Goal: Task Accomplishment & Management: Manage account settings

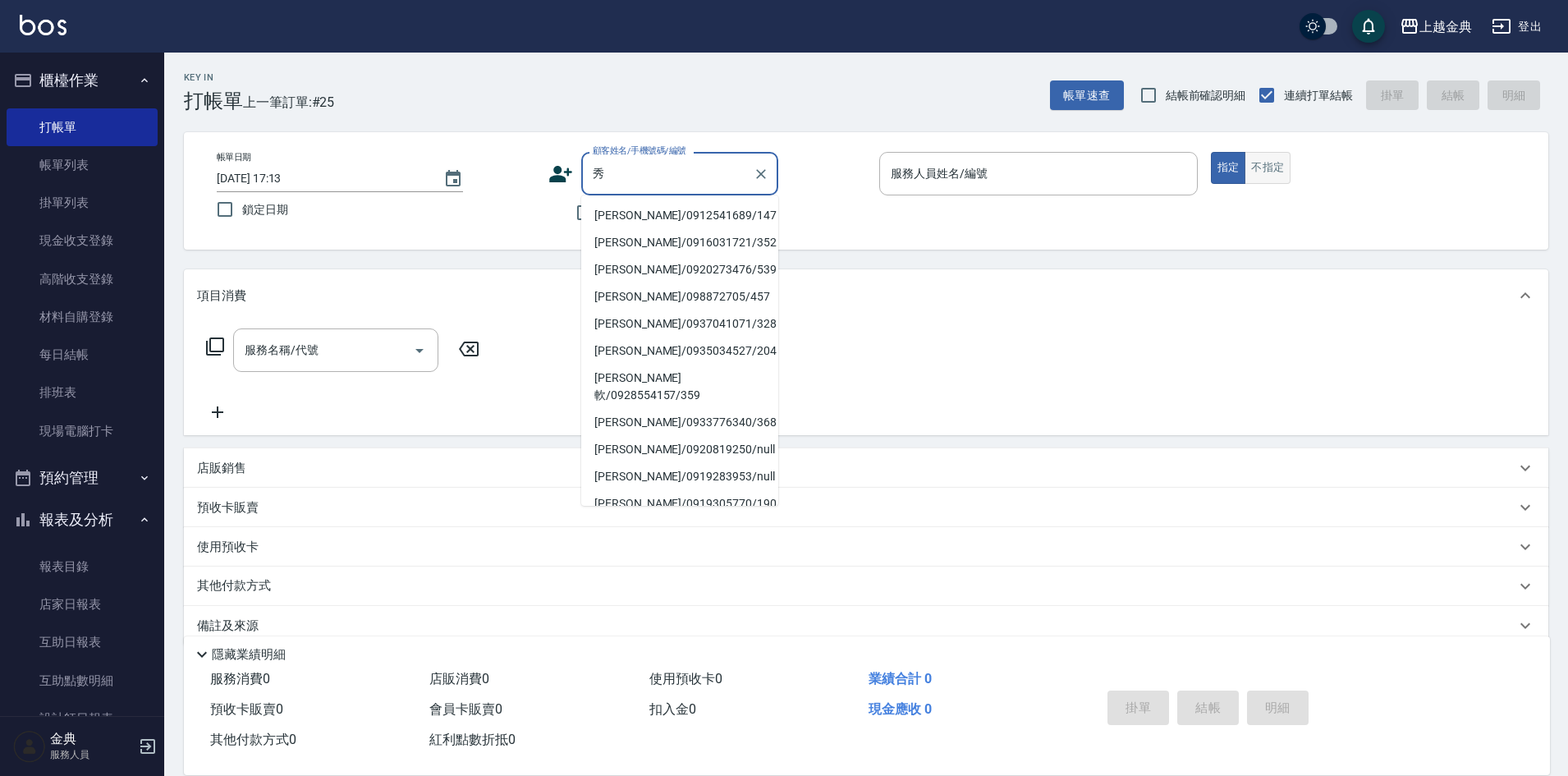
type input "秀"
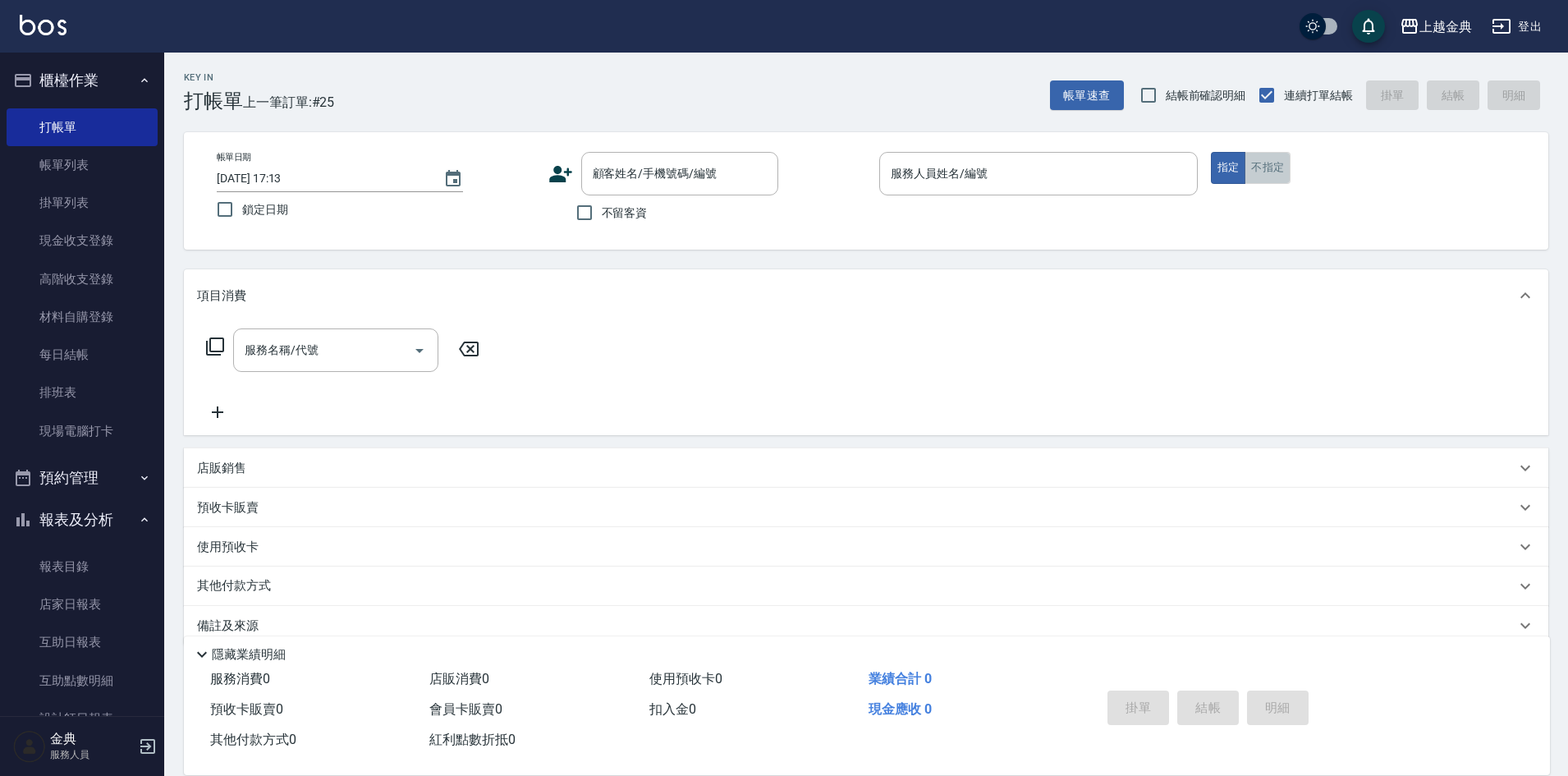
drag, startPoint x: 1273, startPoint y: 166, endPoint x: 1104, endPoint y: 174, distance: 169.2
click at [1273, 166] on button "不指定" at bounding box center [1267, 168] width 46 height 32
click at [1101, 175] on input "服務人員姓名/編號" at bounding box center [1038, 174] width 304 height 29
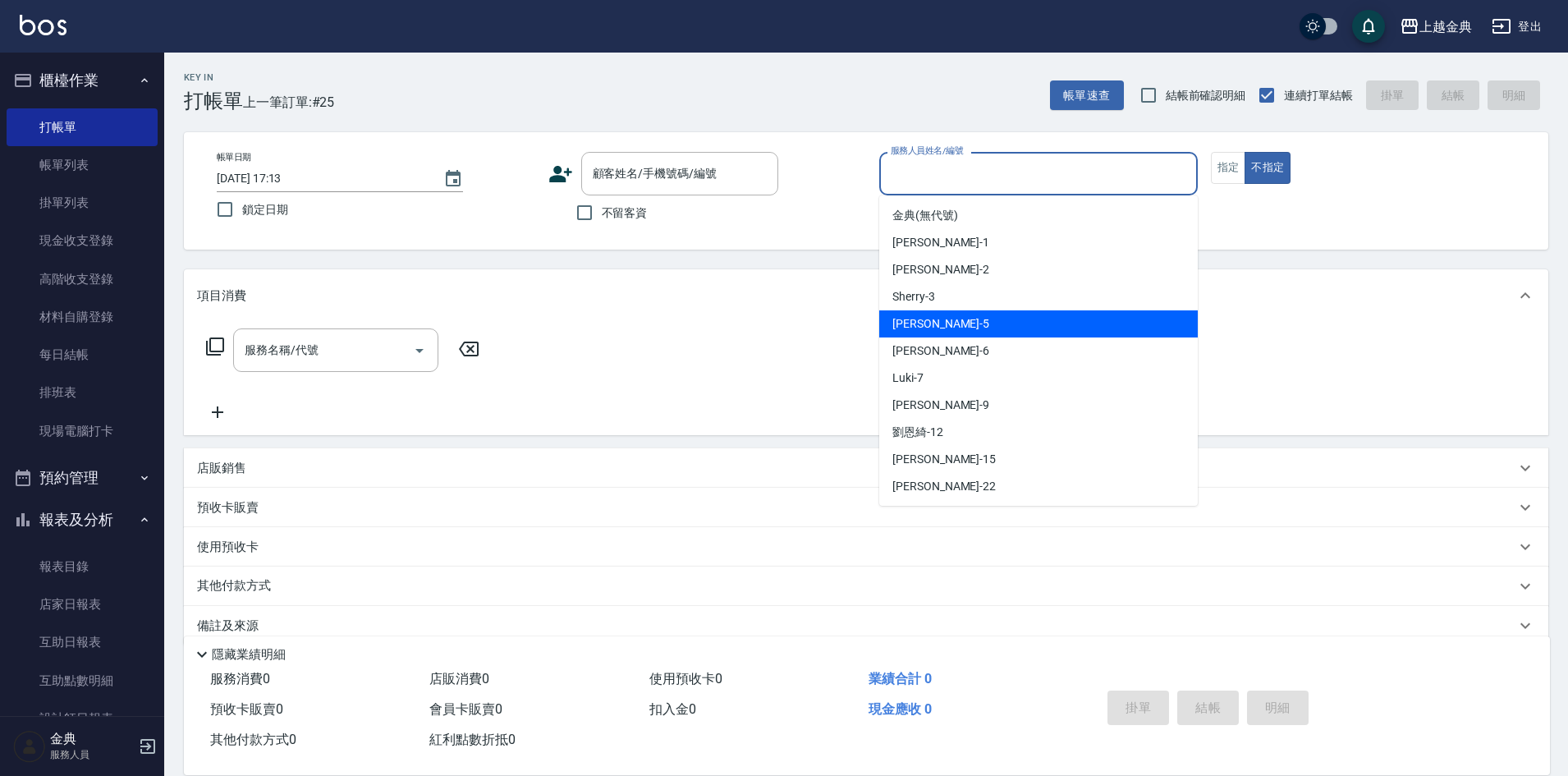
click at [1055, 324] on div "[PERSON_NAME] -5" at bounding box center [1038, 323] width 318 height 27
type input "[PERSON_NAME]-5"
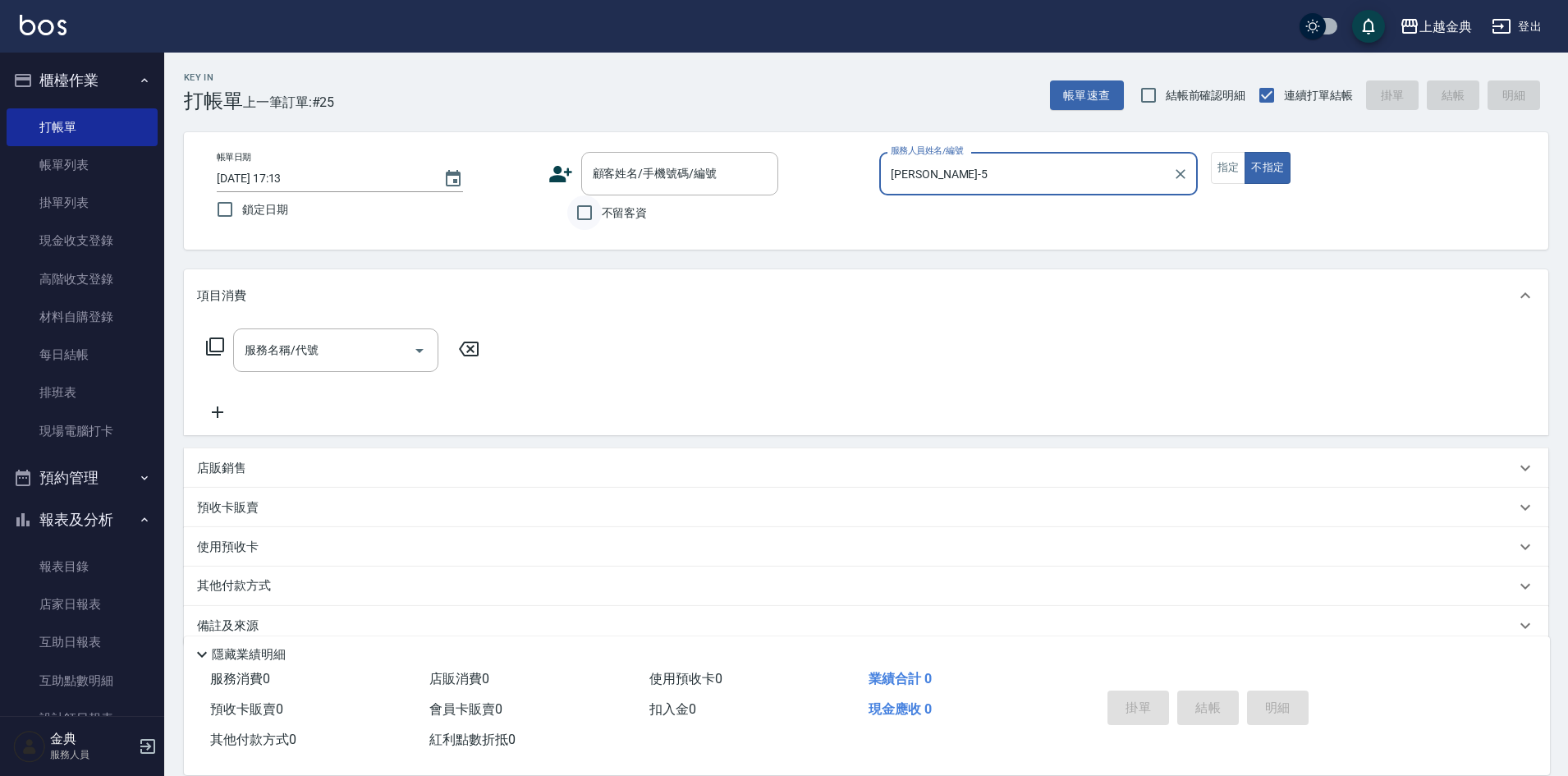
click at [600, 219] on input "不留客資" at bounding box center [584, 213] width 34 height 34
checkbox input "true"
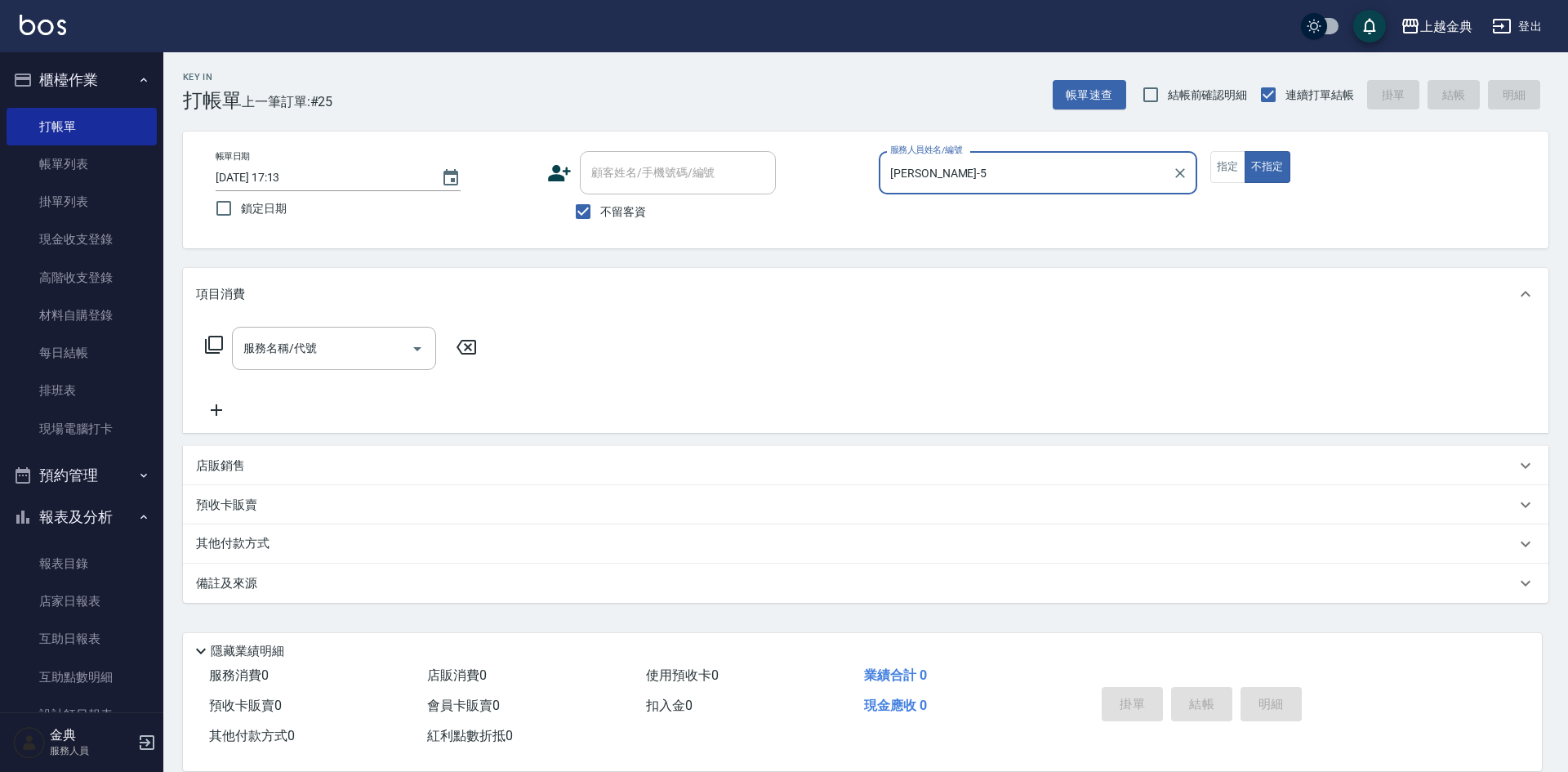
click at [204, 349] on icon at bounding box center [213, 344] width 20 height 20
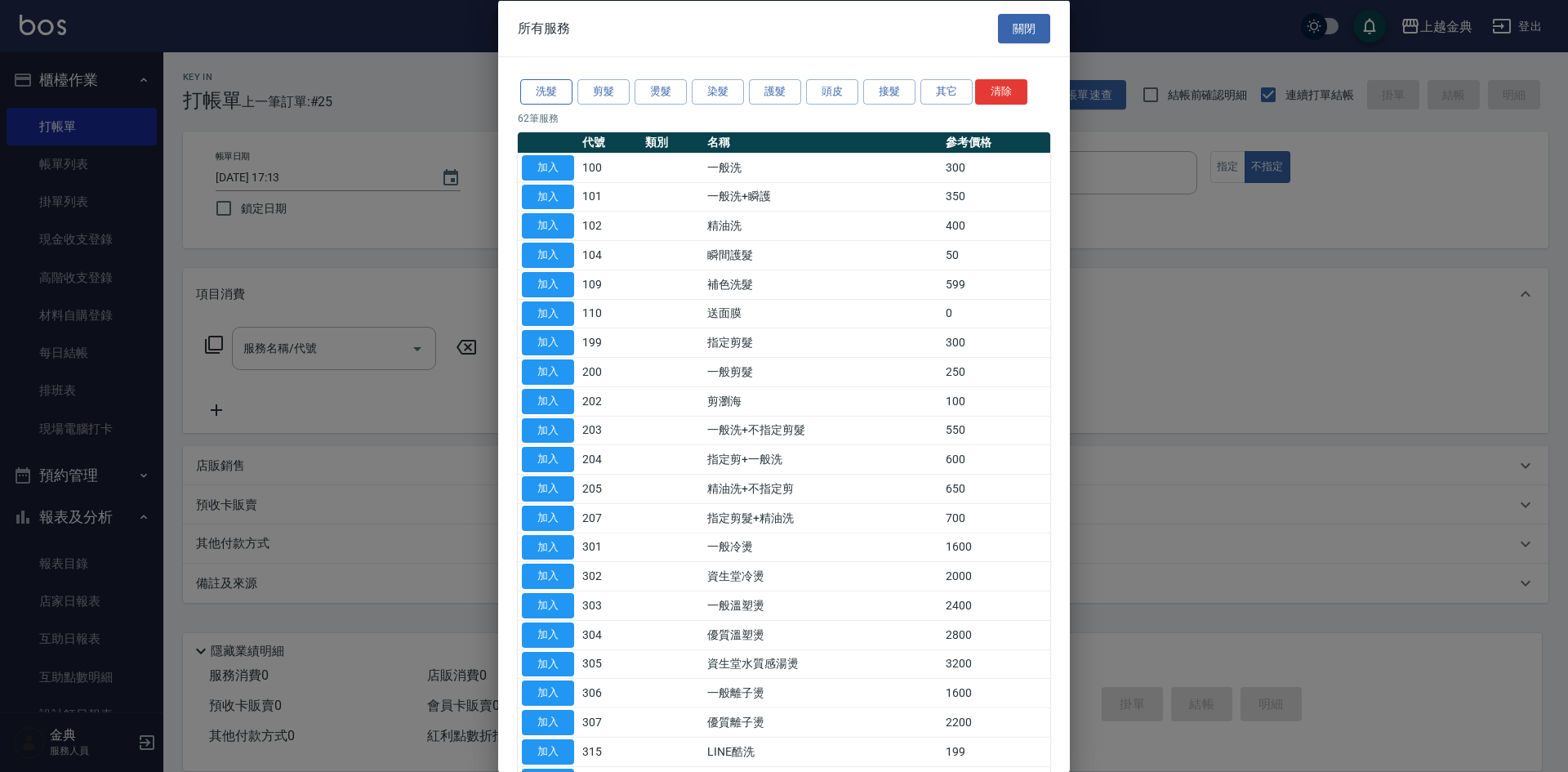
click at [563, 91] on button "洗髮" at bounding box center [545, 92] width 52 height 26
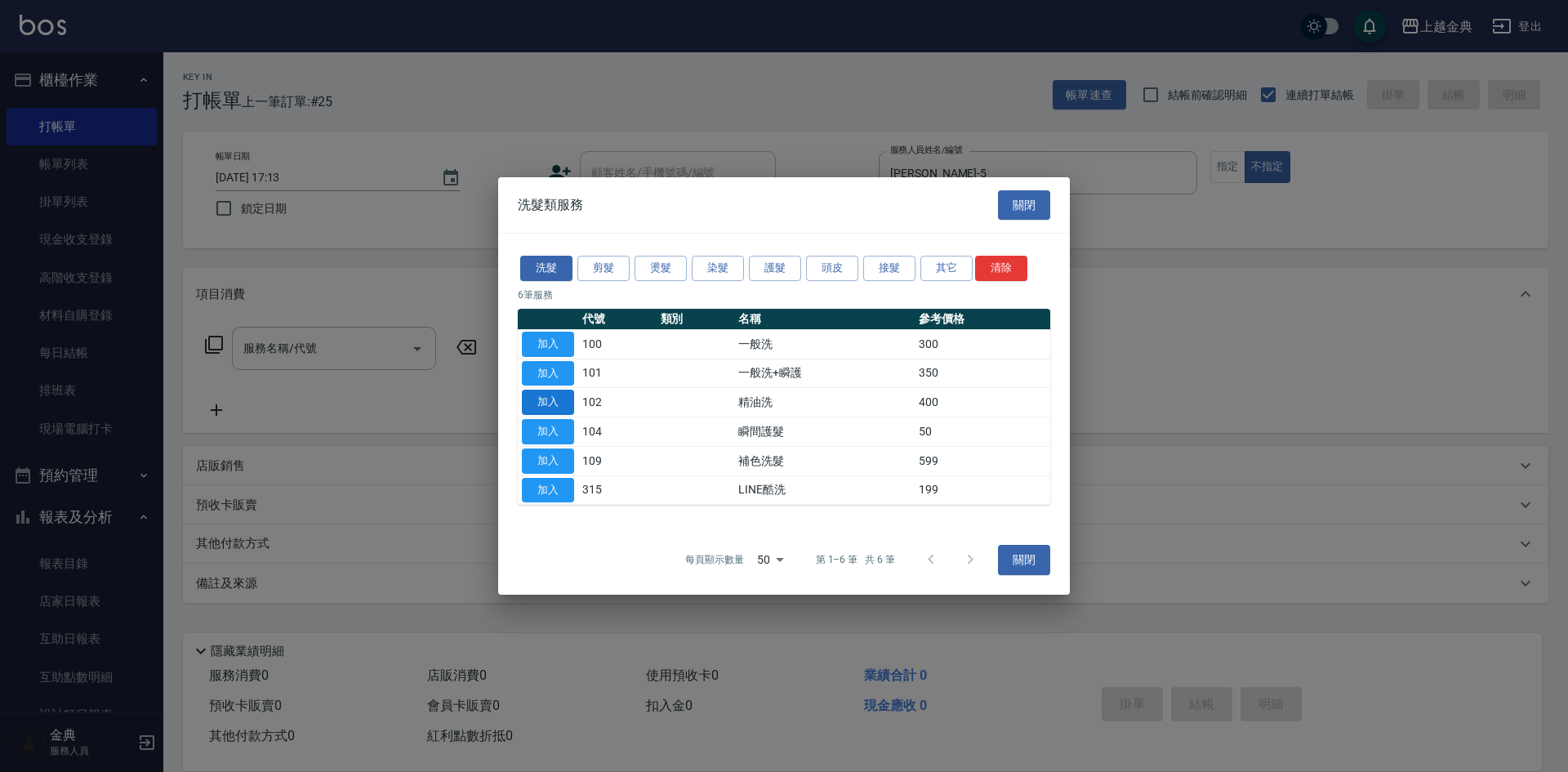
click at [546, 402] on button "加入" at bounding box center [547, 402] width 52 height 26
type input "精油洗(102)"
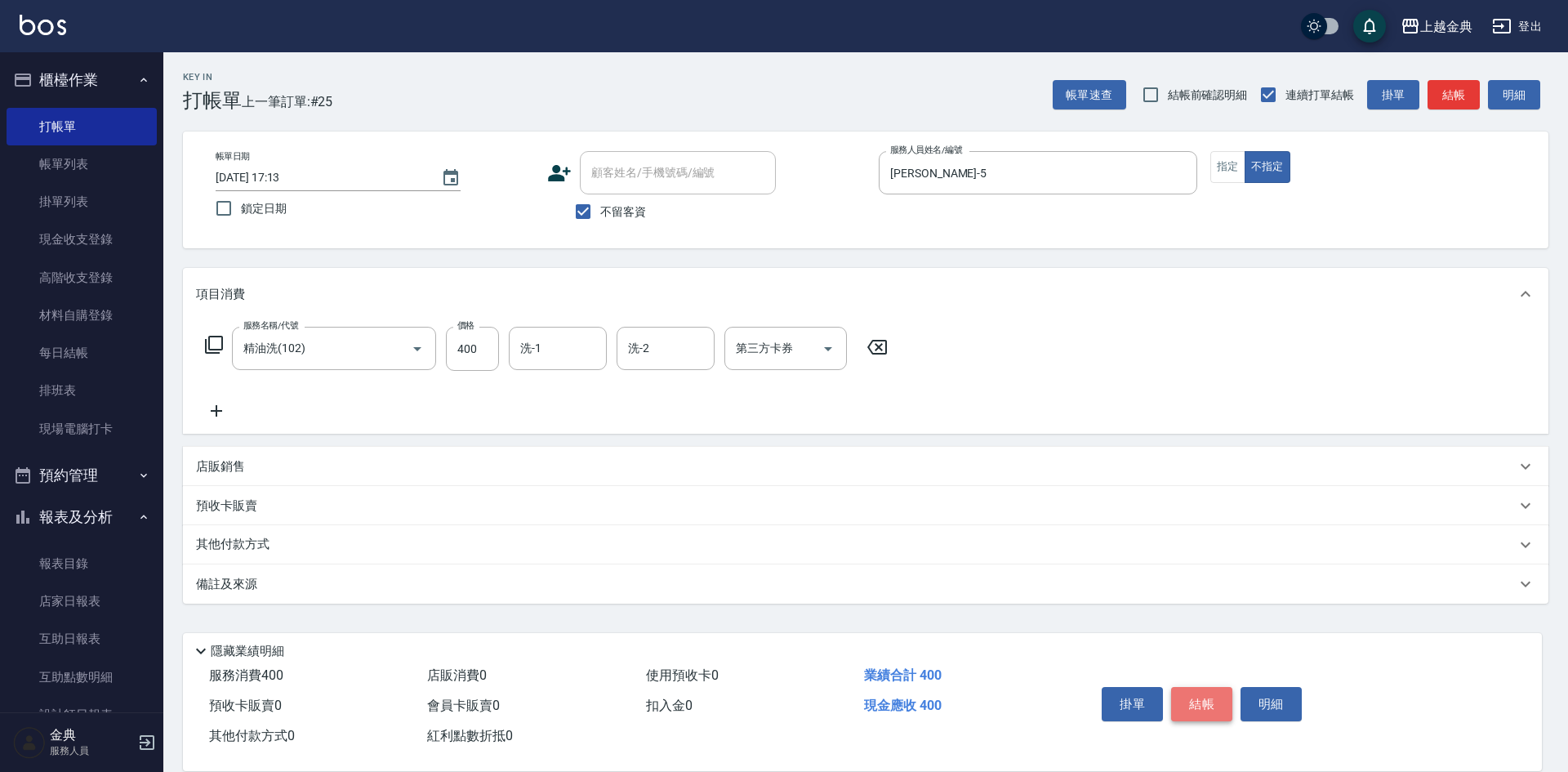
click at [1207, 699] on button "結帳" at bounding box center [1202, 704] width 62 height 34
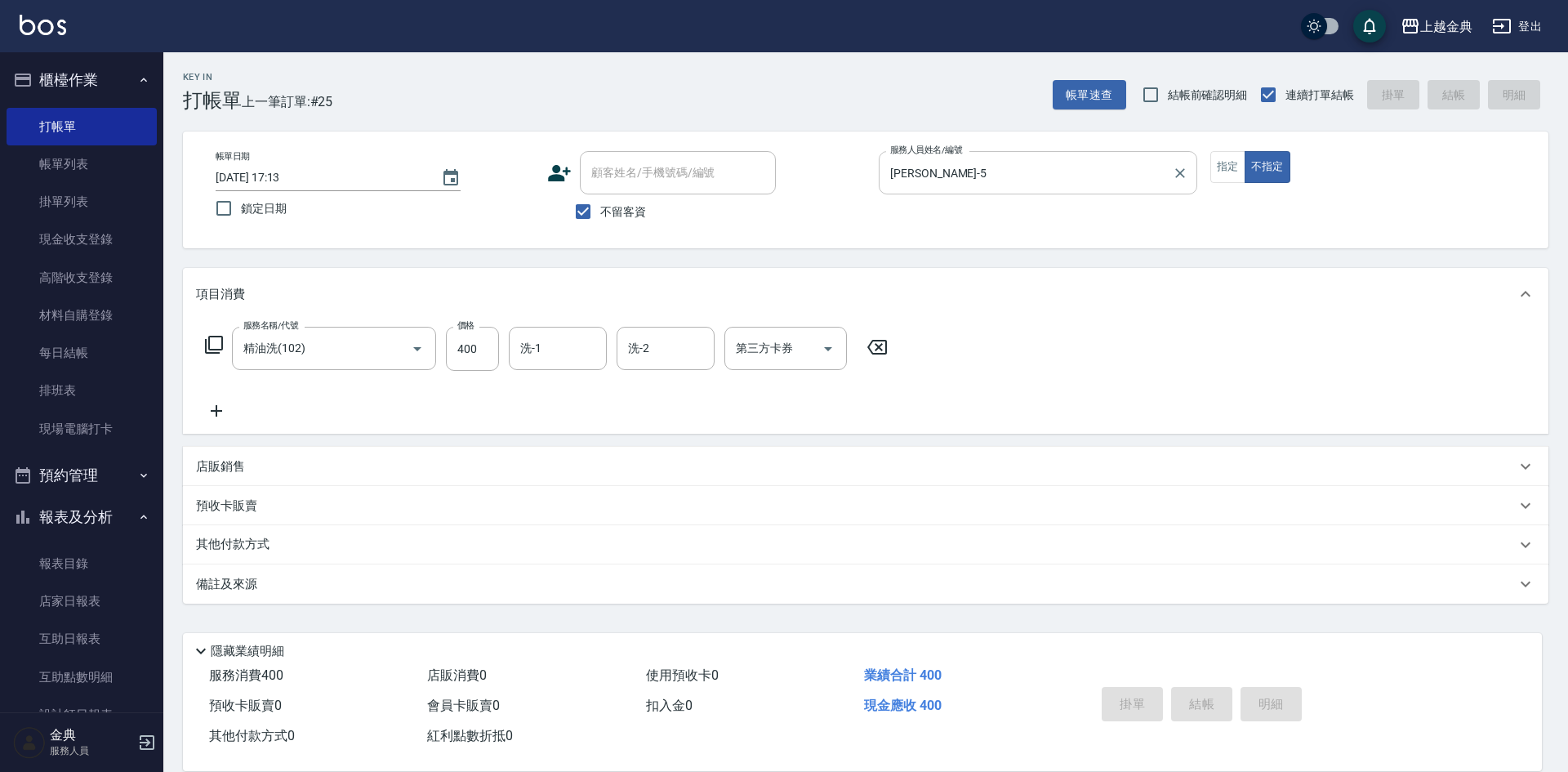
type input "[DATE] 18:47"
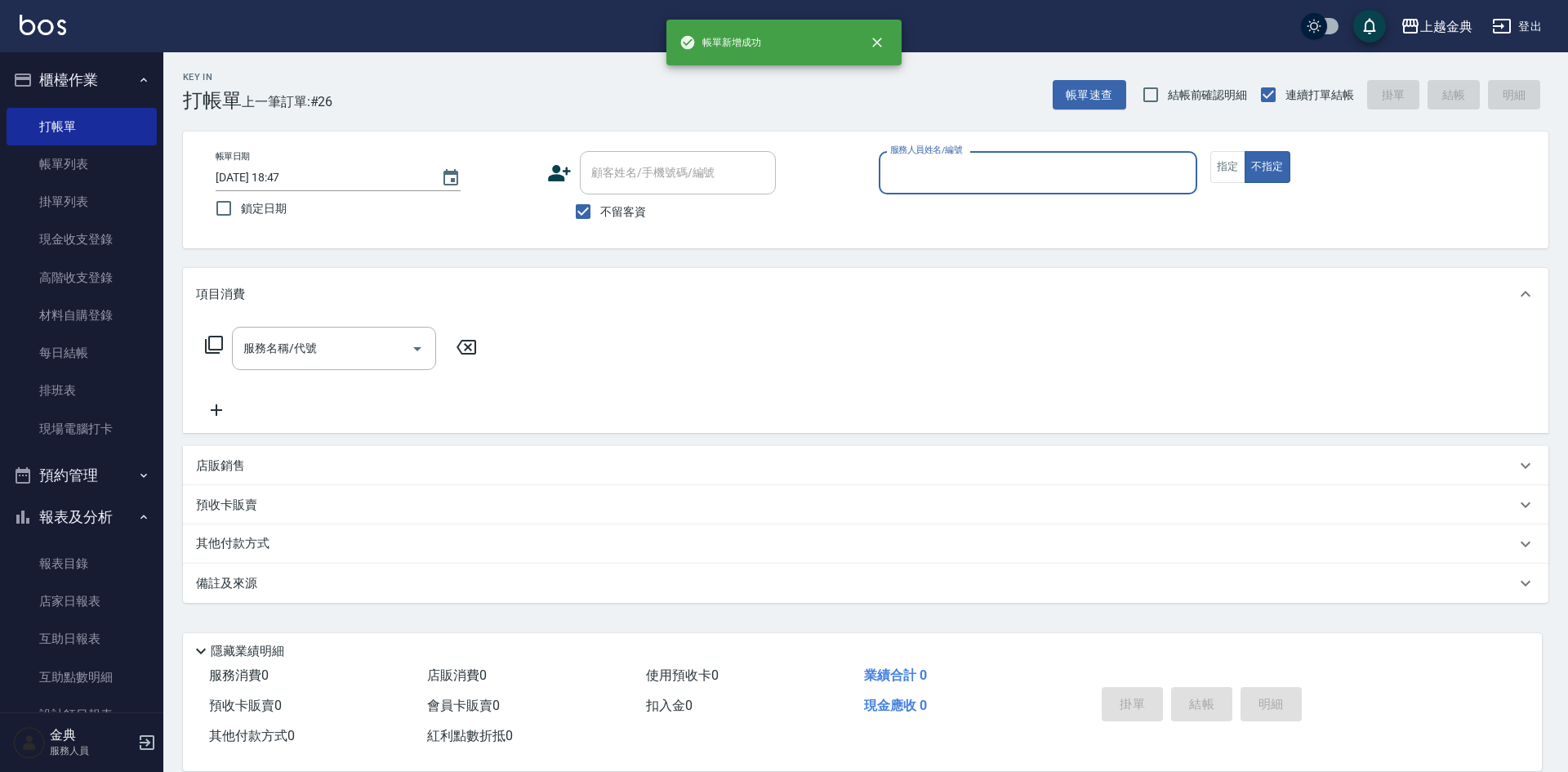
click at [1037, 177] on input "服務人員姓名/編號" at bounding box center [1038, 173] width 304 height 28
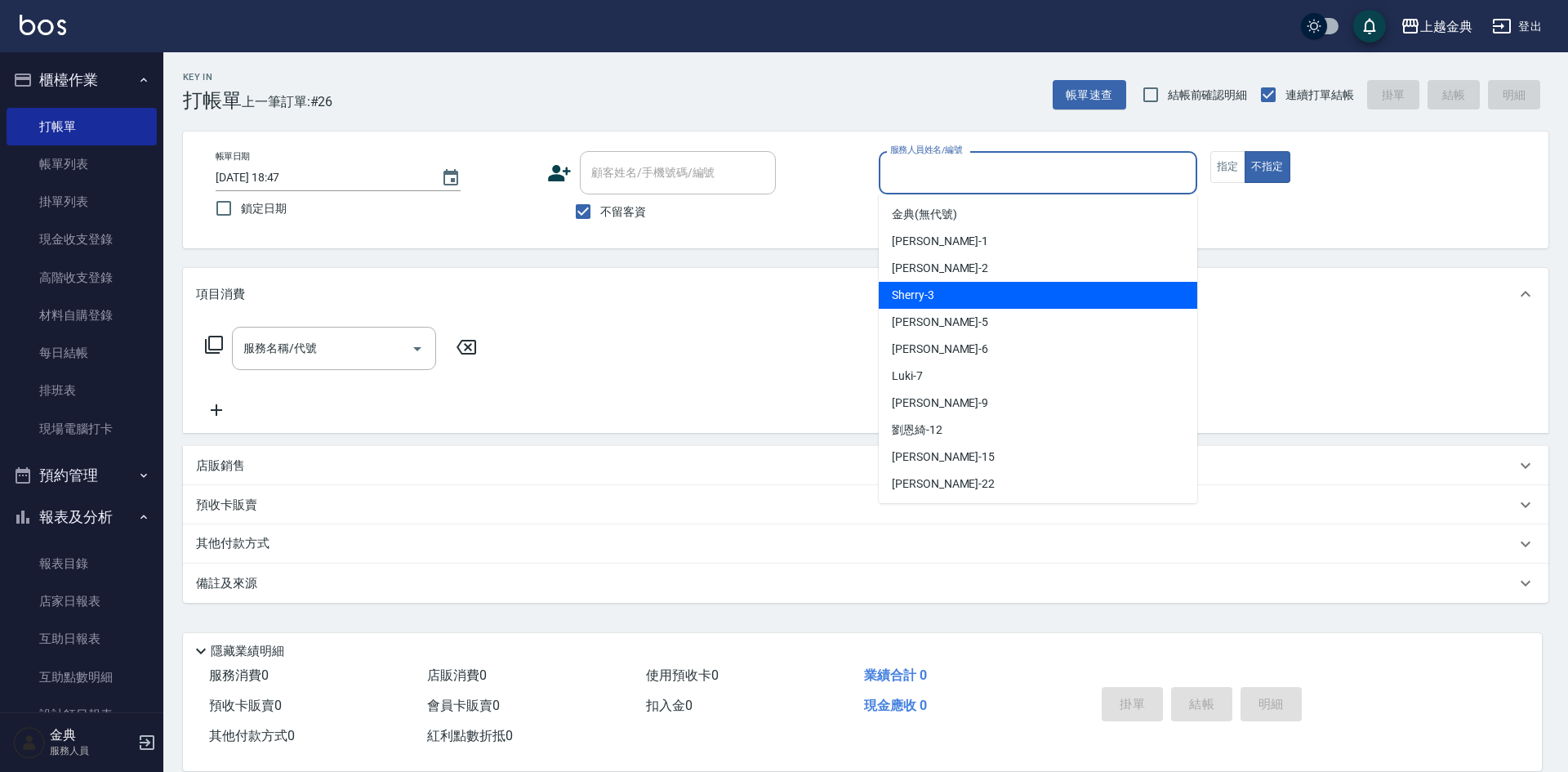
click at [1020, 289] on div "Sherry -3" at bounding box center [1038, 295] width 319 height 27
type input "Sherry-3"
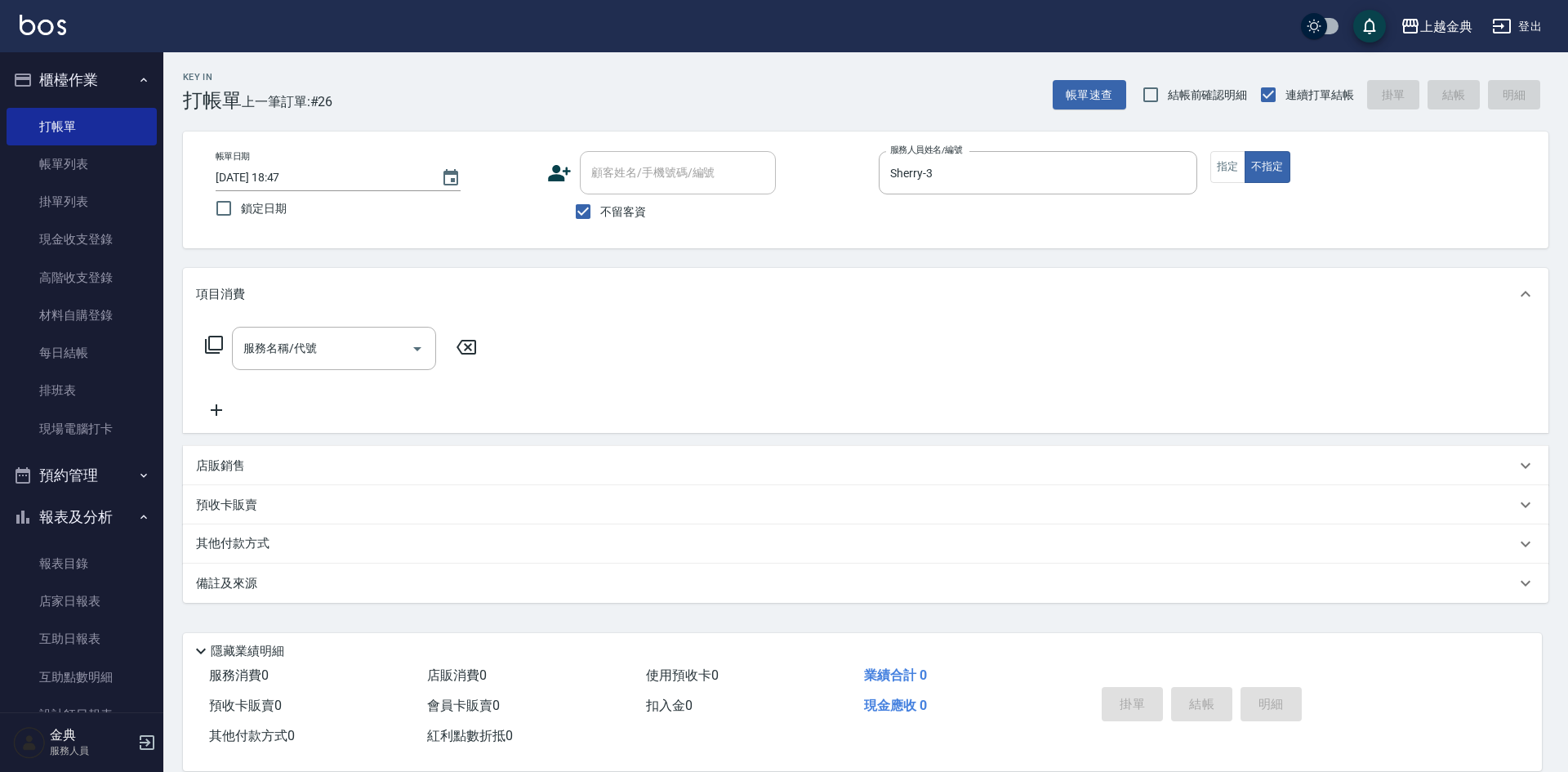
click at [197, 340] on div "服務名稱/代號 服務名稱/代號" at bounding box center [341, 348] width 291 height 44
click at [209, 343] on icon at bounding box center [213, 344] width 20 height 20
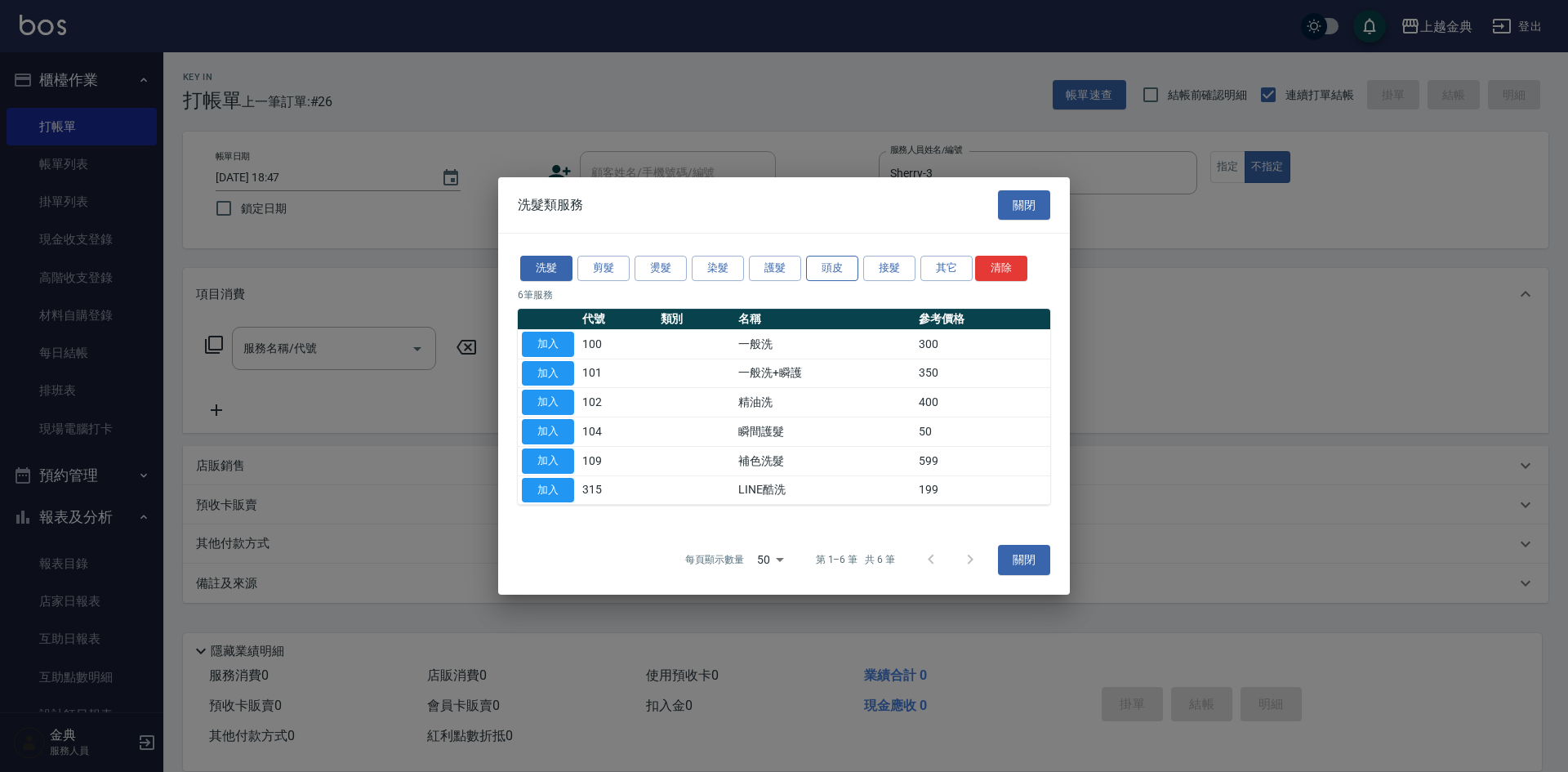
click at [835, 279] on button "頭皮" at bounding box center [832, 267] width 52 height 26
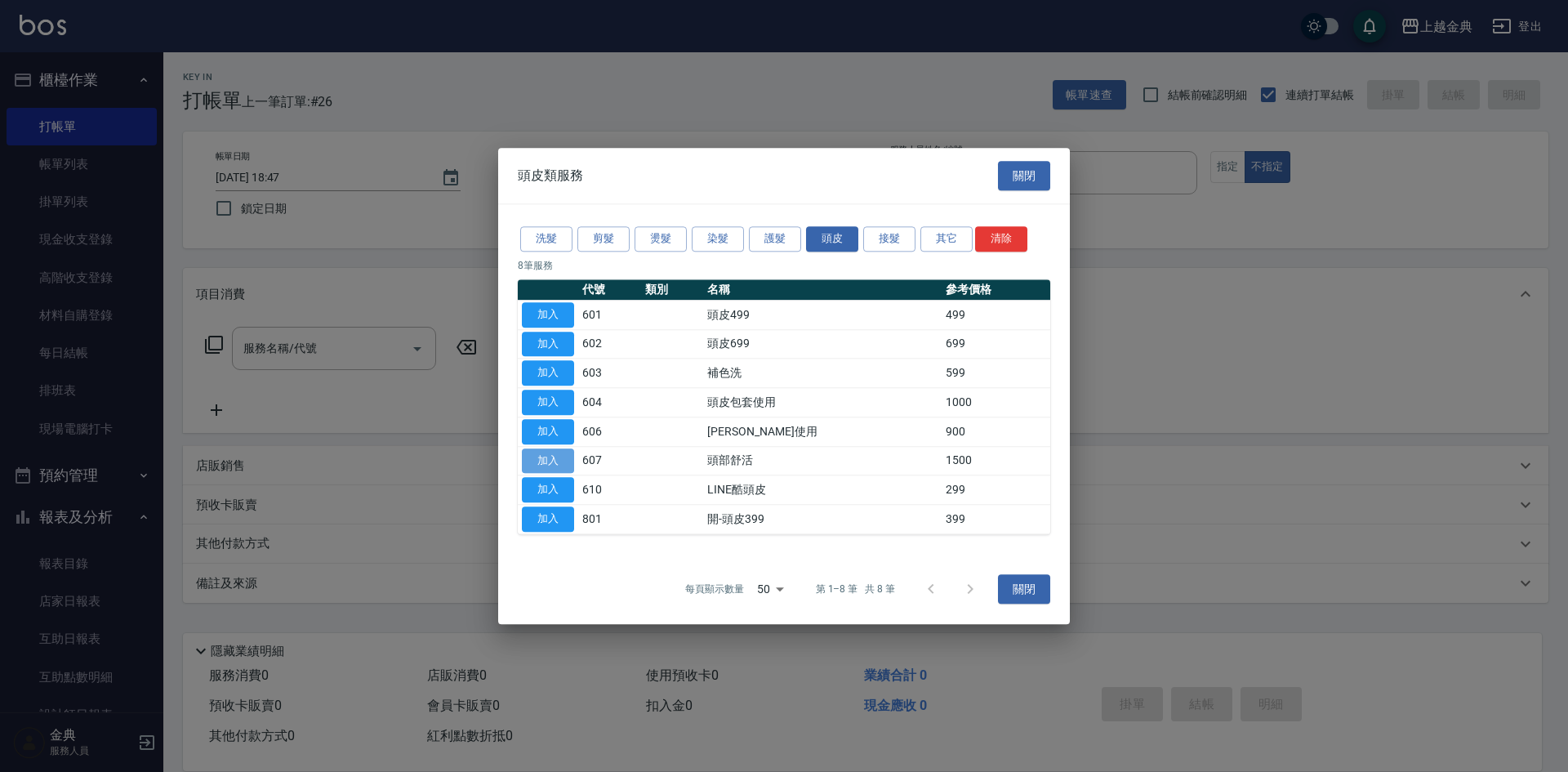
click at [560, 455] on button "加入" at bounding box center [547, 461] width 52 height 26
type input "頭部舒活(607)"
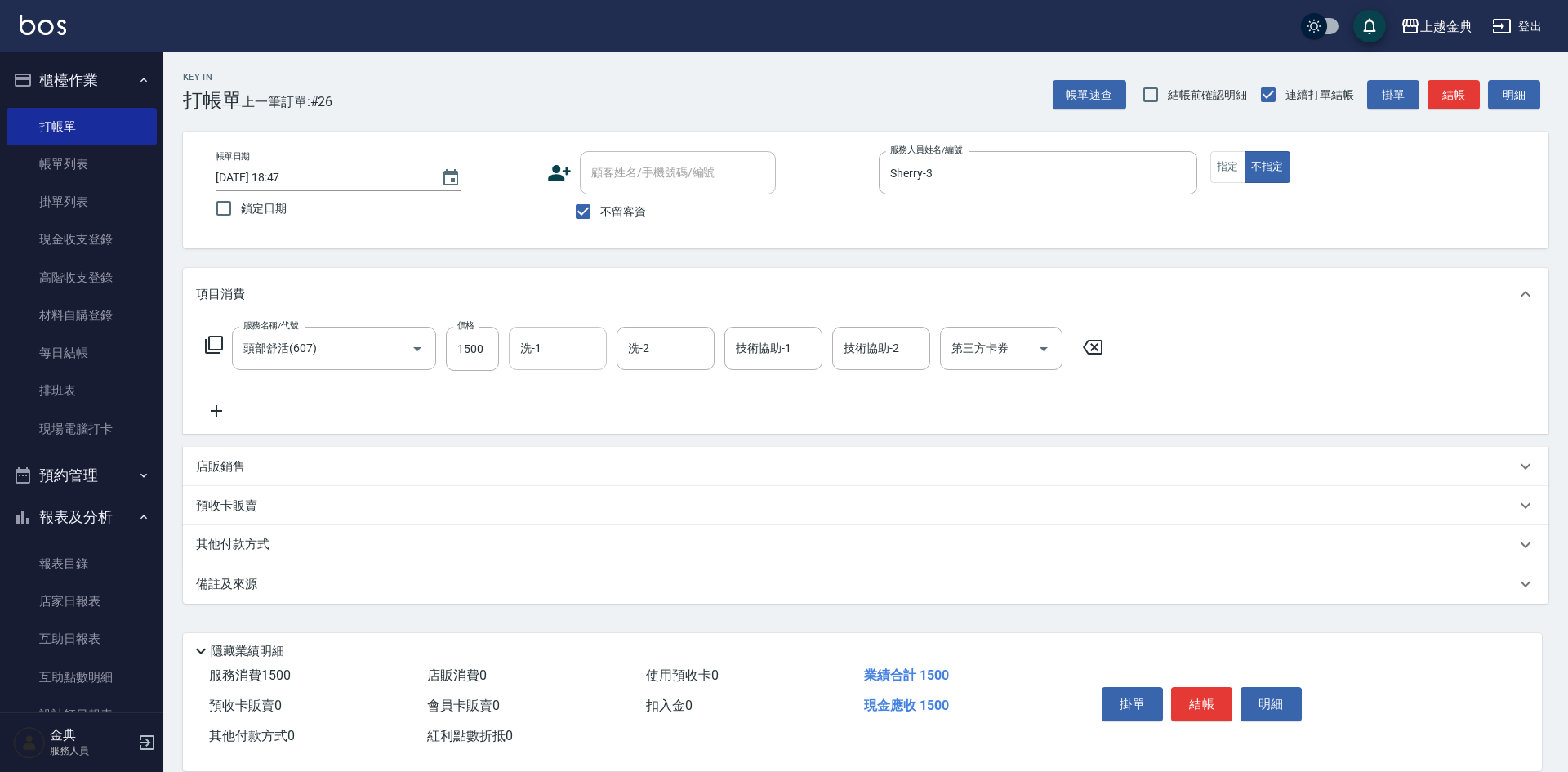
click at [602, 338] on div "洗-1" at bounding box center [557, 348] width 98 height 44
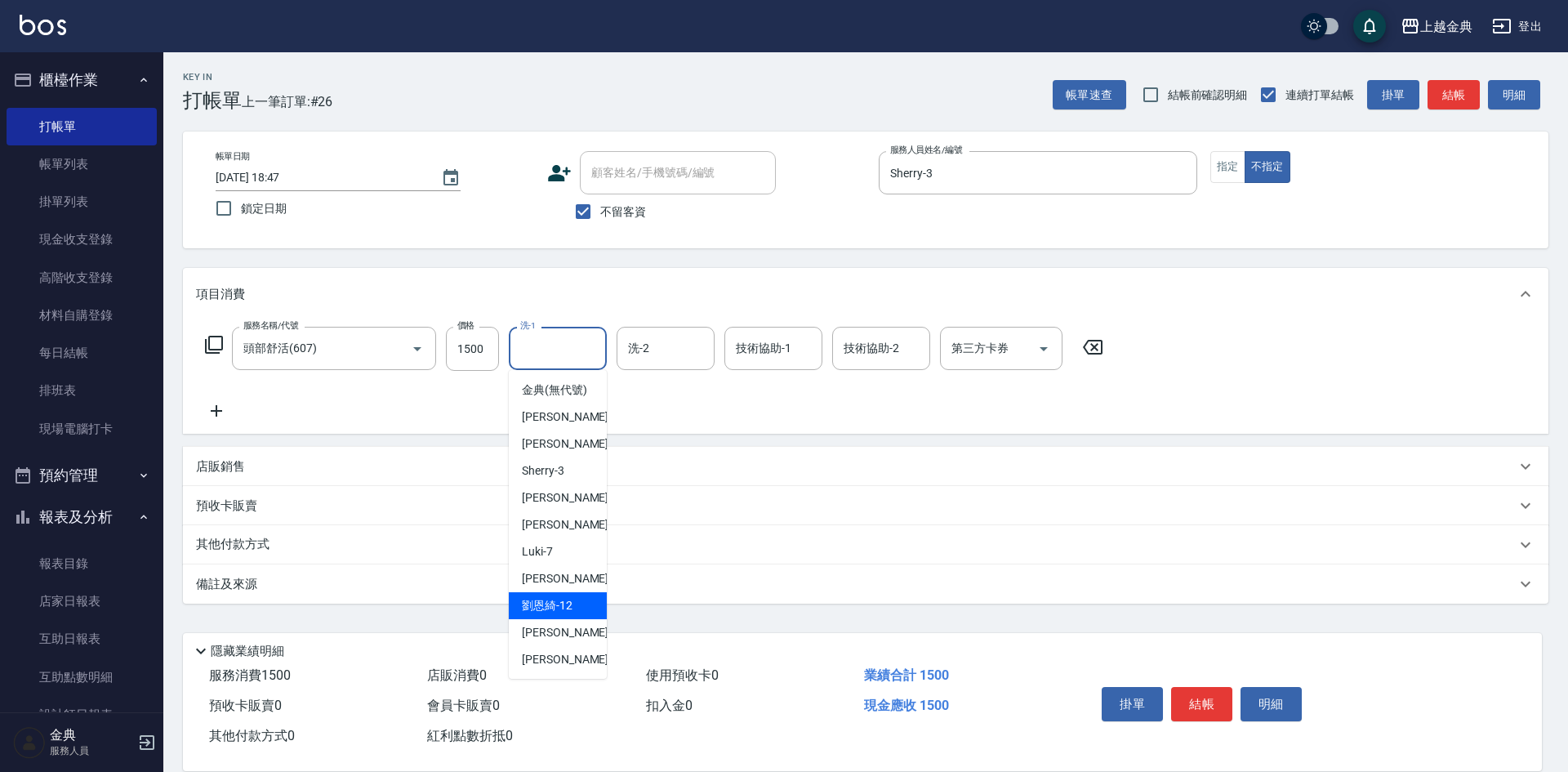
click at [577, 619] on div "[PERSON_NAME]12" at bounding box center [557, 605] width 98 height 27
type input "[PERSON_NAME]-12"
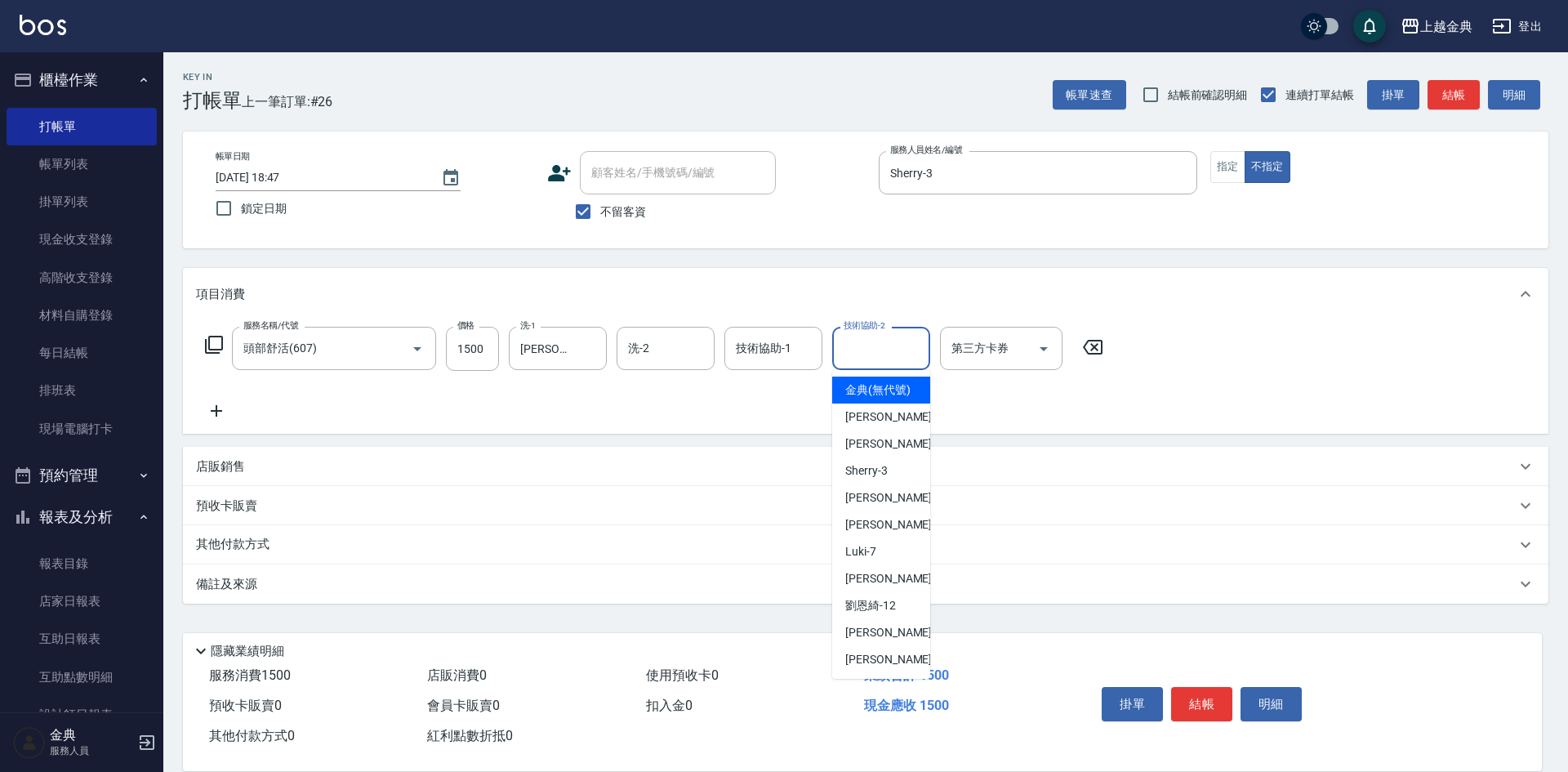
drag, startPoint x: 870, startPoint y: 338, endPoint x: 893, endPoint y: 533, distance: 196.4
click at [870, 339] on div "技術協助-2 技術協助-2" at bounding box center [880, 348] width 98 height 44
click at [891, 614] on span "[PERSON_NAME]12" at bounding box center [870, 605] width 50 height 17
type input "[PERSON_NAME]-12"
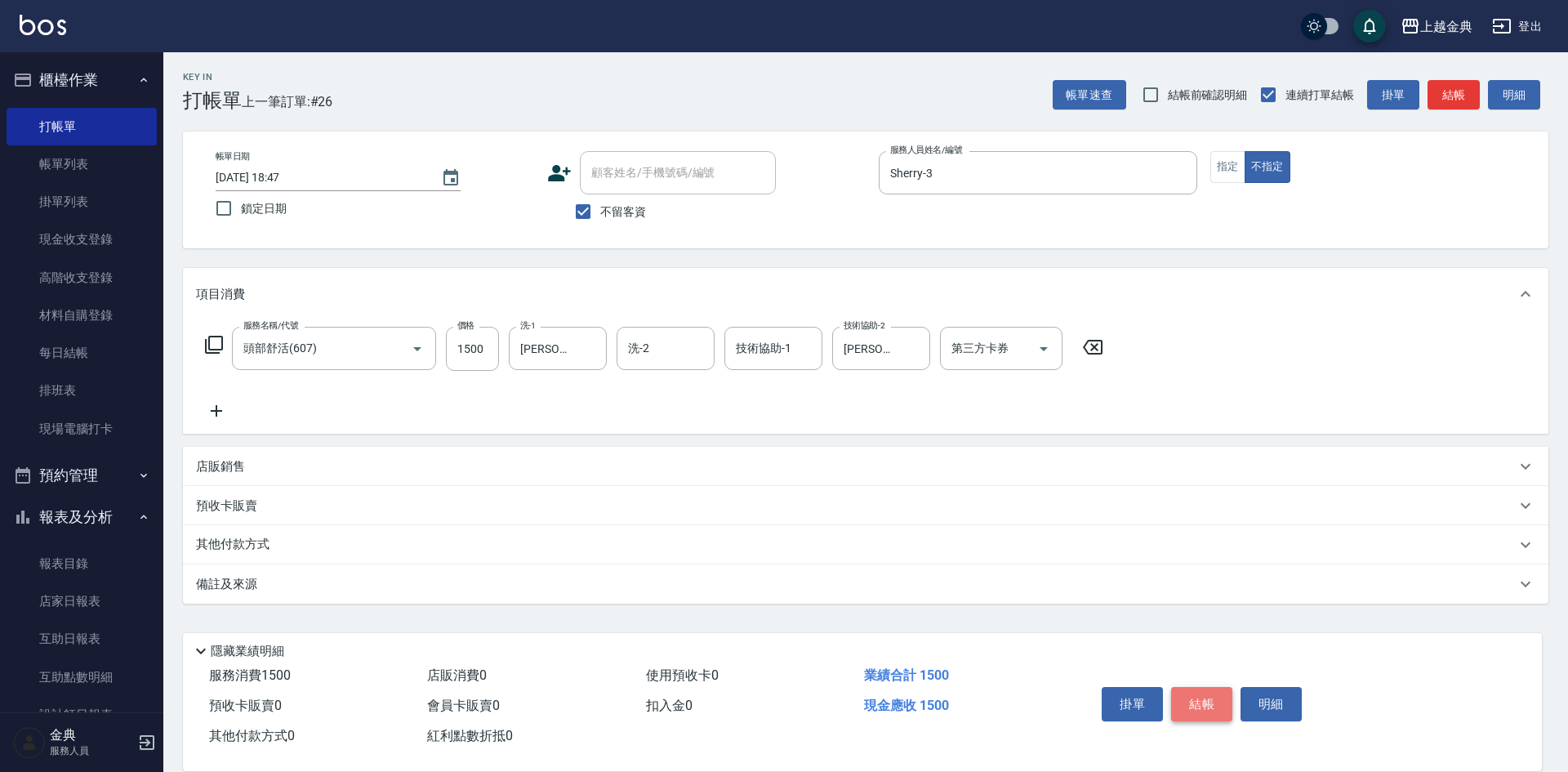
click at [1192, 698] on button "結帳" at bounding box center [1202, 704] width 62 height 34
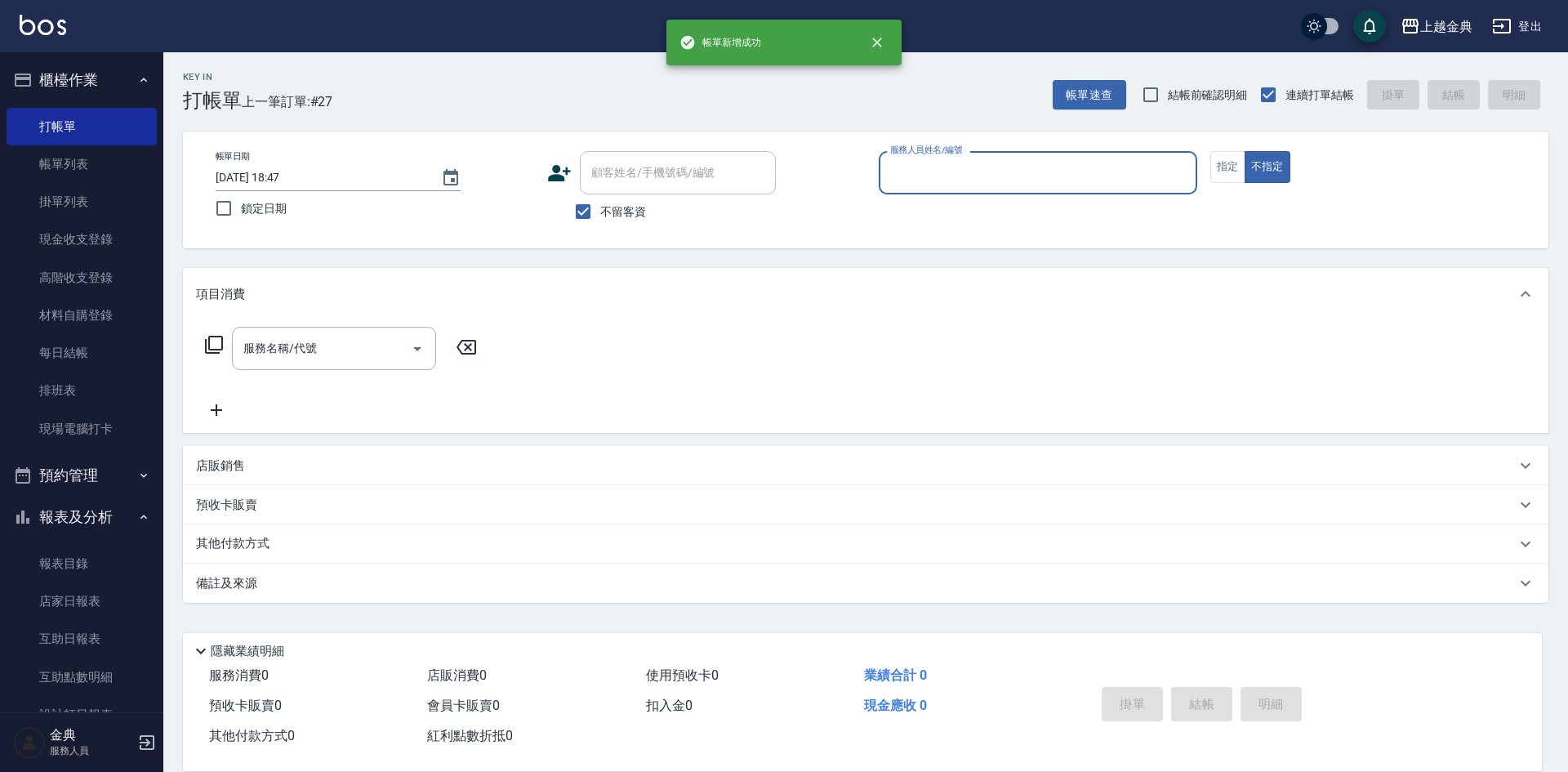
click at [1124, 189] on div "服務人員姓名/編號" at bounding box center [1038, 173] width 319 height 44
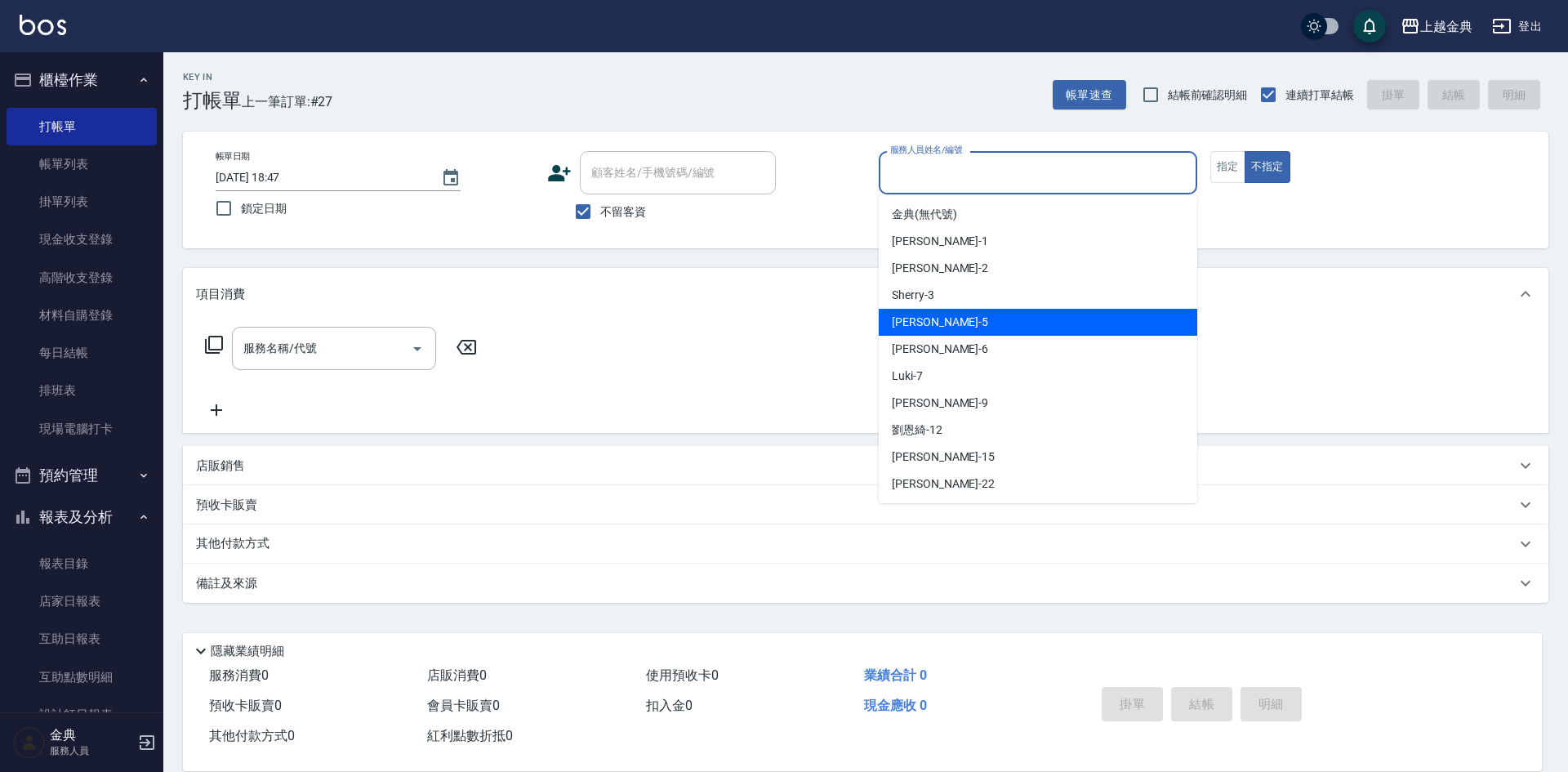
drag, startPoint x: 1031, startPoint y: 322, endPoint x: 763, endPoint y: 381, distance: 274.4
click at [1030, 322] on div "[PERSON_NAME] -5" at bounding box center [1038, 322] width 319 height 27
type input "[PERSON_NAME]-5"
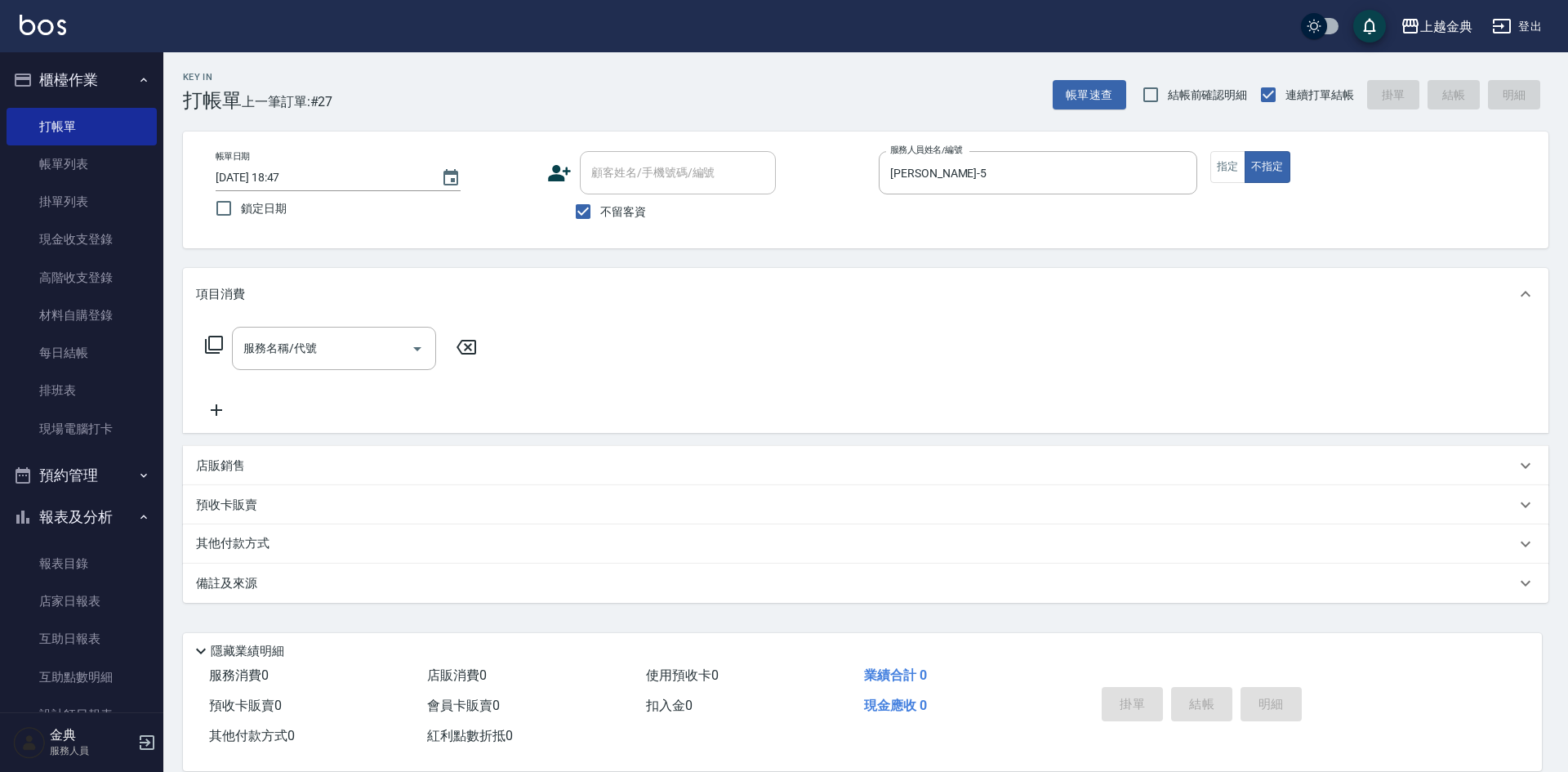
click at [206, 349] on icon at bounding box center [213, 344] width 18 height 18
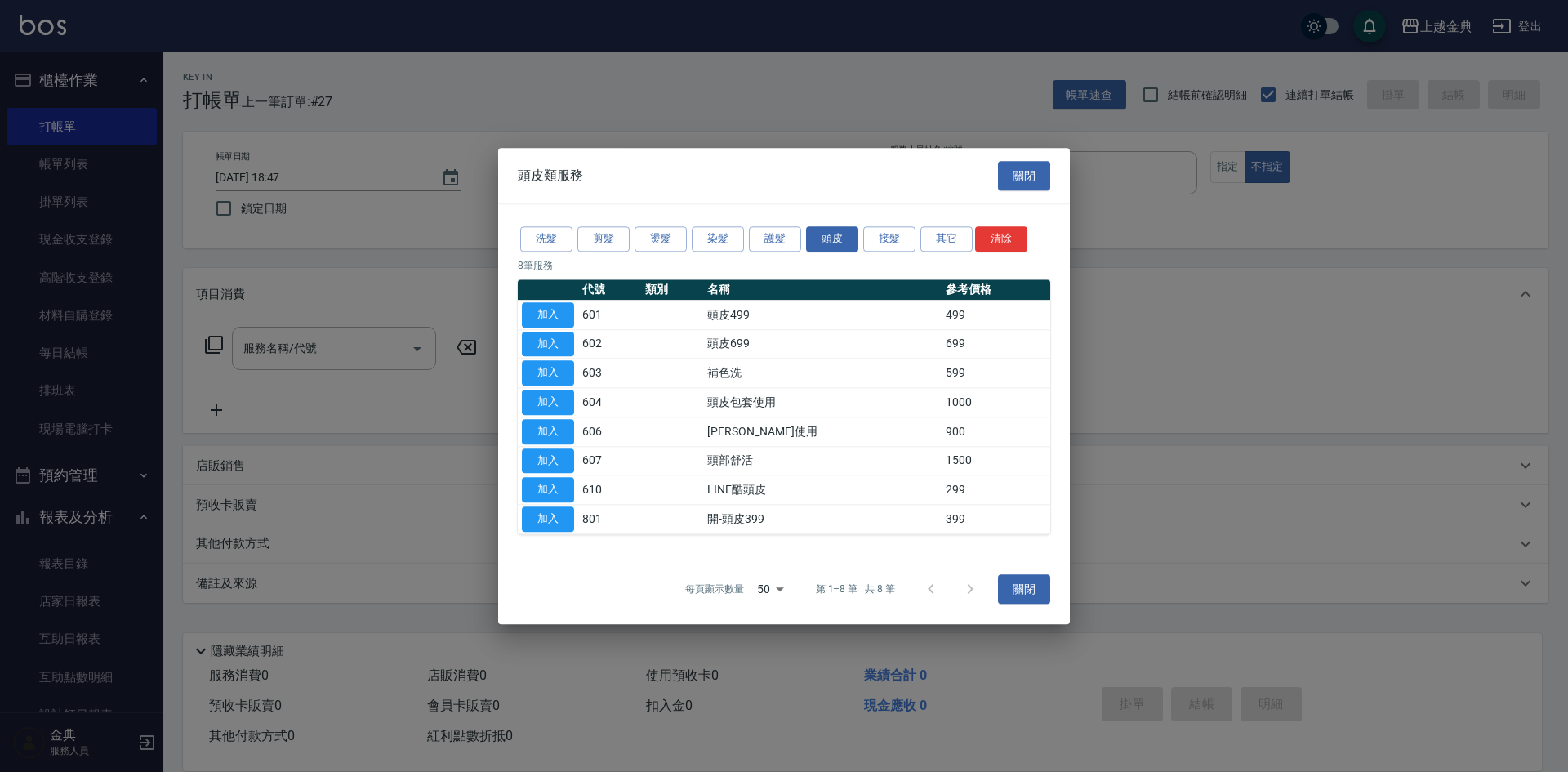
click at [631, 238] on div "洗髮 剪髮 燙髮 染髮 護髮 頭皮 接髮 其它 清除" at bounding box center [784, 239] width 532 height 30
click at [607, 238] on button "剪髮" at bounding box center [603, 239] width 52 height 26
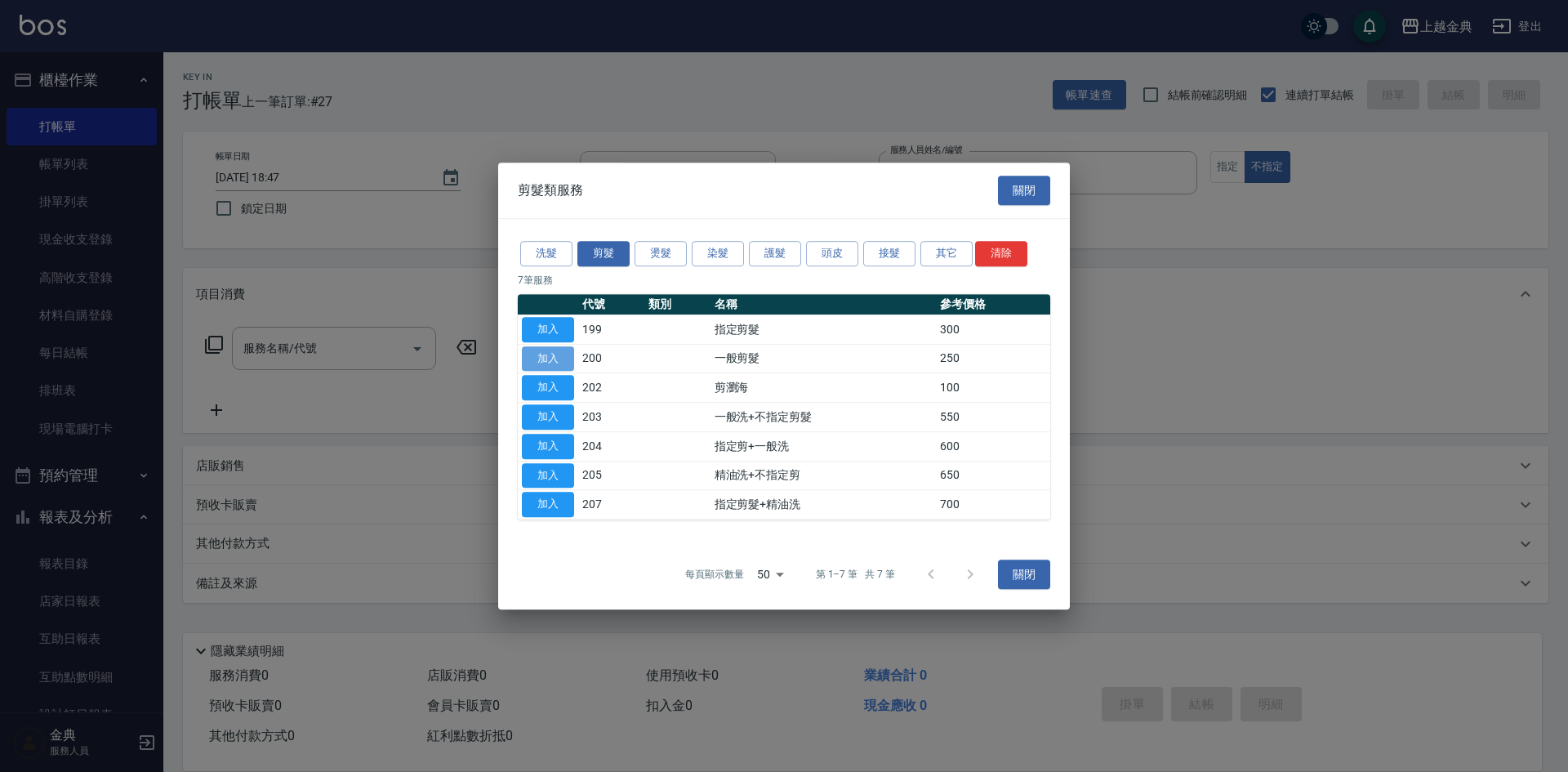
click at [556, 358] on button "加入" at bounding box center [547, 358] width 52 height 26
type input "一般剪髮(200)"
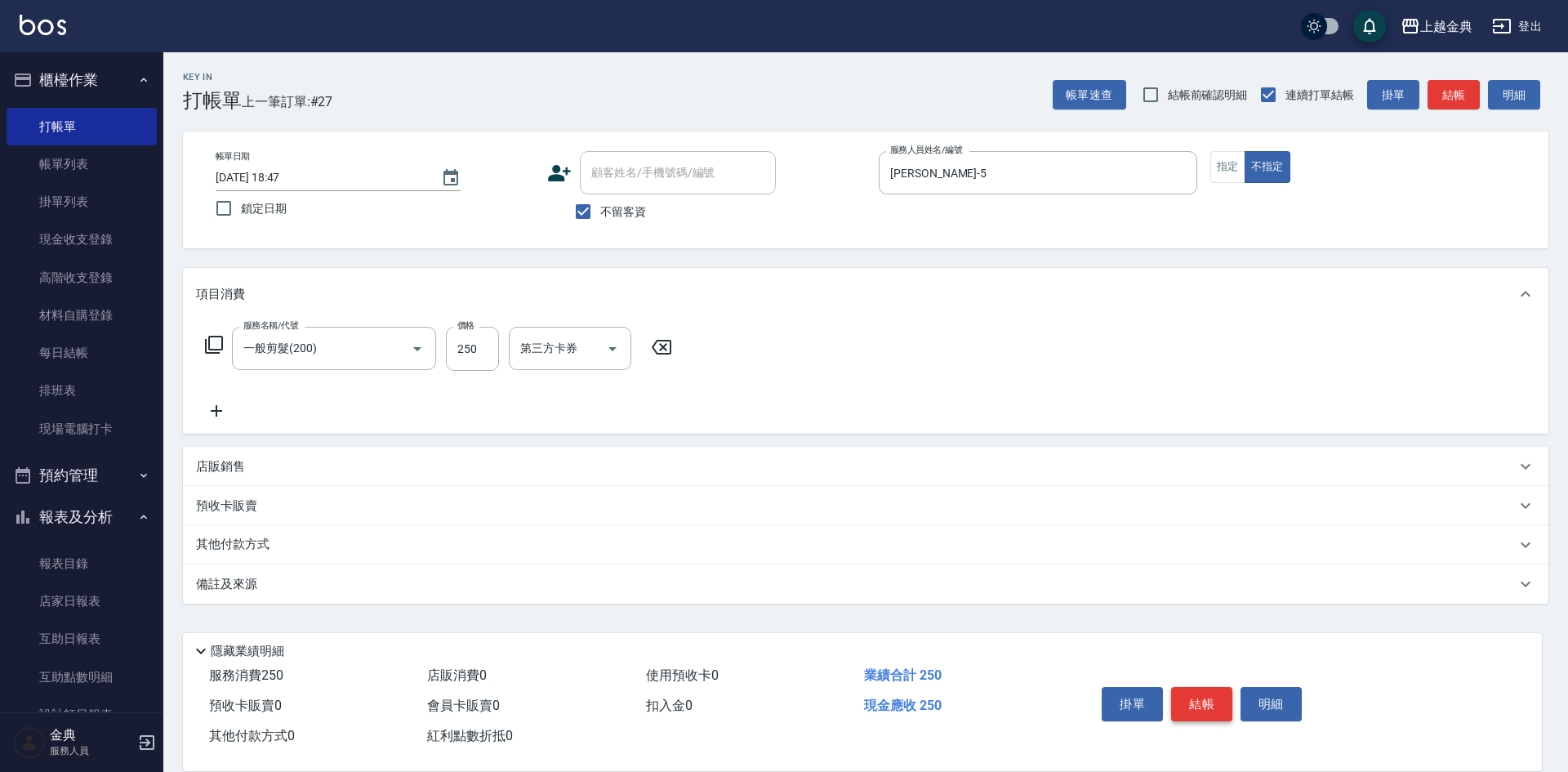
click at [1207, 696] on button "結帳" at bounding box center [1202, 704] width 62 height 34
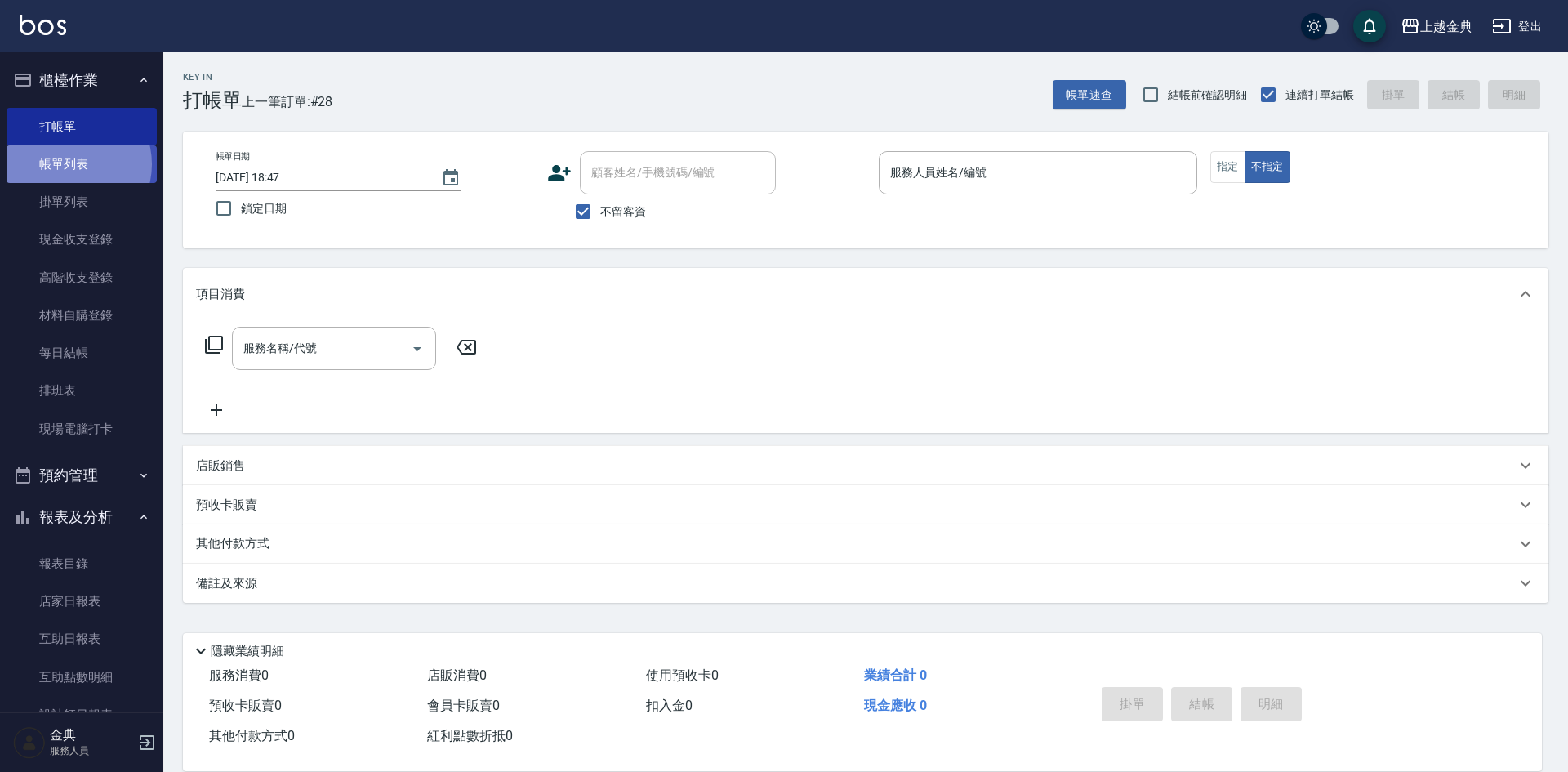
click at [68, 164] on link "帳單列表" at bounding box center [82, 164] width 150 height 38
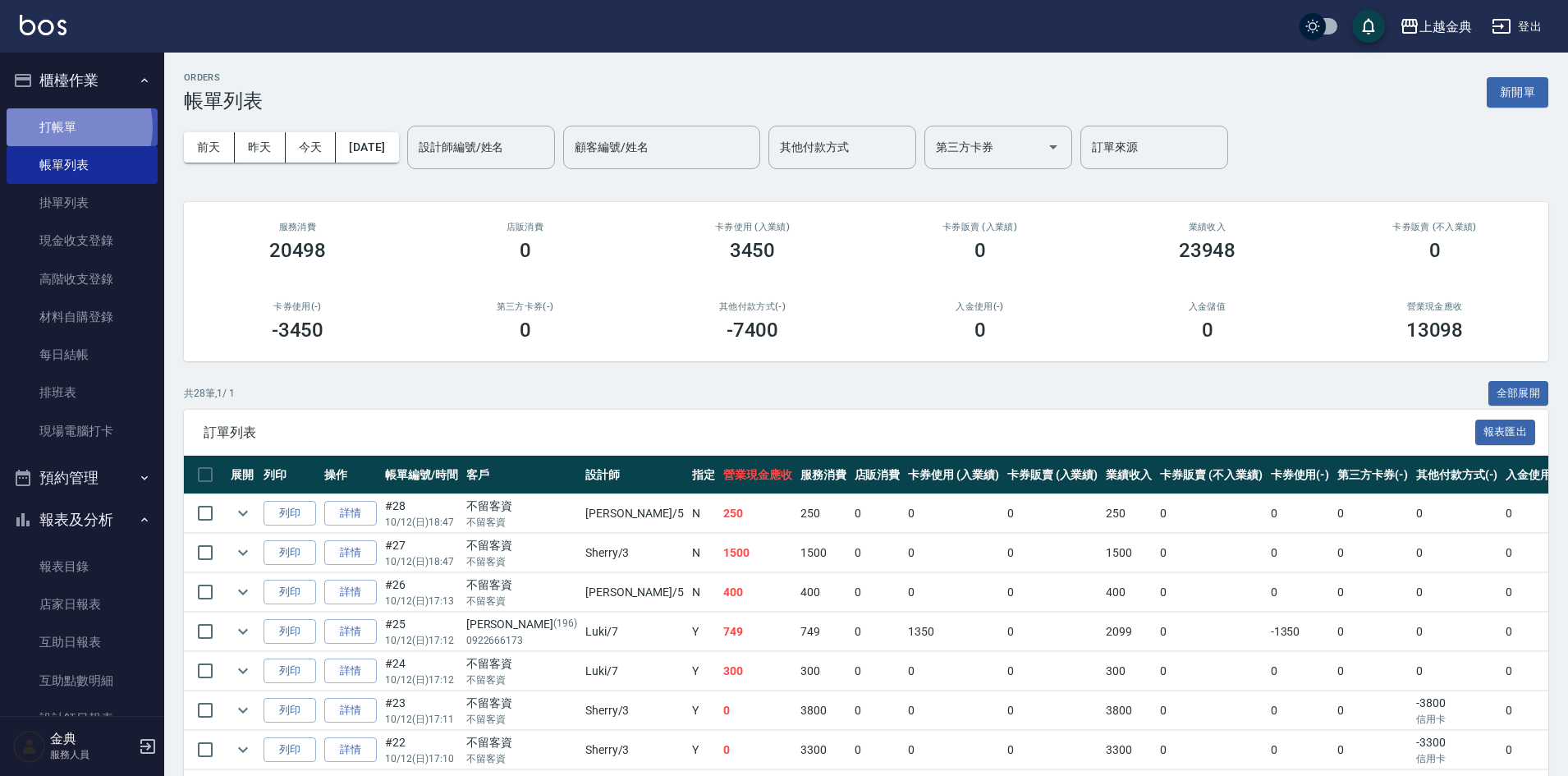
click at [66, 127] on link "打帳單" at bounding box center [82, 128] width 151 height 38
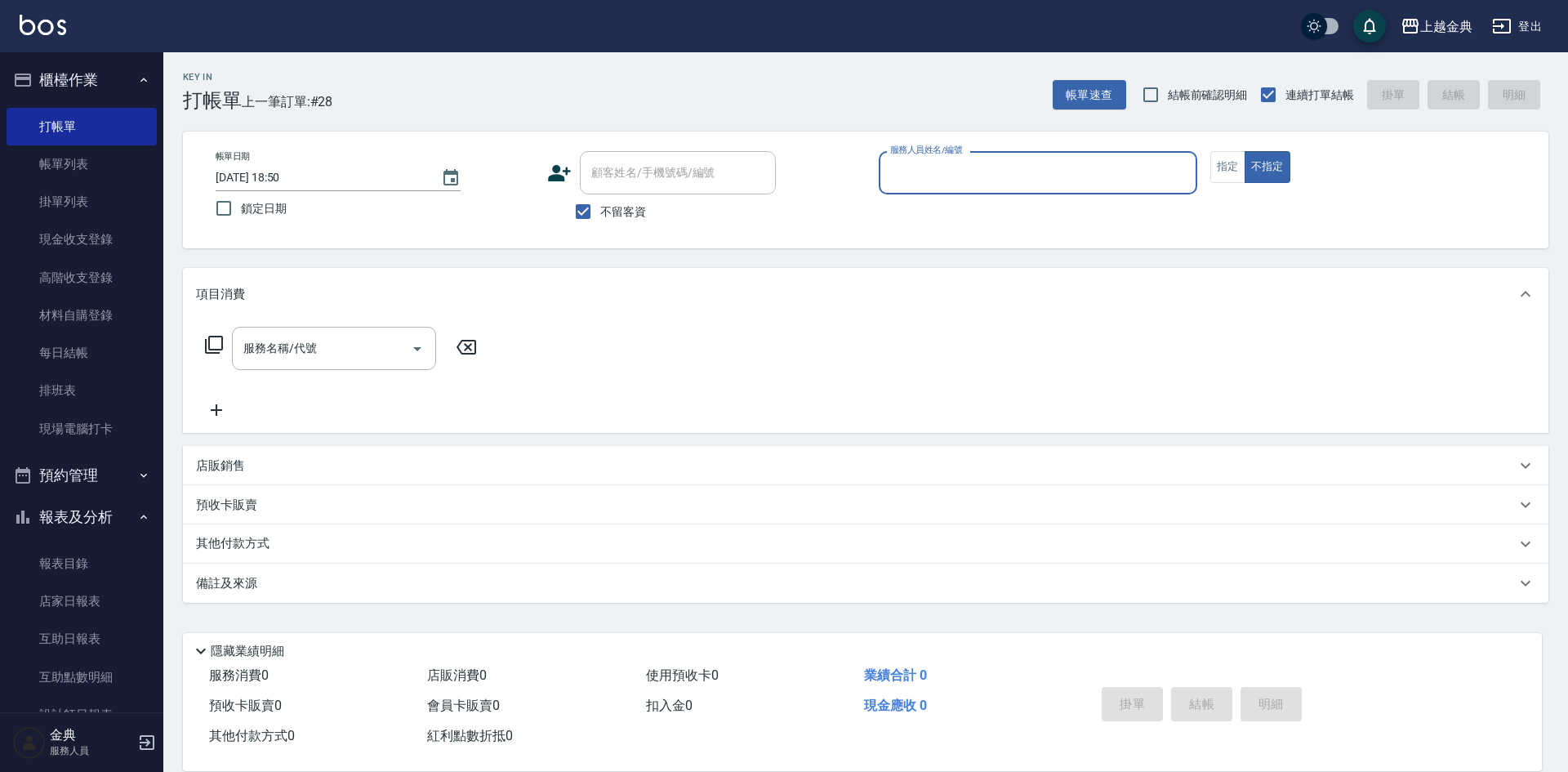
click at [1078, 176] on input "服務人員姓名/編號" at bounding box center [1038, 173] width 304 height 28
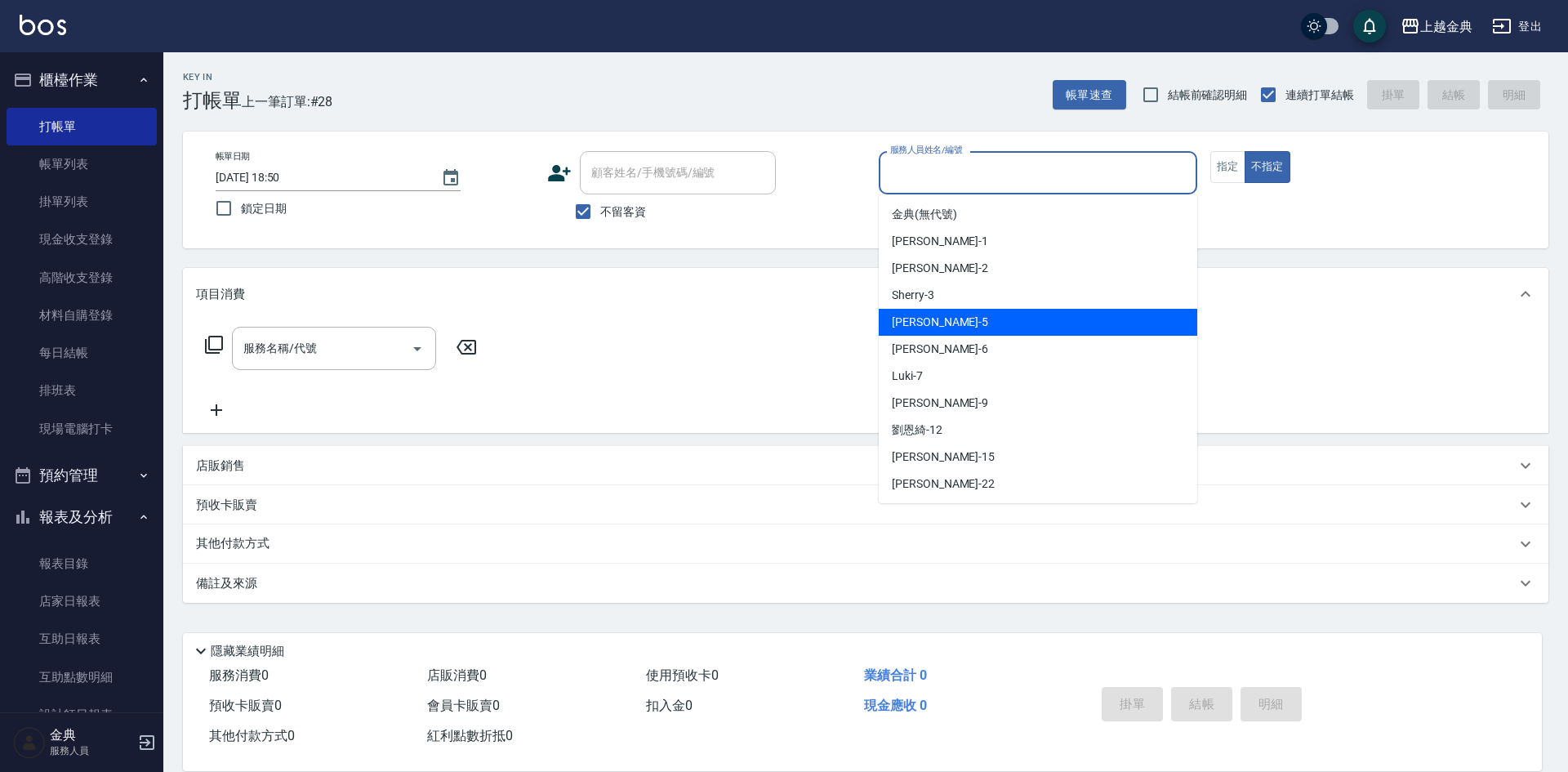
click at [1015, 329] on div "[PERSON_NAME] -5" at bounding box center [1038, 322] width 319 height 27
type input "[PERSON_NAME]-5"
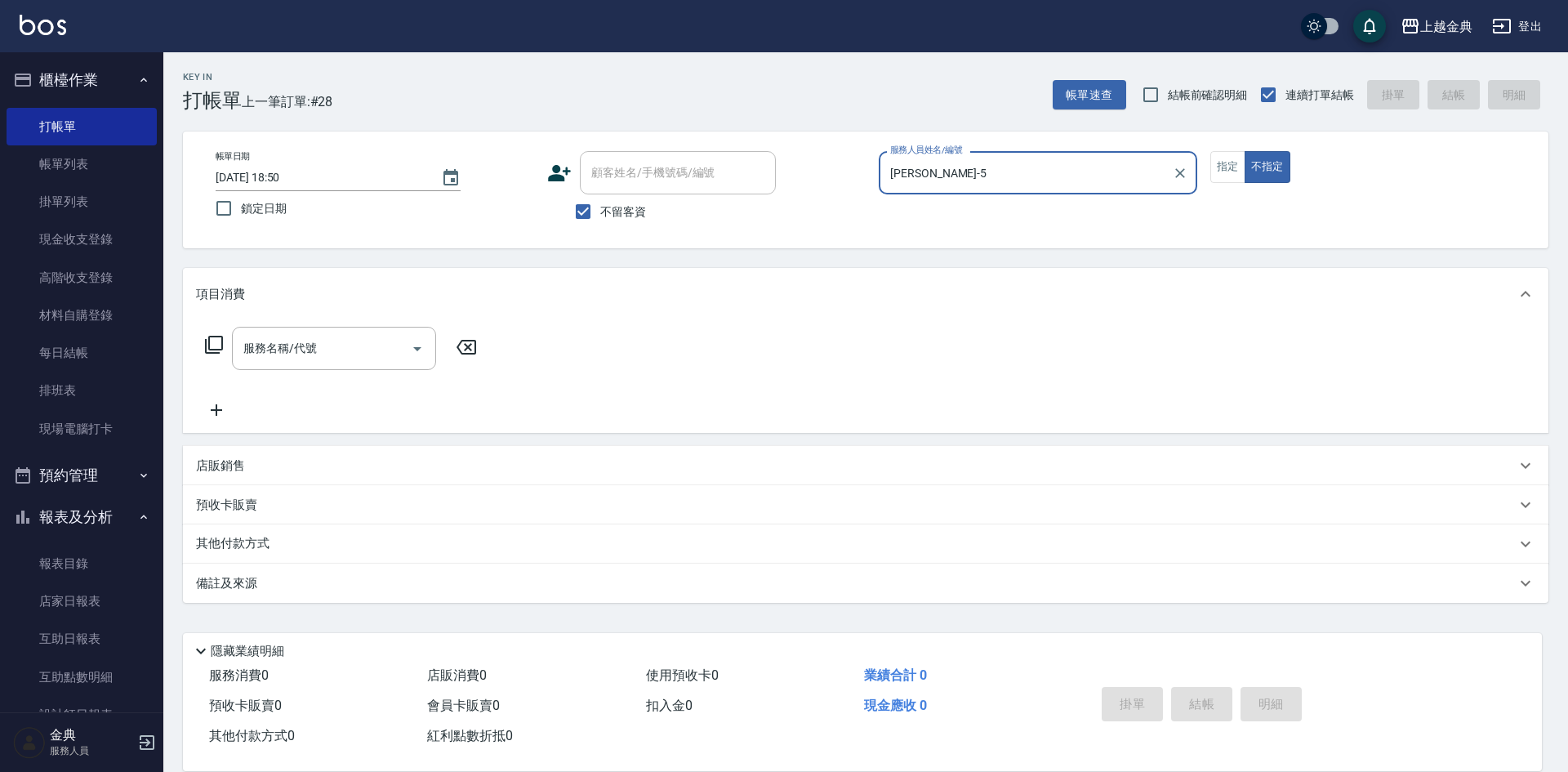
click at [203, 349] on div "服務名稱/代號 服務名稱/代號" at bounding box center [341, 348] width 291 height 44
click at [209, 346] on icon at bounding box center [213, 344] width 18 height 18
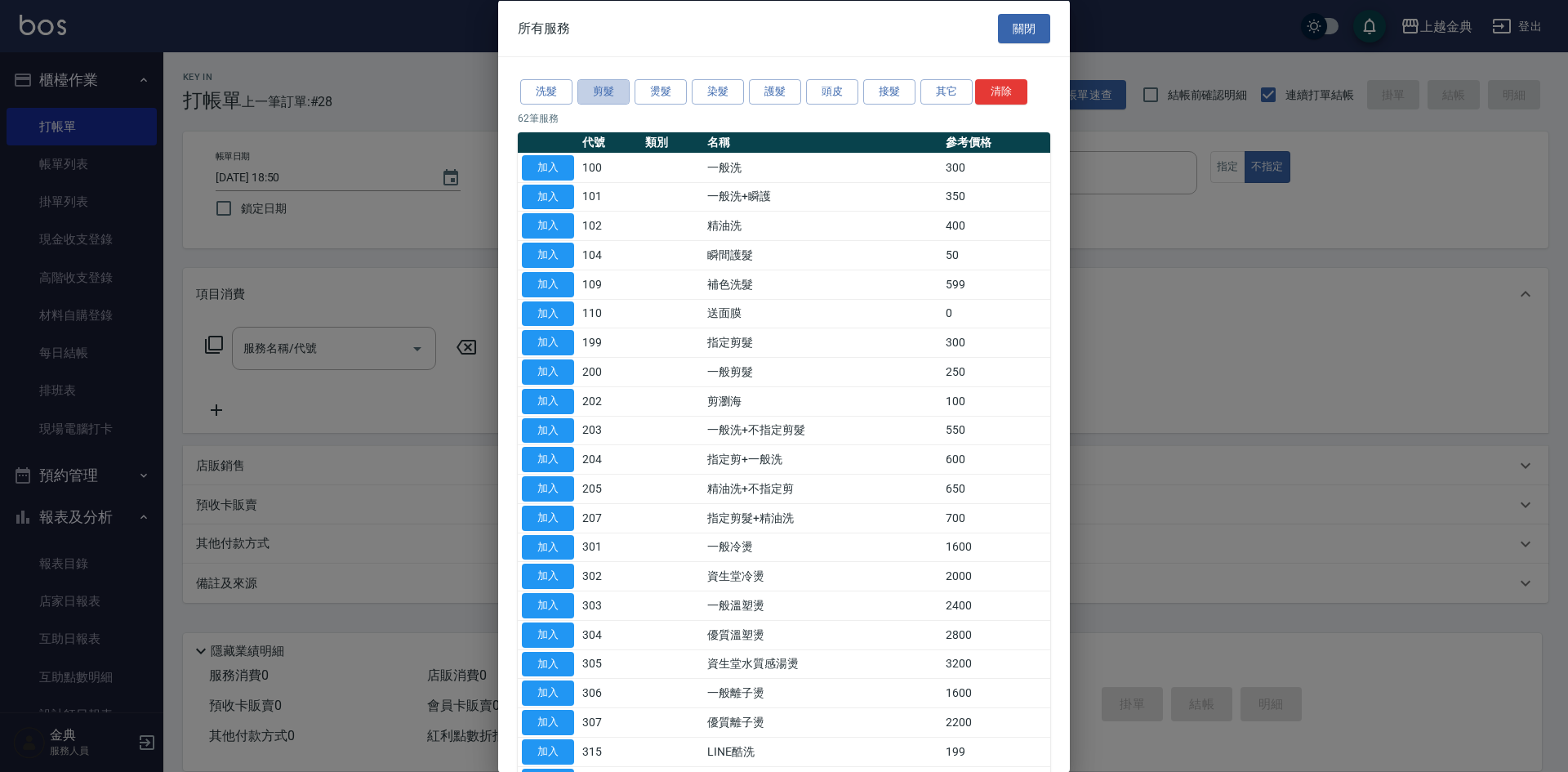
drag, startPoint x: 593, startPoint y: 83, endPoint x: 661, endPoint y: 144, distance: 91.4
click at [593, 85] on button "剪髮" at bounding box center [603, 92] width 52 height 26
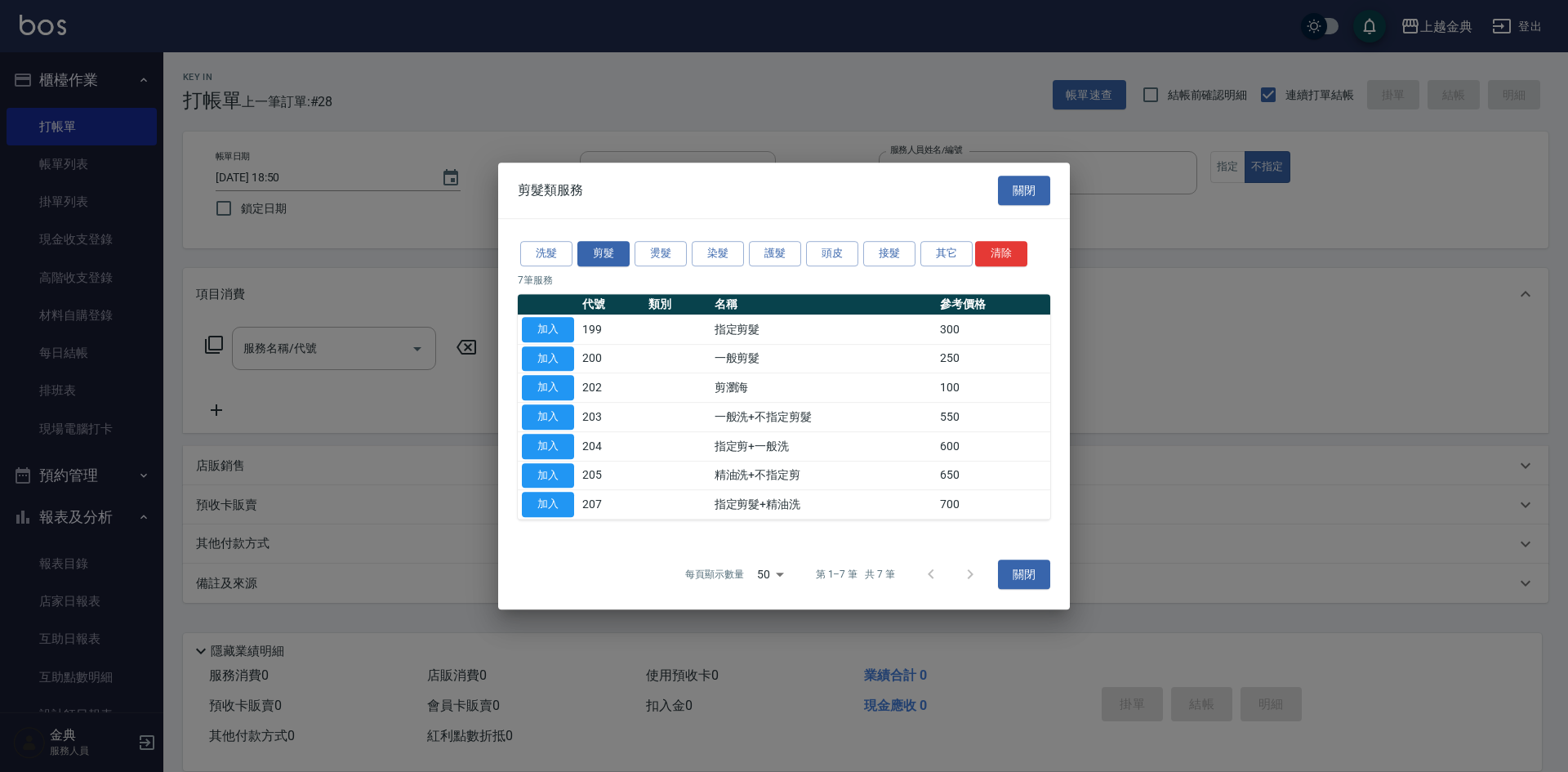
click at [557, 469] on button "加入" at bounding box center [547, 475] width 52 height 26
type input "精油洗+不指定剪(205)"
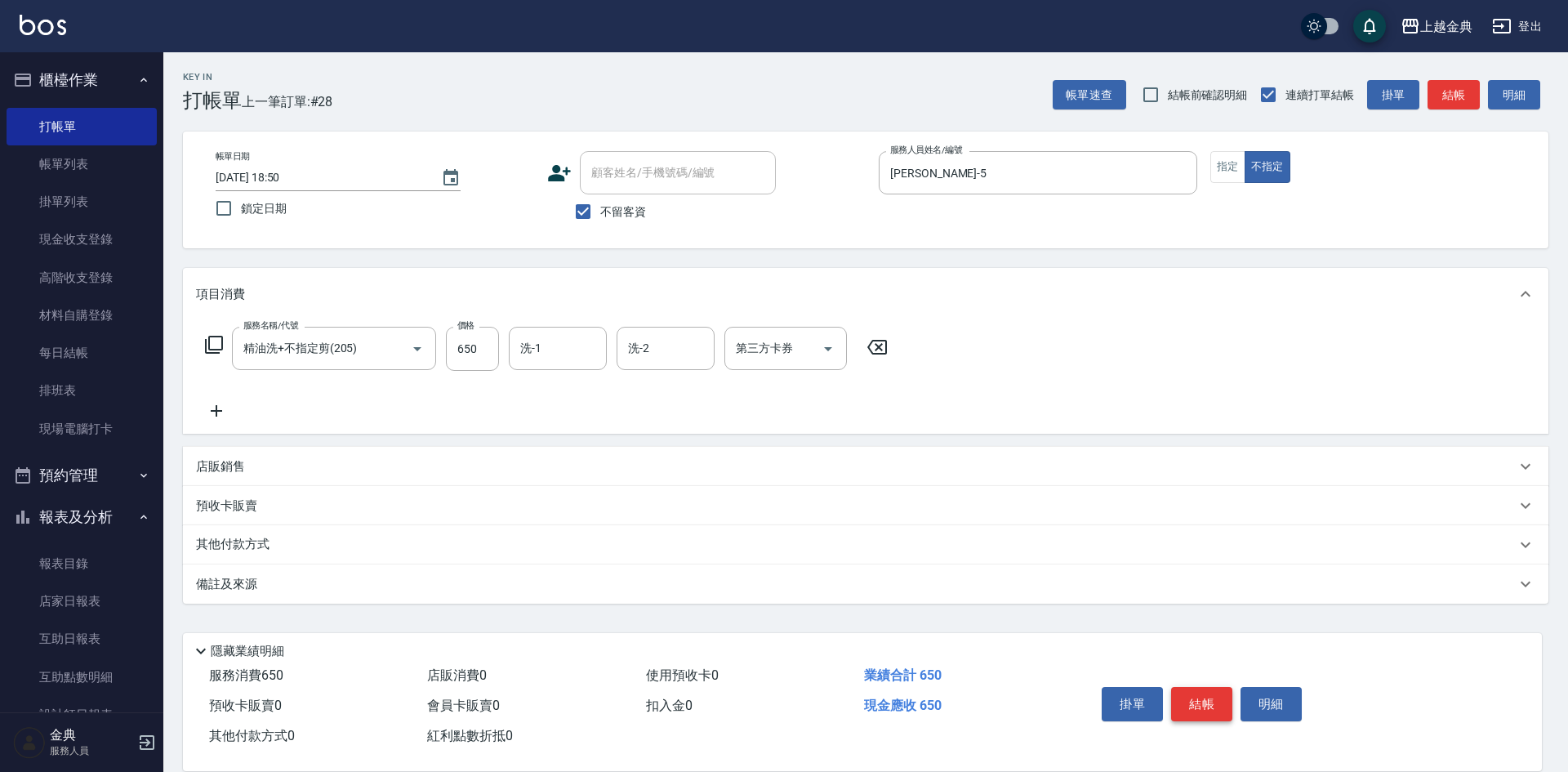
click at [1189, 690] on button "結帳" at bounding box center [1202, 704] width 62 height 34
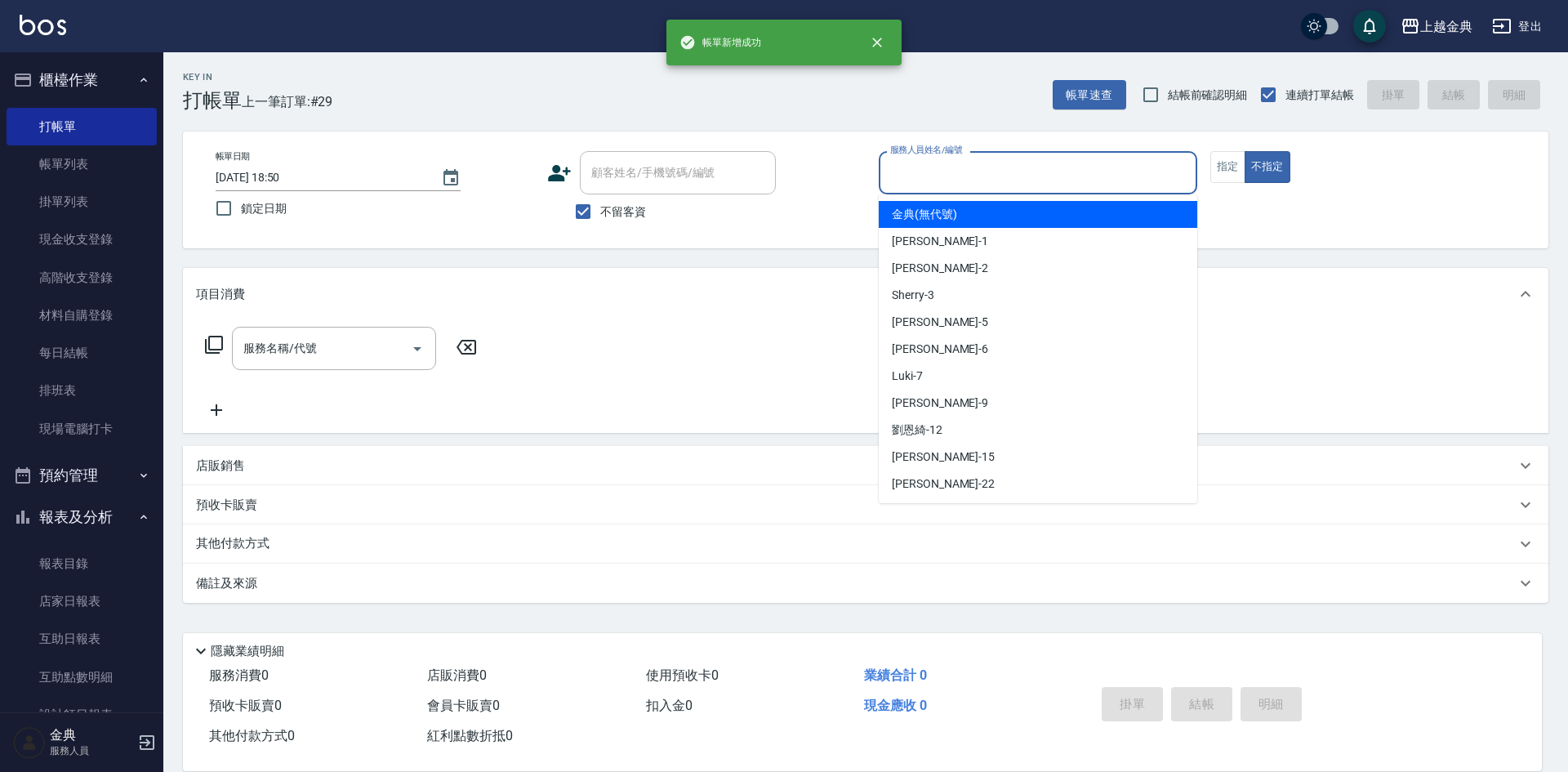
click at [1141, 176] on input "服務人員姓名/編號" at bounding box center [1038, 173] width 304 height 28
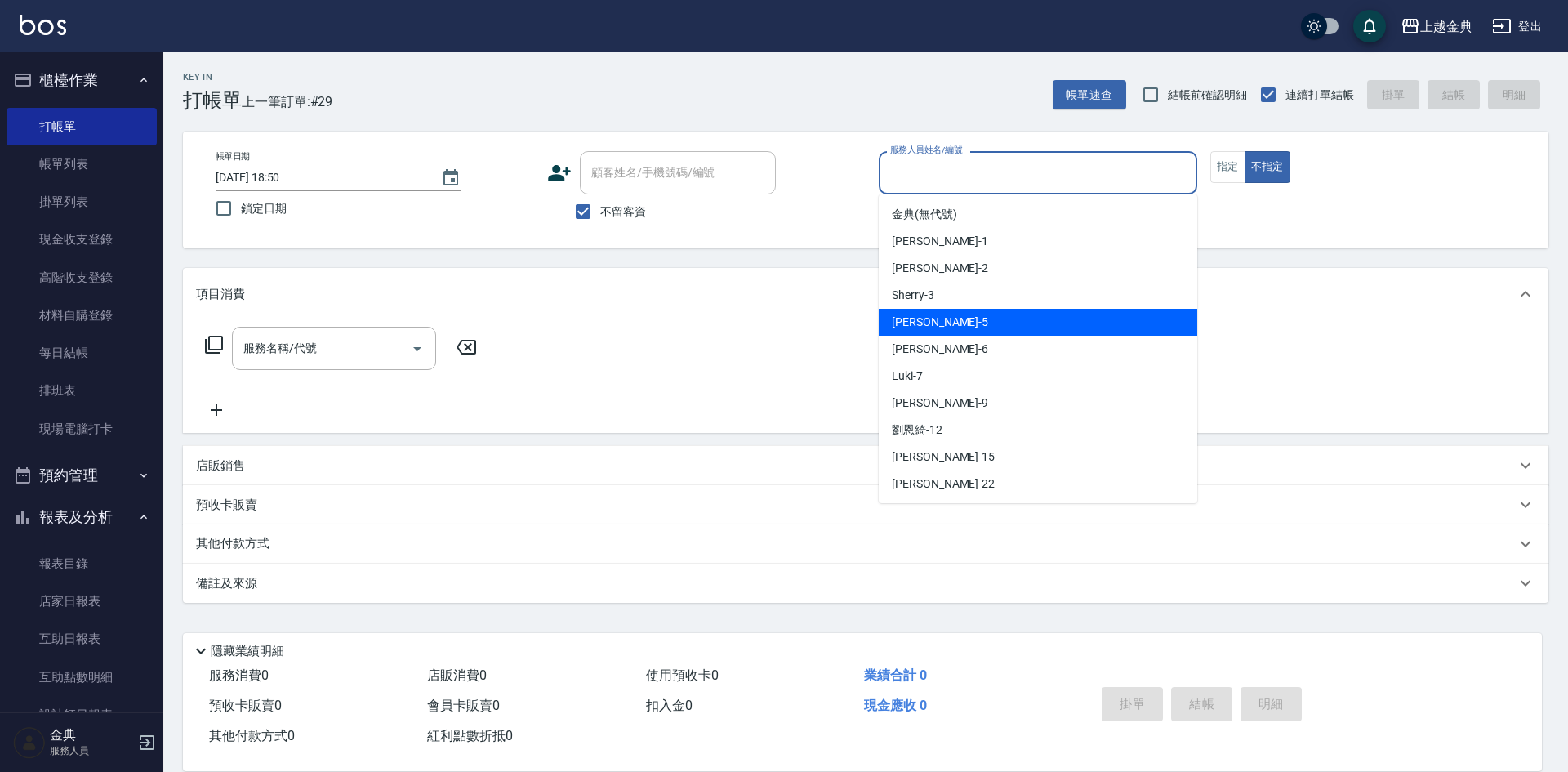
drag, startPoint x: 1120, startPoint y: 332, endPoint x: 294, endPoint y: 361, distance: 826.5
click at [1119, 332] on div "[PERSON_NAME] -5" at bounding box center [1038, 322] width 319 height 27
type input "[PERSON_NAME]-5"
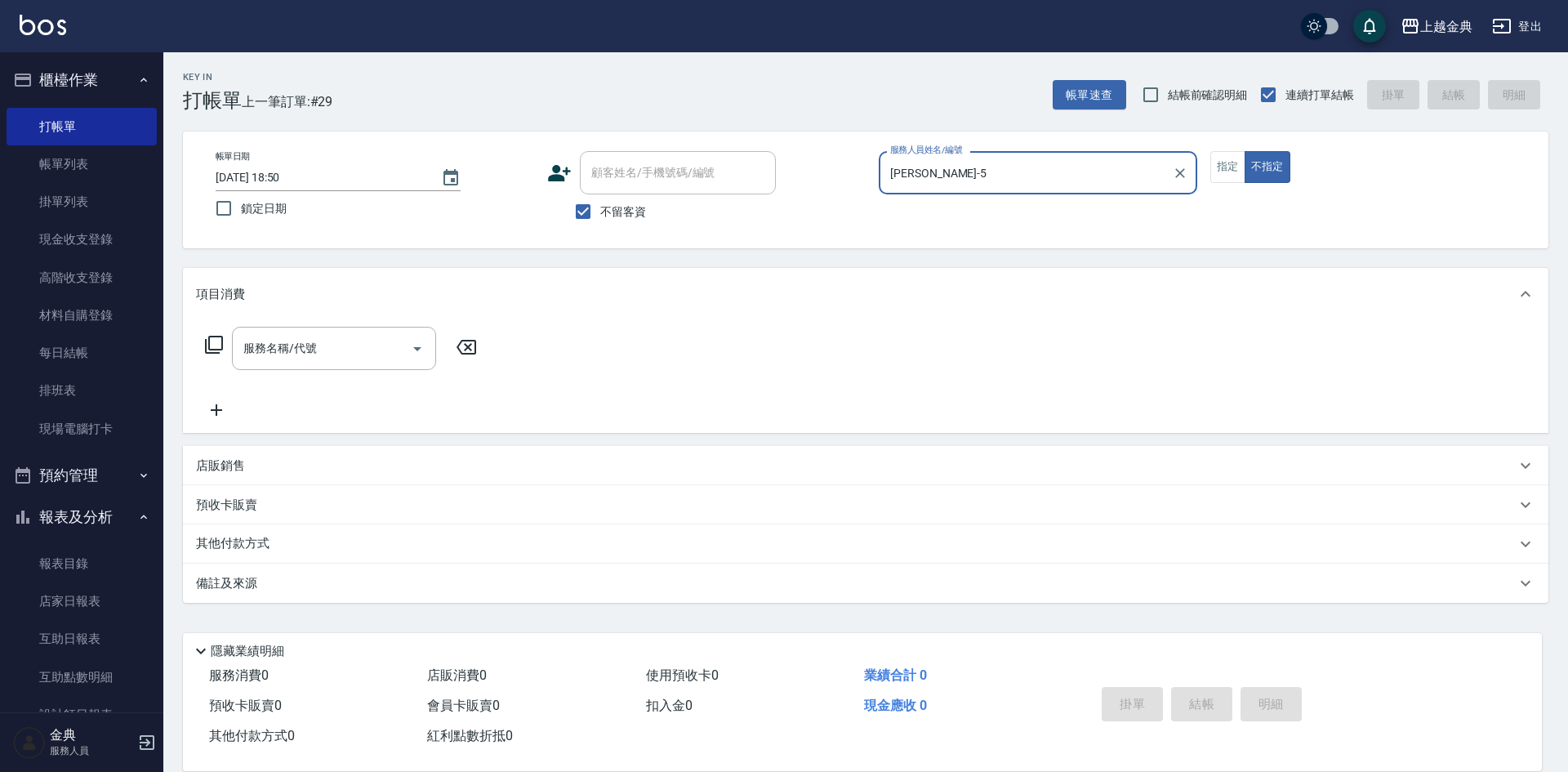
click at [200, 340] on div "服務名稱/代號 服務名稱/代號" at bounding box center [341, 348] width 291 height 44
click at [212, 340] on icon at bounding box center [213, 344] width 20 height 20
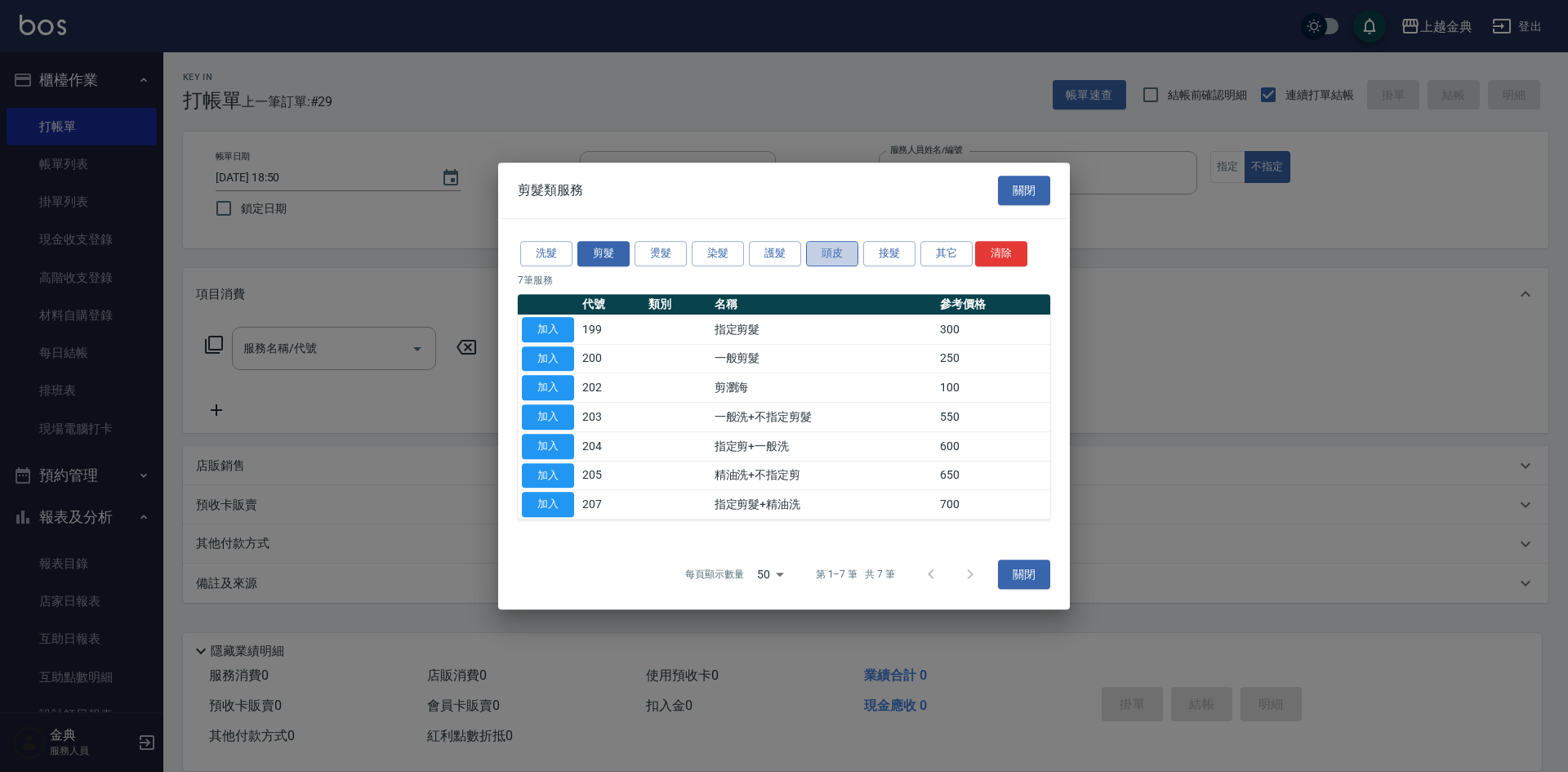
click at [833, 257] on button "頭皮" at bounding box center [832, 253] width 52 height 26
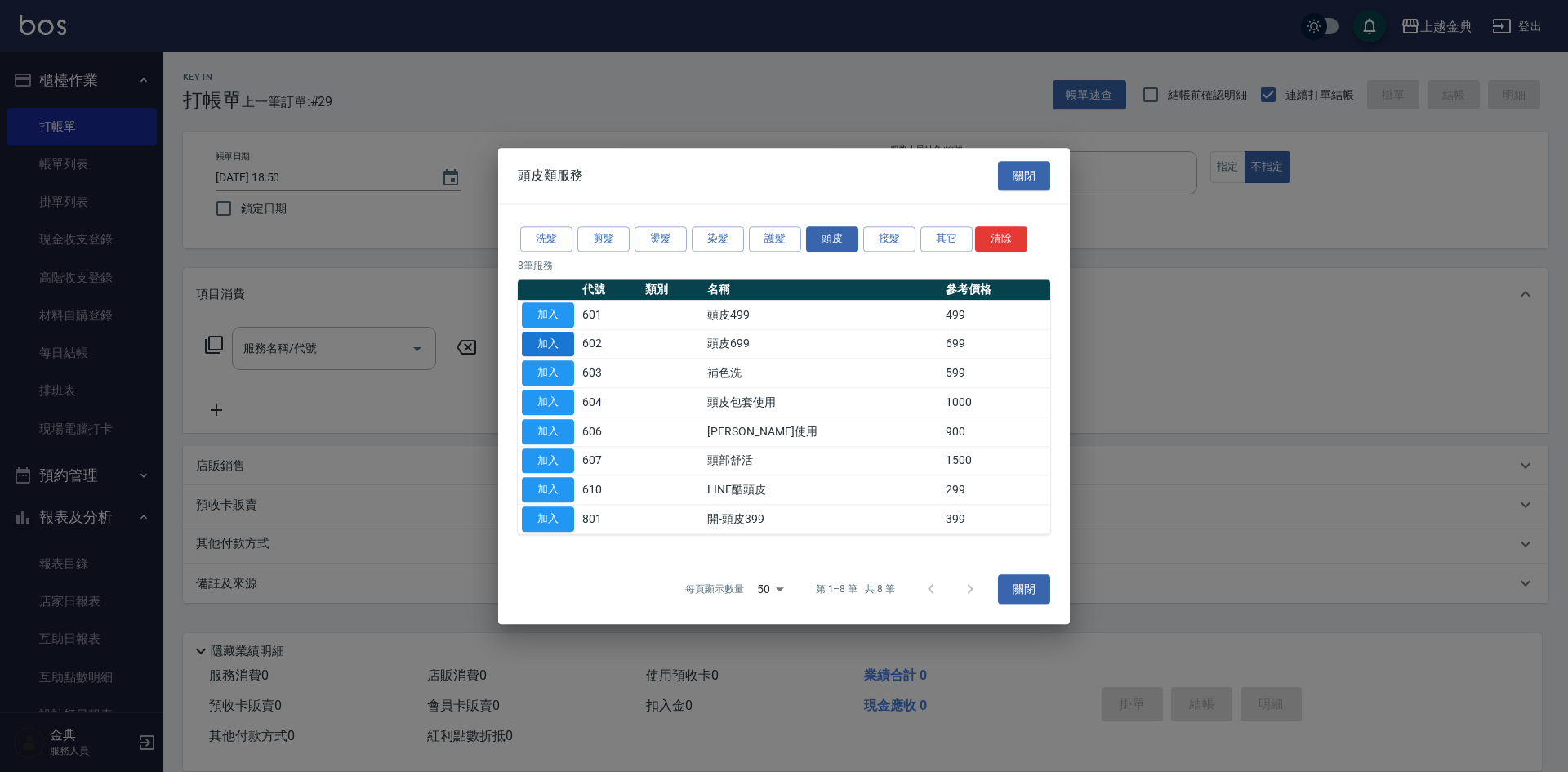
click at [563, 332] on button "加入" at bounding box center [547, 344] width 52 height 26
type input "頭皮699(602)"
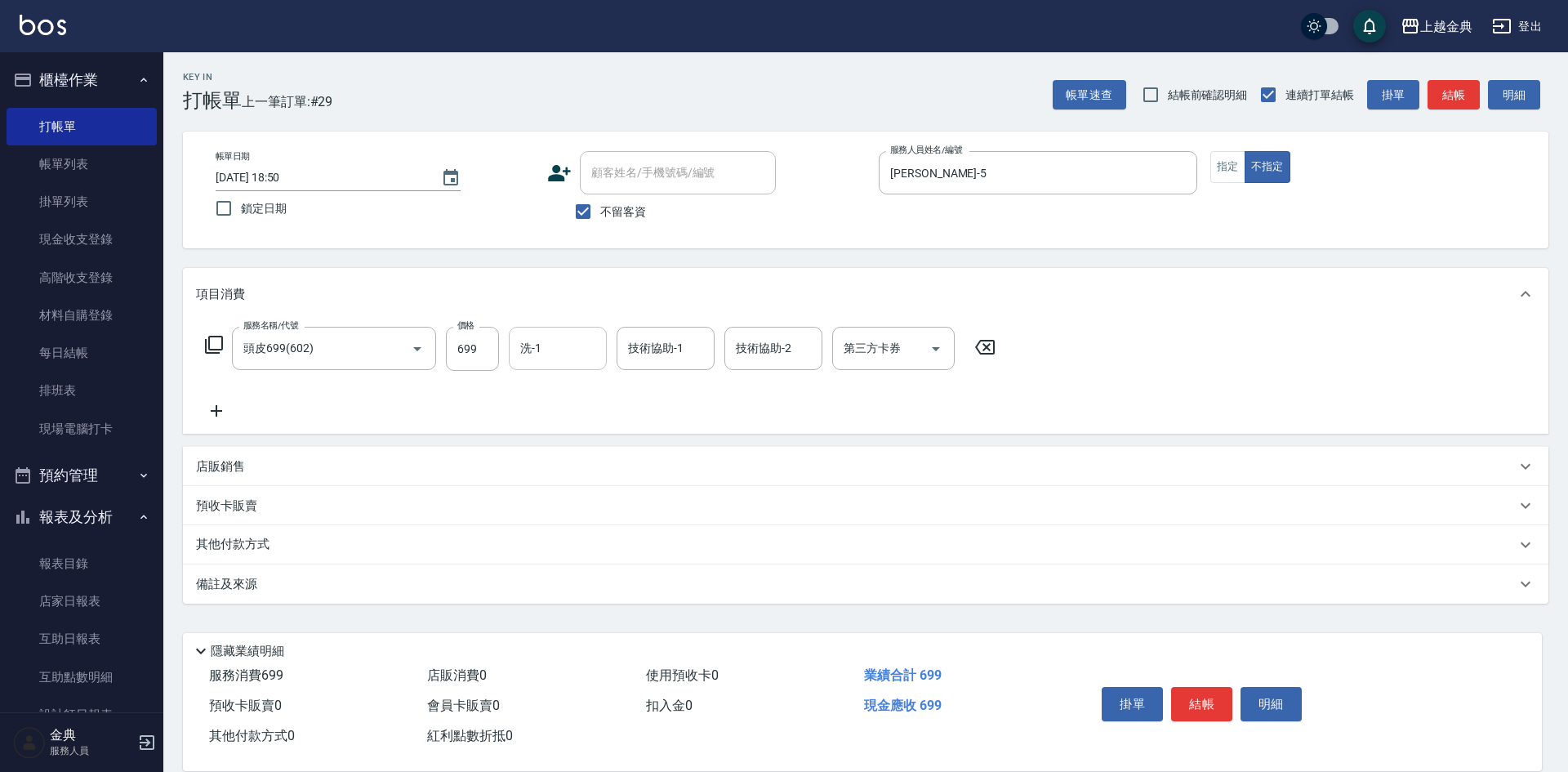
click at [539, 356] on input "洗-1" at bounding box center [558, 348] width 83 height 28
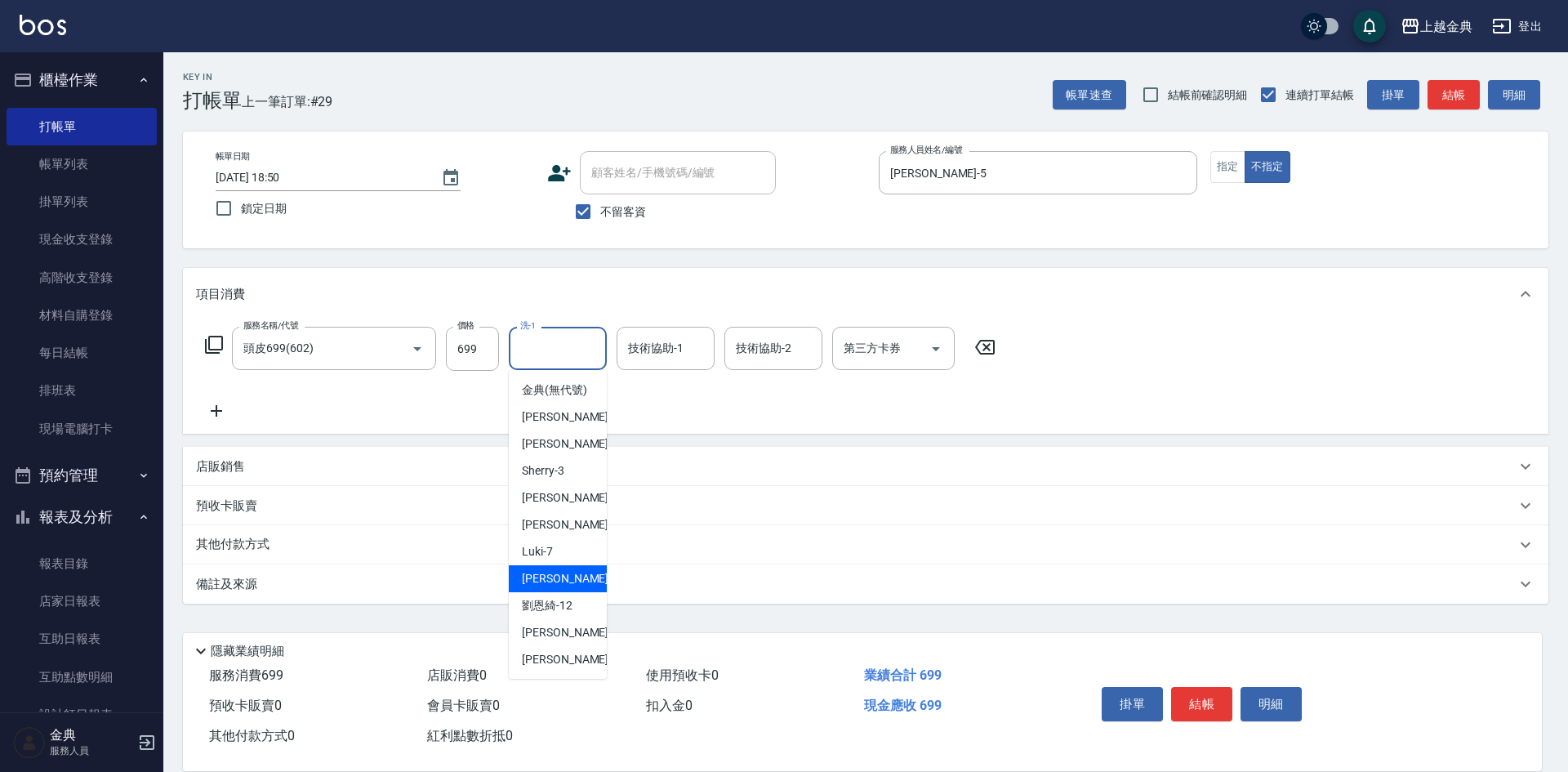
click at [561, 614] on span "[PERSON_NAME]12" at bounding box center [546, 605] width 50 height 17
type input "[PERSON_NAME]-12"
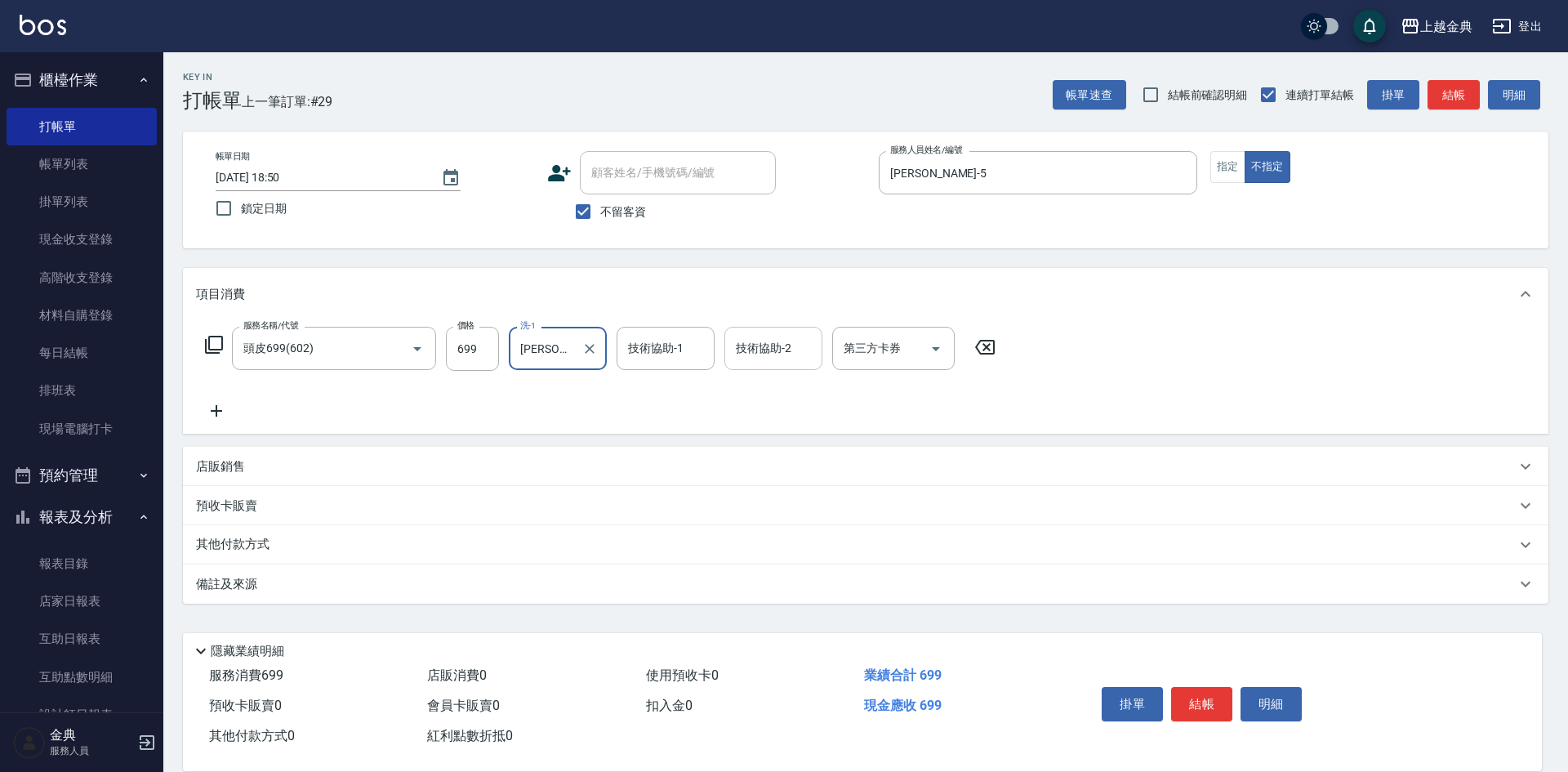
click at [761, 354] on input "技術協助-2" at bounding box center [773, 348] width 83 height 28
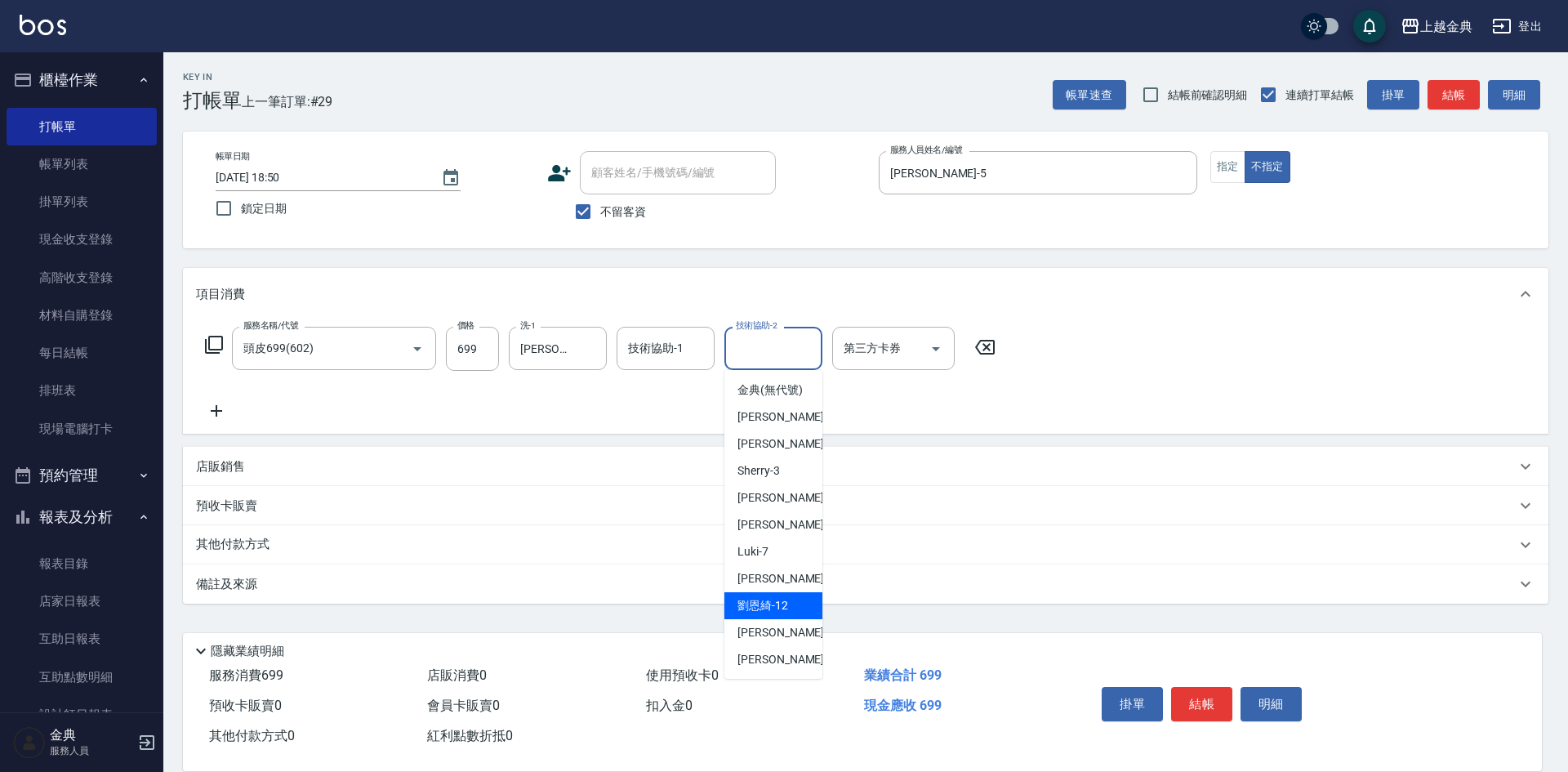
click at [782, 614] on span "[PERSON_NAME]12" at bounding box center [762, 605] width 50 height 17
type input "[PERSON_NAME]-12"
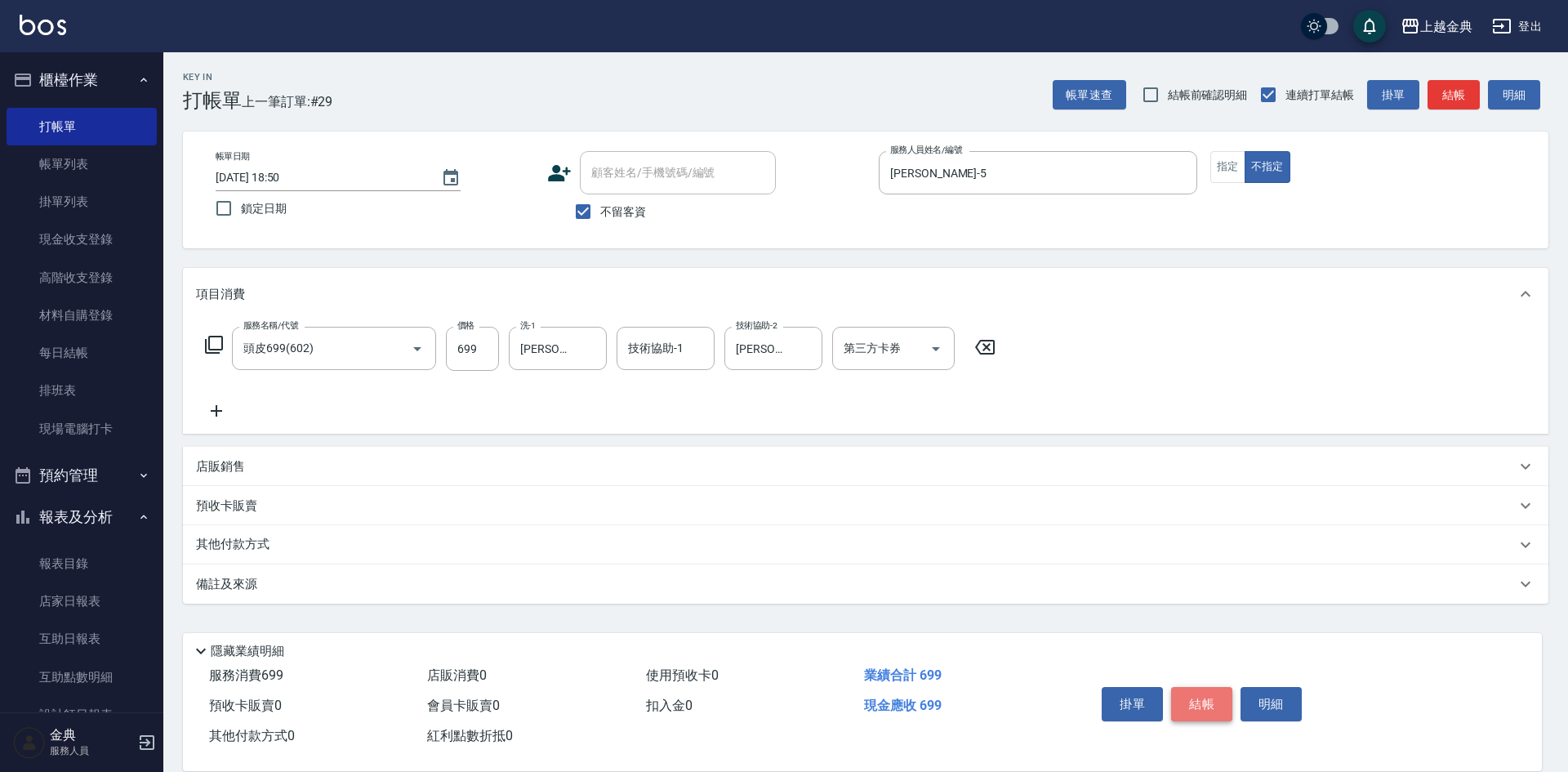
click at [1212, 689] on button "結帳" at bounding box center [1202, 704] width 62 height 34
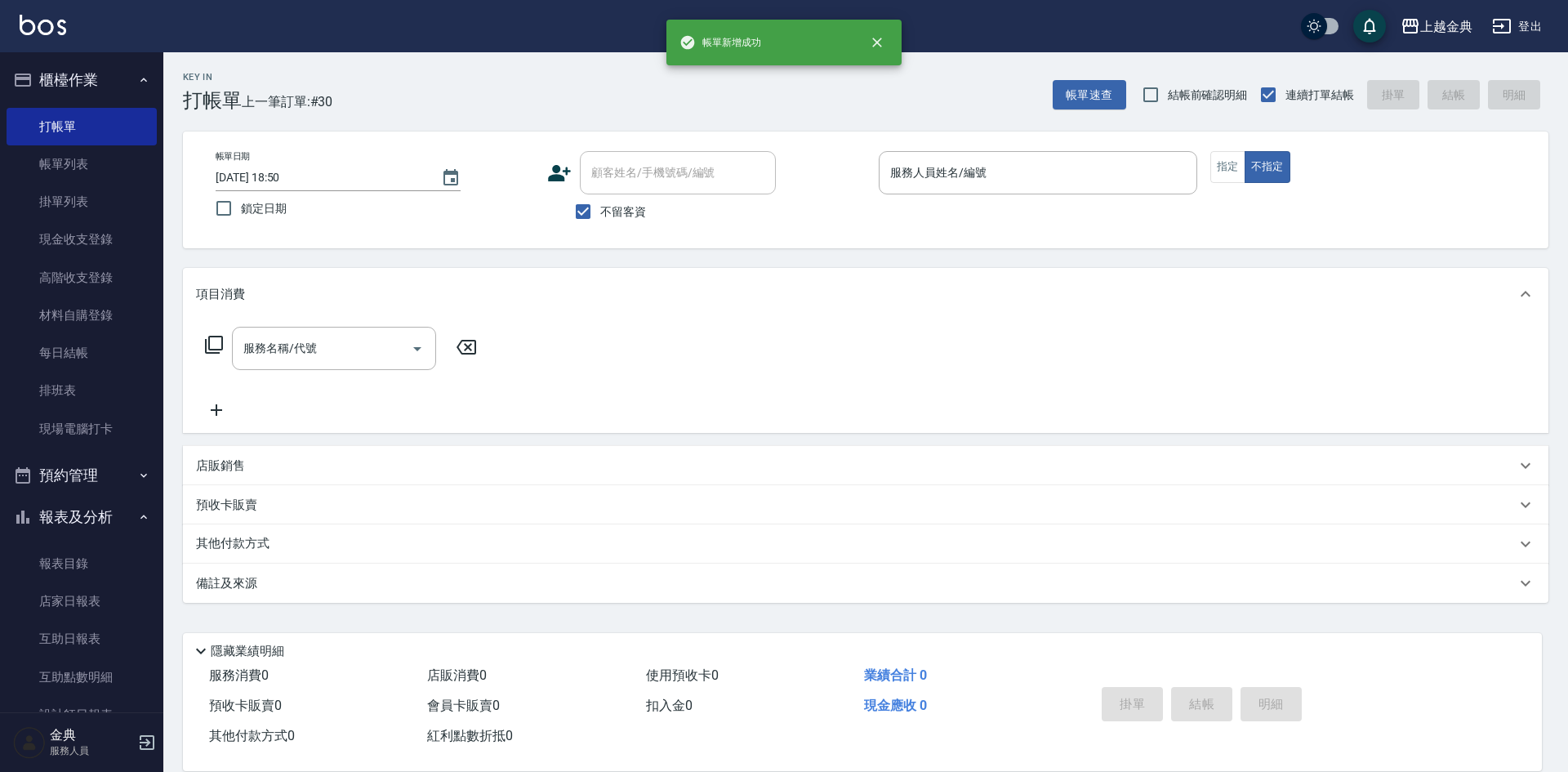
drag, startPoint x: 990, startPoint y: 127, endPoint x: 989, endPoint y: 163, distance: 36.0
click at [990, 133] on div "Key In 打帳單 上一筆訂單:#30 帳單速查 結帳前確認明細 連續打單結帳 掛單 結帳 明細 帳單日期 [DATE] 18:50 鎖定日期 顧客姓名/手…" at bounding box center [865, 406] width 1405 height 708
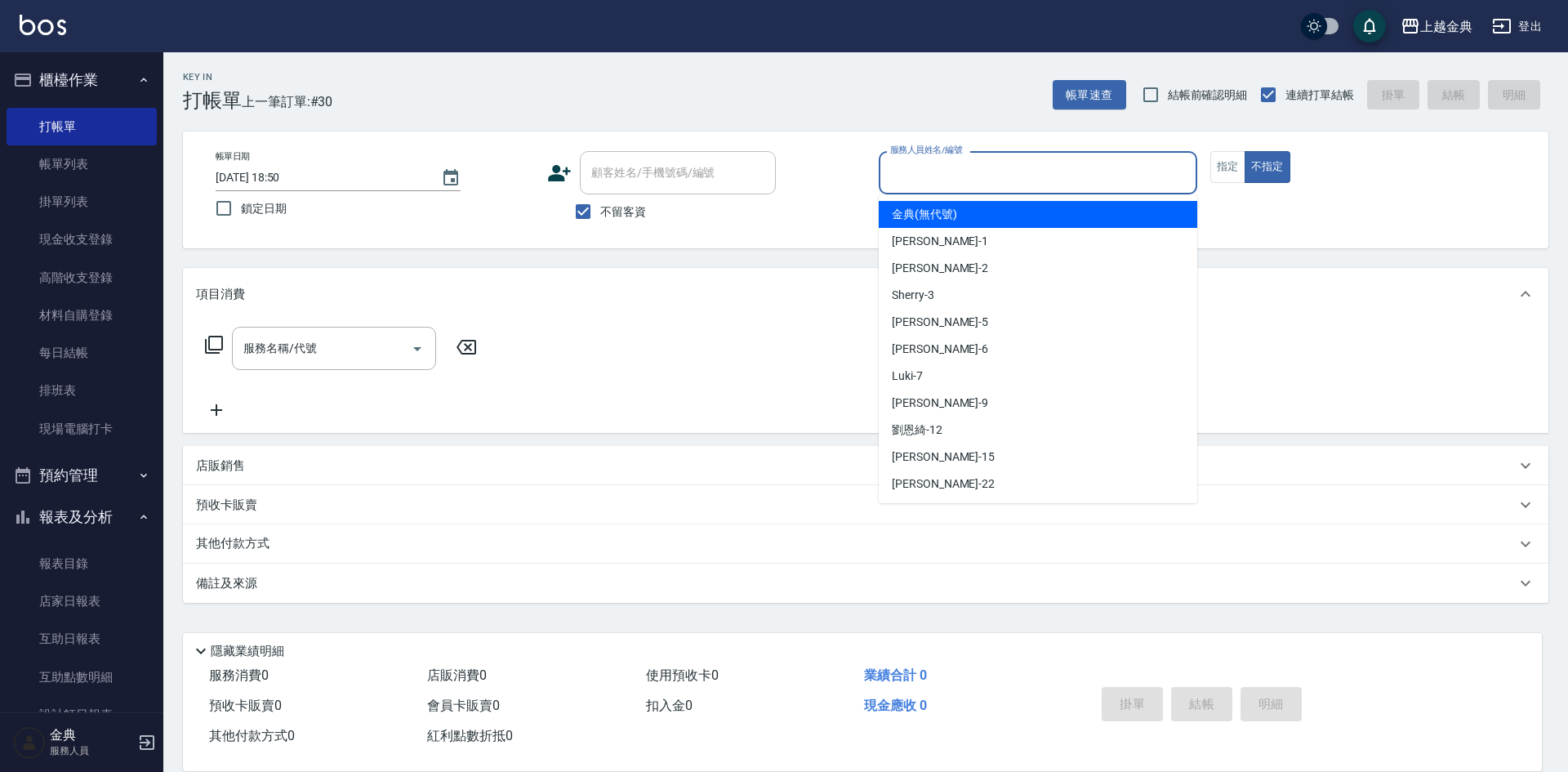
click at [989, 163] on input "服務人員姓名/編號" at bounding box center [1038, 173] width 304 height 28
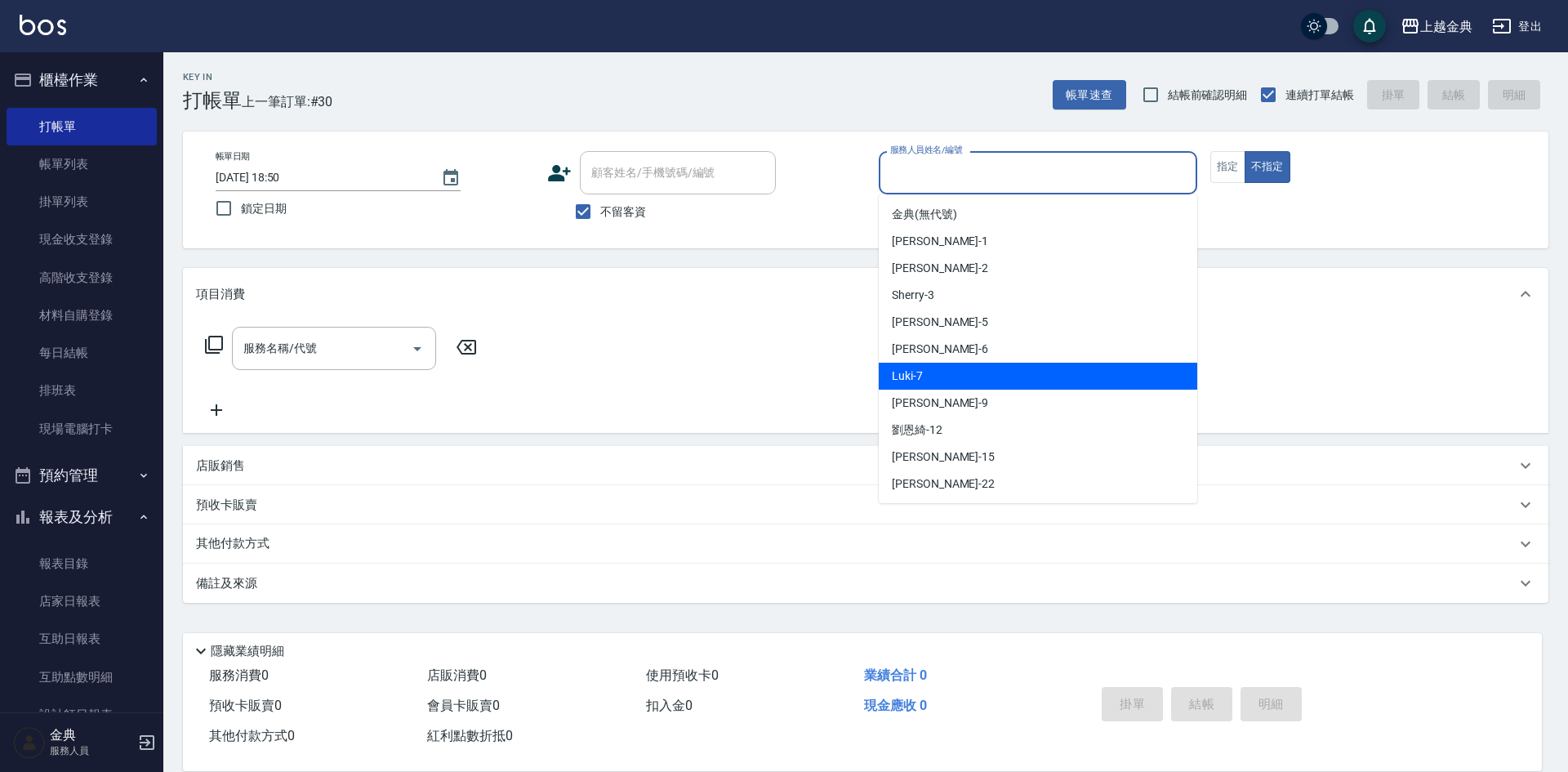
drag, startPoint x: 969, startPoint y: 378, endPoint x: 274, endPoint y: 379, distance: 695.0
click at [963, 379] on div "Luki -7" at bounding box center [1038, 376] width 319 height 27
type input "Luki-7"
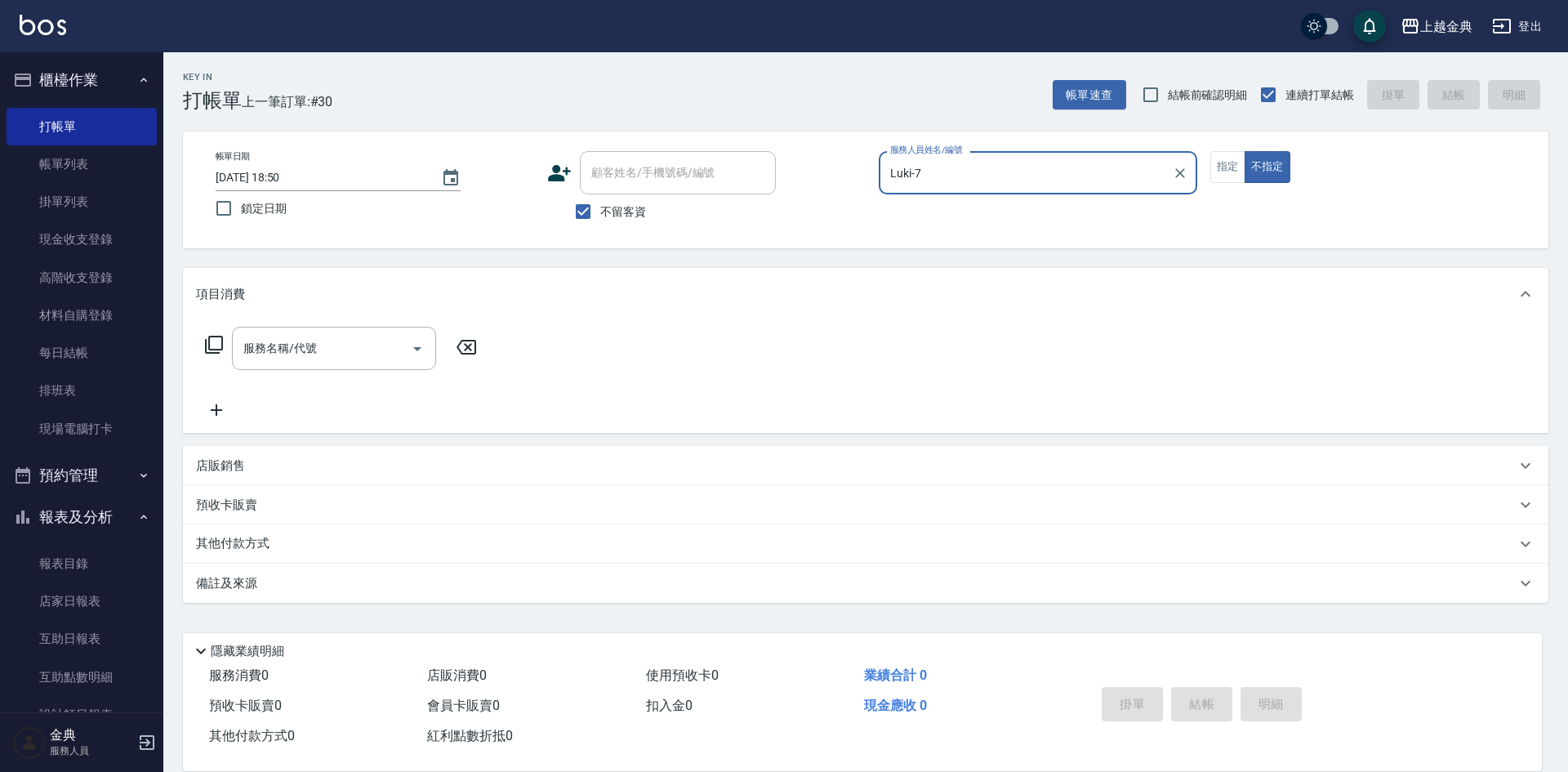
click at [220, 340] on icon at bounding box center [213, 344] width 20 height 20
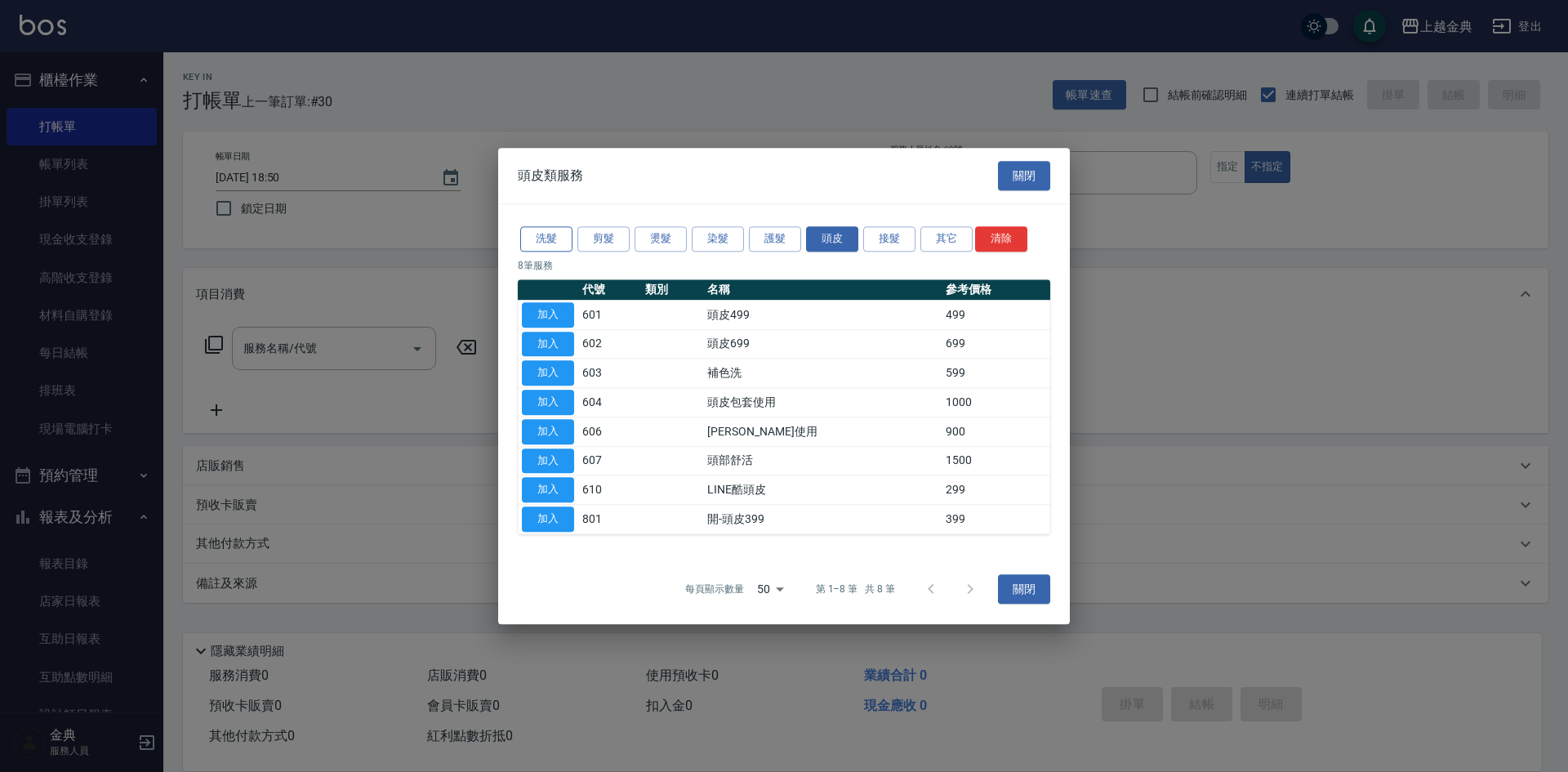
click at [544, 239] on button "洗髮" at bounding box center [545, 239] width 52 height 26
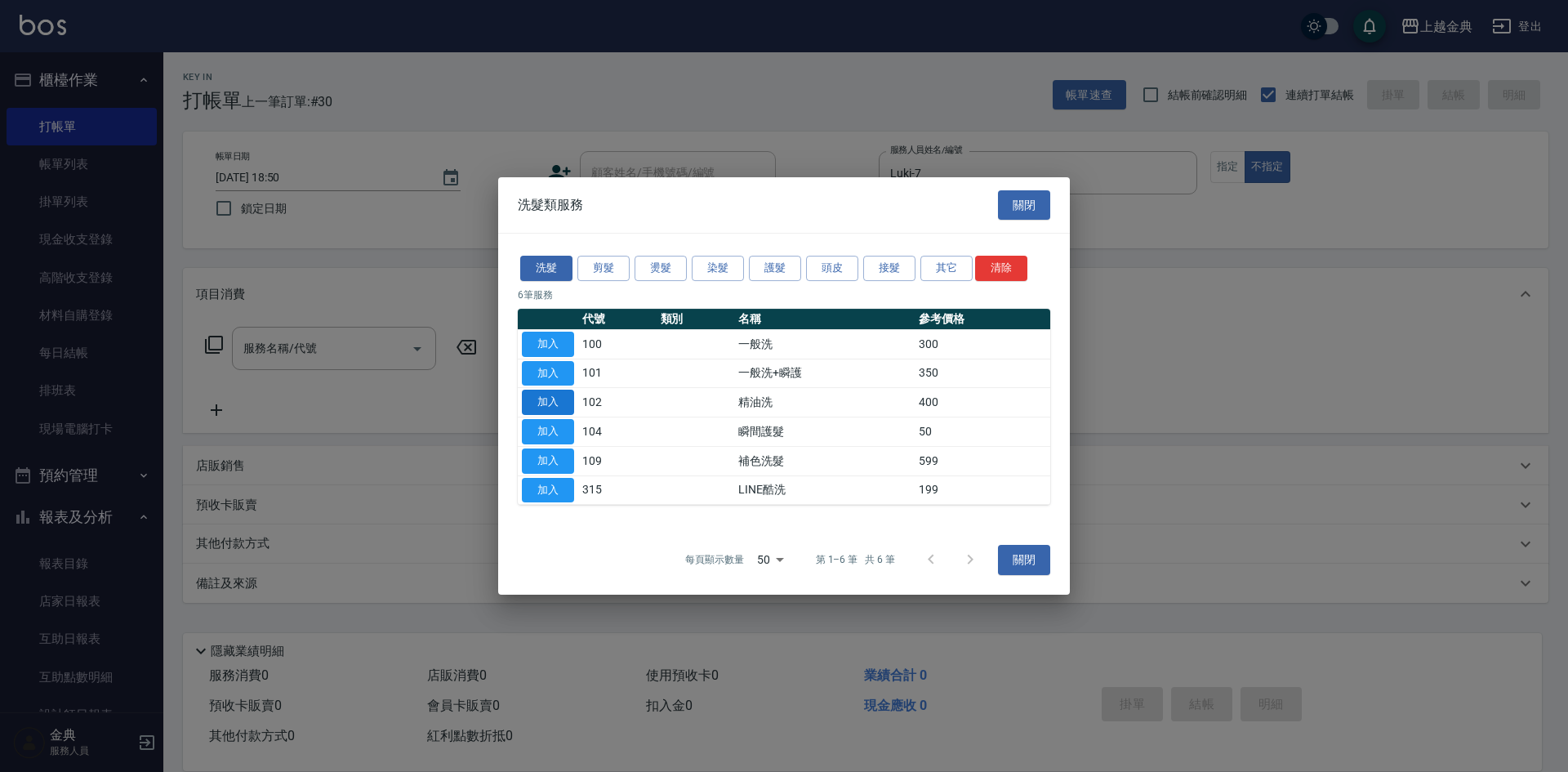
click at [556, 397] on button "加入" at bounding box center [547, 402] width 52 height 26
type input "精油洗(102)"
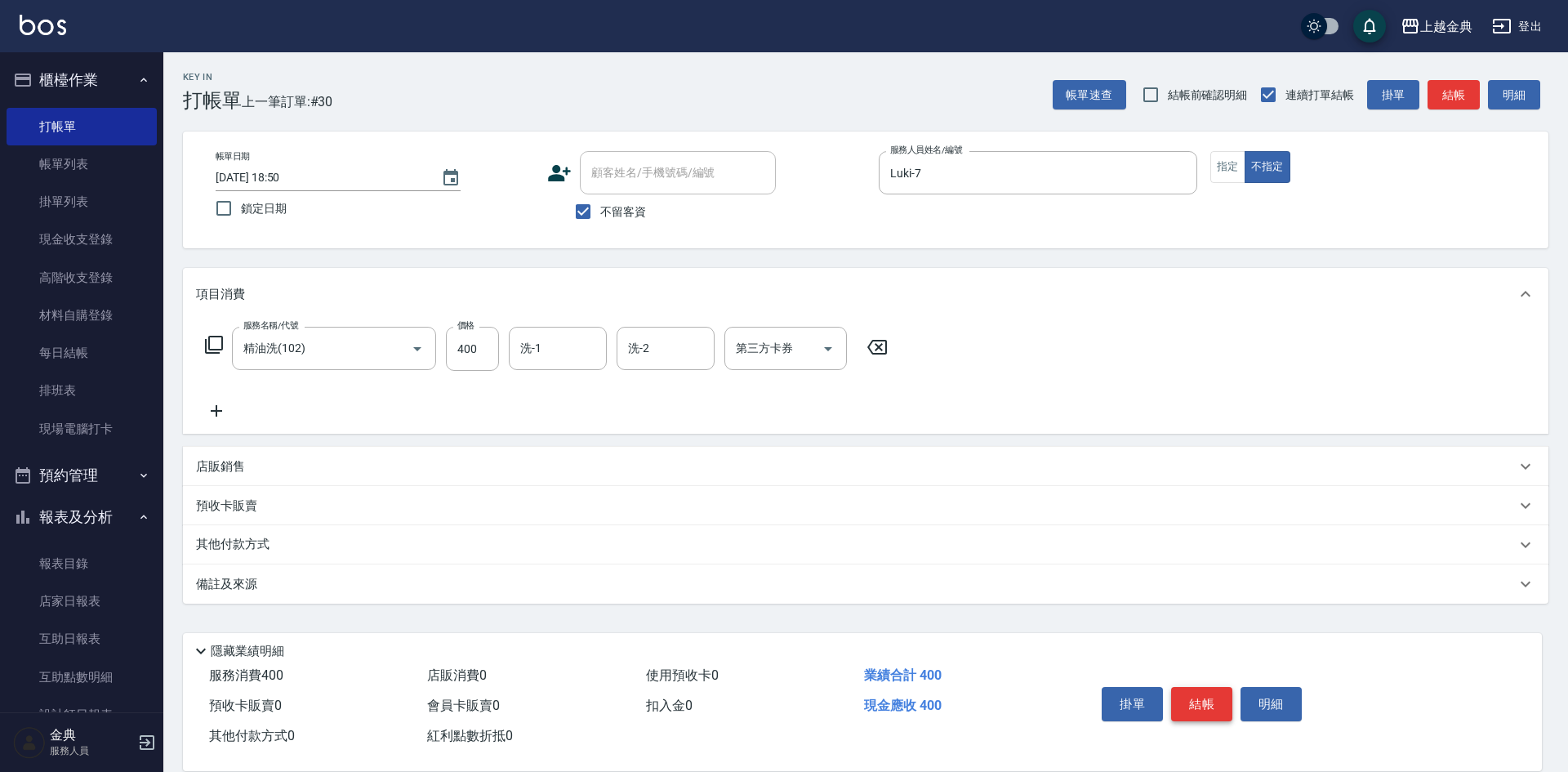
click at [1193, 688] on button "結帳" at bounding box center [1202, 704] width 62 height 34
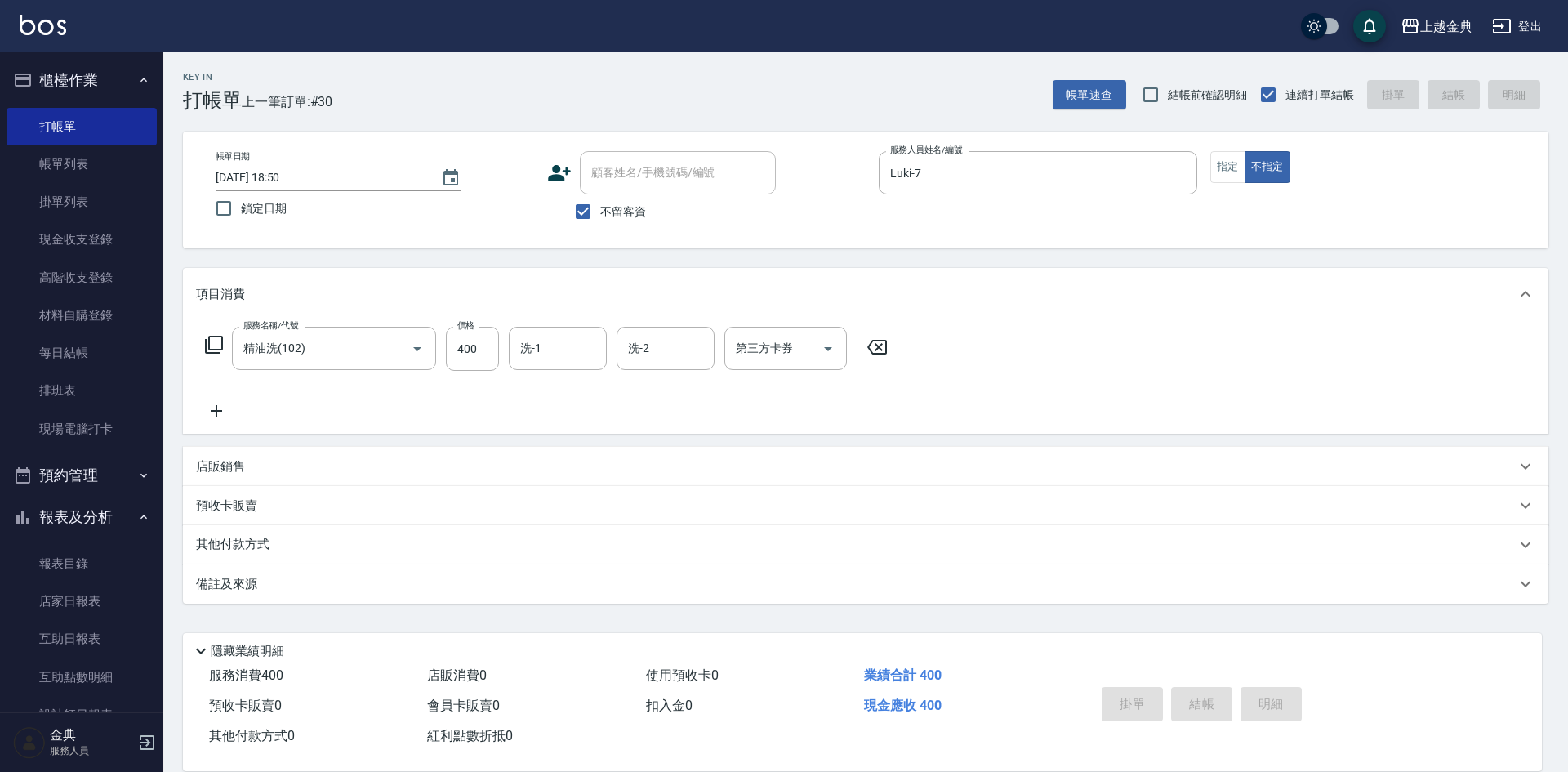
type input "[DATE] 18:51"
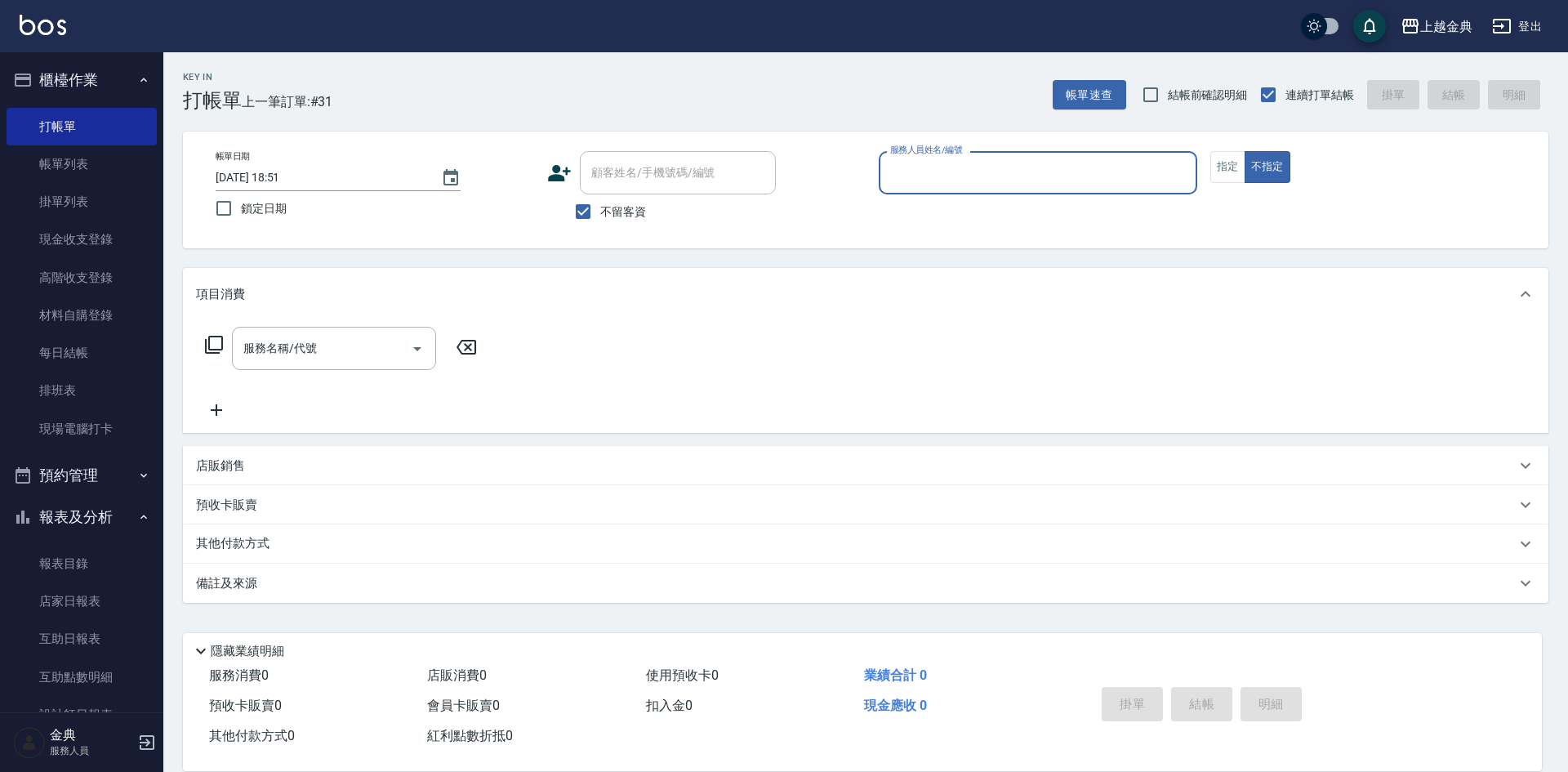
click at [962, 182] on input "服務人員姓名/編號" at bounding box center [1038, 173] width 304 height 28
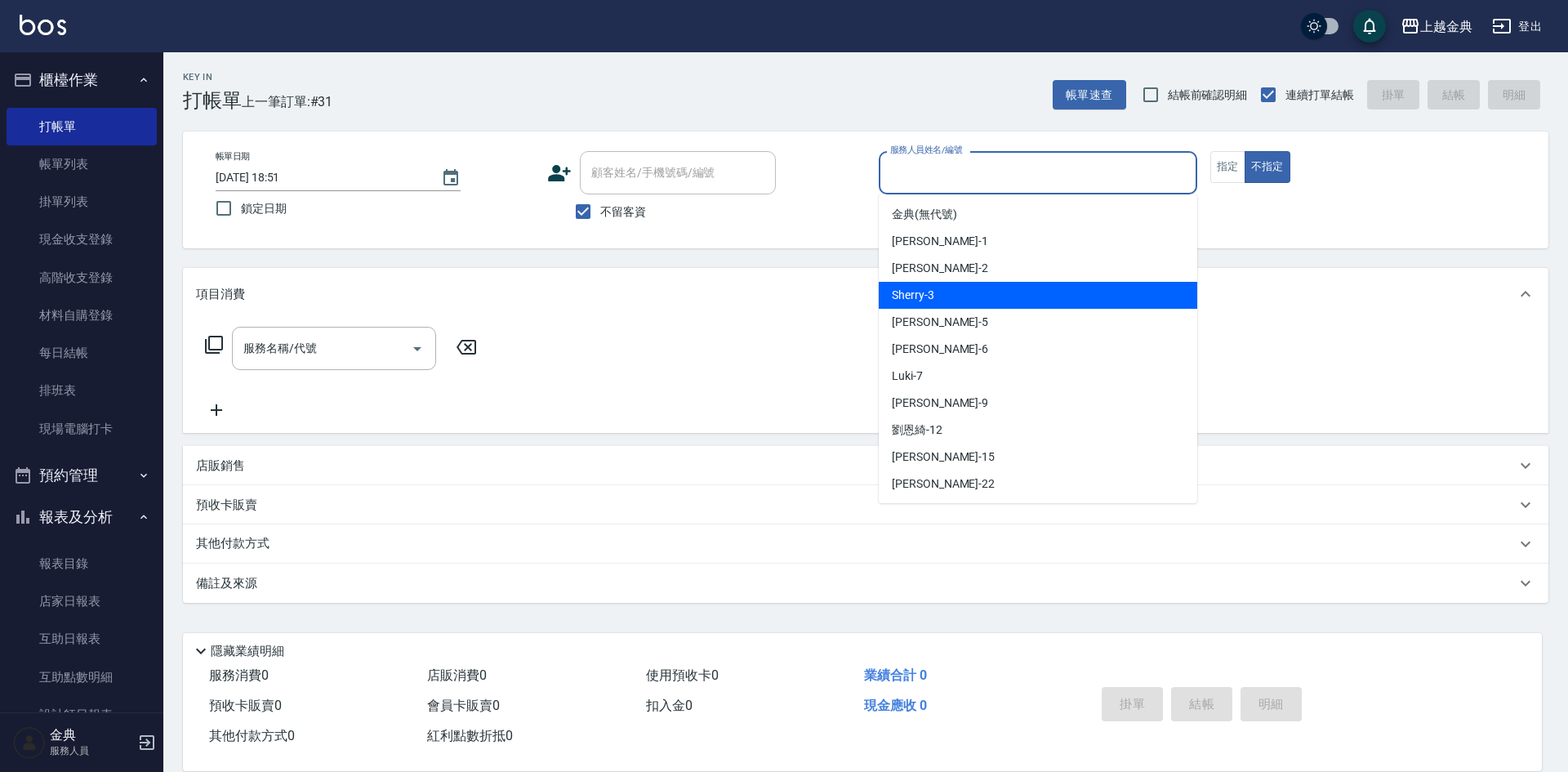
click at [978, 299] on div "Sherry -3" at bounding box center [1038, 295] width 319 height 27
type input "Sherry-3"
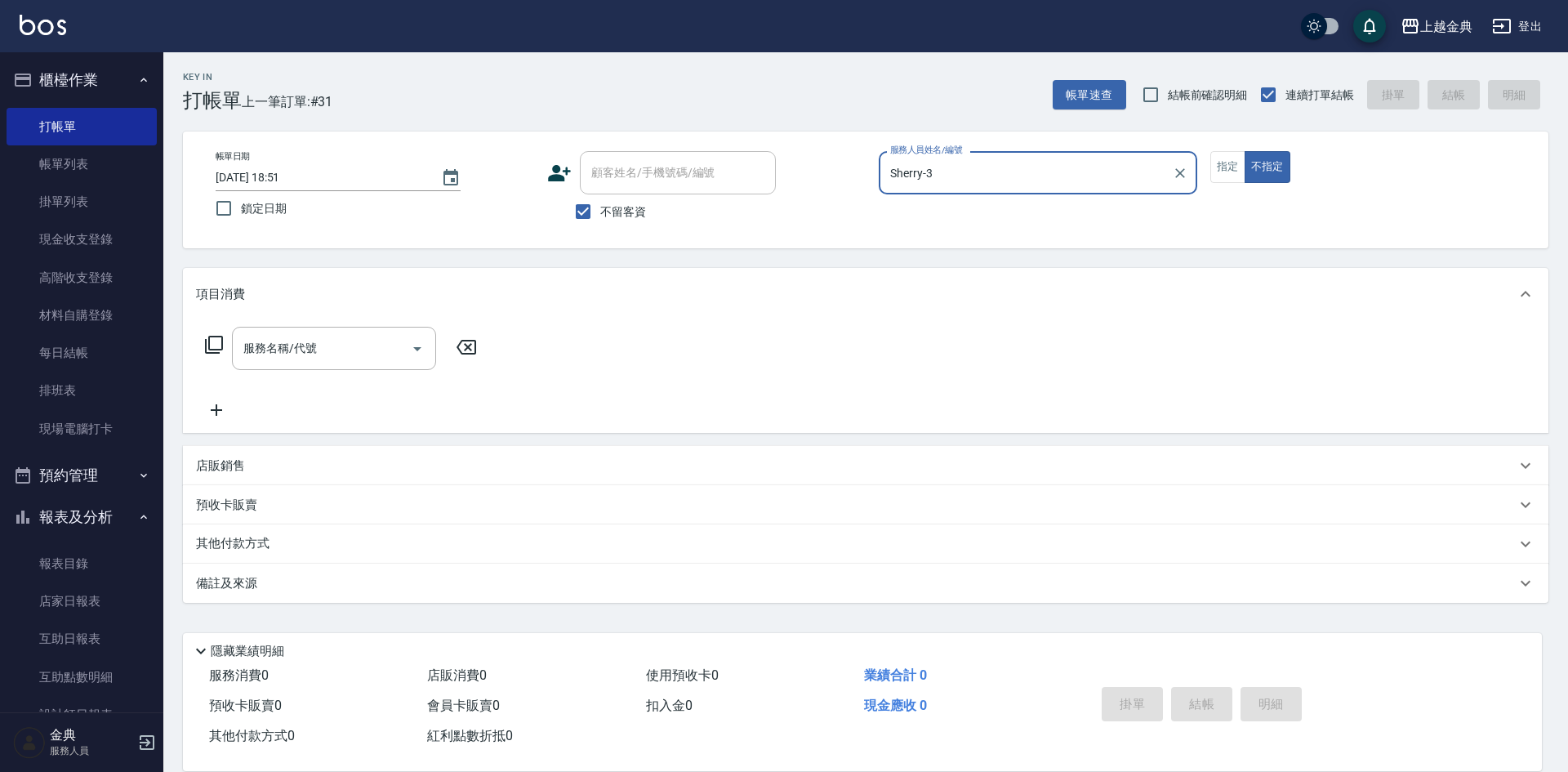
click at [213, 343] on icon at bounding box center [213, 344] width 20 height 20
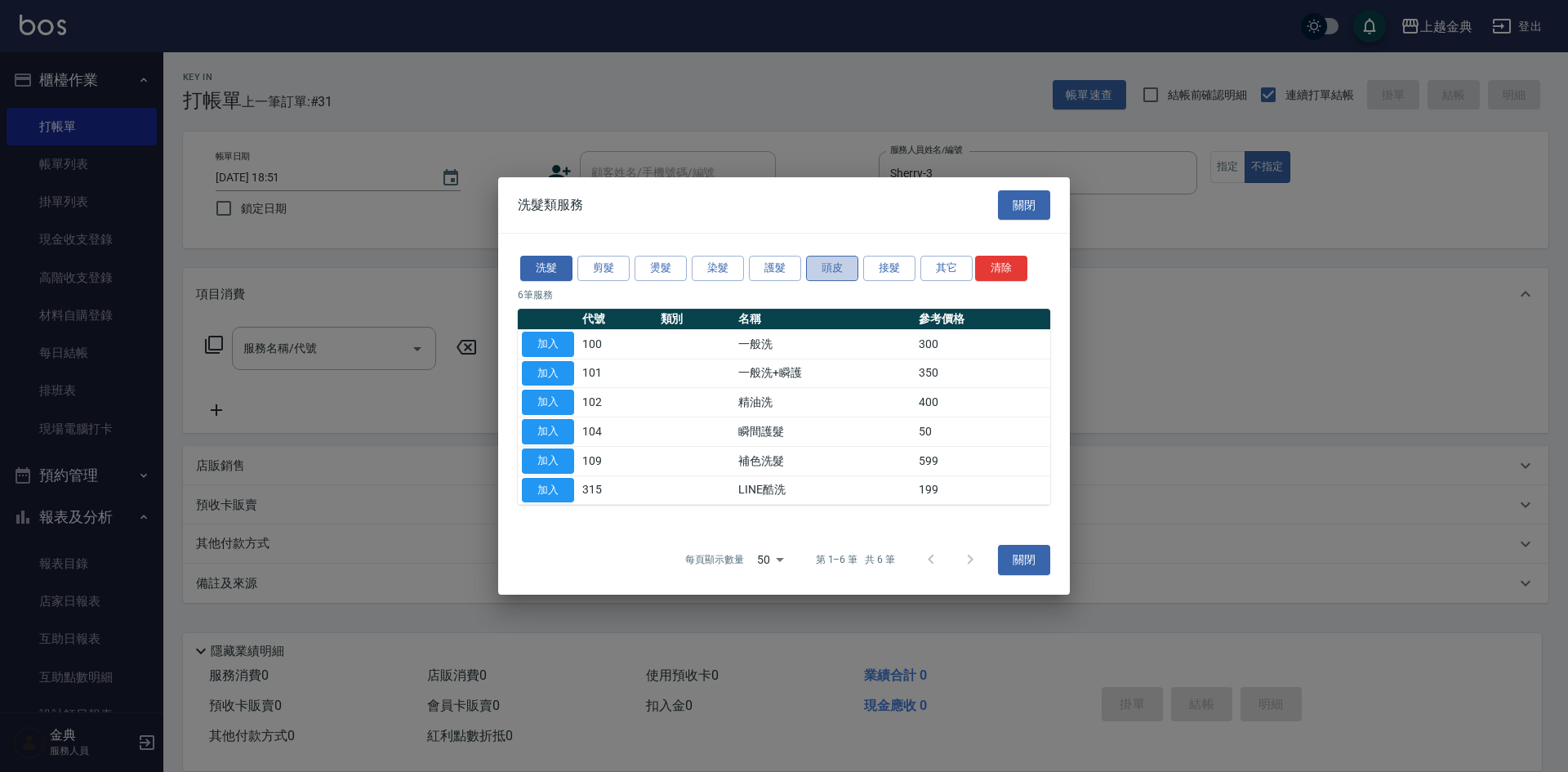
click at [825, 258] on button "頭皮" at bounding box center [832, 267] width 52 height 26
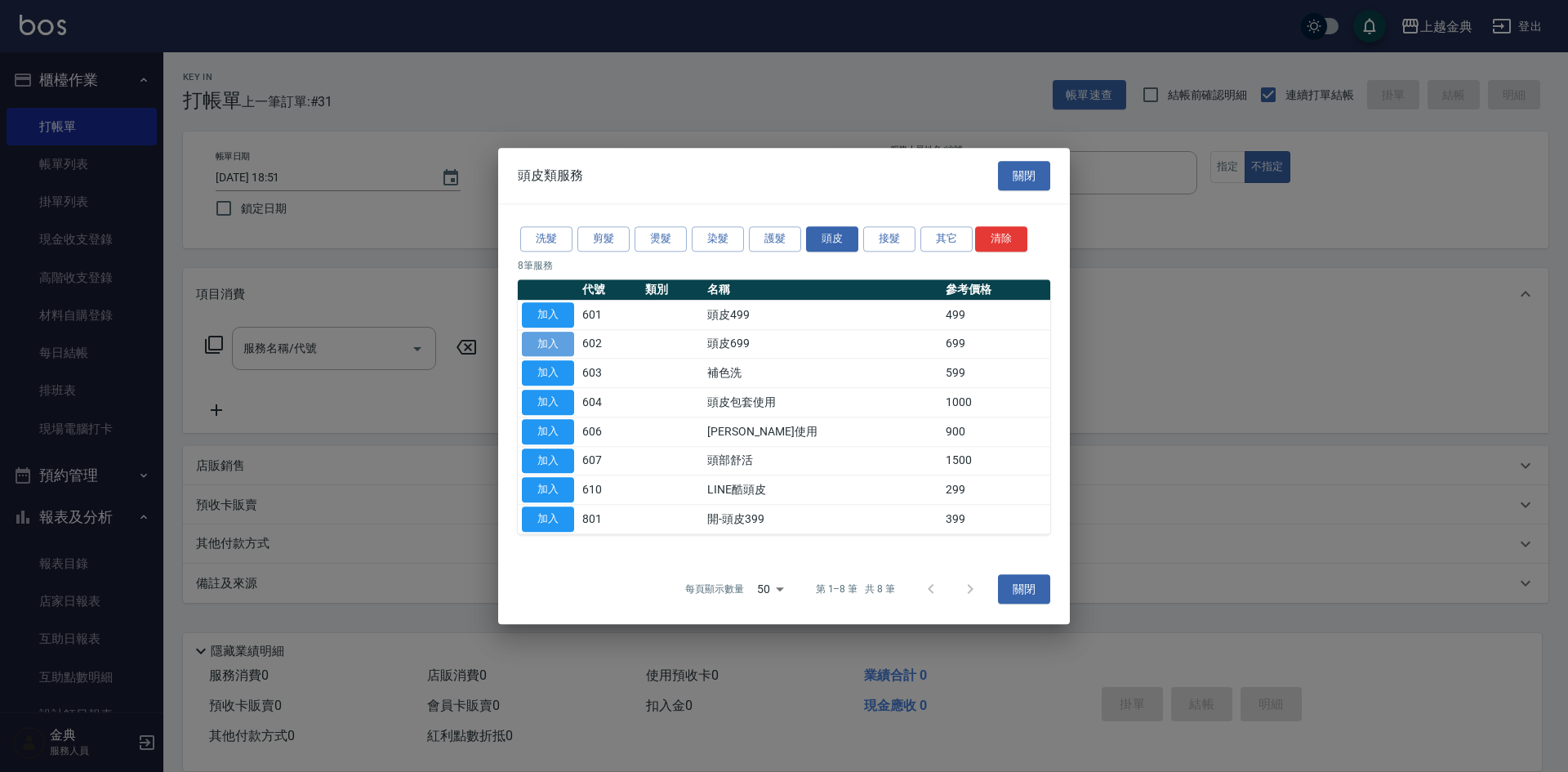
click at [555, 343] on button "加入" at bounding box center [547, 344] width 52 height 26
type input "頭皮699(602)"
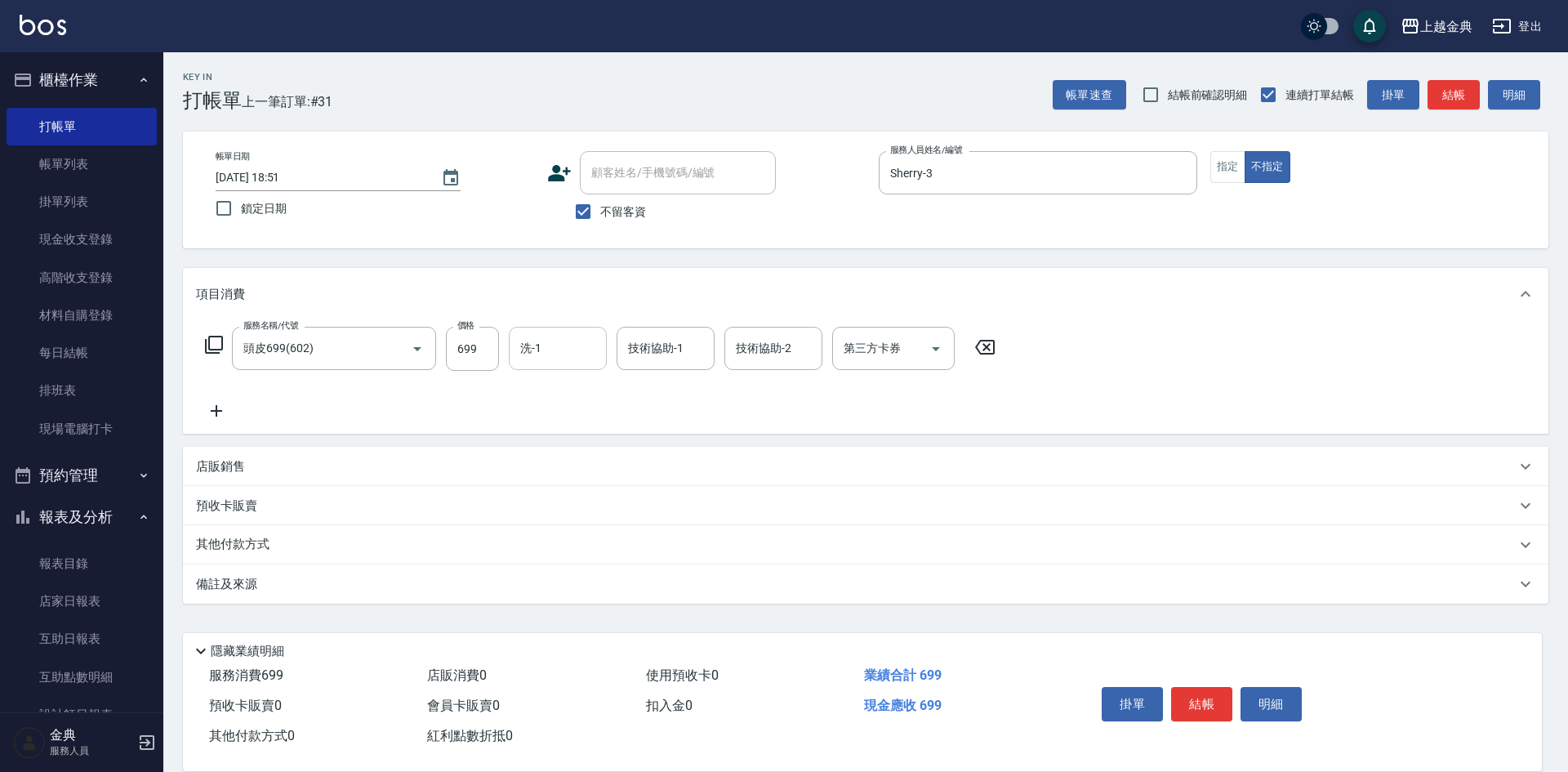
click at [547, 348] on input "洗-1" at bounding box center [558, 348] width 83 height 28
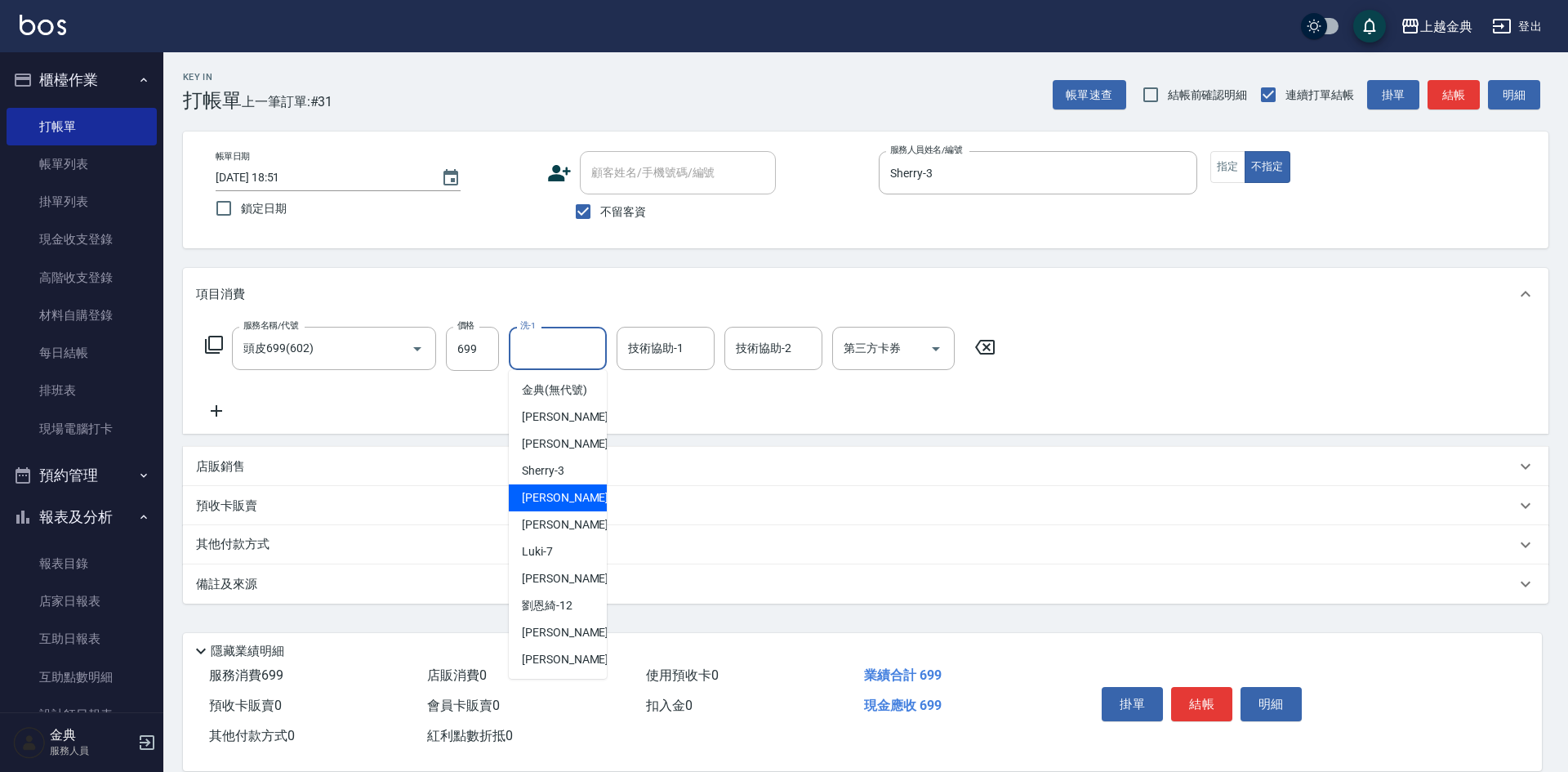
click at [566, 511] on div "[PERSON_NAME] -5" at bounding box center [557, 498] width 98 height 27
type input "[PERSON_NAME]-5"
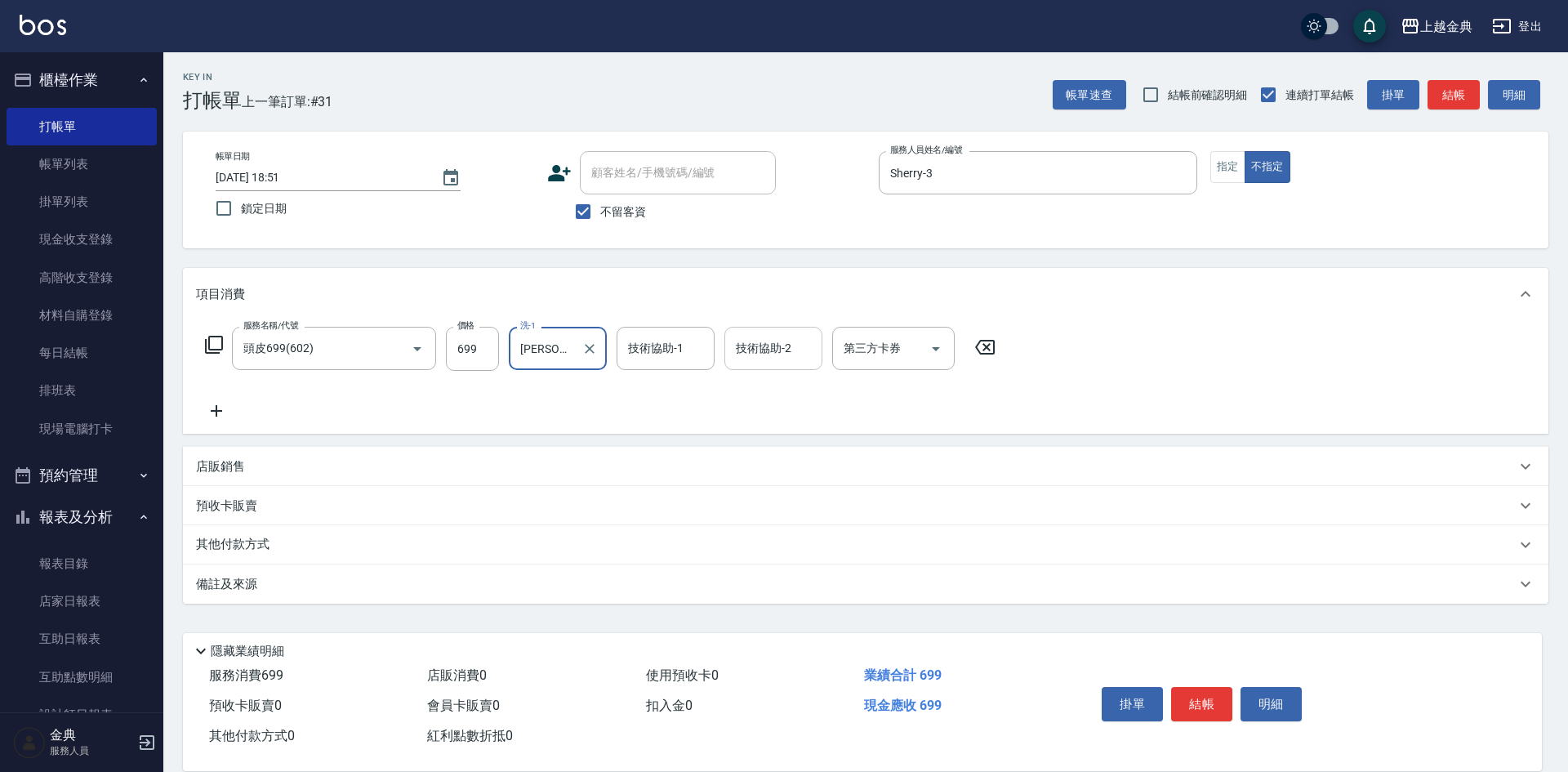
click at [756, 343] on div "技術協助-2 技術協助-2" at bounding box center [773, 348] width 98 height 44
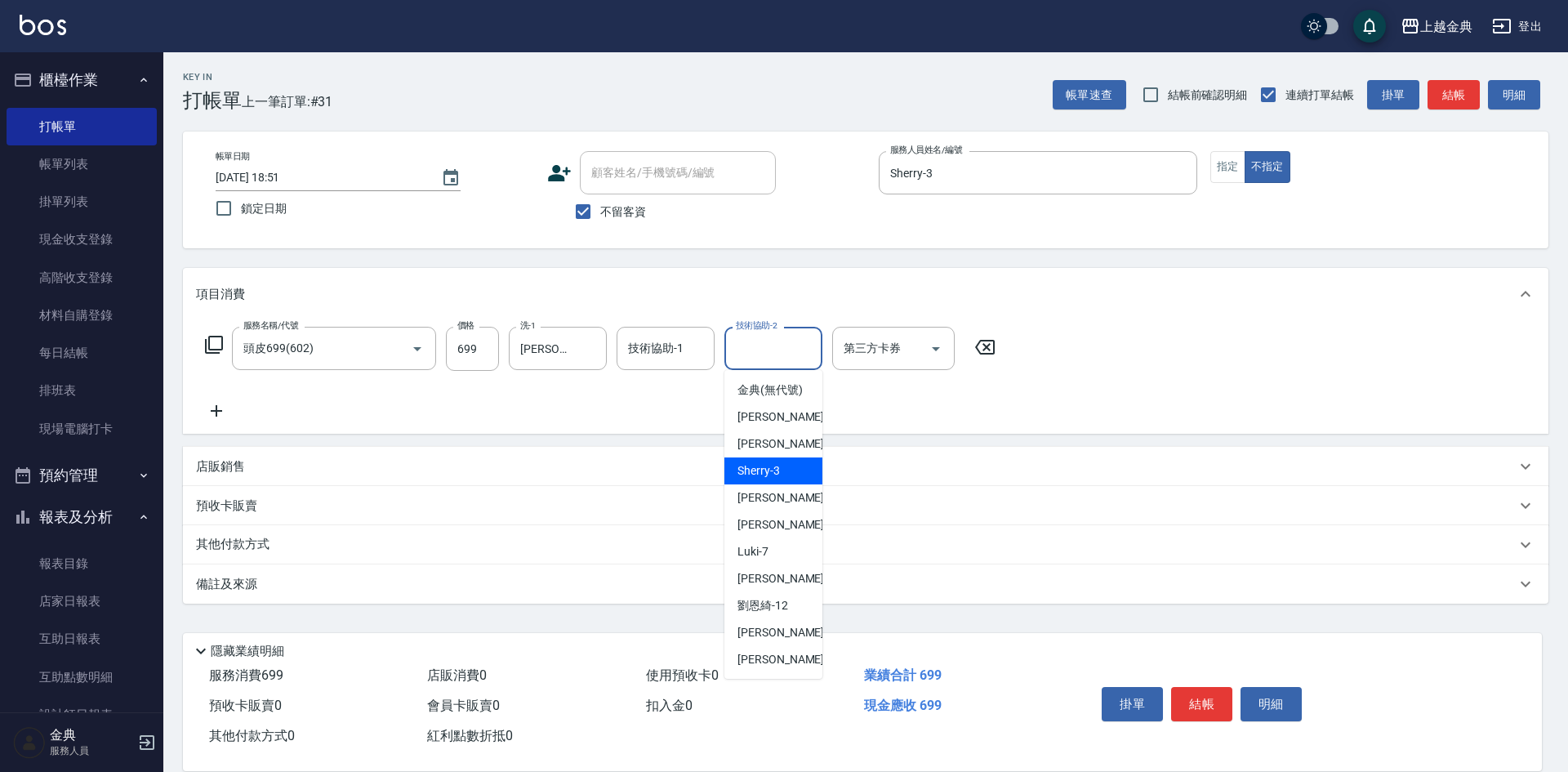
click at [790, 483] on div "Sherry -3" at bounding box center [773, 470] width 98 height 27
type input "Sherry-3"
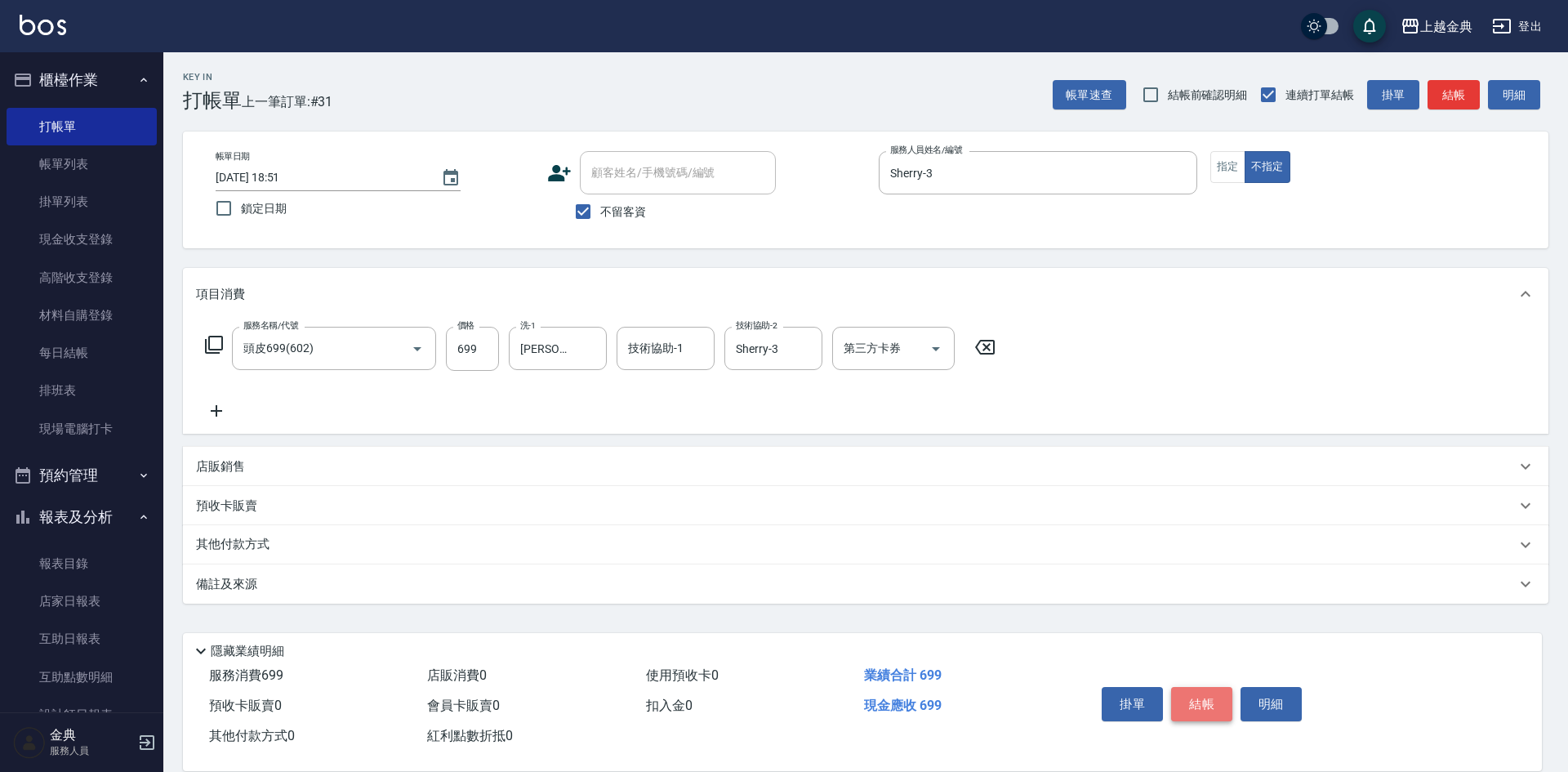
click at [1208, 690] on button "結帳" at bounding box center [1202, 704] width 62 height 34
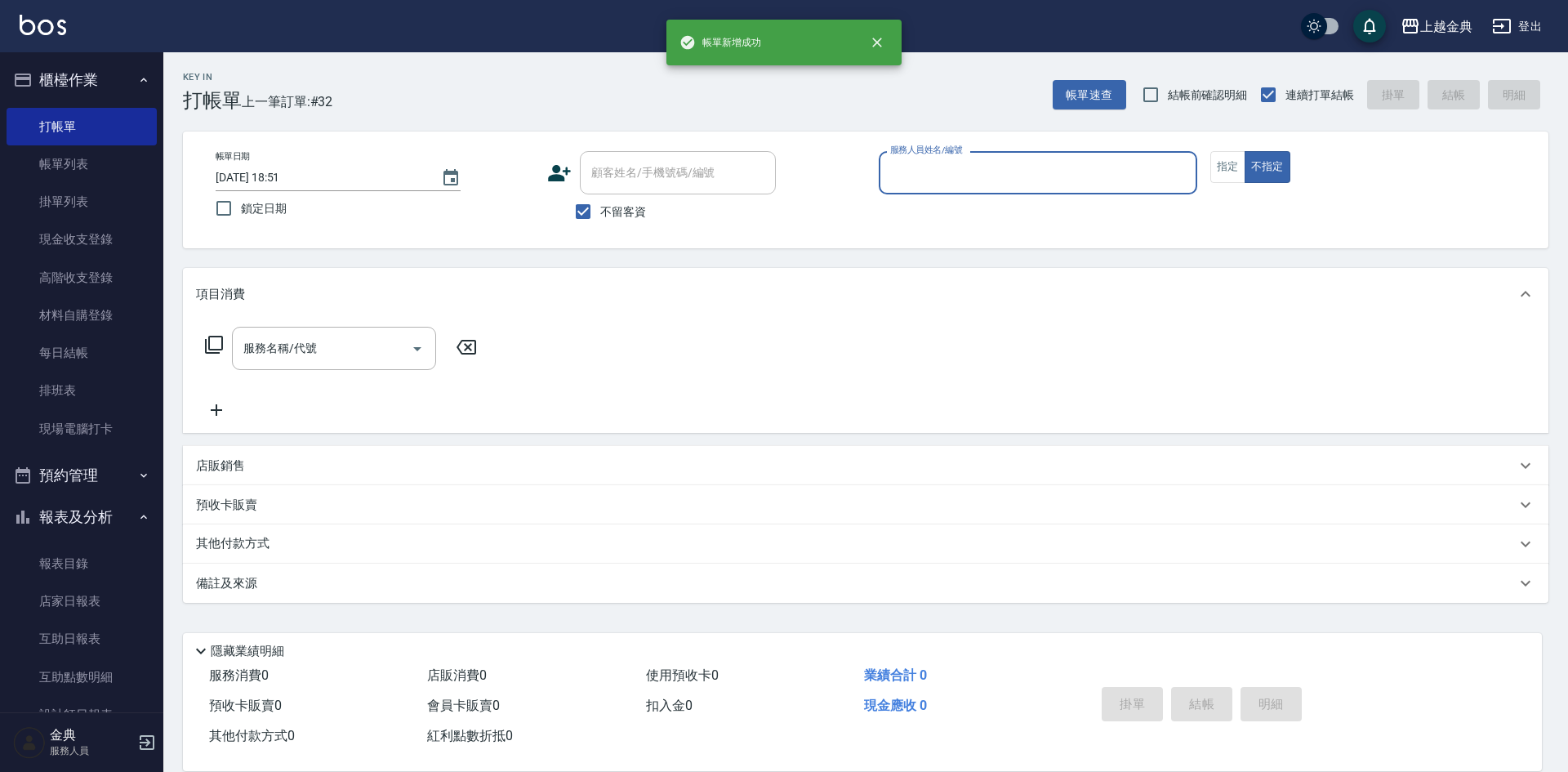
click at [1025, 156] on div "服務人員姓名/編號" at bounding box center [1038, 173] width 319 height 44
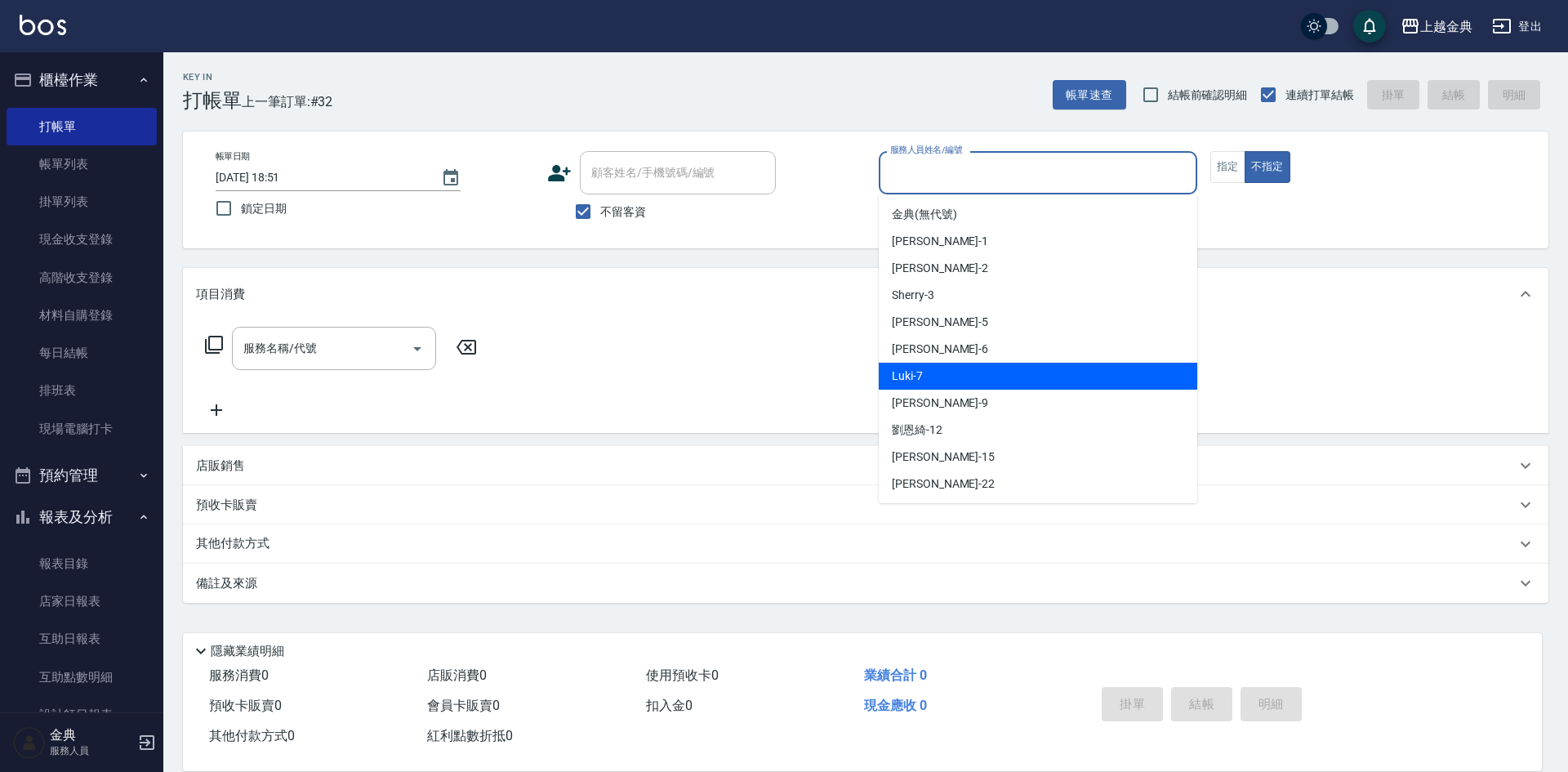
click at [979, 379] on div "Luki -7" at bounding box center [1038, 376] width 319 height 27
type input "Luki-7"
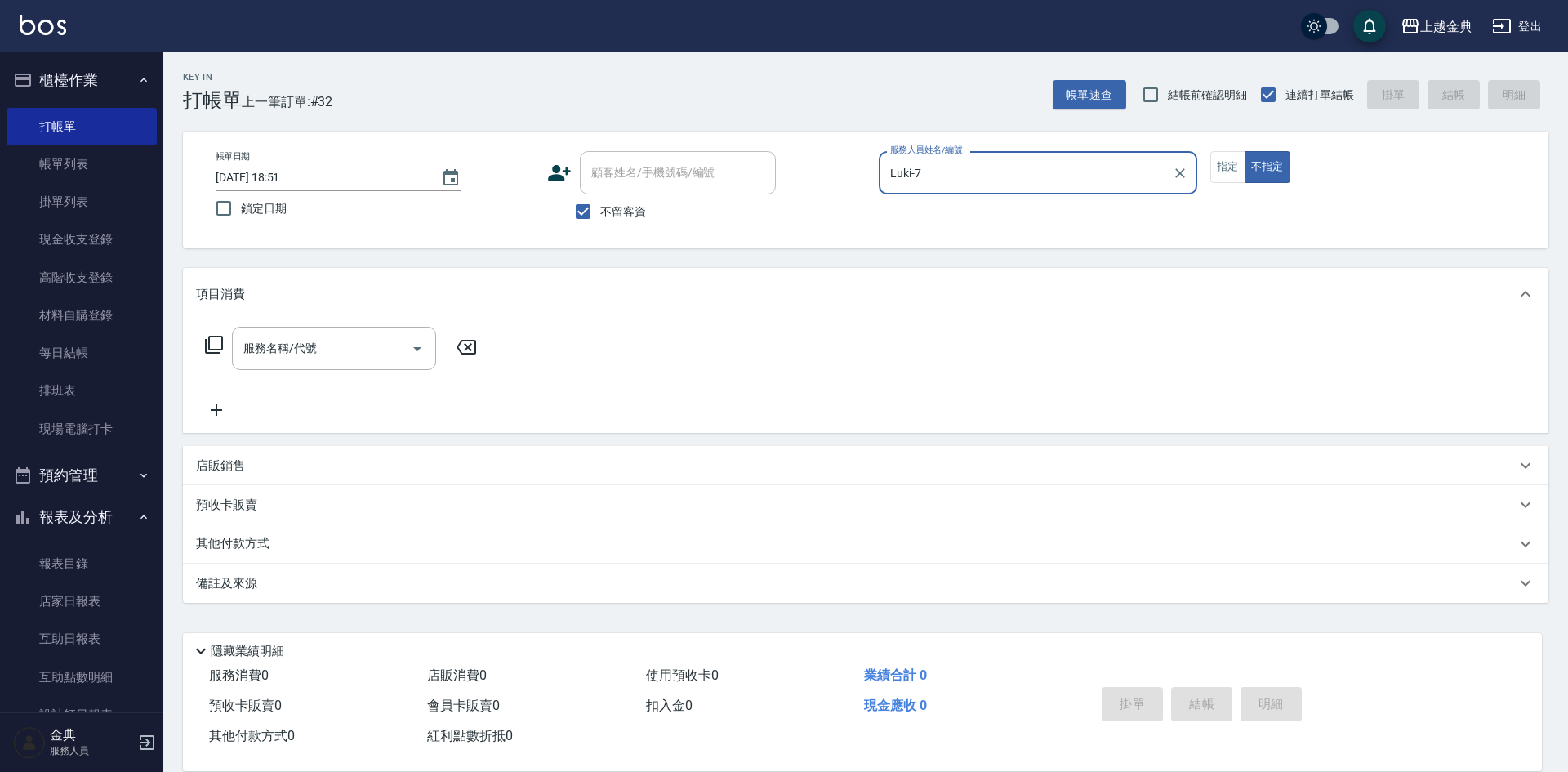
click at [213, 339] on icon at bounding box center [213, 344] width 20 height 20
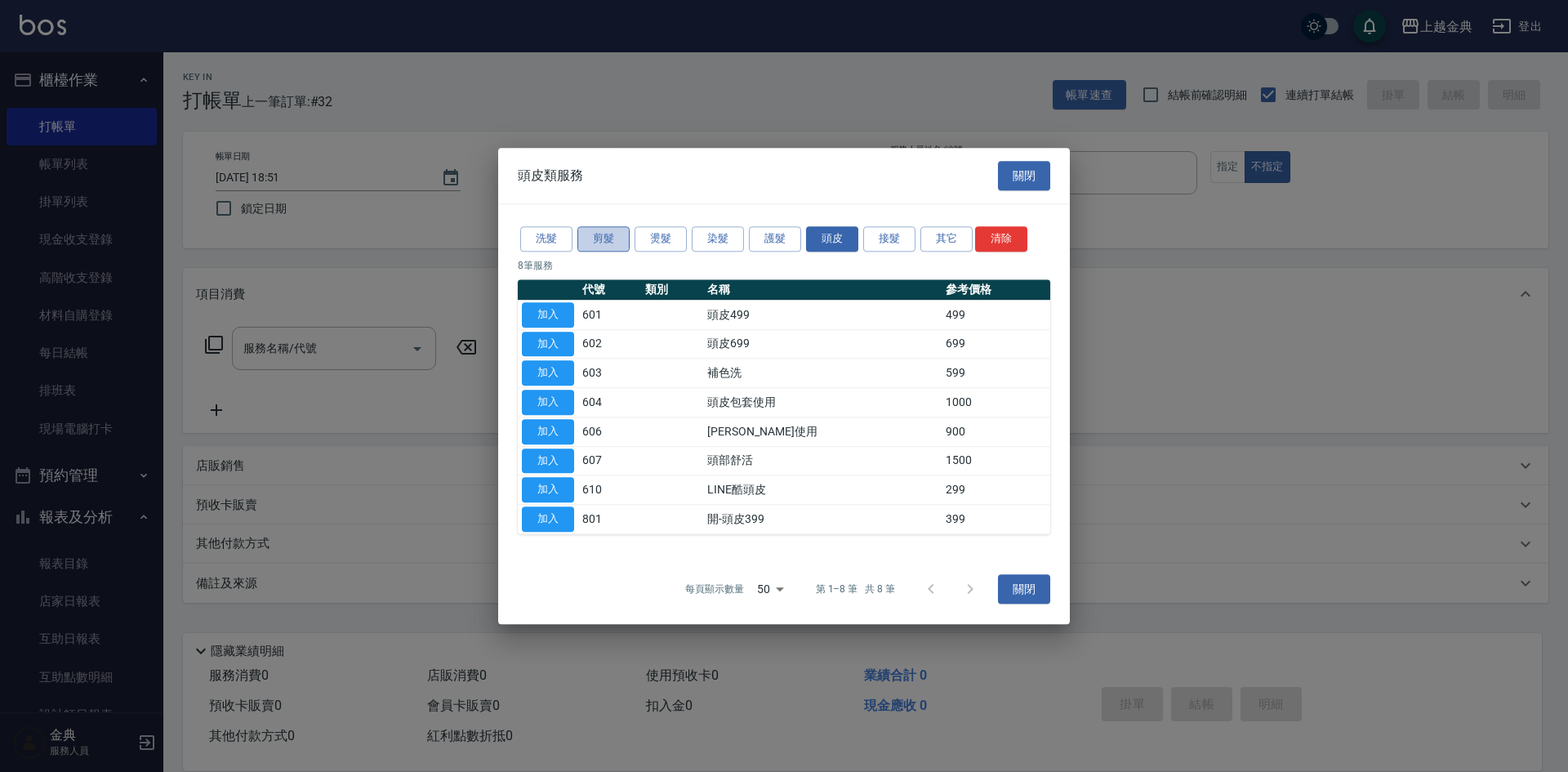
click at [613, 234] on button "剪髮" at bounding box center [603, 239] width 52 height 26
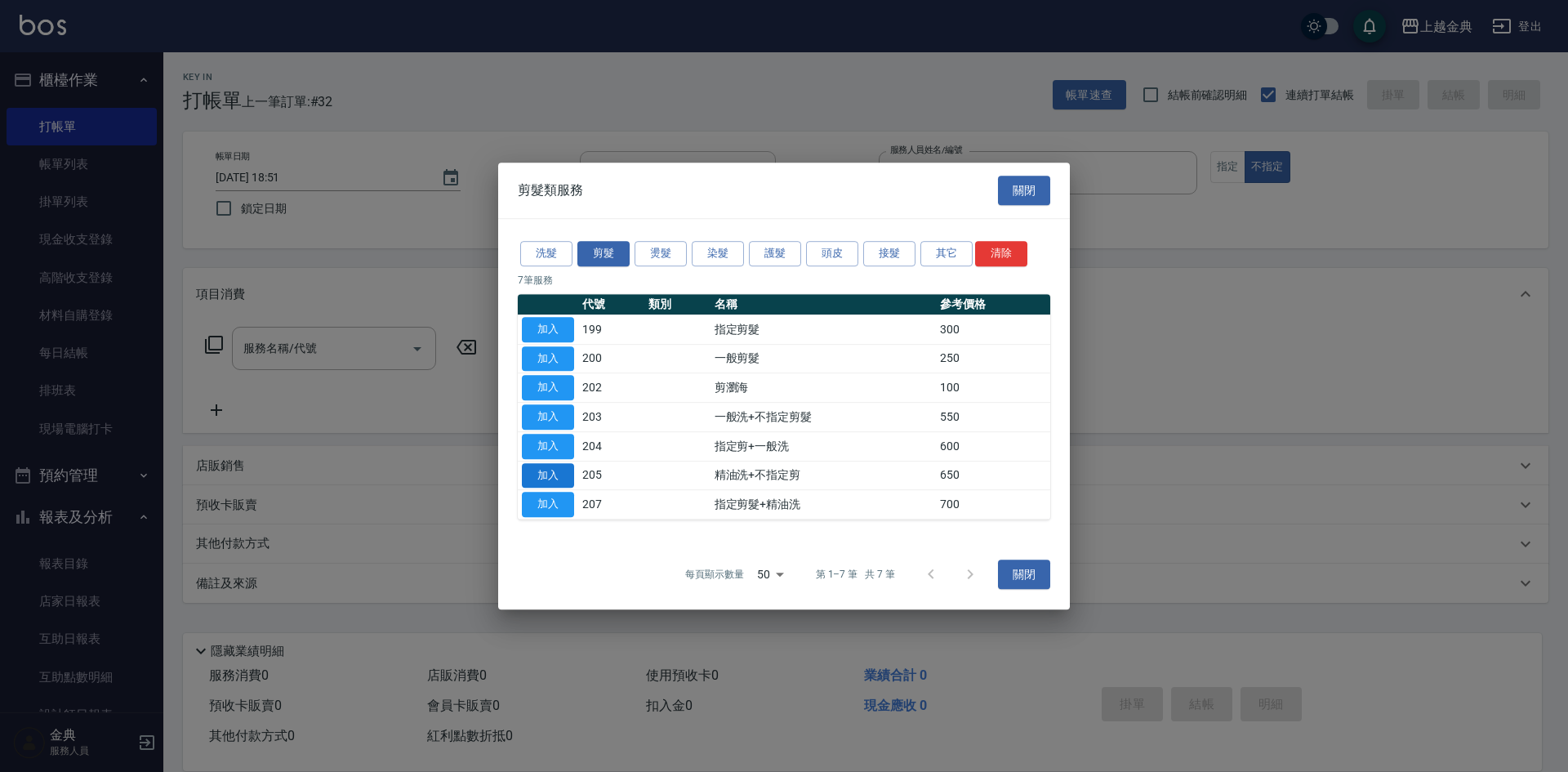
click at [563, 468] on button "加入" at bounding box center [547, 475] width 52 height 26
type input "精油洗+不指定剪(205)"
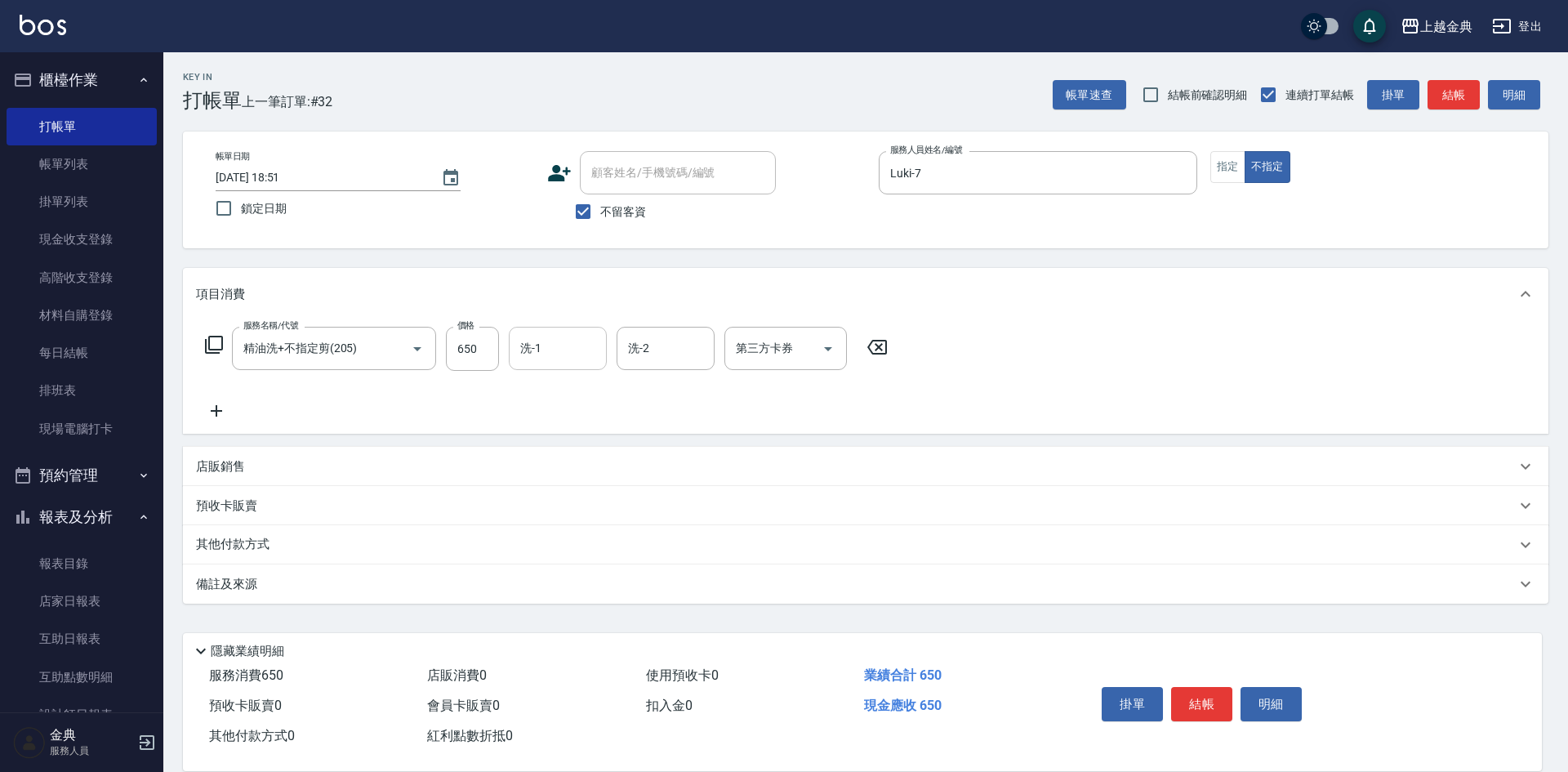
click at [553, 338] on input "洗-1" at bounding box center [558, 348] width 83 height 28
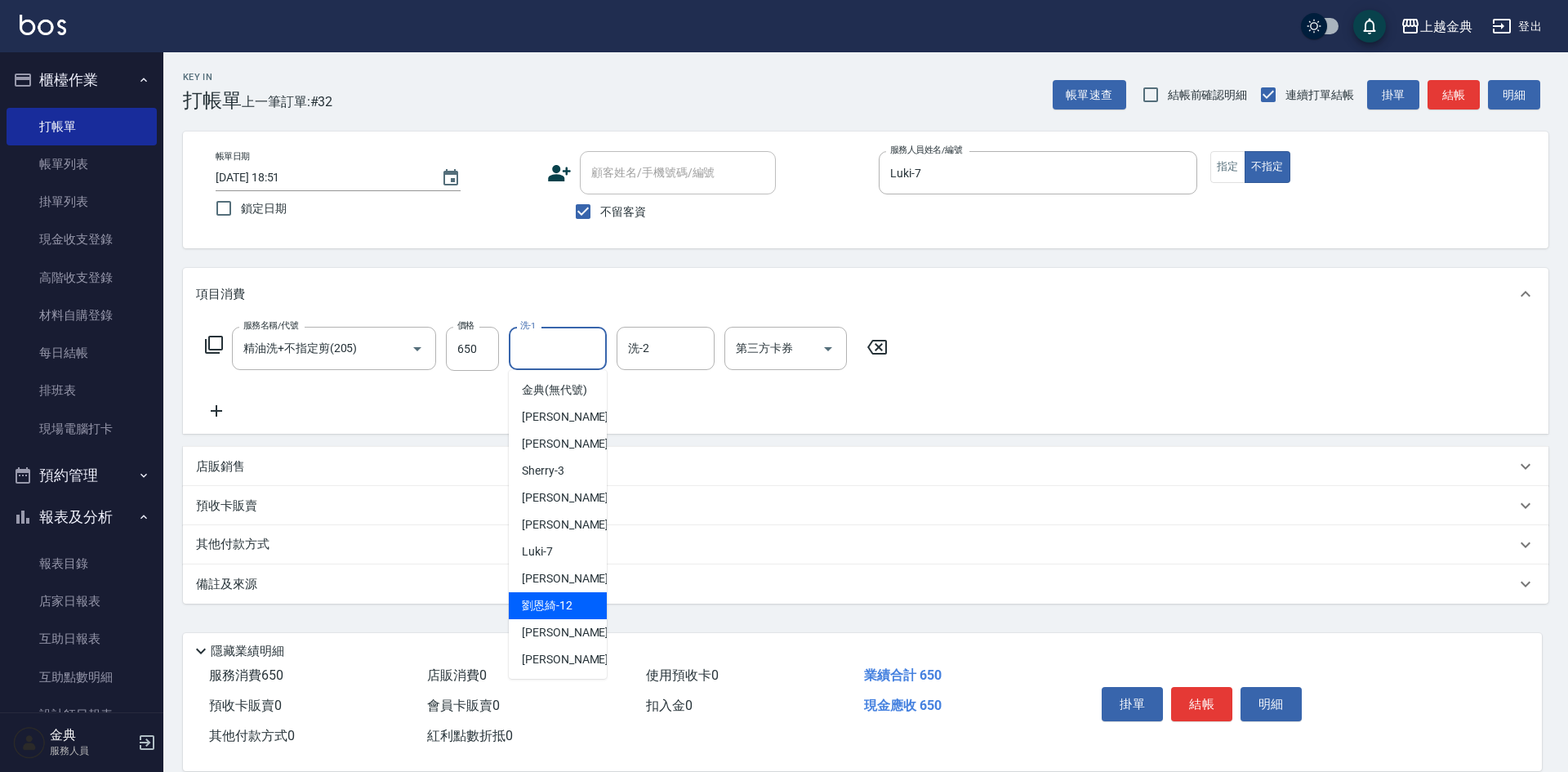
click at [589, 613] on div "[PERSON_NAME]12" at bounding box center [557, 605] width 98 height 27
type input "[PERSON_NAME]-12"
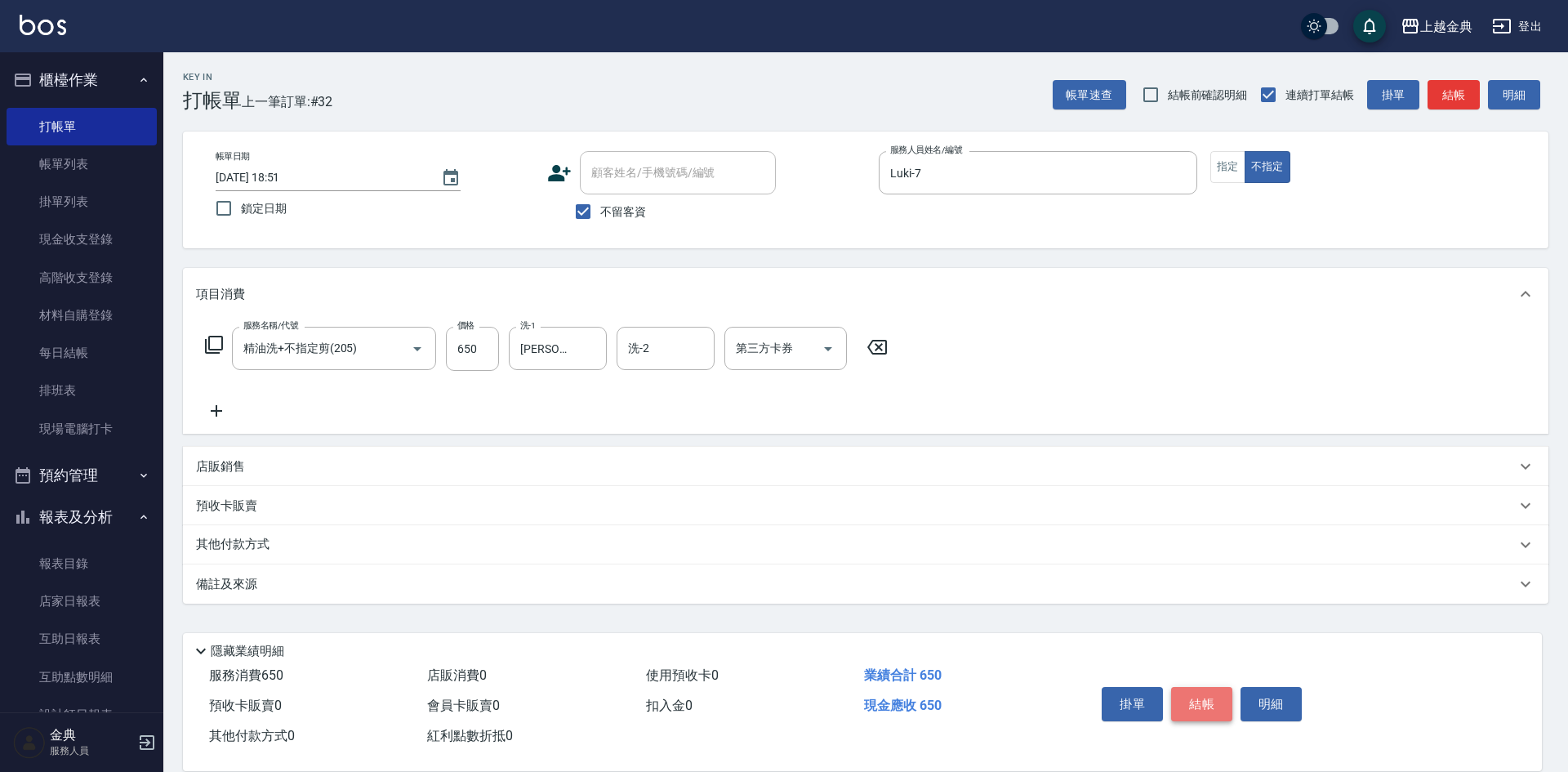
click at [1205, 701] on button "結帳" at bounding box center [1202, 704] width 62 height 34
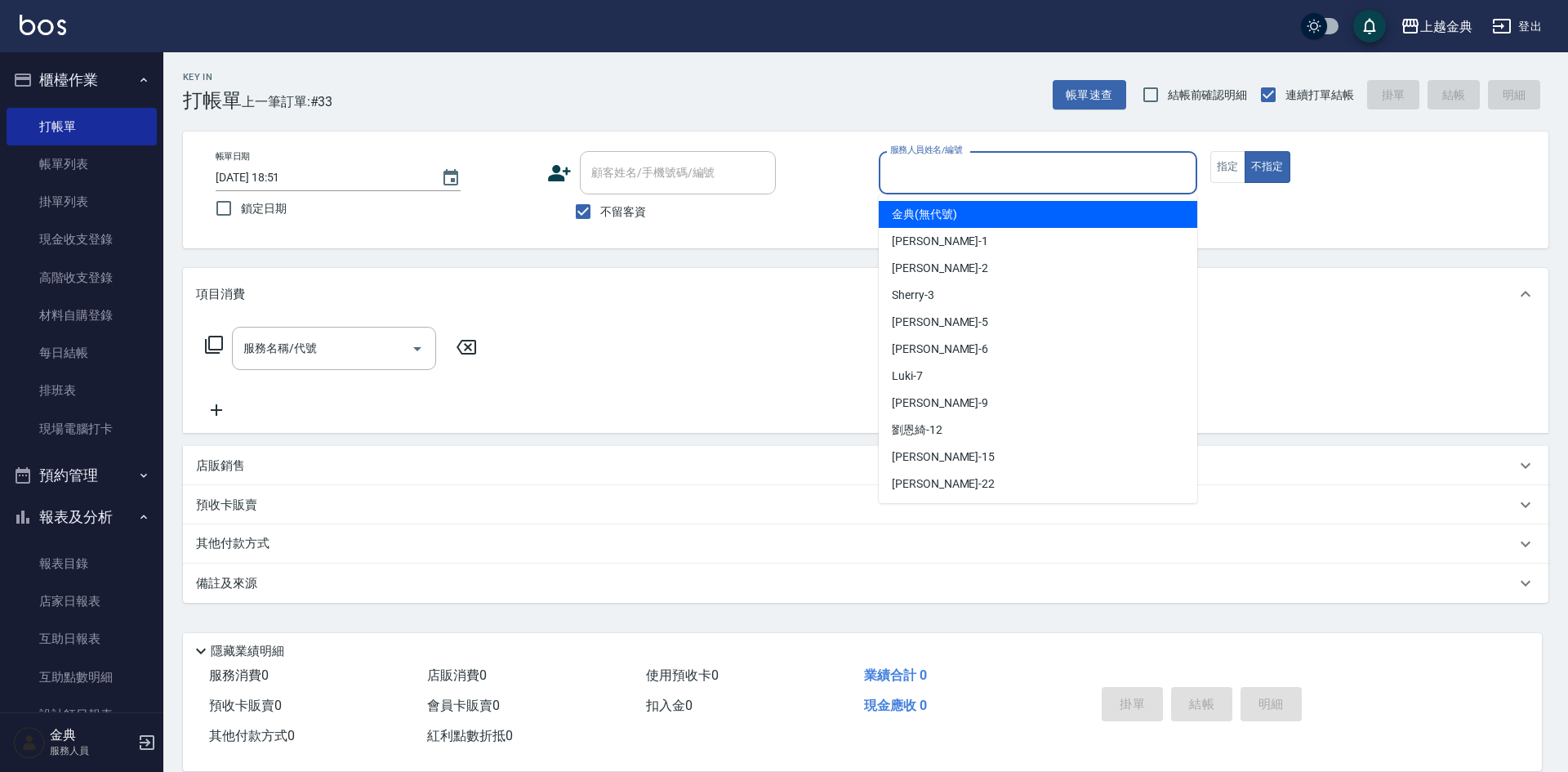
click at [943, 168] on input "服務人員姓名/編號" at bounding box center [1038, 173] width 304 height 28
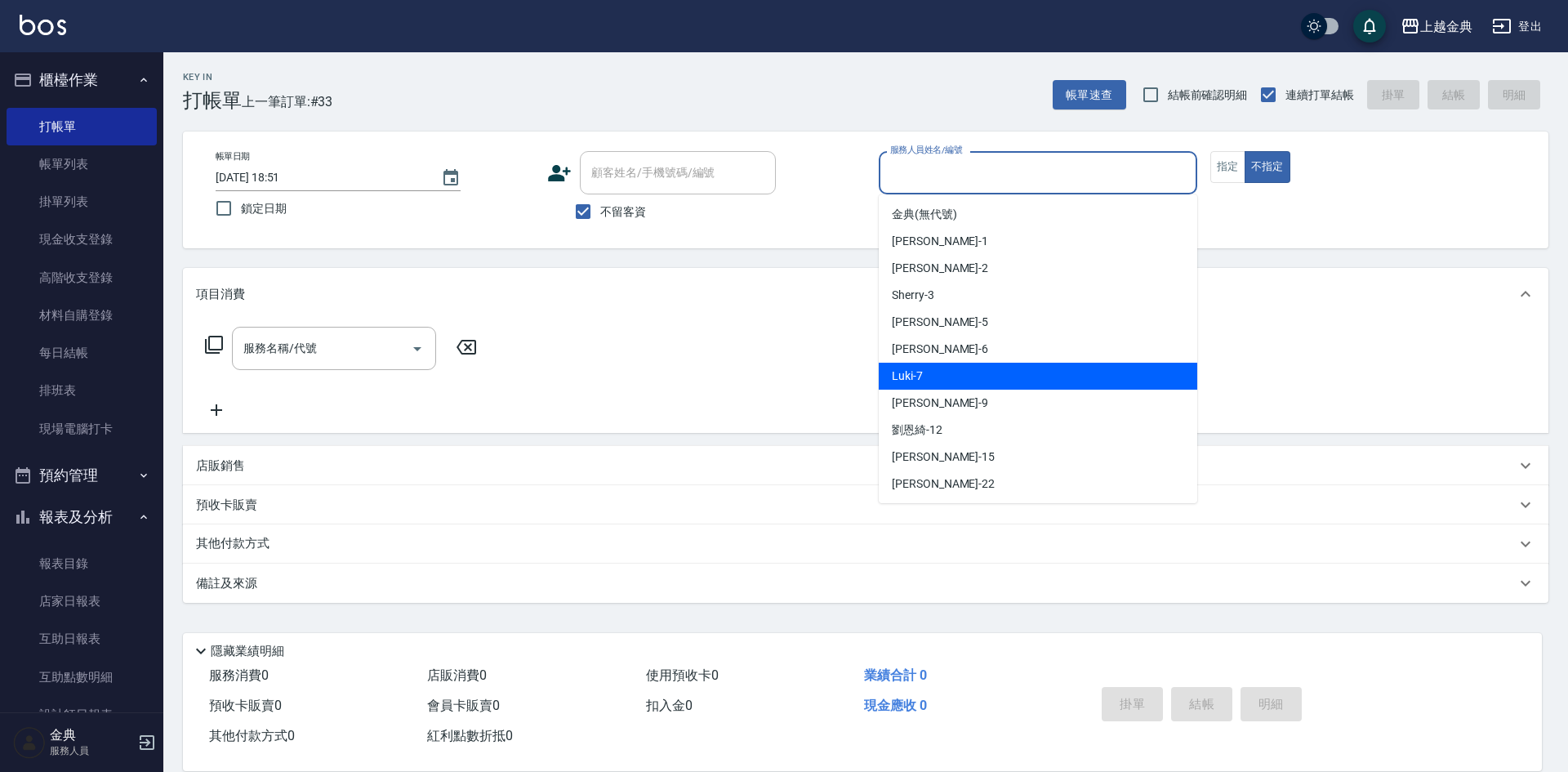
click at [968, 377] on div "Luki -7" at bounding box center [1038, 376] width 319 height 27
type input "Luki-7"
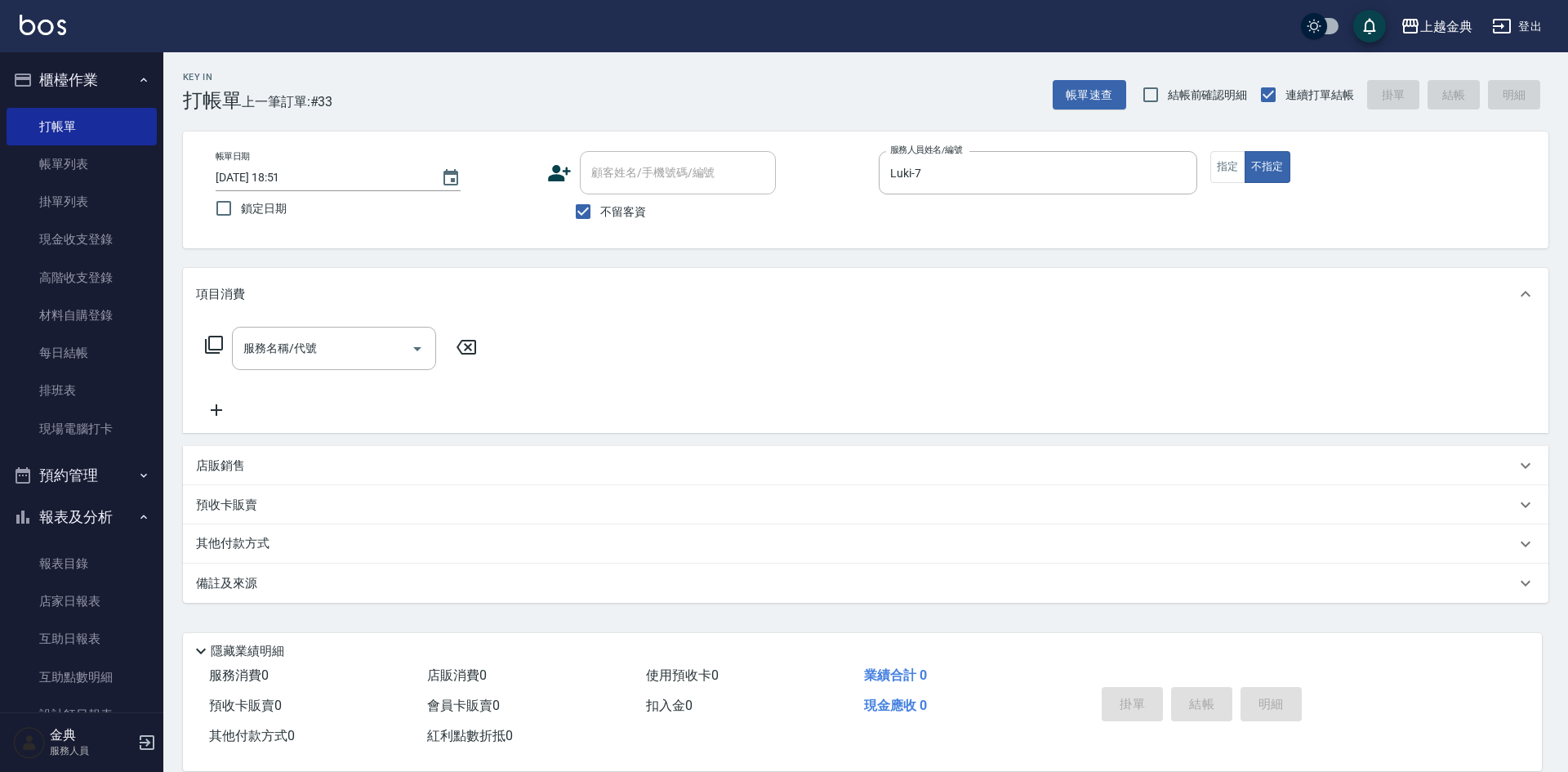
click at [212, 341] on icon at bounding box center [213, 344] width 20 height 20
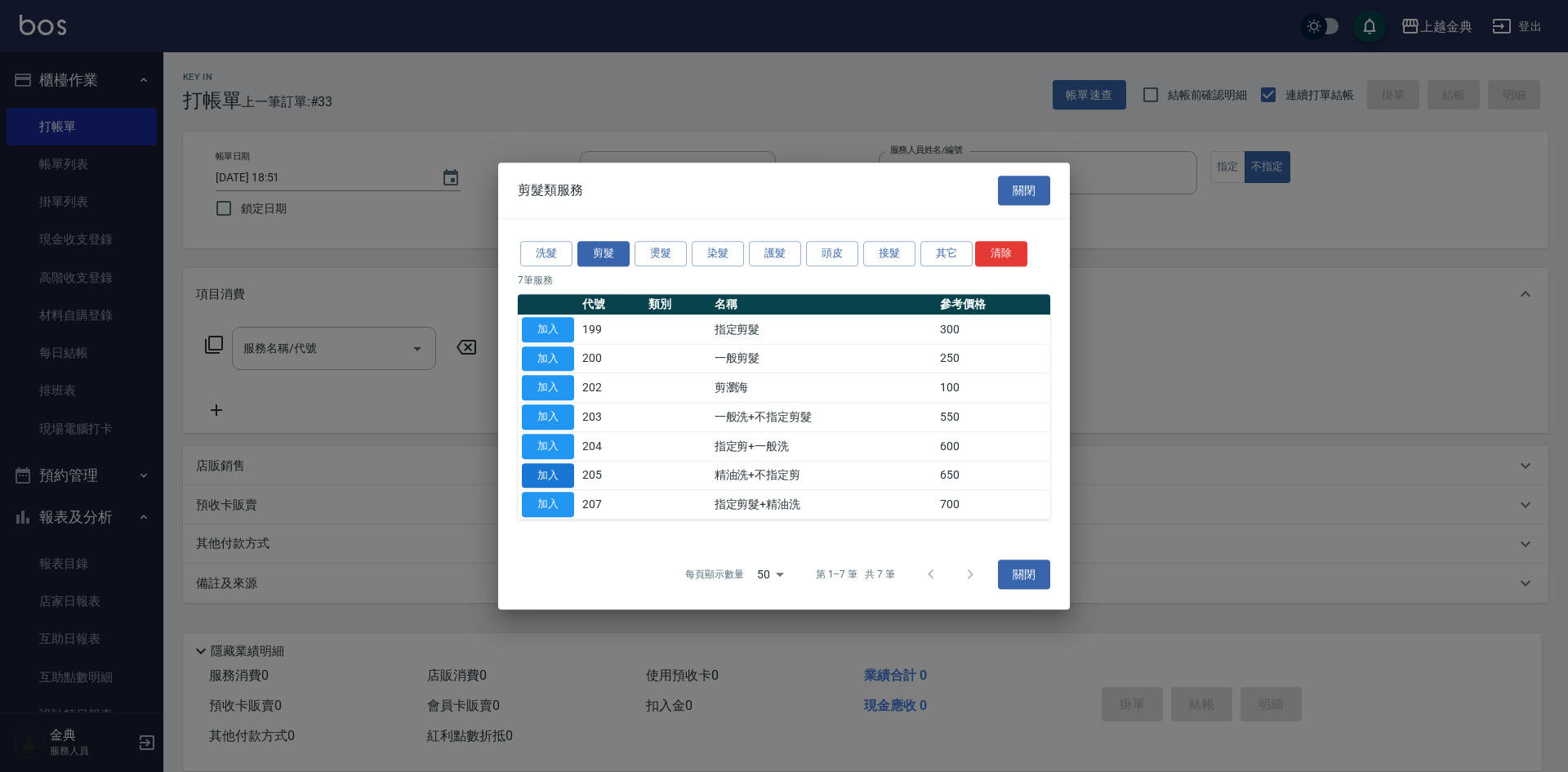
click at [561, 477] on button "加入" at bounding box center [547, 475] width 52 height 26
type input "精油洗+不指定剪(205)"
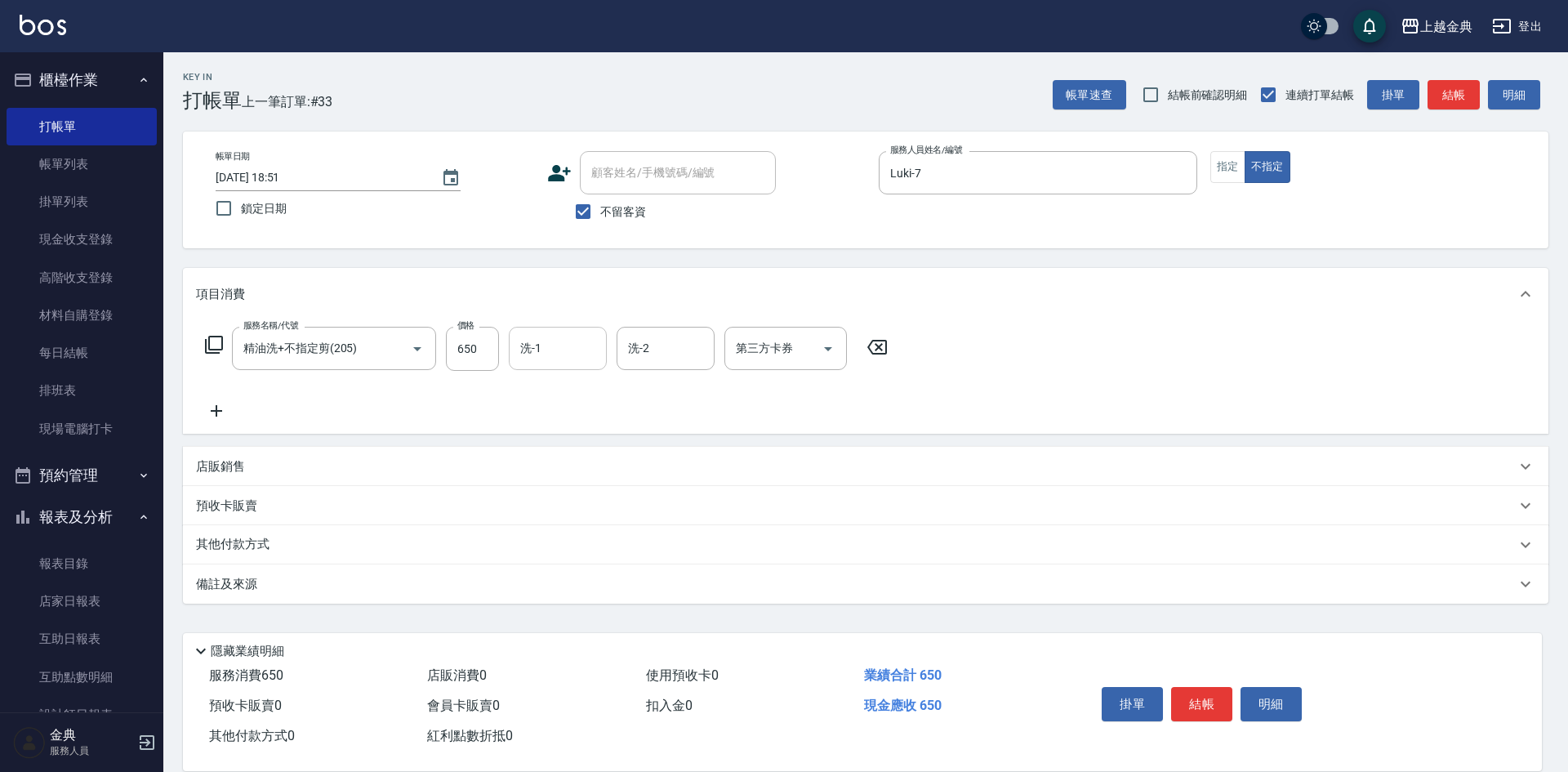
drag, startPoint x: 618, startPoint y: 374, endPoint x: 561, endPoint y: 337, distance: 68.0
click at [617, 373] on div "服務名稱/代號 精油洗+不指定剪(205) 服務名稱/代號 價格 650 價格 洗-1 洗-1 洗-2 洗-2 第三方卡券 第三方卡券" at bounding box center [547, 373] width 702 height 94
click at [558, 335] on input "洗-1" at bounding box center [558, 348] width 83 height 28
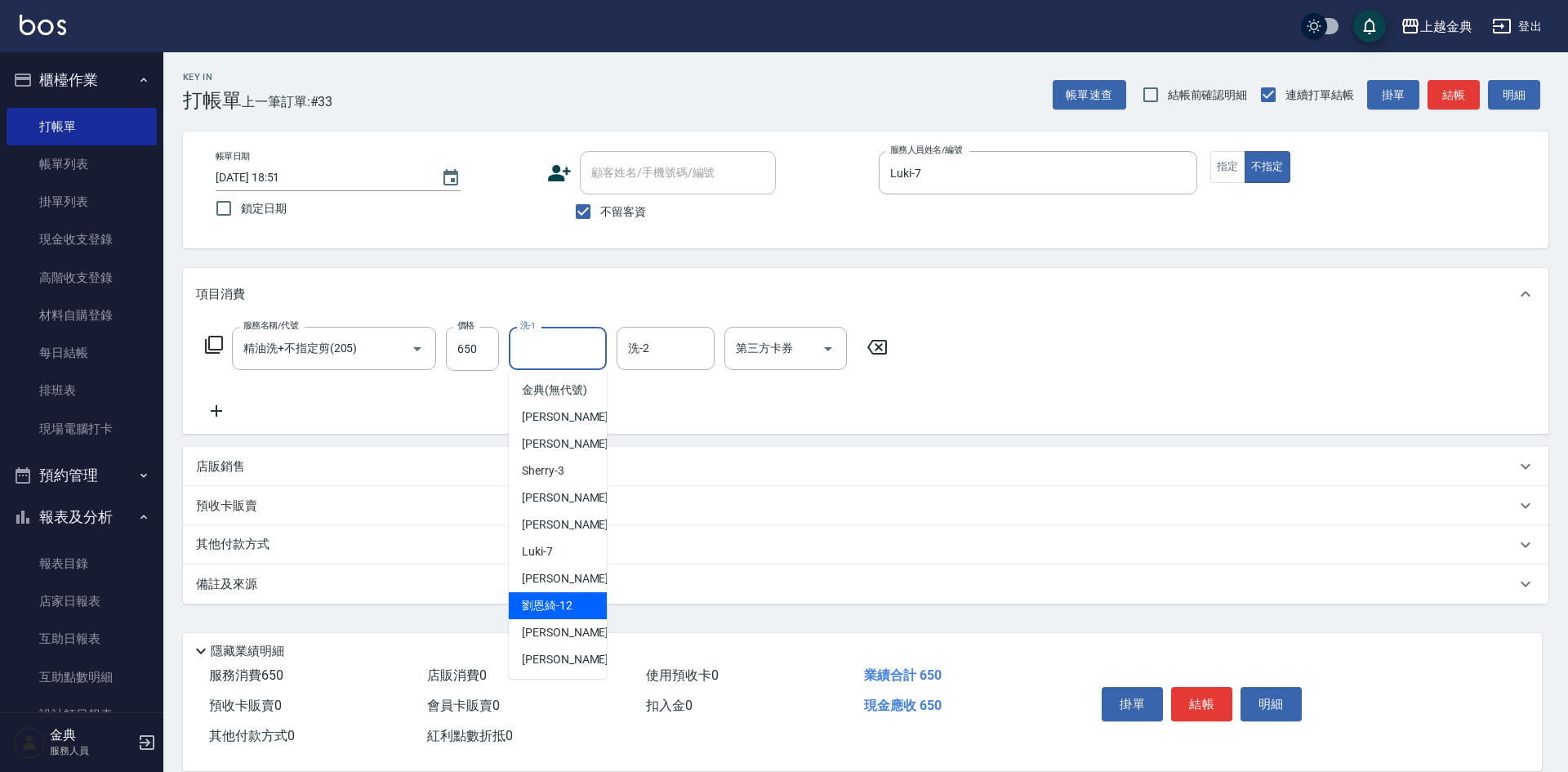
click at [588, 619] on div "[PERSON_NAME]12" at bounding box center [557, 605] width 98 height 27
type input "[PERSON_NAME]-12"
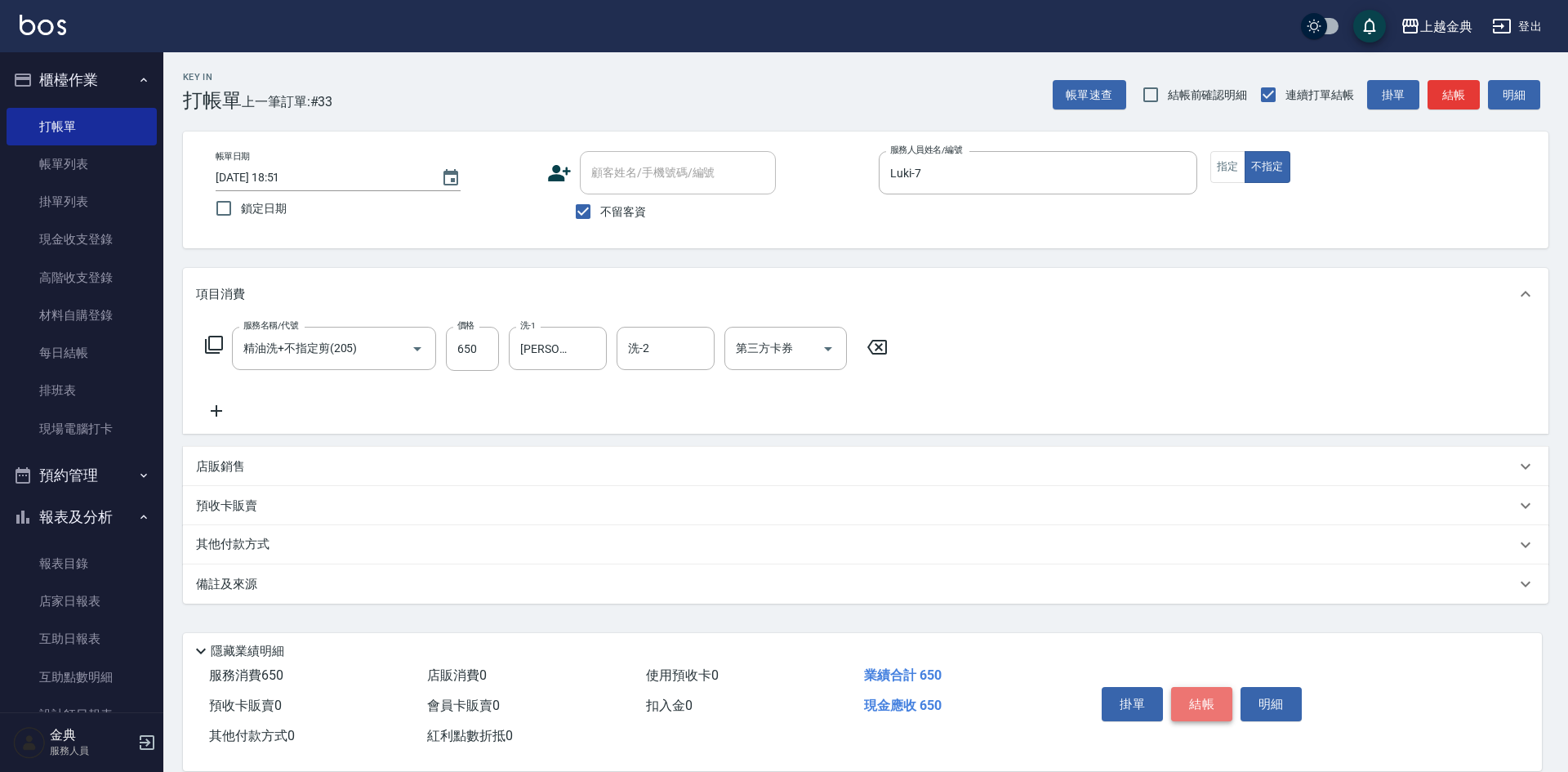
click at [1191, 689] on button "結帳" at bounding box center [1202, 704] width 62 height 34
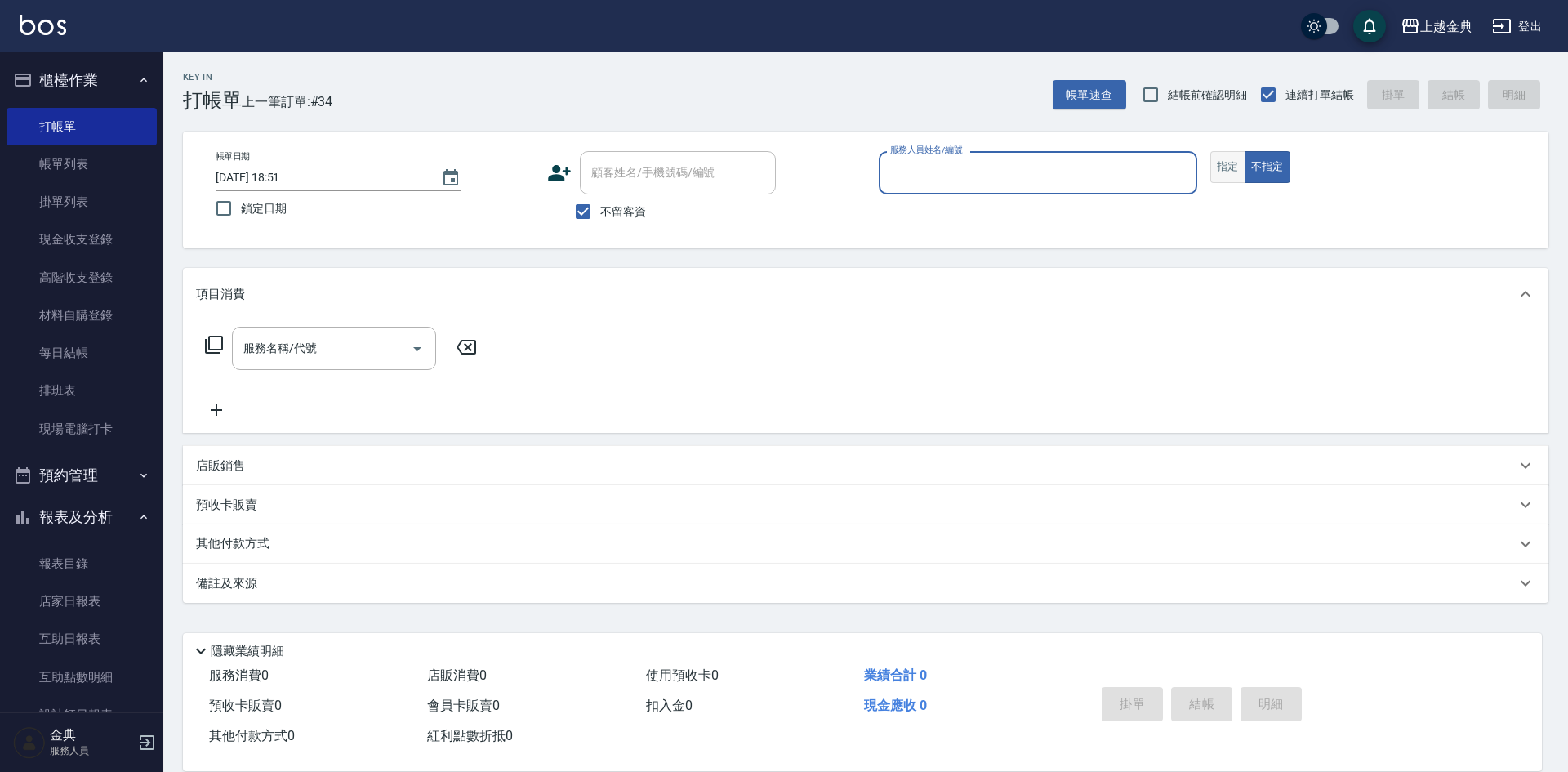
click at [1224, 179] on button "指定" at bounding box center [1227, 167] width 35 height 32
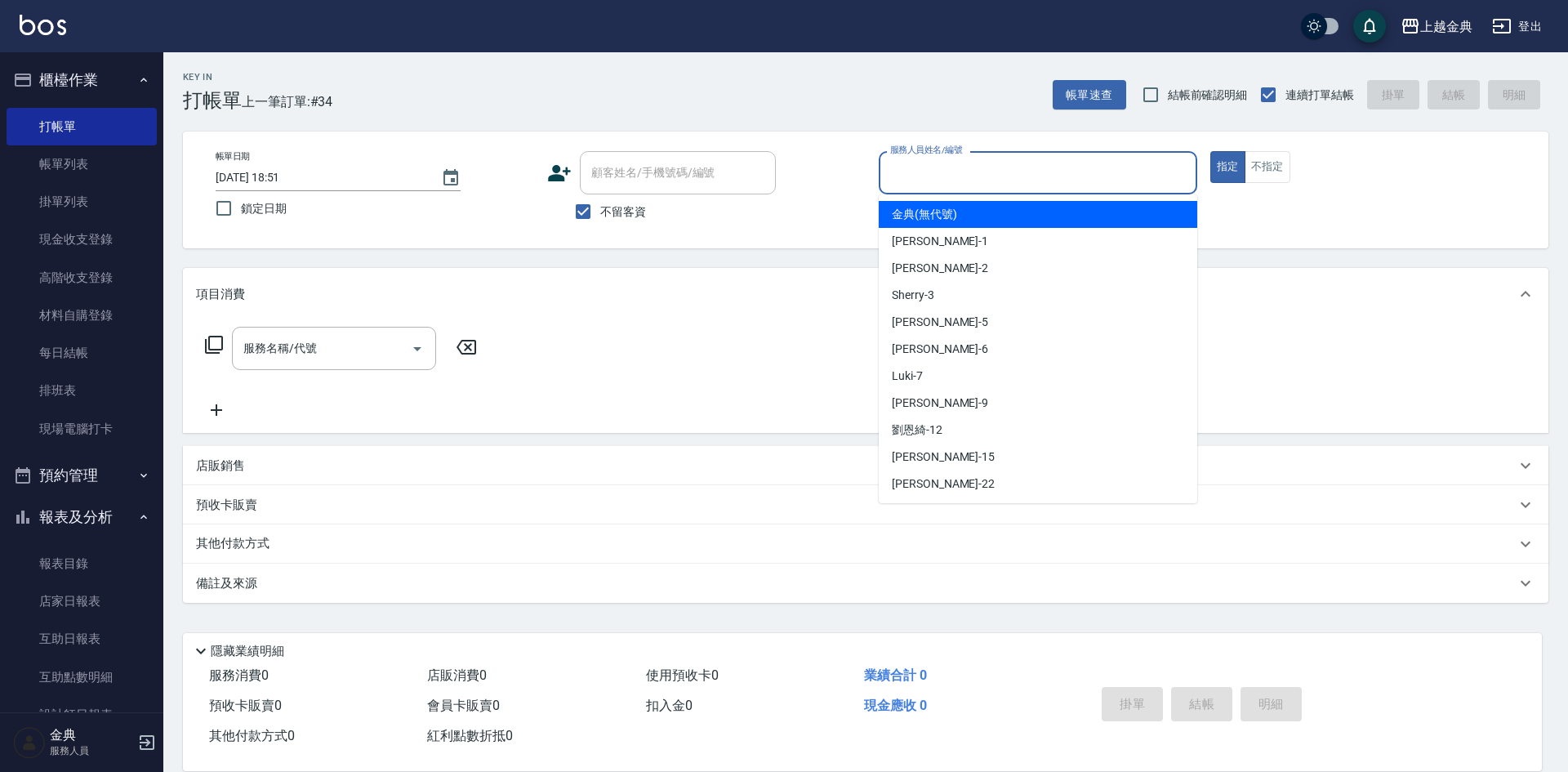
click at [1134, 183] on input "服務人員姓名/編號" at bounding box center [1038, 173] width 304 height 28
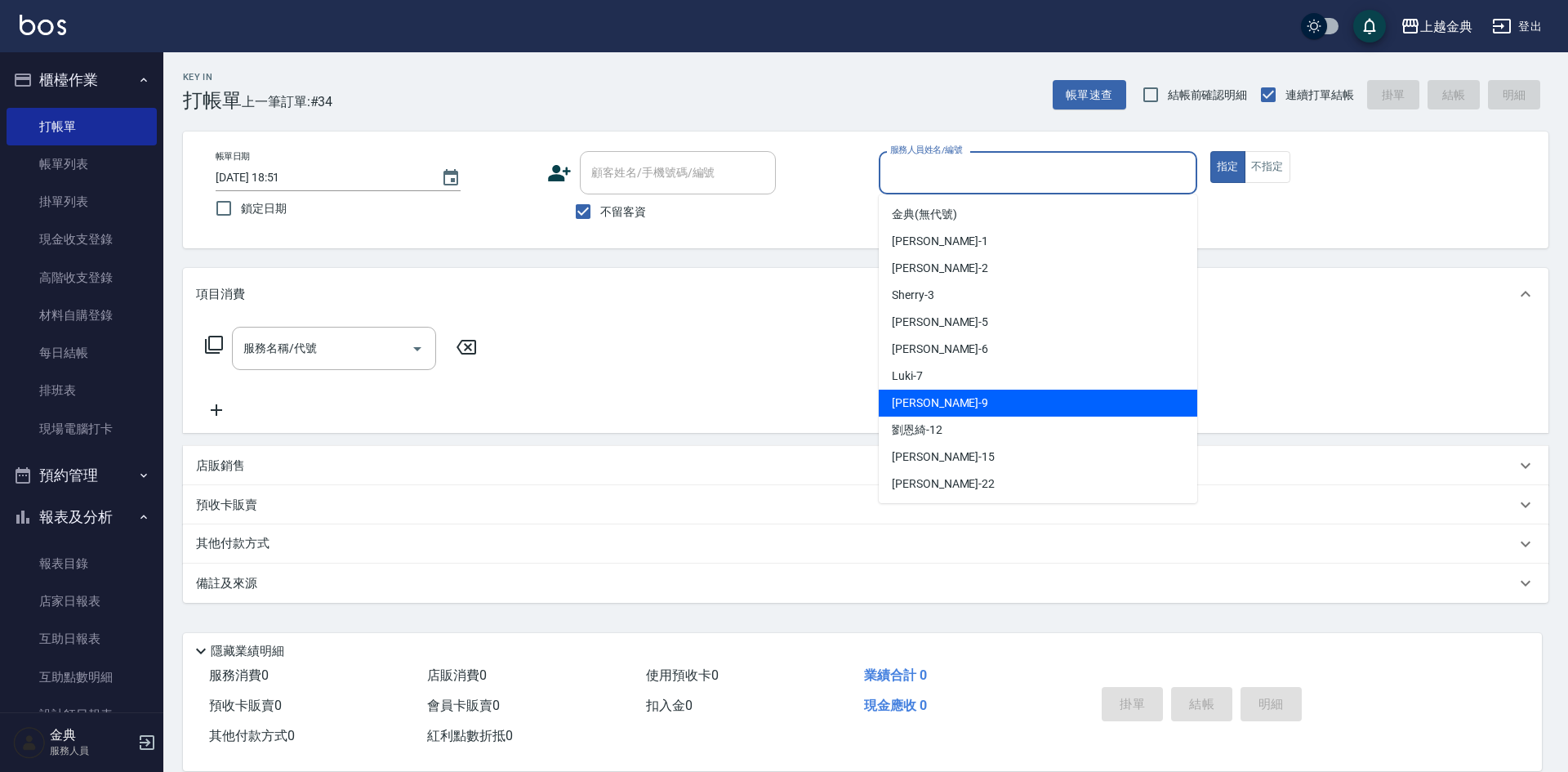
click at [1010, 414] on div "[PERSON_NAME] -9" at bounding box center [1038, 403] width 319 height 27
type input "[PERSON_NAME]-9"
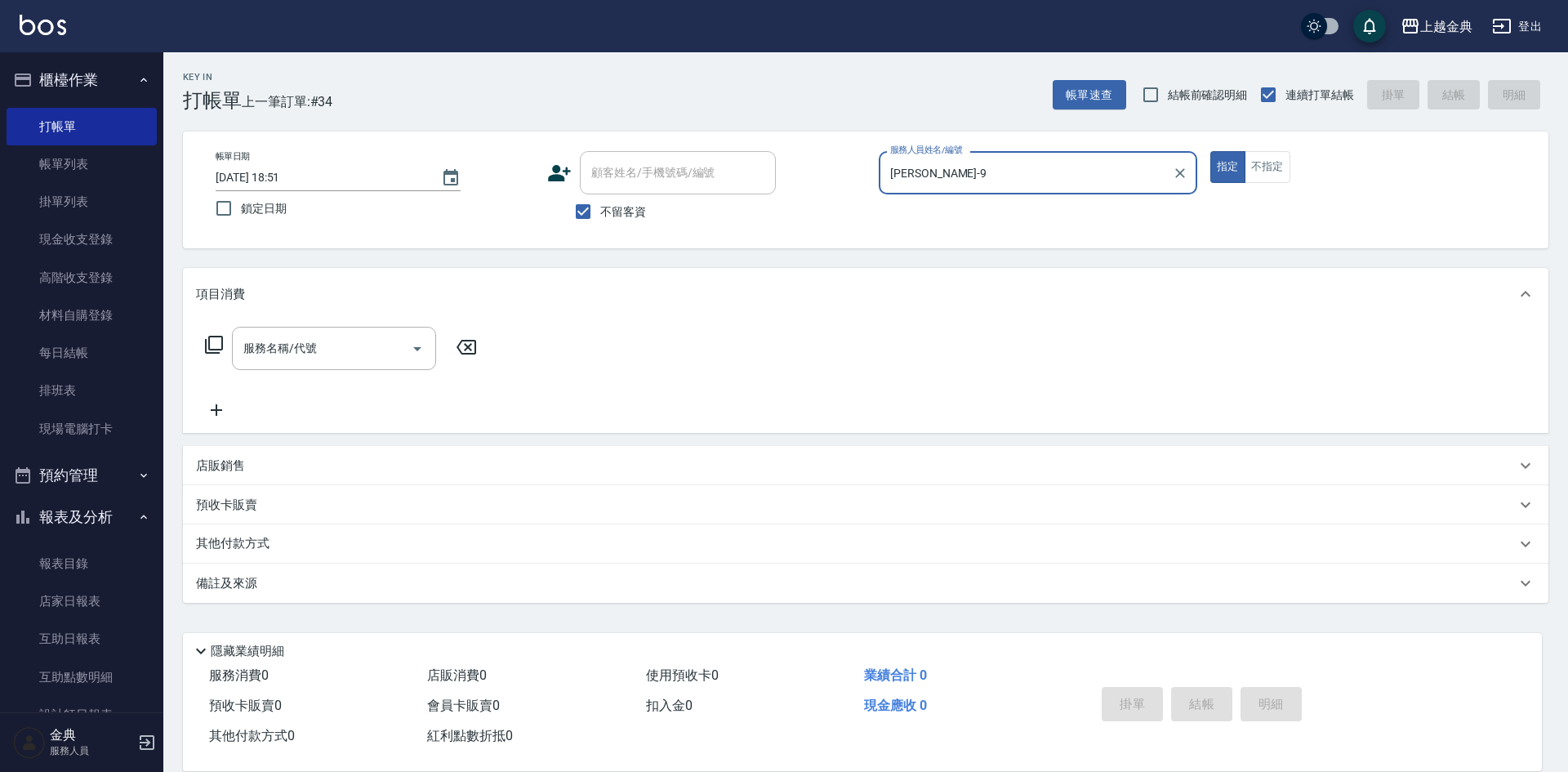
click at [218, 337] on icon at bounding box center [213, 344] width 18 height 18
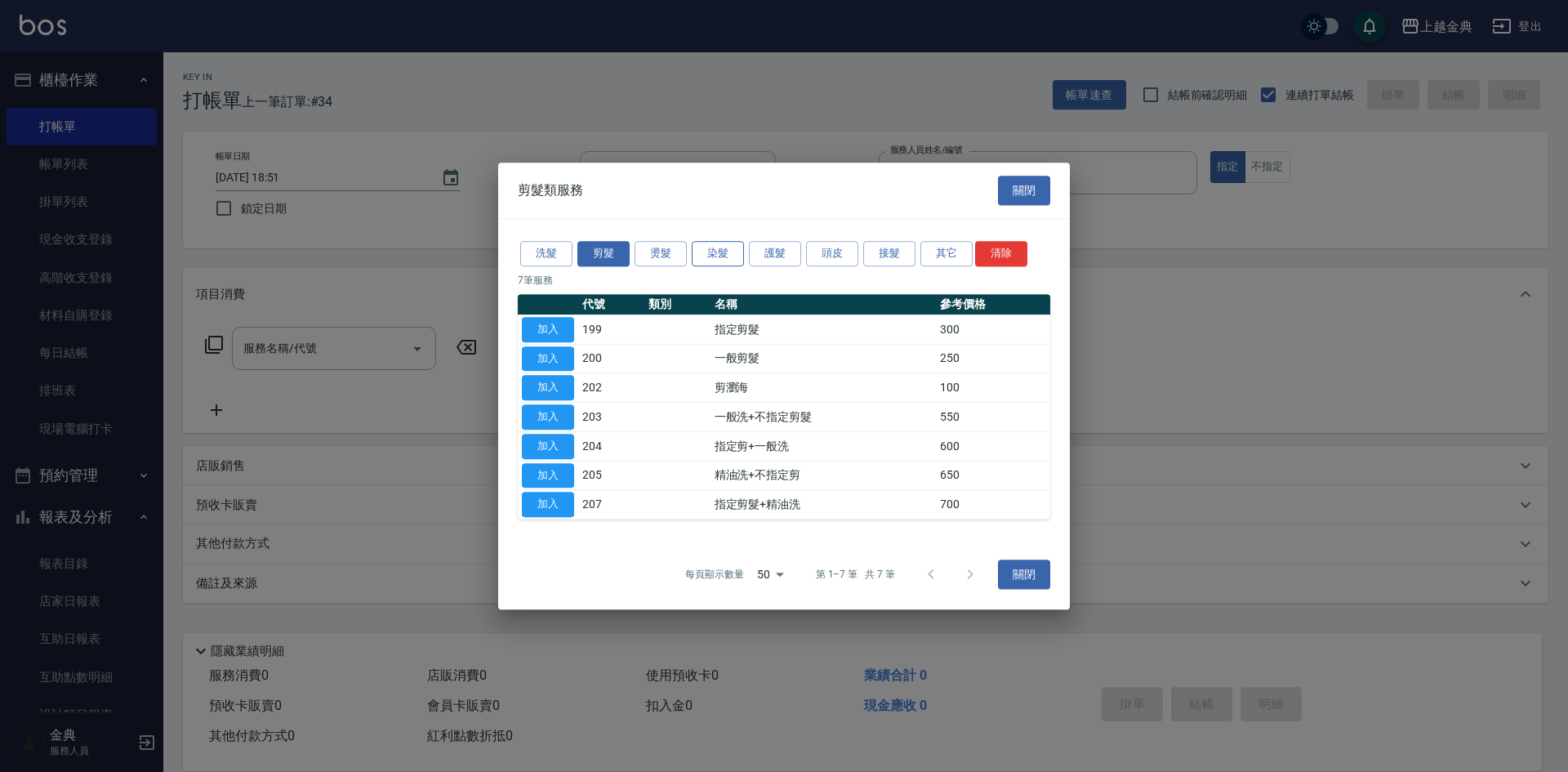
click at [712, 251] on button "染髮" at bounding box center [717, 253] width 52 height 26
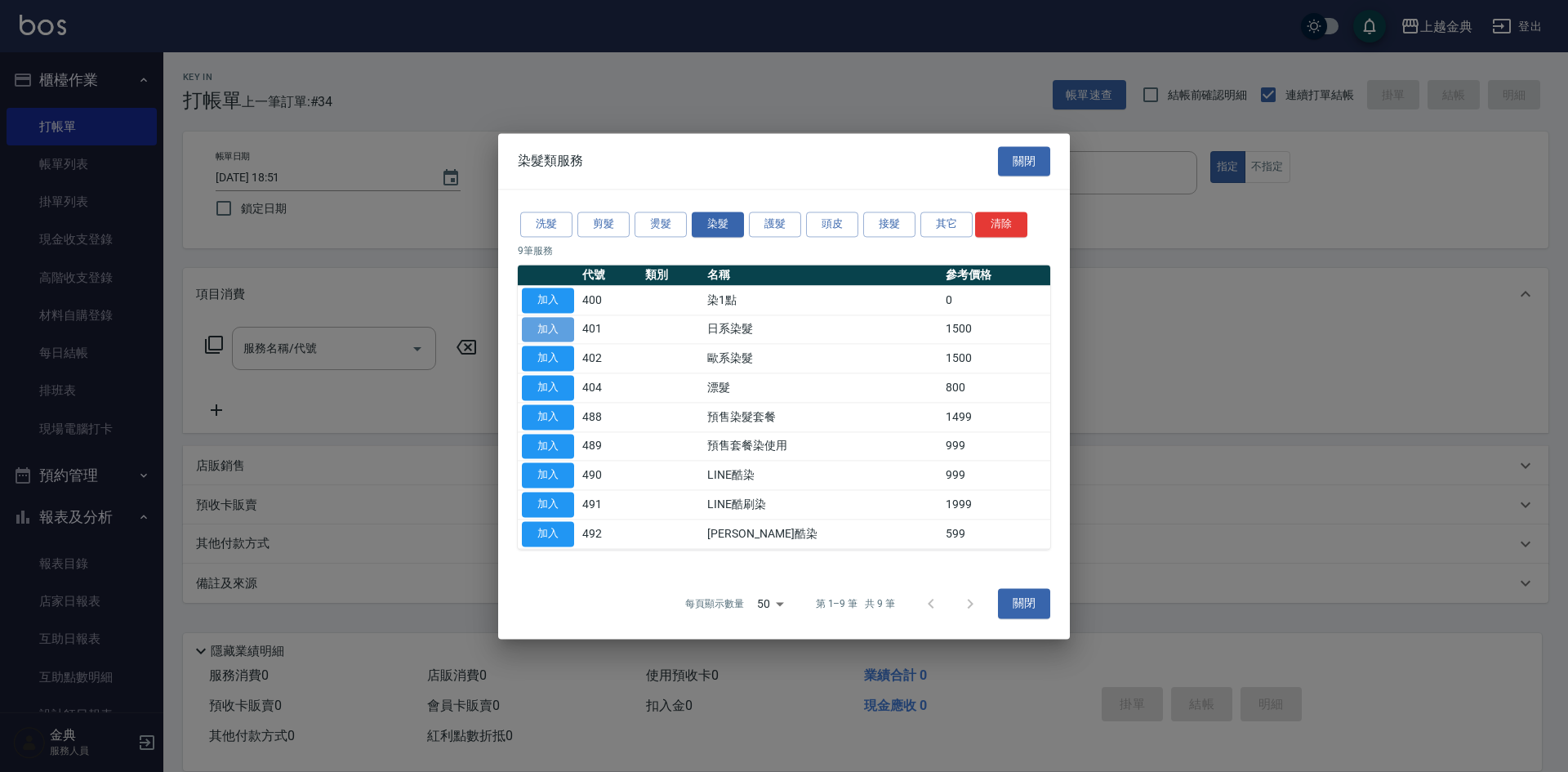
click at [571, 321] on button "加入" at bounding box center [547, 329] width 52 height 26
type input "日系染髮(401)"
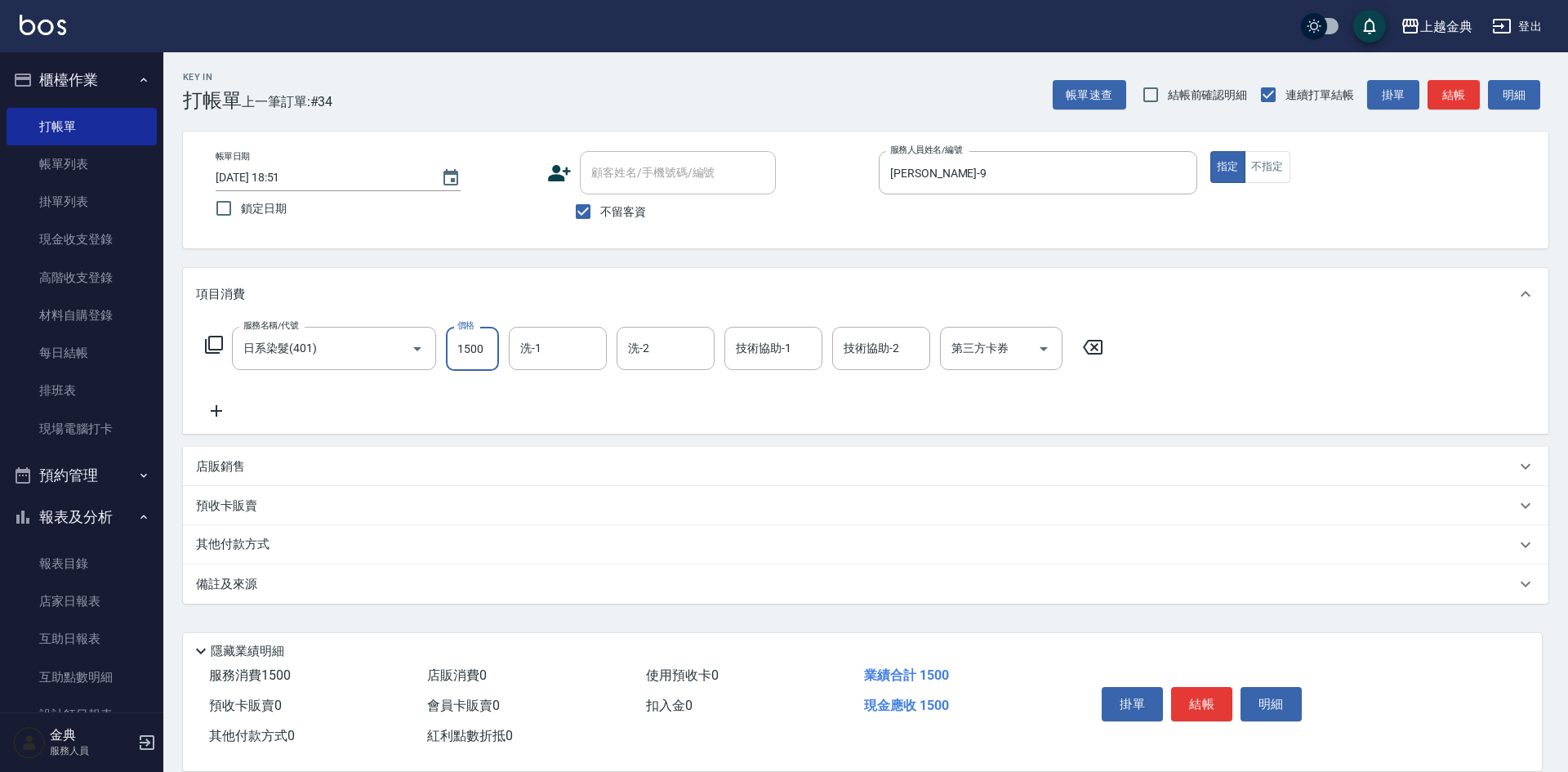
click at [485, 343] on input "1500" at bounding box center [472, 348] width 53 height 44
type input "3000"
click at [206, 343] on icon at bounding box center [213, 344] width 18 height 18
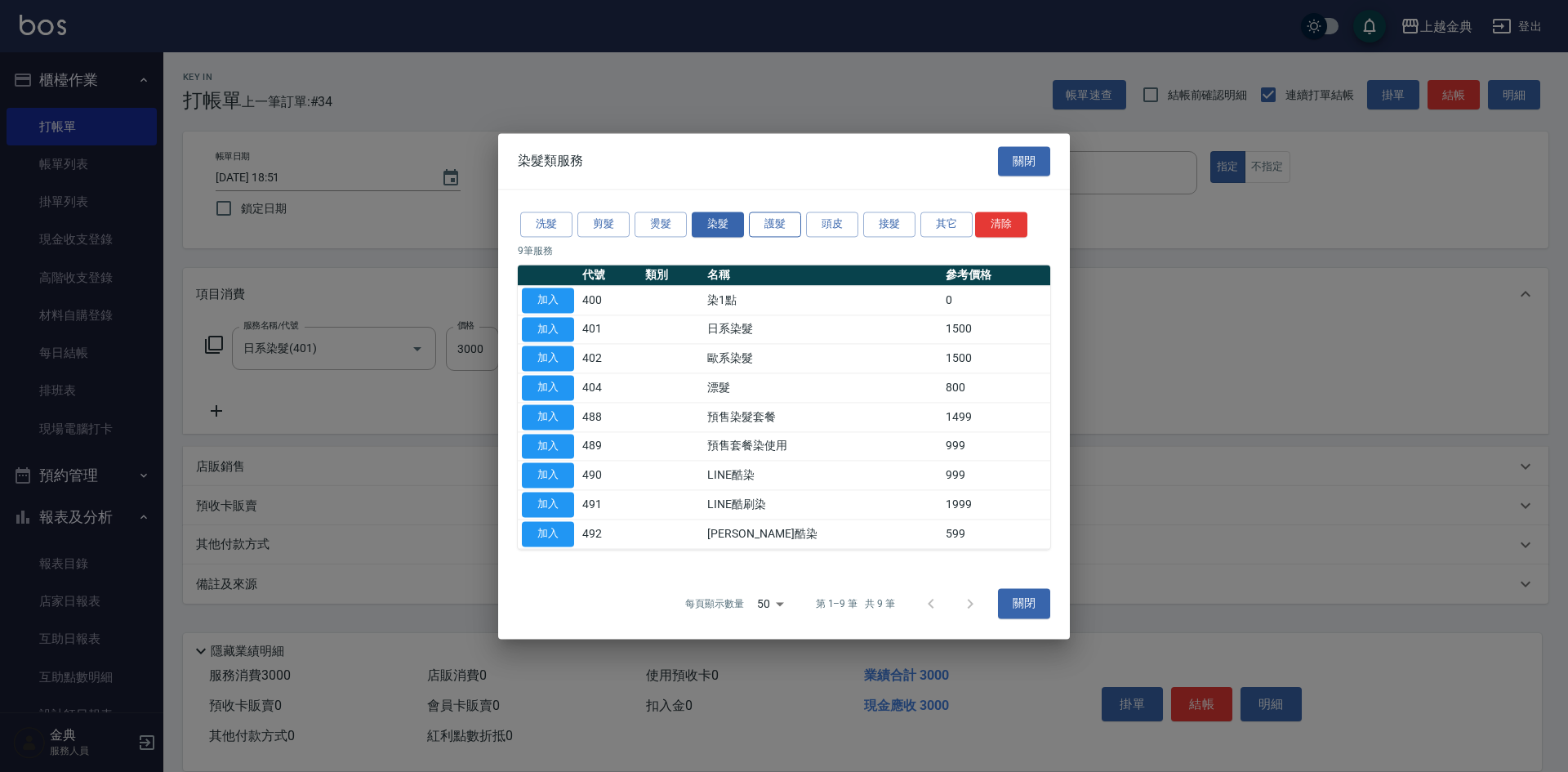
click at [762, 231] on button "護髮" at bounding box center [775, 224] width 52 height 26
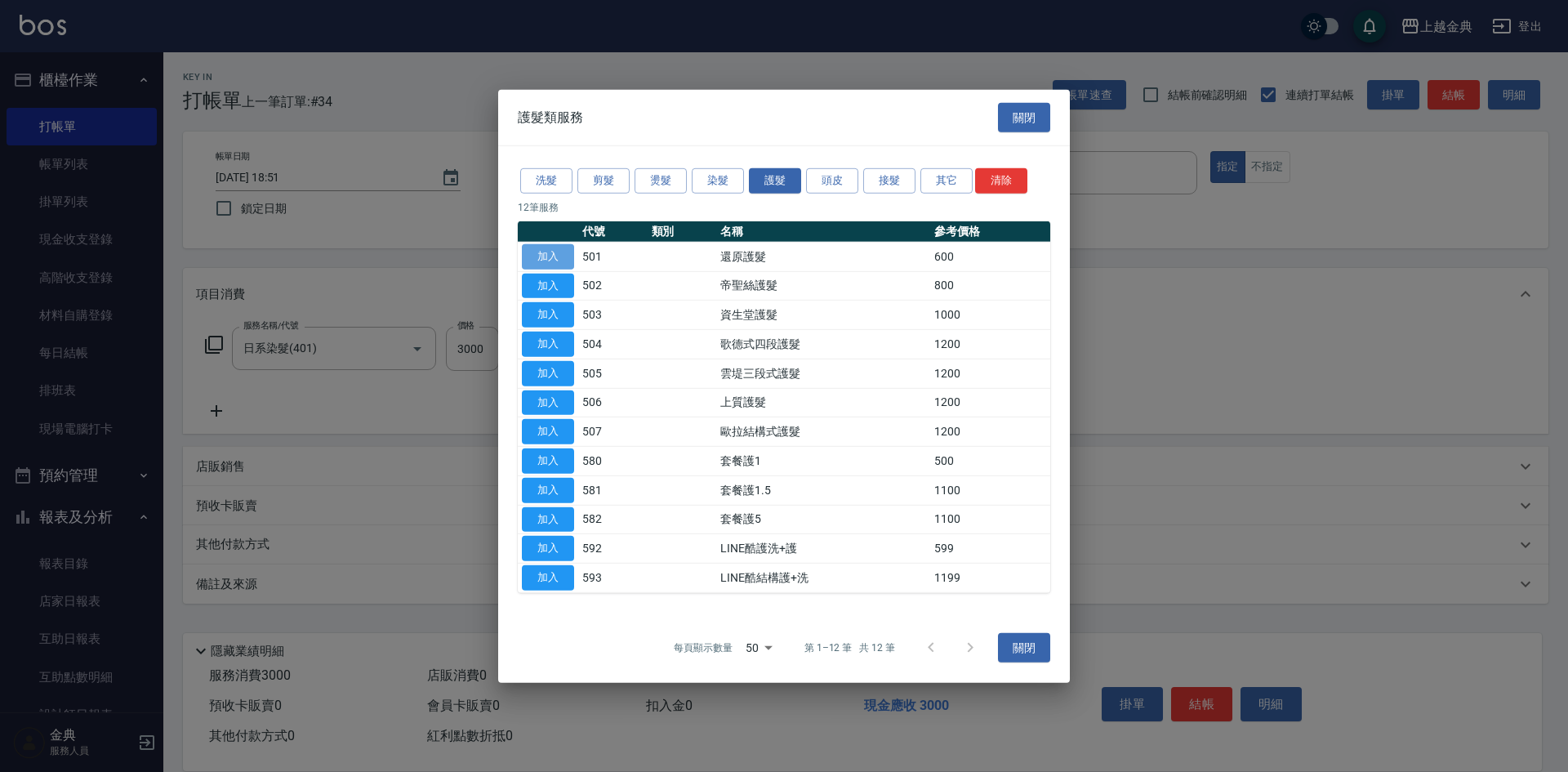
click at [540, 255] on button "加入" at bounding box center [547, 256] width 52 height 26
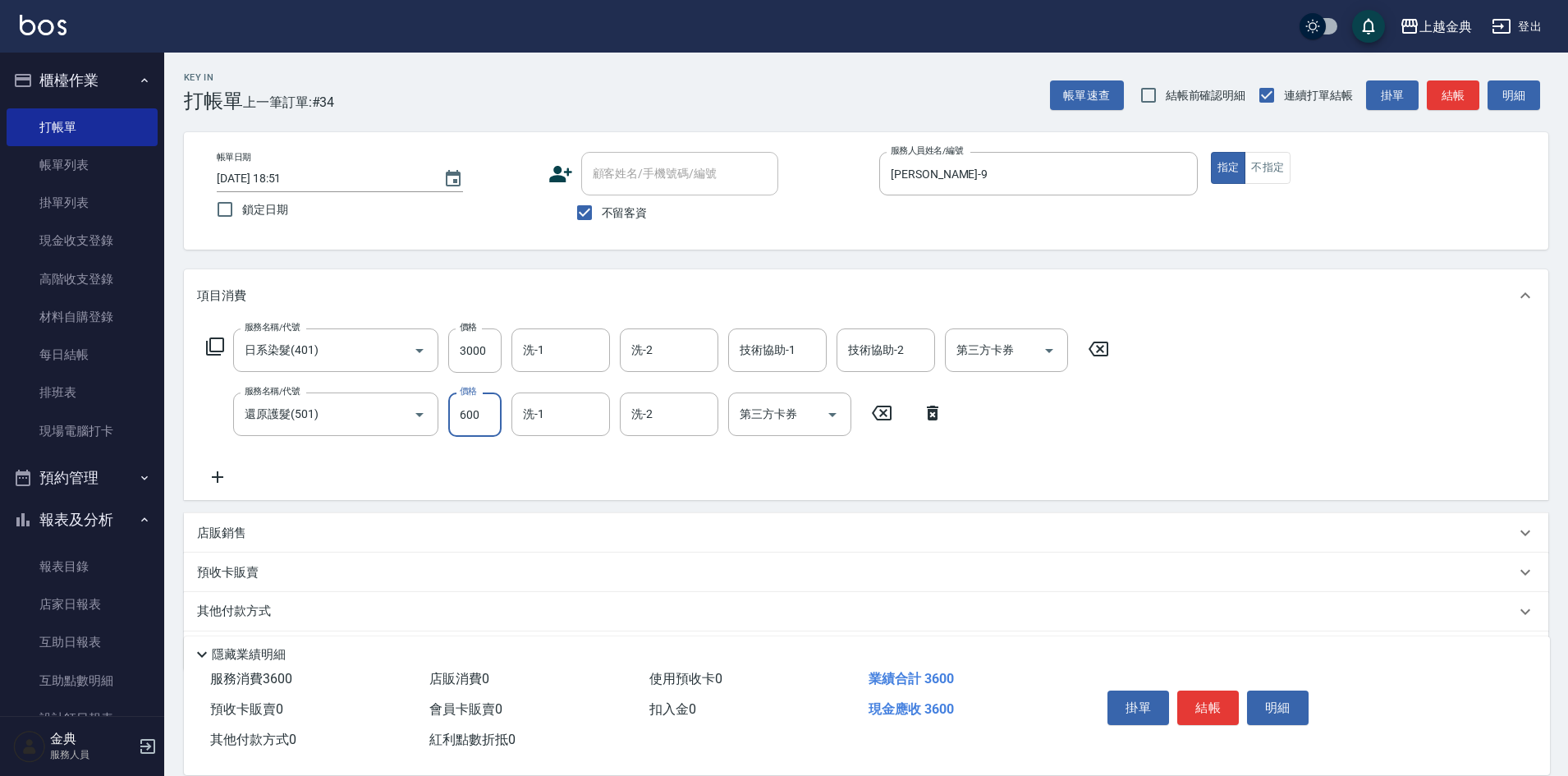
click at [480, 419] on input "600" at bounding box center [475, 415] width 53 height 44
type input "800"
click at [1213, 705] on button "結帳" at bounding box center [1208, 707] width 62 height 34
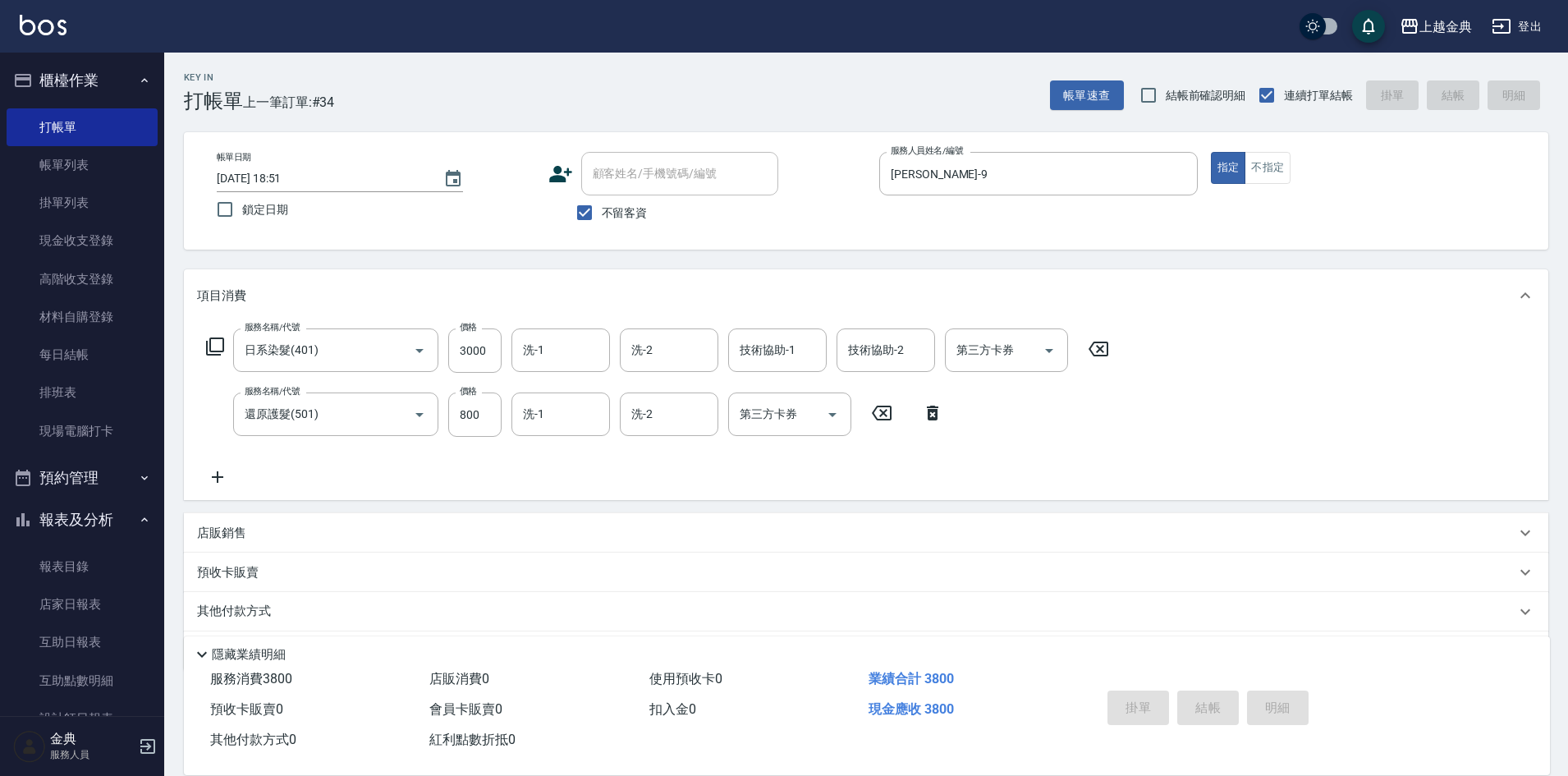
type input "[DATE] 18:52"
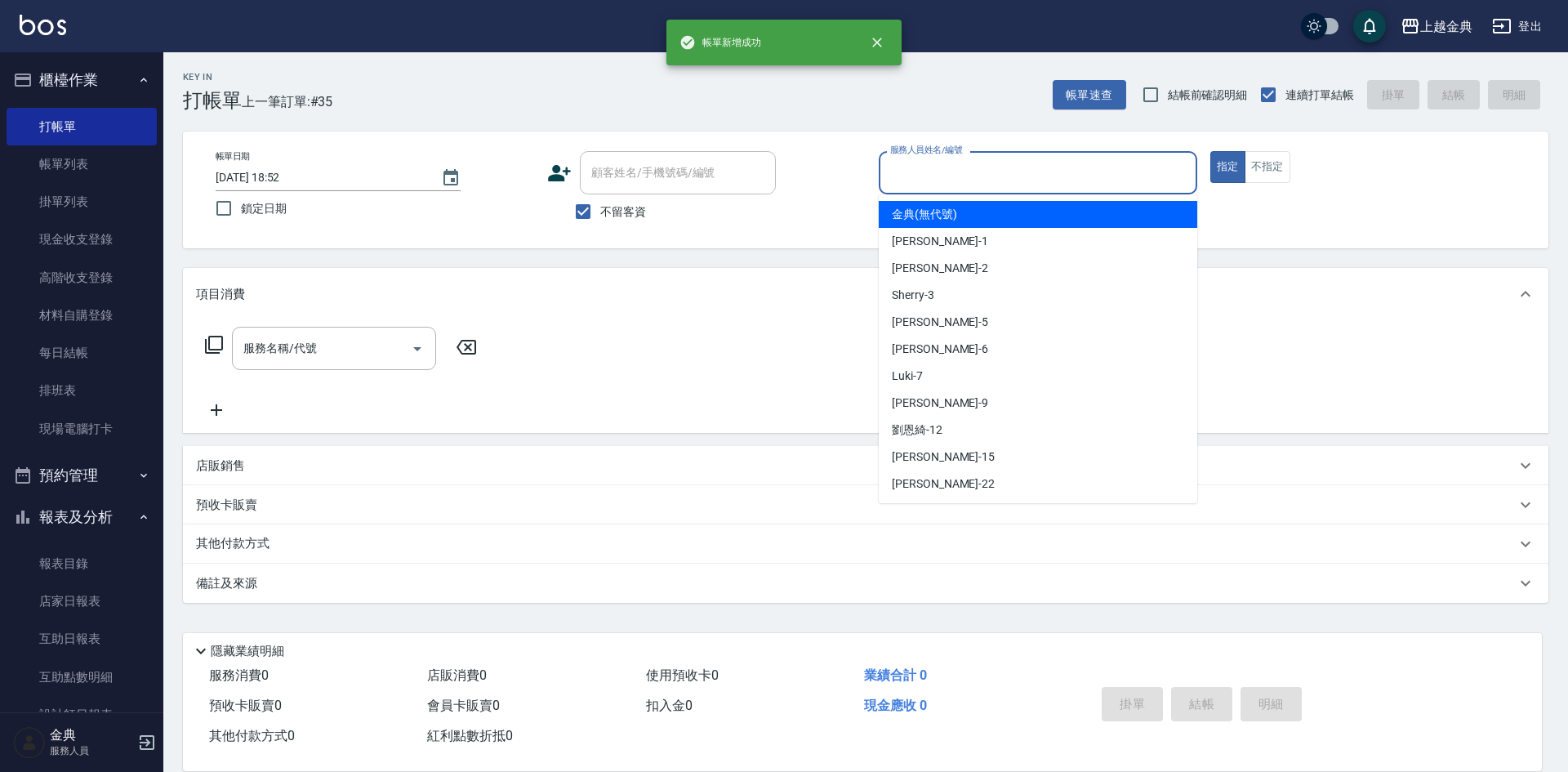
click at [1058, 164] on input "服務人員姓名/編號" at bounding box center [1038, 173] width 304 height 28
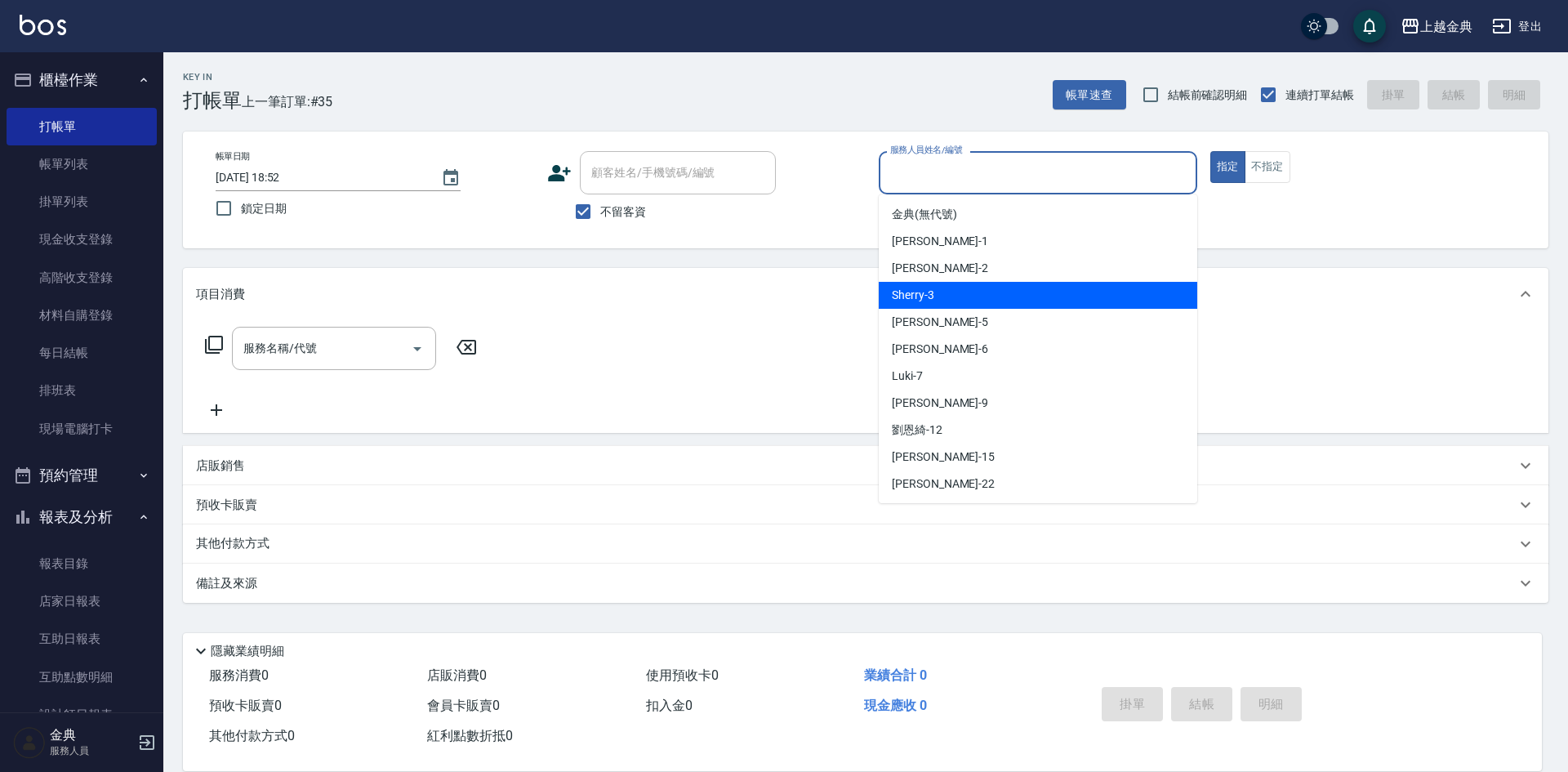
click at [1042, 297] on div "Sherry -3" at bounding box center [1038, 295] width 319 height 27
type input "Sherry-3"
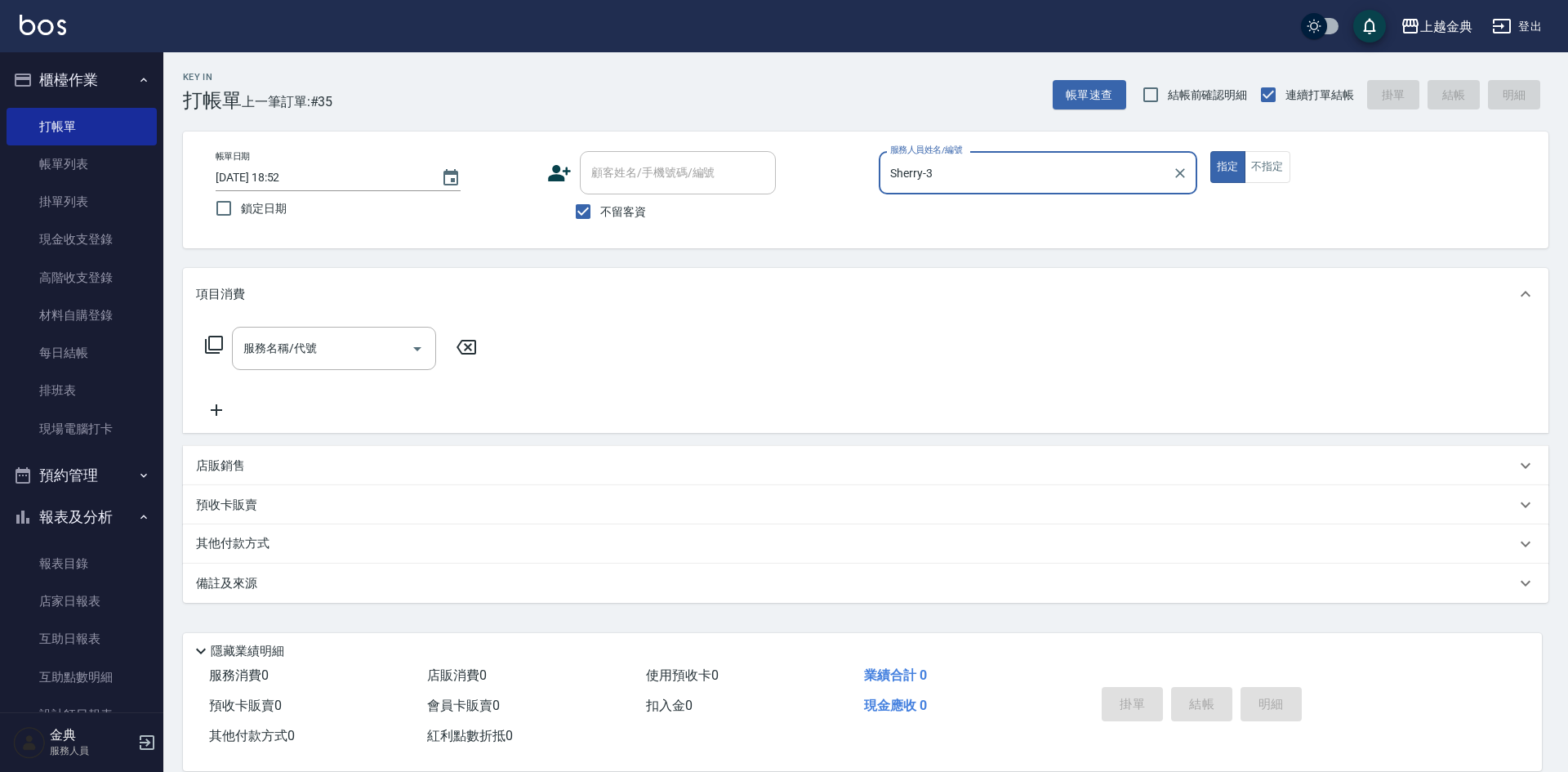
click at [227, 343] on div "服務名稱/代號 服務名稱/代號" at bounding box center [341, 348] width 291 height 44
click at [213, 338] on div "服務名稱/代號 服務名稱/代號" at bounding box center [341, 348] width 291 height 44
click at [213, 337] on icon at bounding box center [213, 344] width 18 height 18
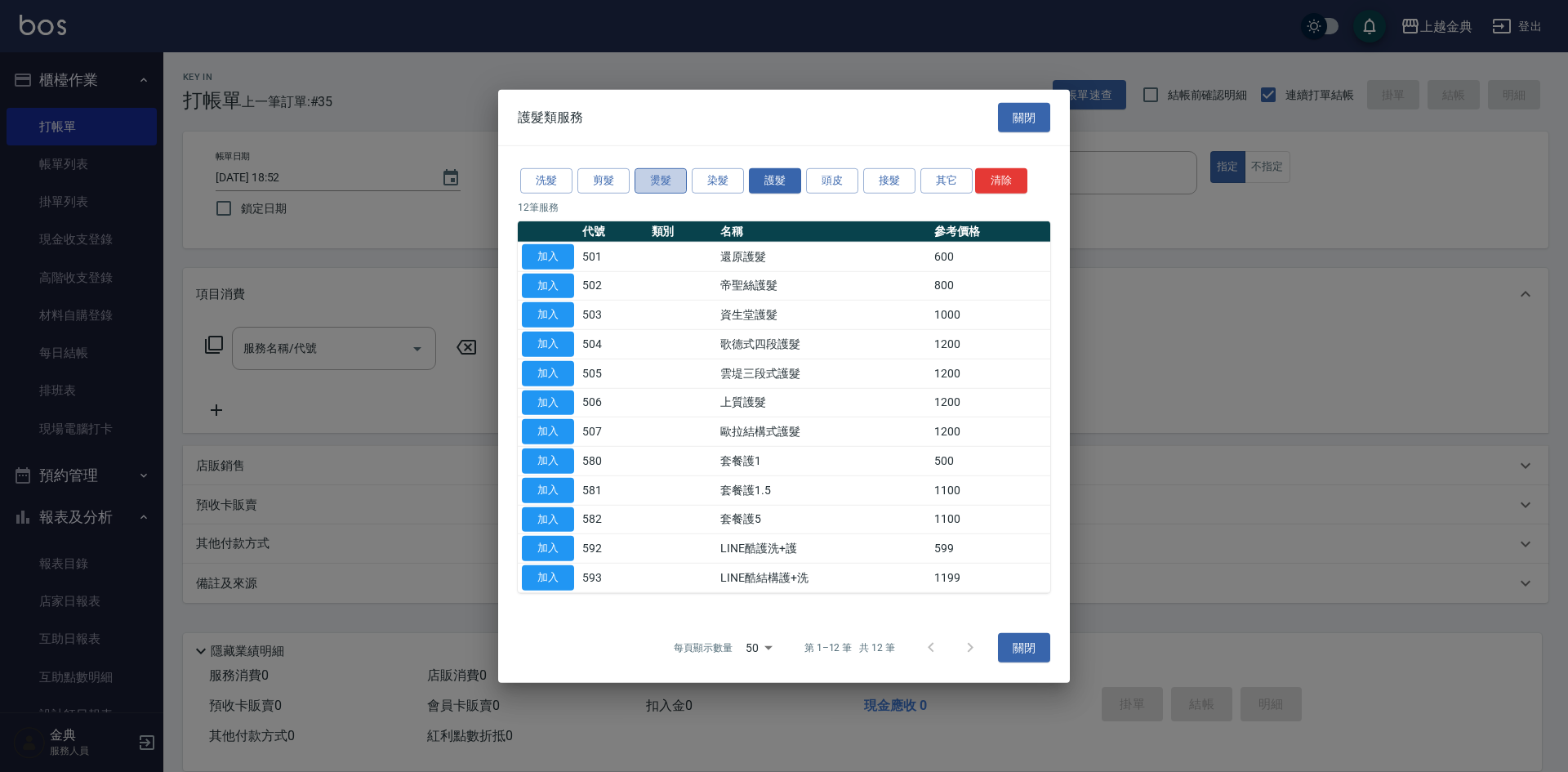
click at [671, 180] on button "燙髮" at bounding box center [660, 180] width 52 height 26
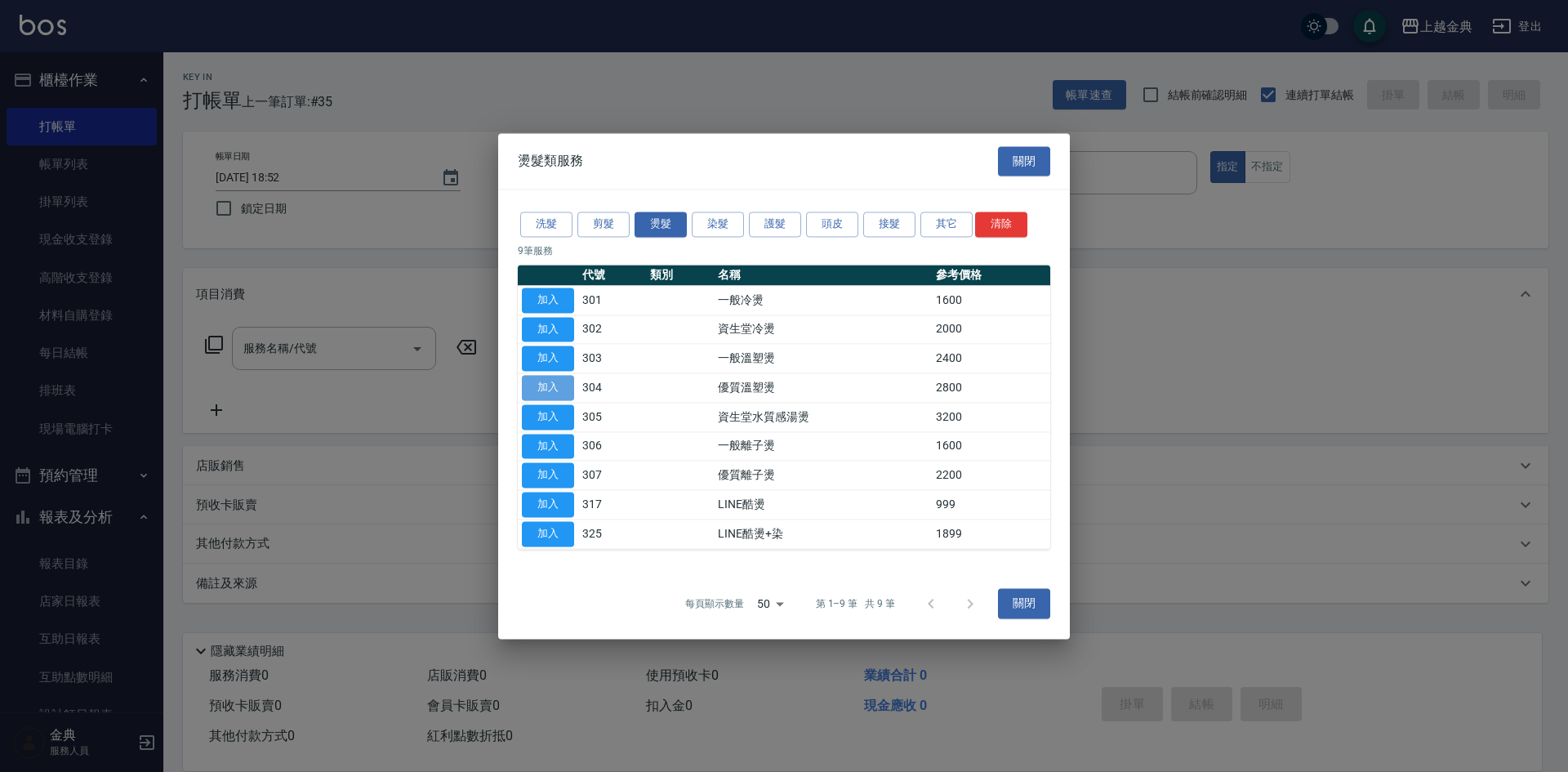
click at [545, 393] on button "加入" at bounding box center [547, 387] width 52 height 26
type input "優質溫塑燙(304)"
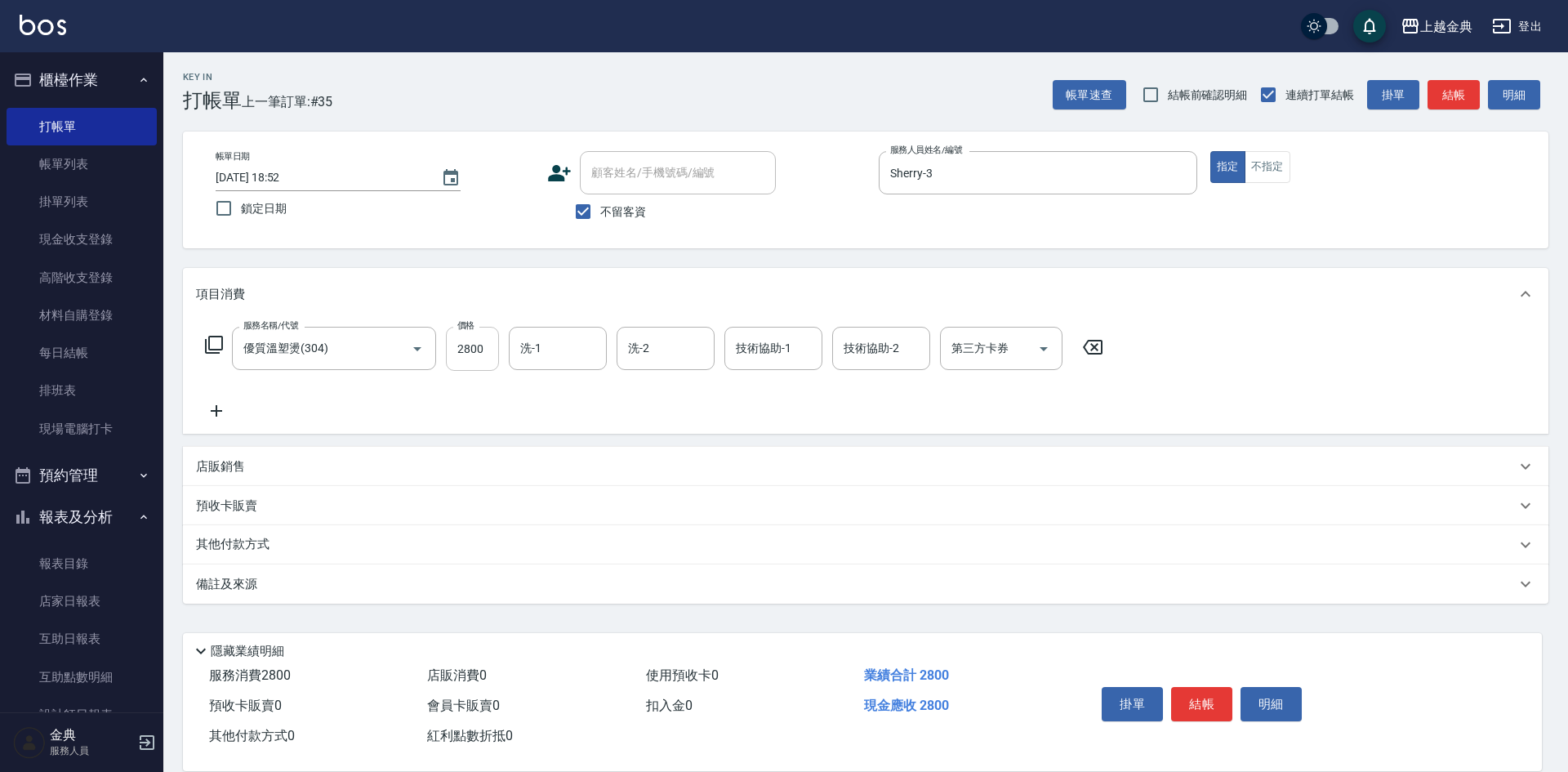
click at [491, 358] on input "2800" at bounding box center [472, 348] width 53 height 44
type input "4300"
click at [588, 199] on input "不留客資" at bounding box center [583, 211] width 34 height 34
checkbox input "false"
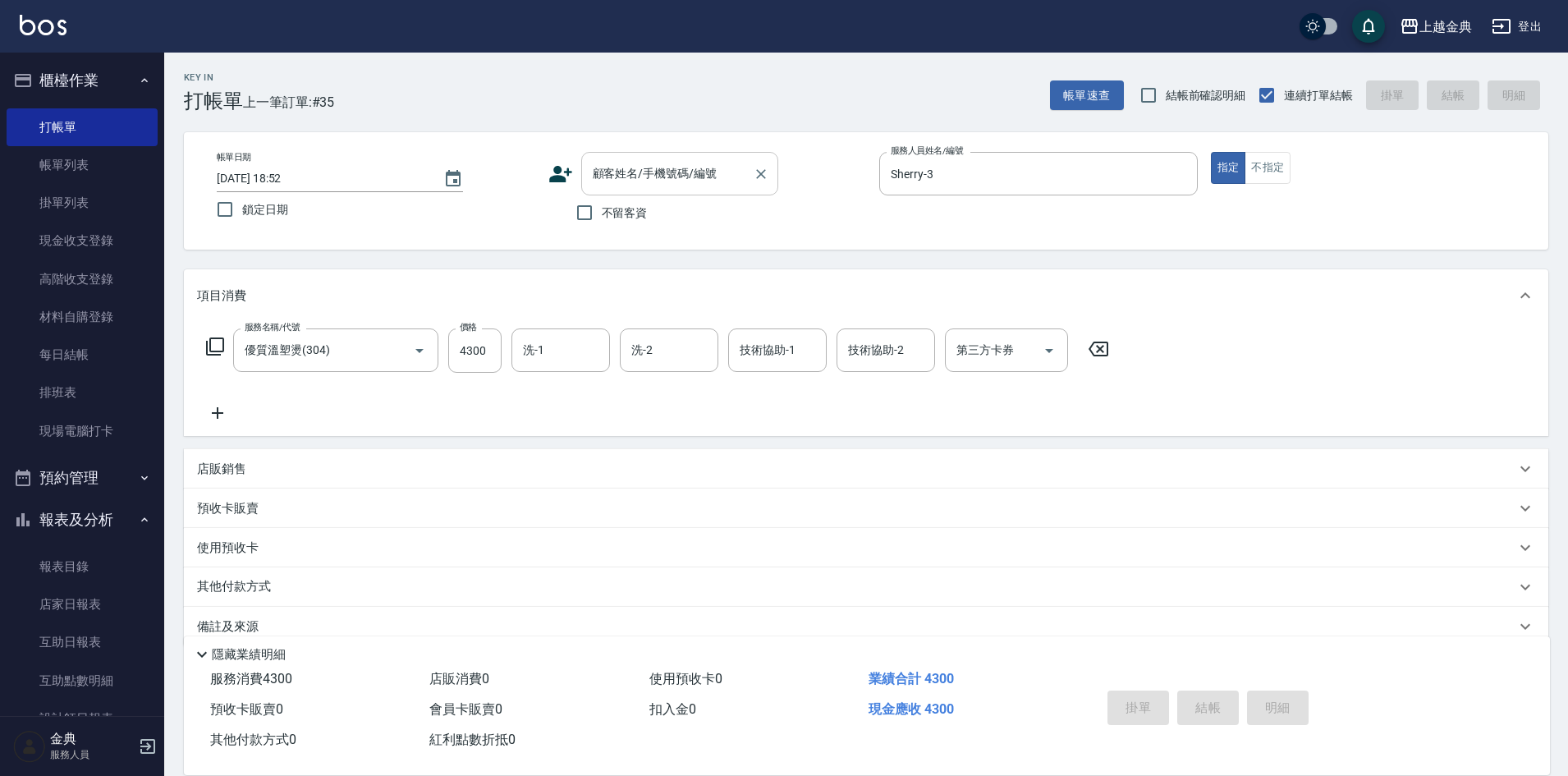
click at [617, 190] on div "顧客姓名/手機號碼/編號" at bounding box center [680, 174] width 197 height 44
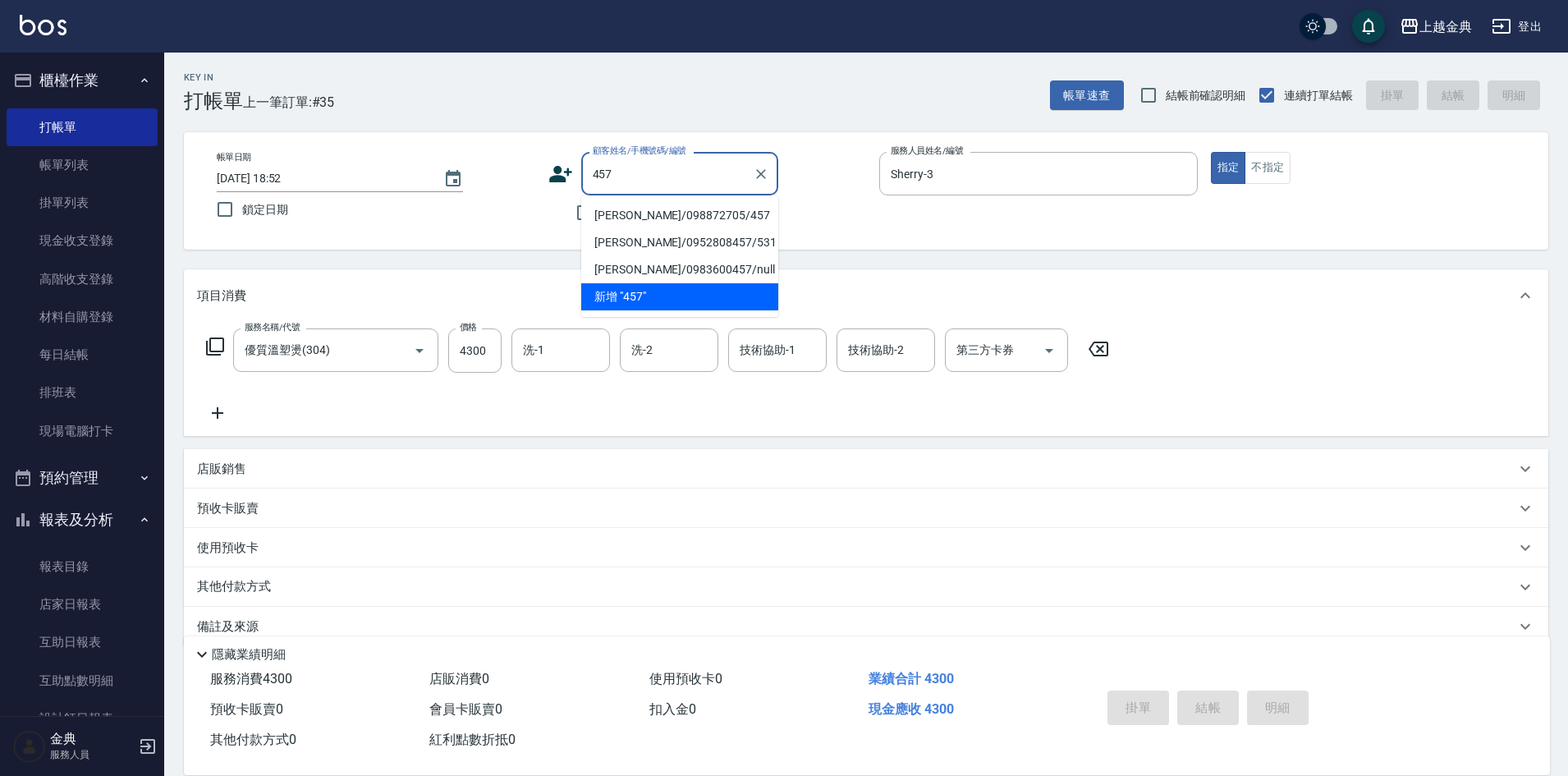
click at [653, 211] on li "[PERSON_NAME]/098872705/457" at bounding box center [680, 215] width 197 height 27
type input "[PERSON_NAME]/098872705/457"
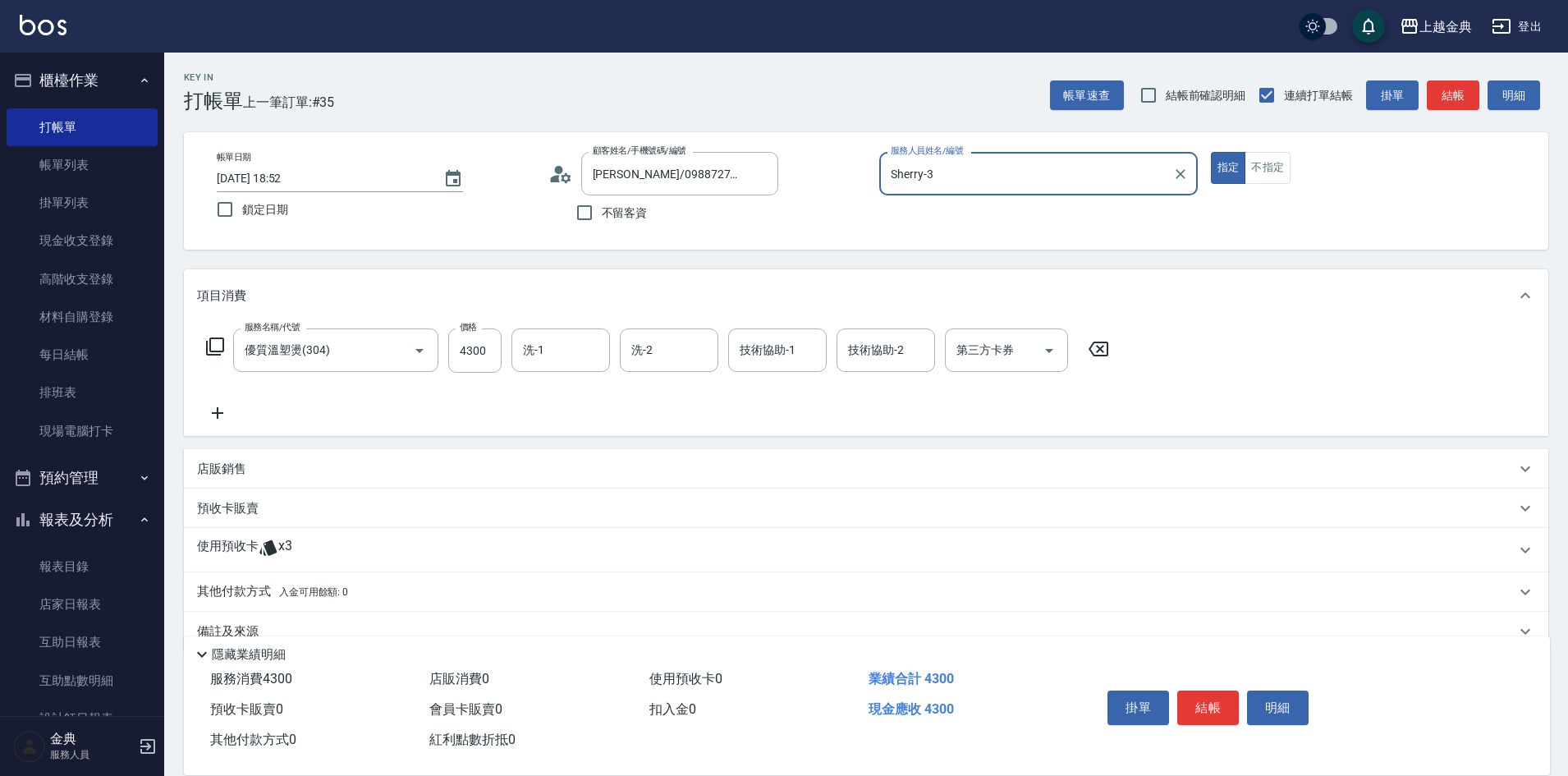
click at [305, 538] on div "使用預收卡 x3" at bounding box center [856, 550] width 1318 height 25
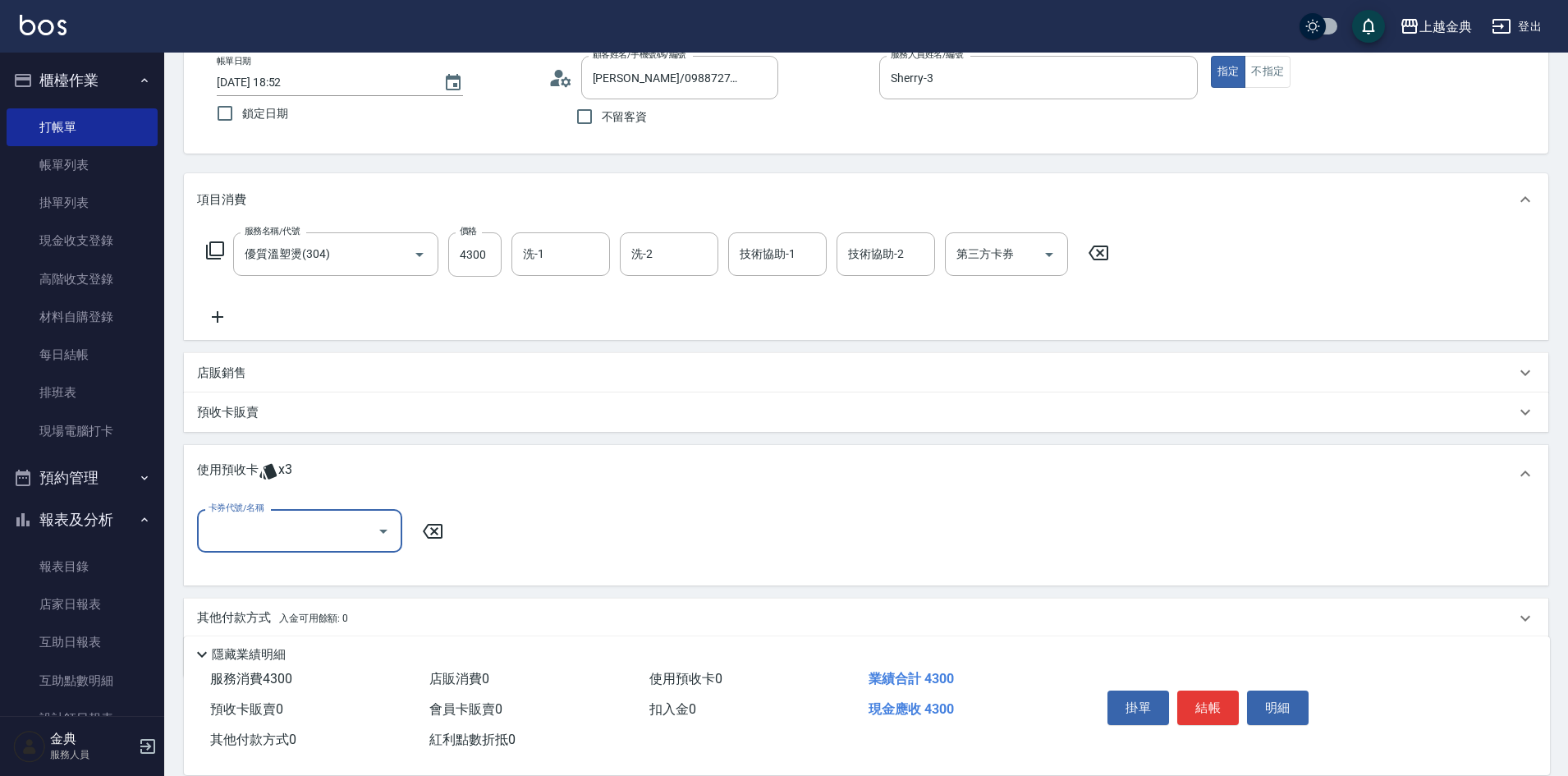
scroll to position [155, 0]
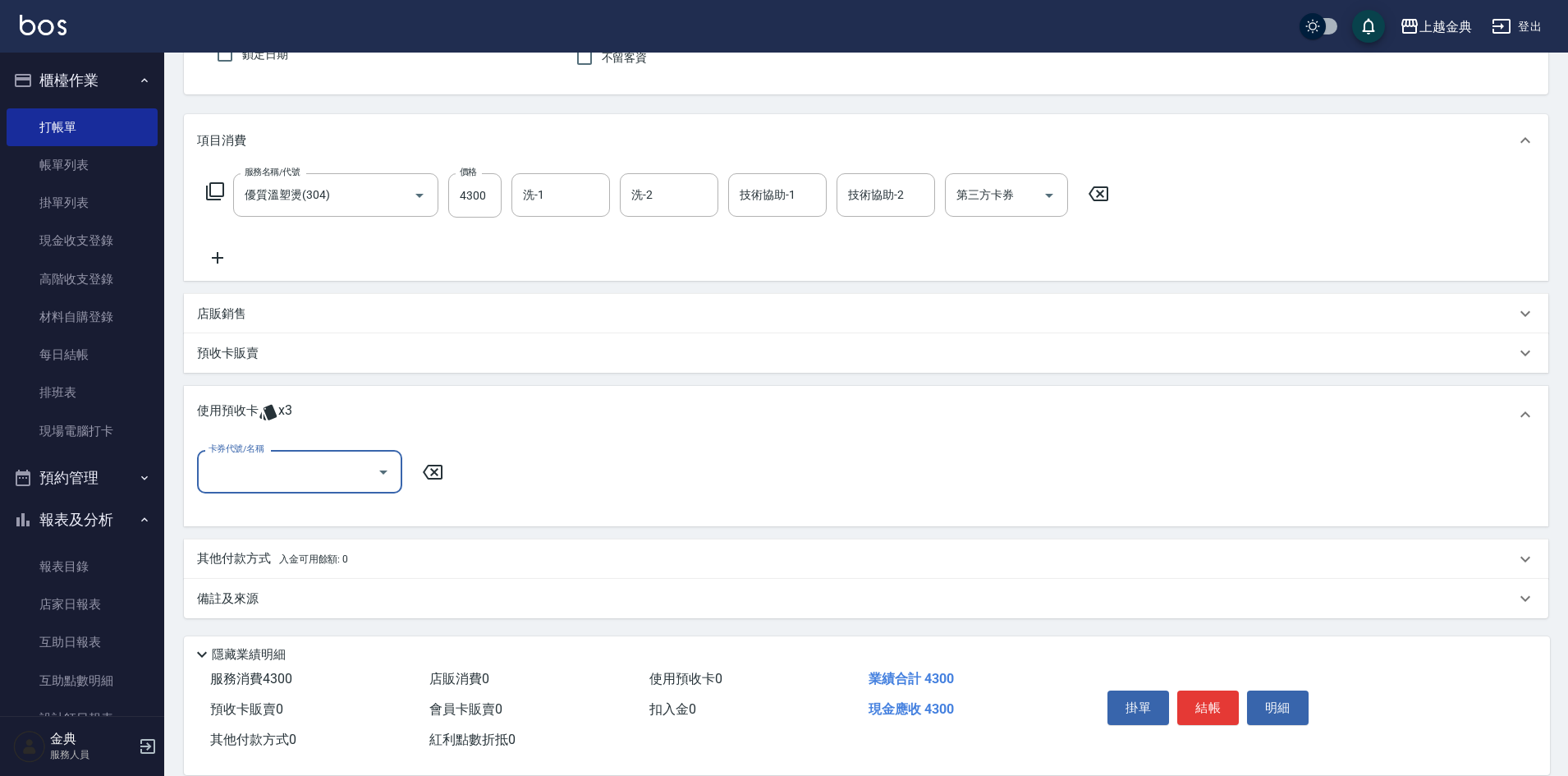
click at [279, 465] on input "卡券代號/名稱" at bounding box center [287, 472] width 166 height 29
click at [271, 521] on div "護髮包套3送1(1.5) 剩餘3張" at bounding box center [299, 513] width 205 height 27
type input "護髮包套3送1(1.5)"
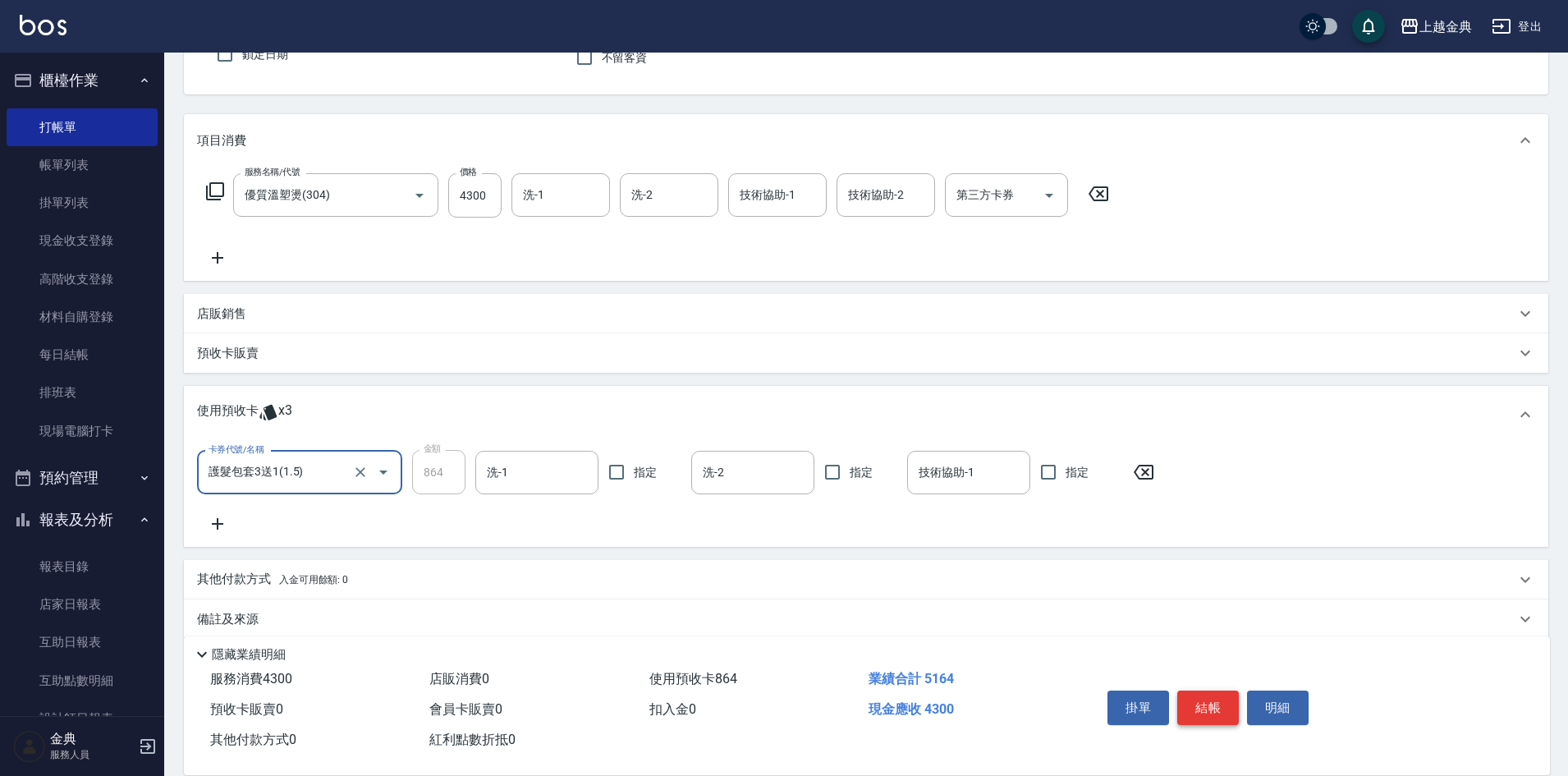
click at [1202, 696] on button "結帳" at bounding box center [1208, 707] width 62 height 34
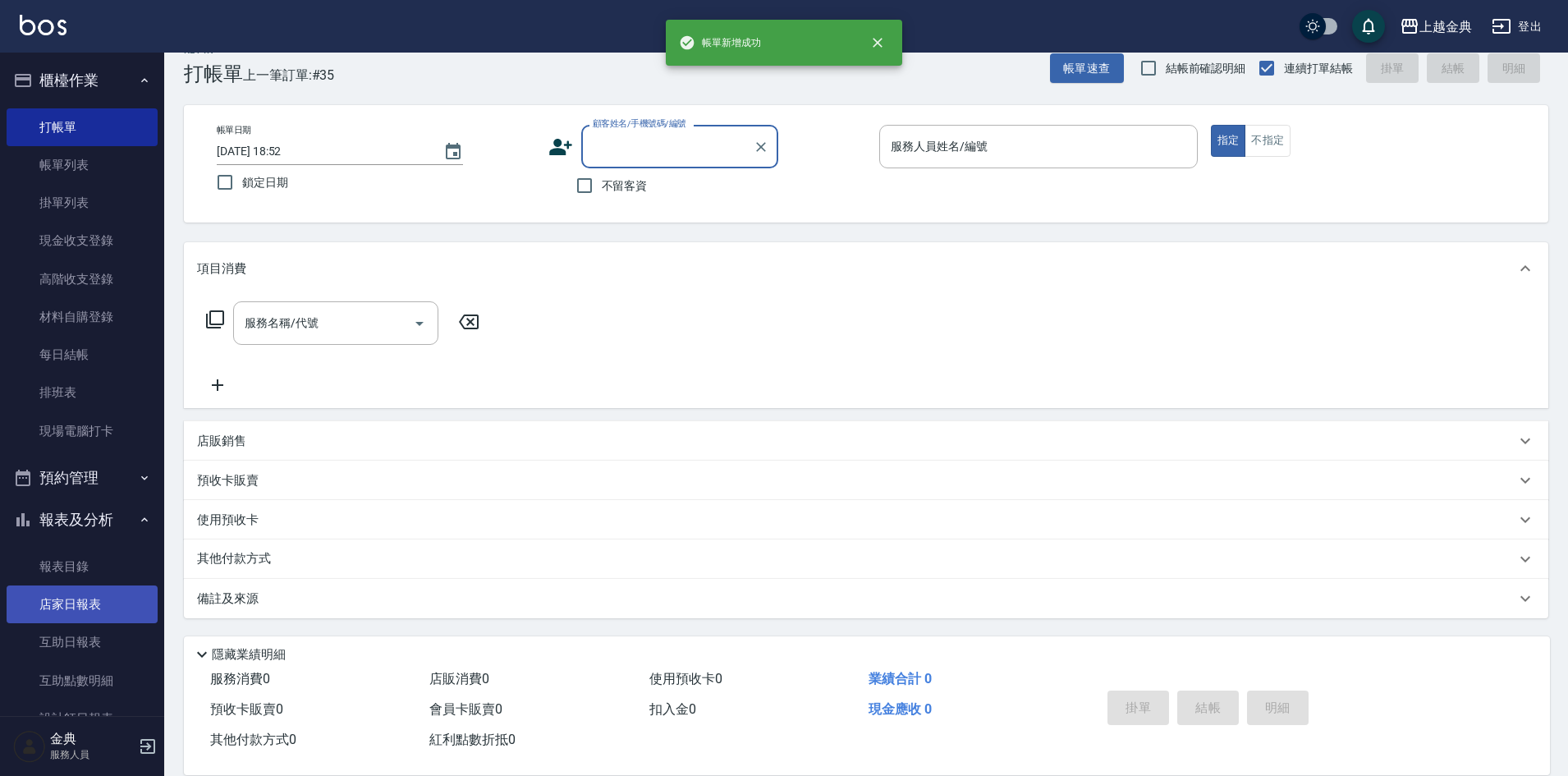
scroll to position [27, 0]
click at [115, 610] on link "店家日報表" at bounding box center [82, 604] width 151 height 38
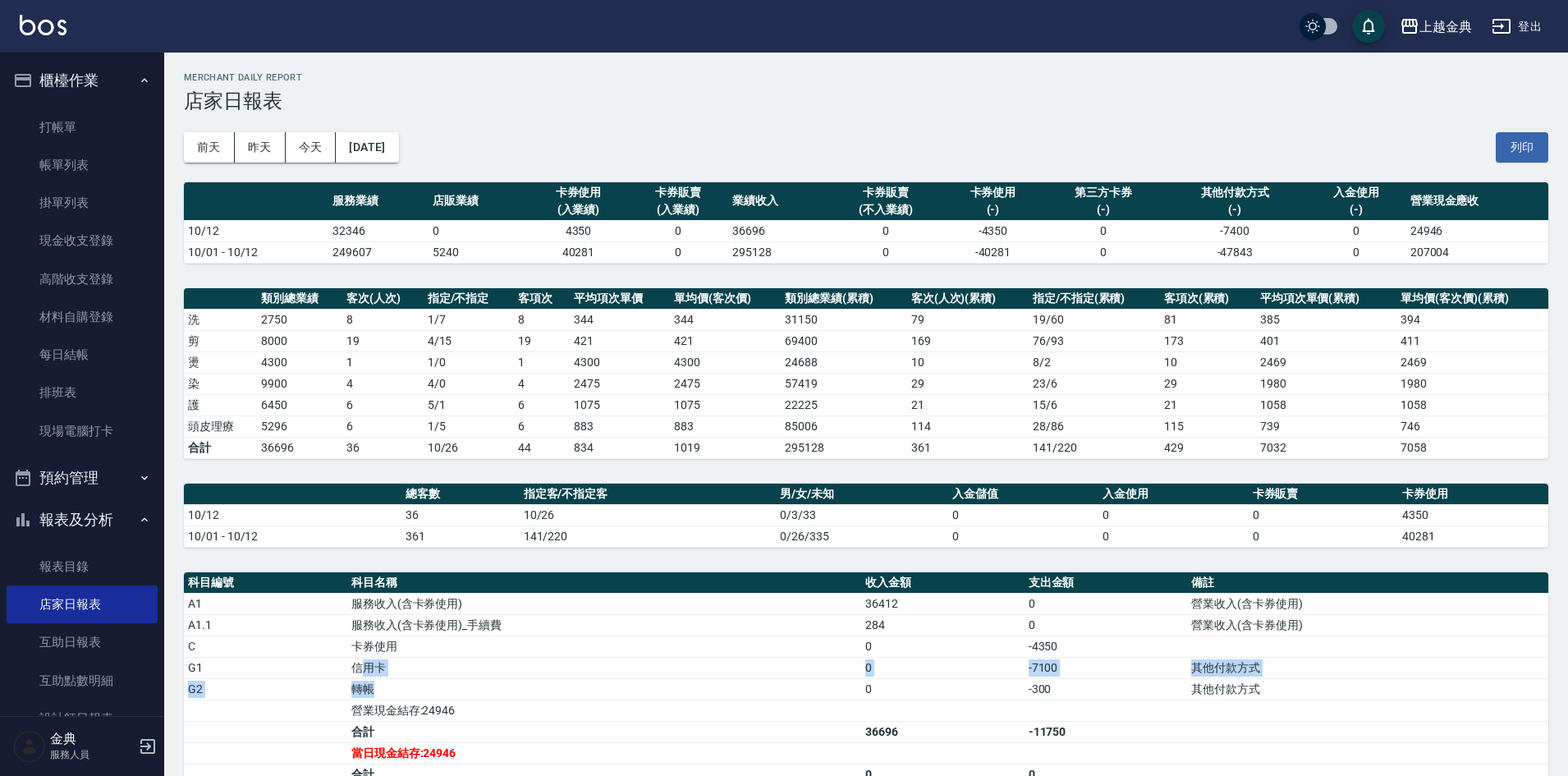
drag, startPoint x: 357, startPoint y: 677, endPoint x: 467, endPoint y: 680, distance: 110.0
click at [467, 680] on tbody "A1 服務收入(含卡券使用) 36412 0 營業收入(含卡券使用) A1.1 服務收入(含卡券使用)_手續費 284 0 營業收入(含卡券使用) C 卡券使…" at bounding box center [865, 700] width 1364 height 214
click at [467, 680] on td "轉帳" at bounding box center [603, 688] width 514 height 21
click at [73, 167] on link "帳單列表" at bounding box center [82, 165] width 151 height 38
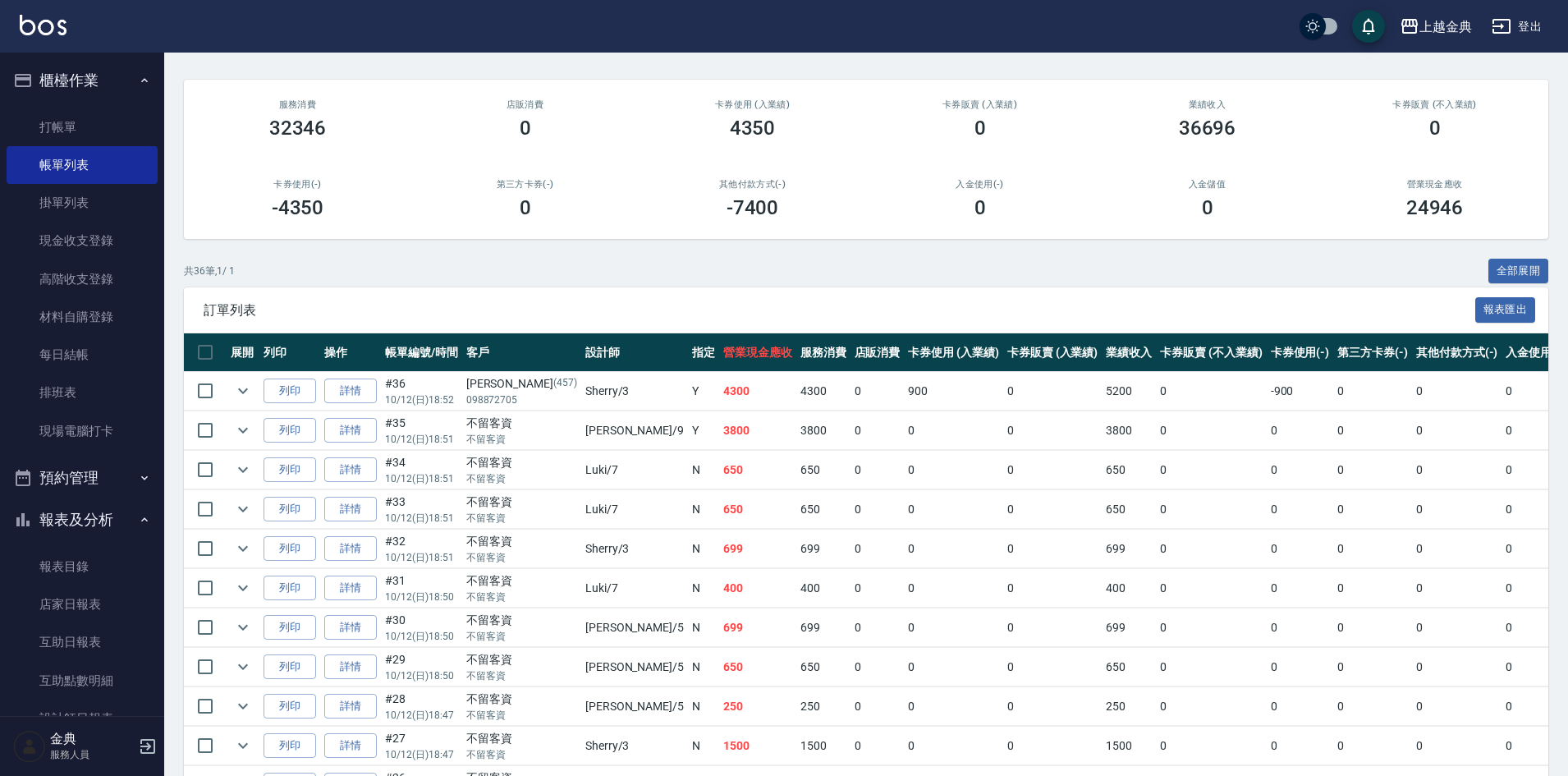
scroll to position [164, 0]
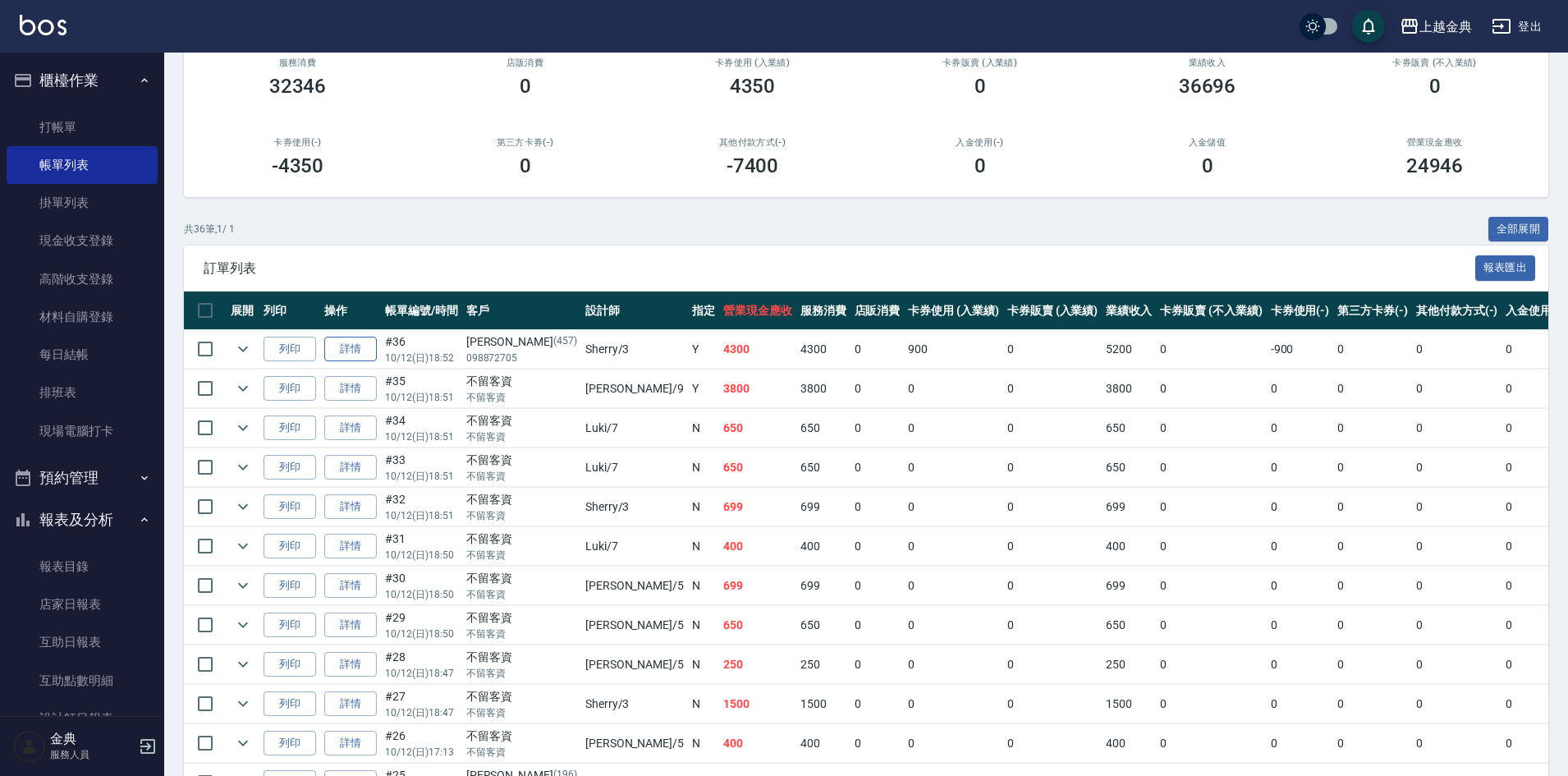
click at [354, 355] on link "詳情" at bounding box center [350, 349] width 52 height 26
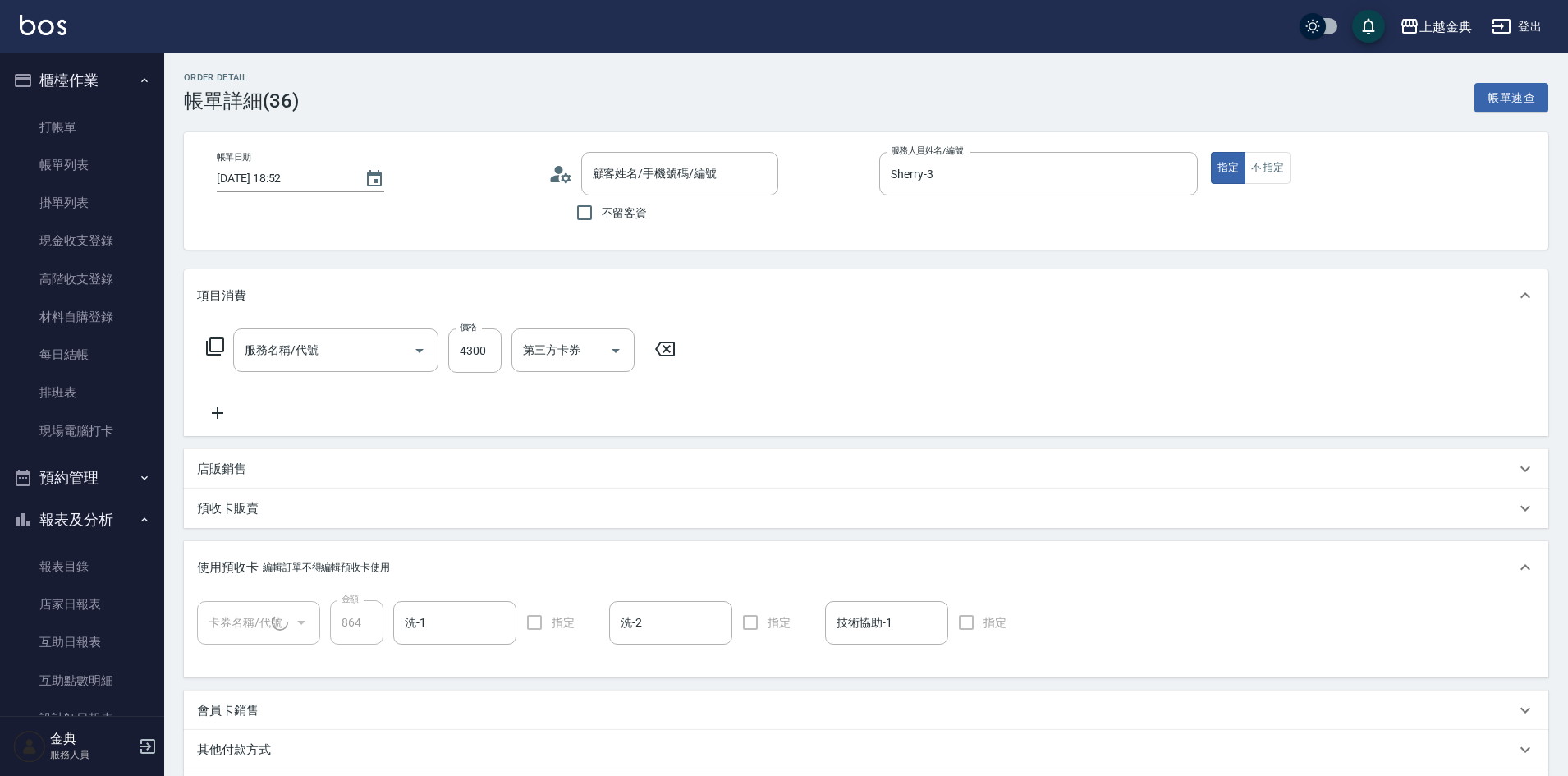
type input "[DATE] 18:52"
type input "Sherry-3"
type input "優質溫塑燙(304)"
type input "[PERSON_NAME]/098872705/457"
type input "護髮包套3送1(1.5)(1/1)"
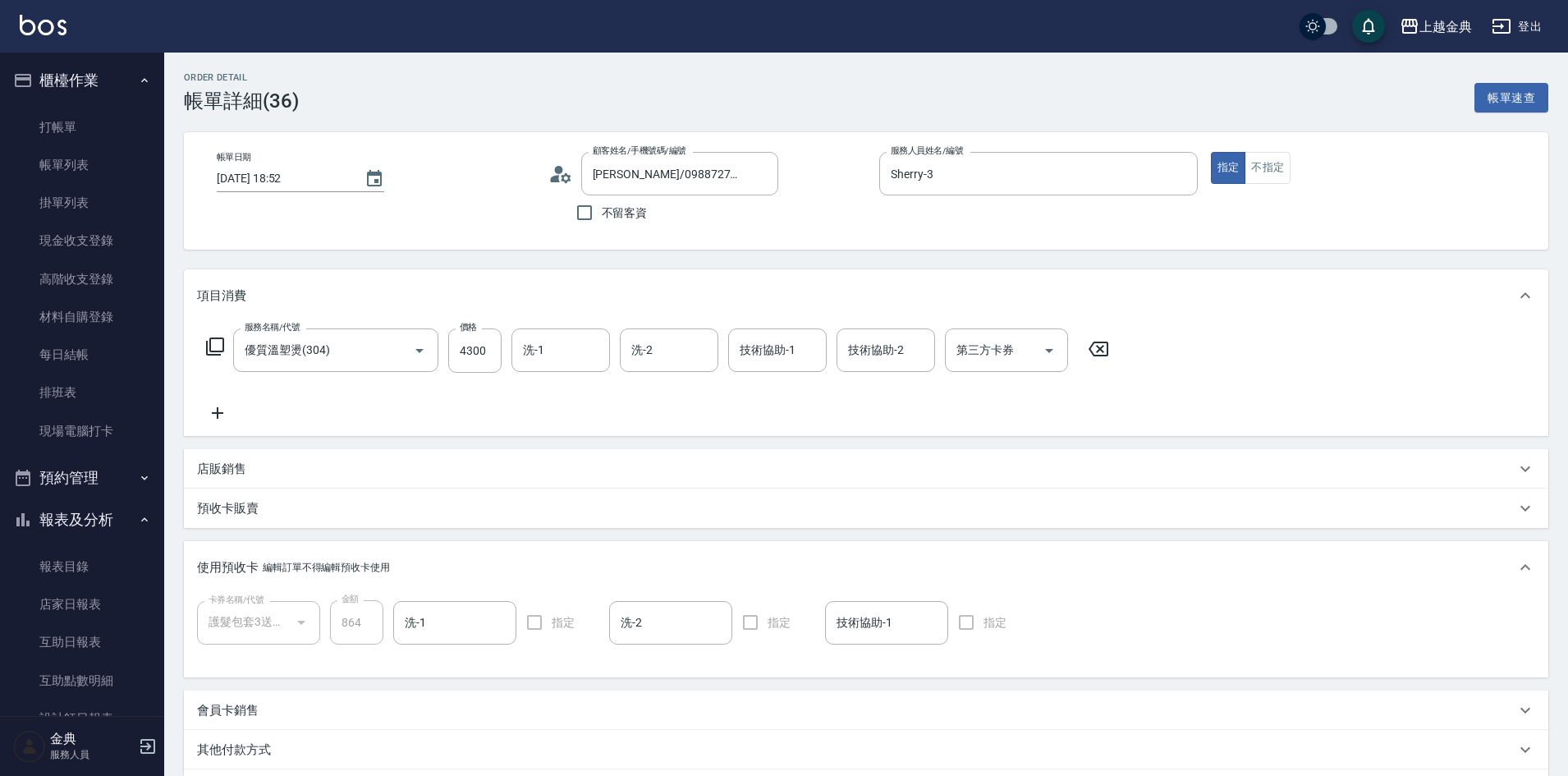
scroll to position [210, 0]
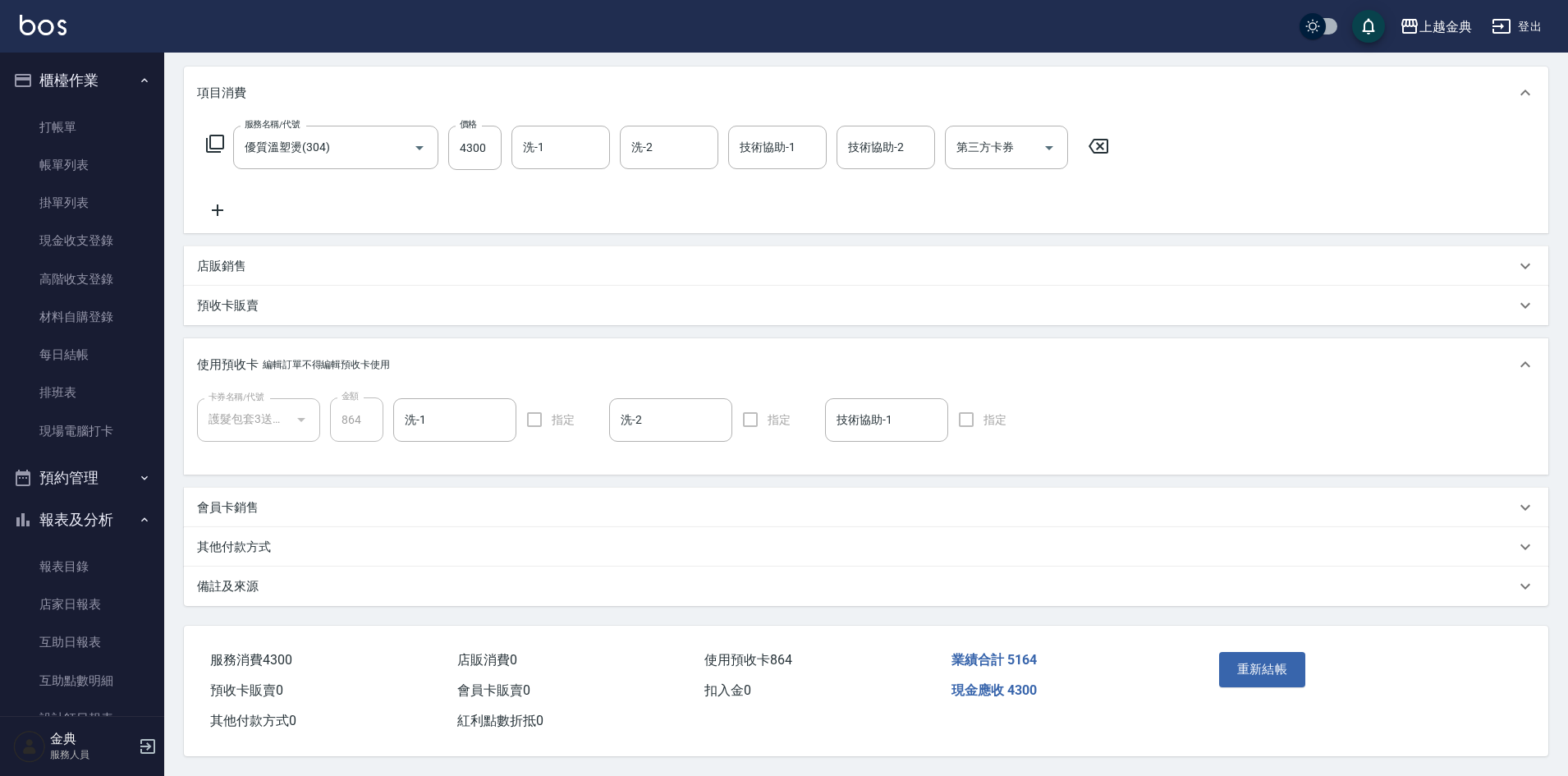
click at [278, 540] on div "其他付款方式" at bounding box center [856, 547] width 1318 height 17
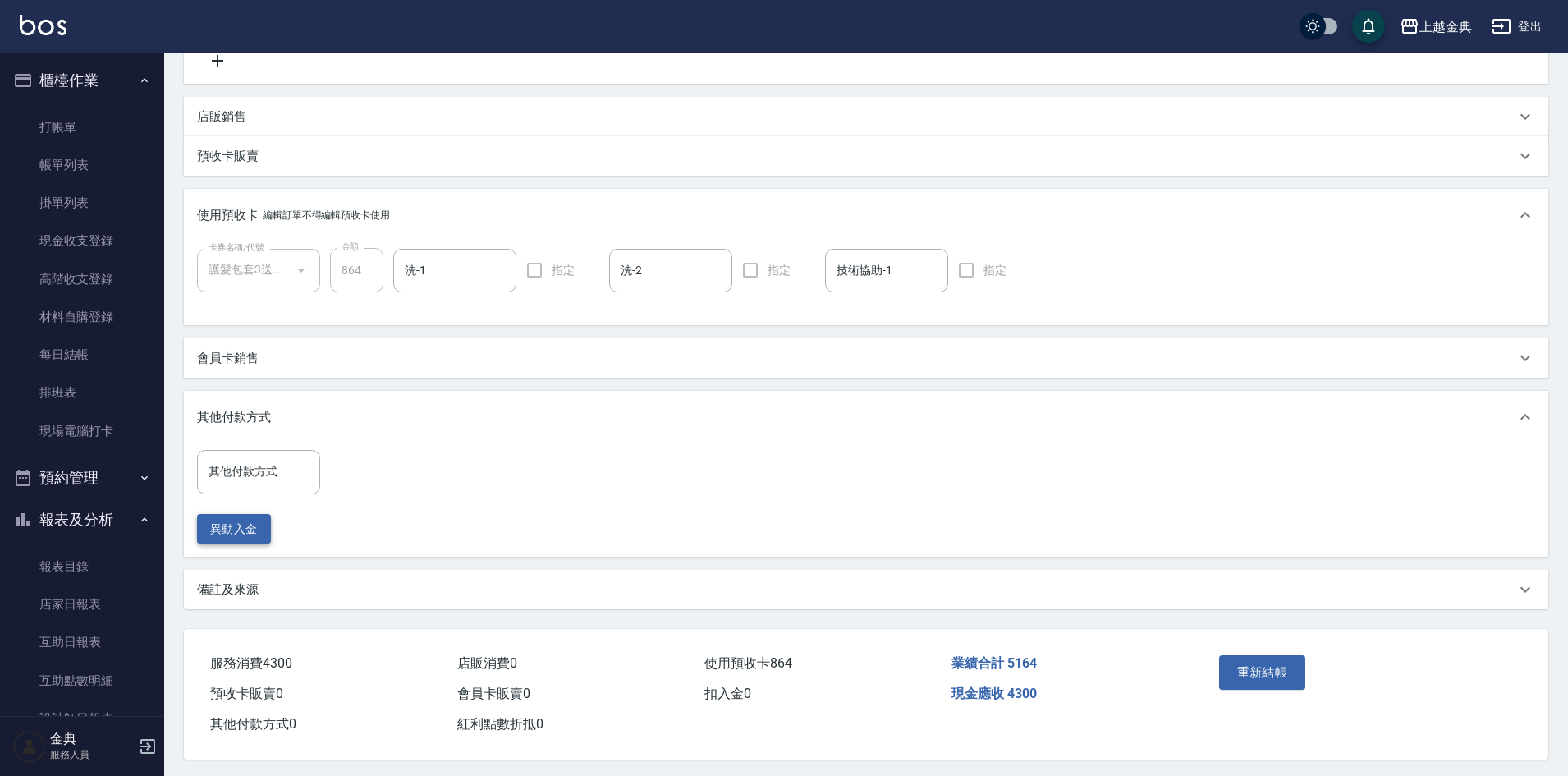
scroll to position [359, 0]
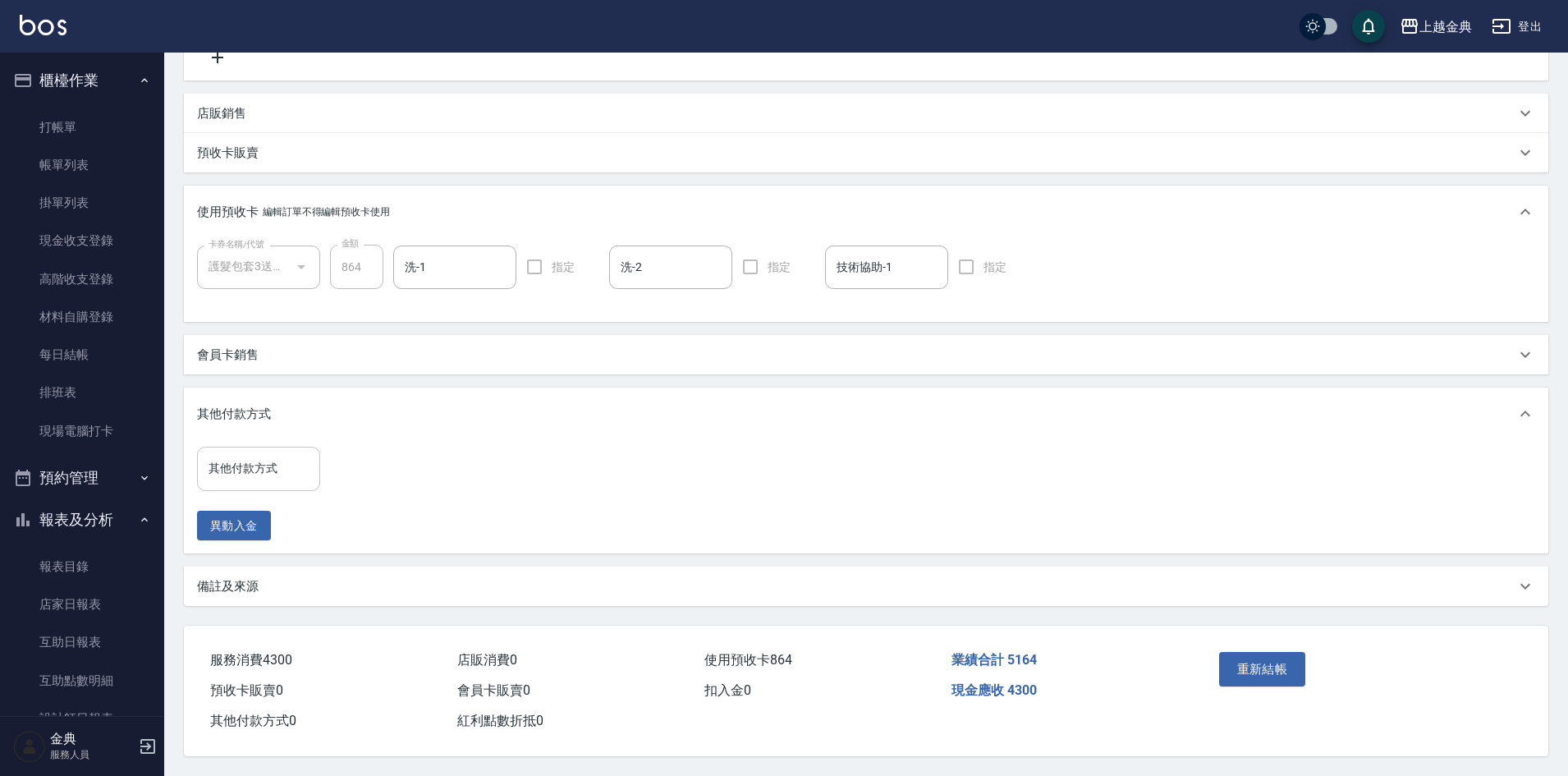
click at [247, 463] on input "其他付款方式" at bounding box center [258, 468] width 109 height 29
click at [256, 529] on span "信用卡" at bounding box center [258, 538] width 123 height 27
type input "信用卡"
click at [388, 461] on input "0" at bounding box center [391, 468] width 123 height 44
type input "4300"
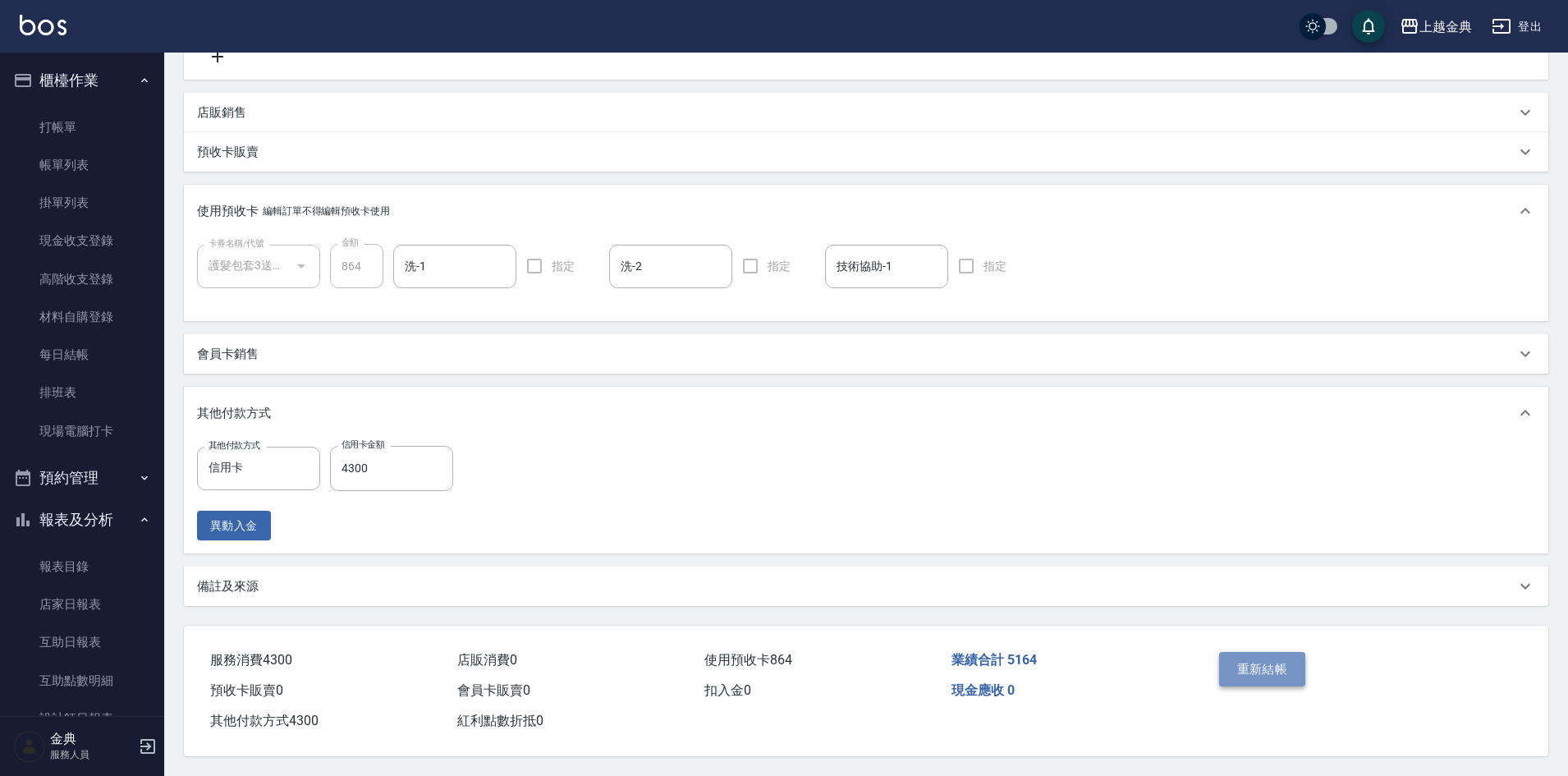
click at [1275, 667] on button "重新結帳" at bounding box center [1262, 669] width 87 height 34
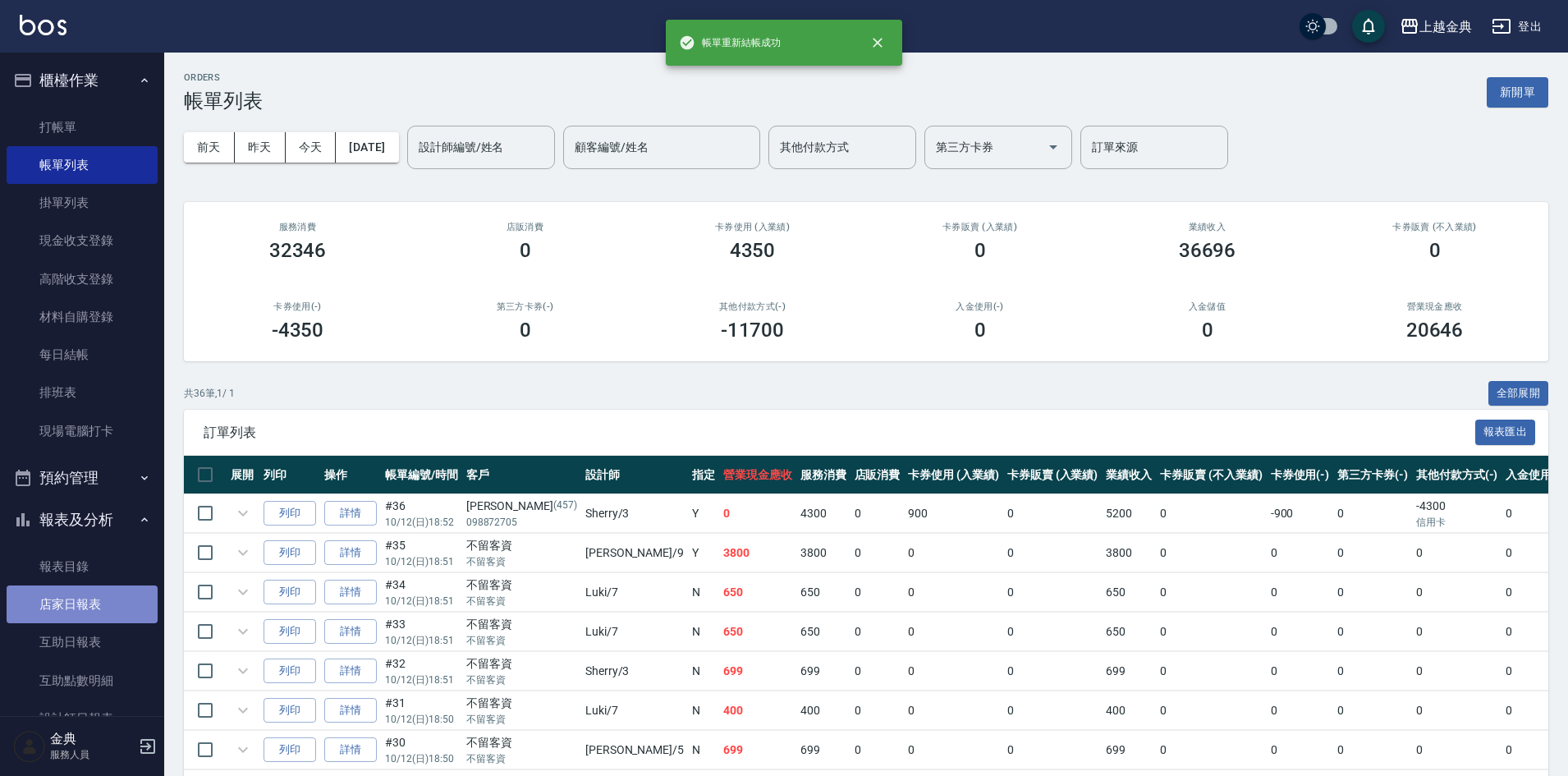
click at [90, 615] on link "店家日報表" at bounding box center [82, 604] width 151 height 38
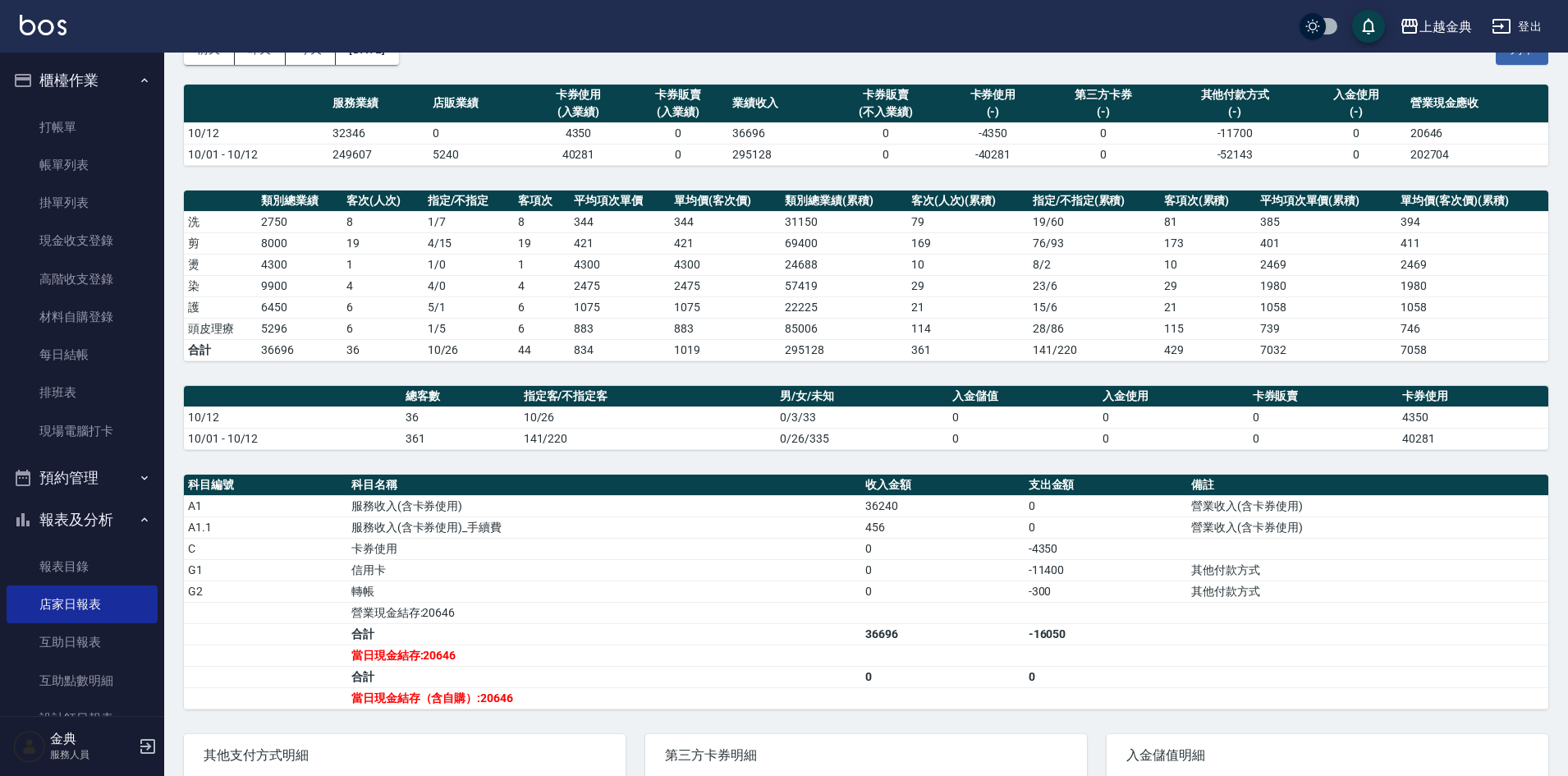
scroll to position [224, 0]
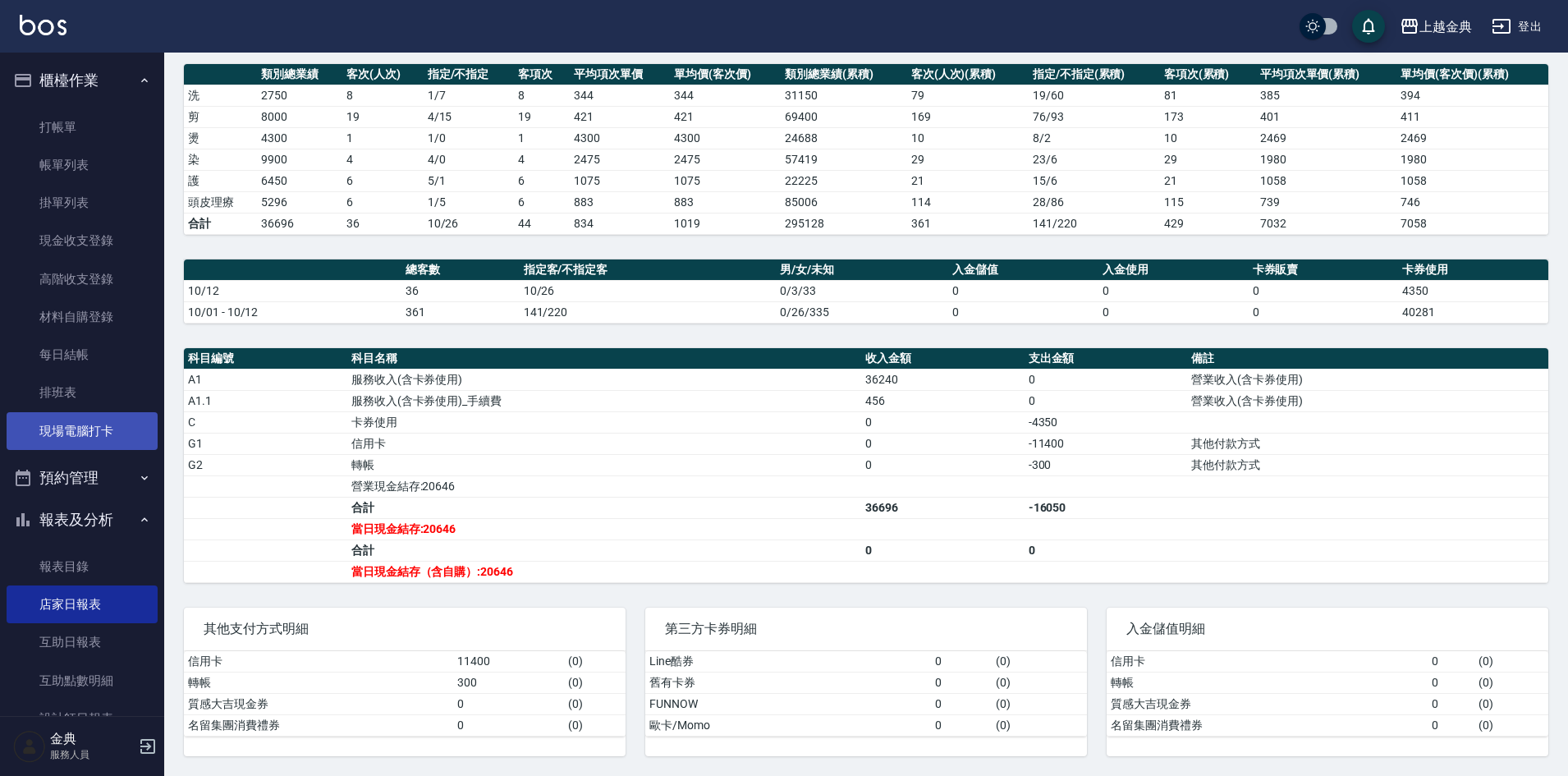
click at [51, 432] on link "現場電腦打卡" at bounding box center [82, 431] width 151 height 38
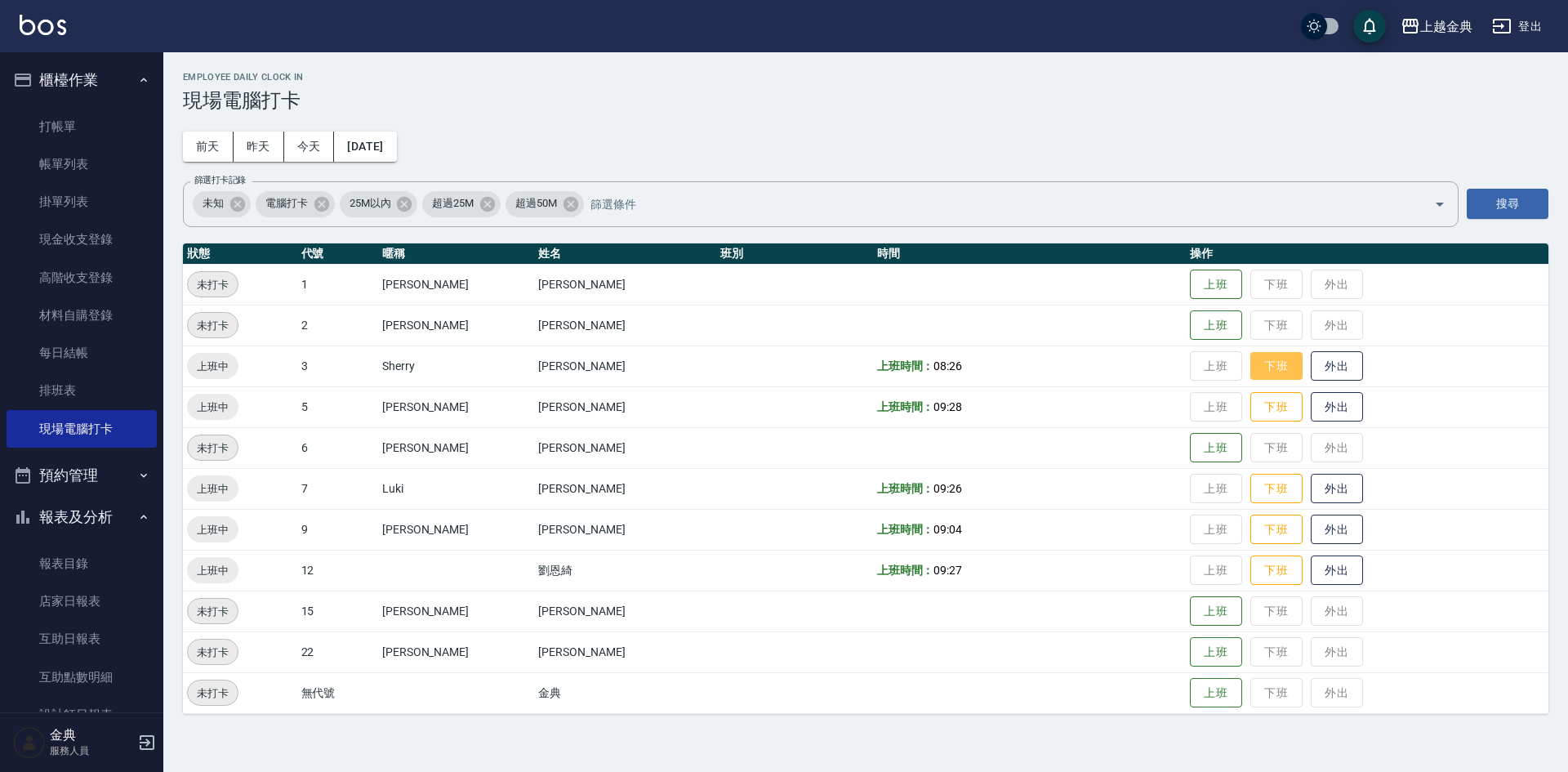
click at [1259, 377] on button "下班" at bounding box center [1276, 366] width 52 height 28
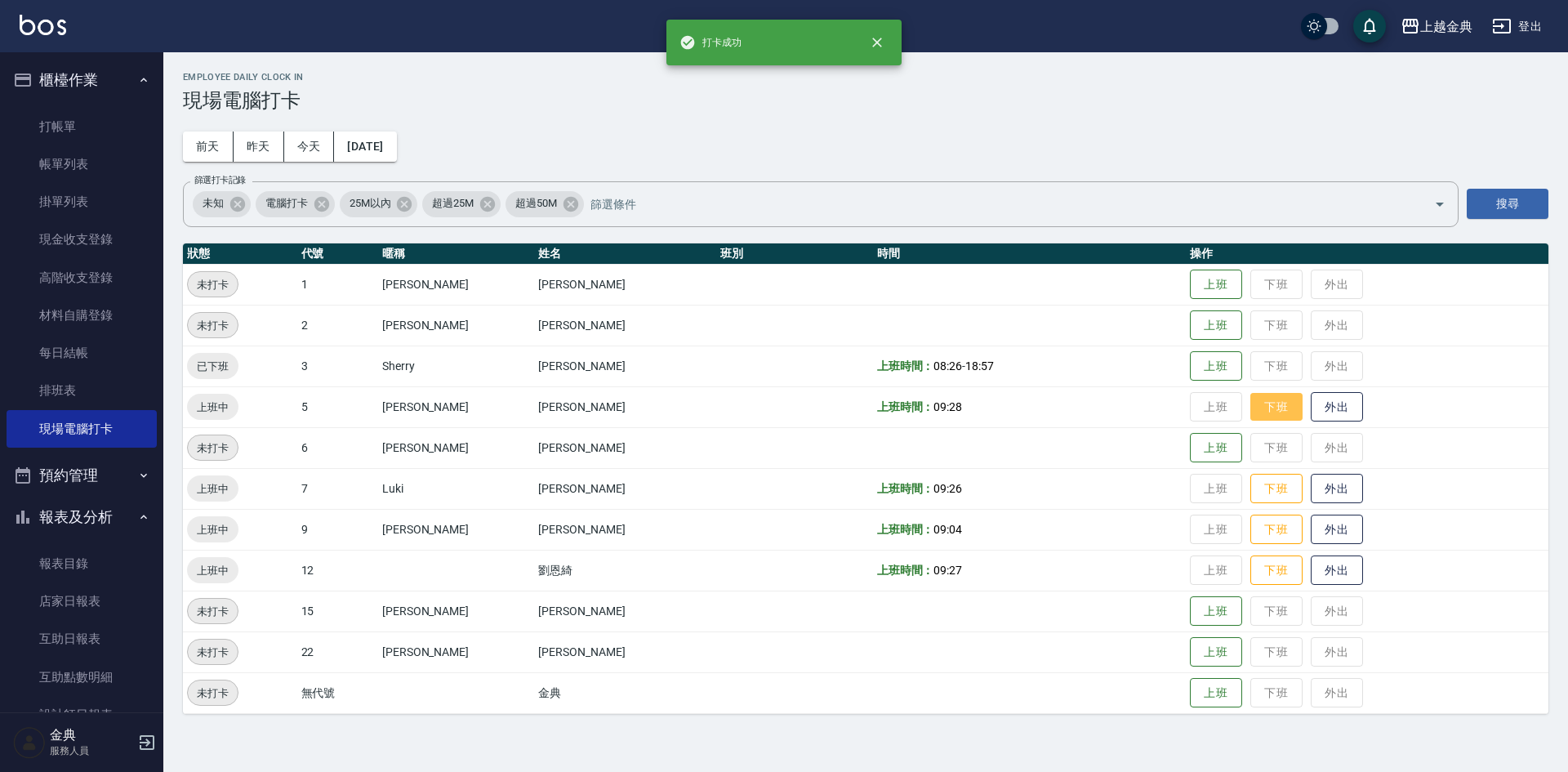
click at [1253, 397] on button "下班" at bounding box center [1276, 407] width 52 height 28
click at [1250, 474] on button "下班" at bounding box center [1276, 488] width 52 height 28
click at [1257, 527] on button "下班" at bounding box center [1276, 529] width 52 height 28
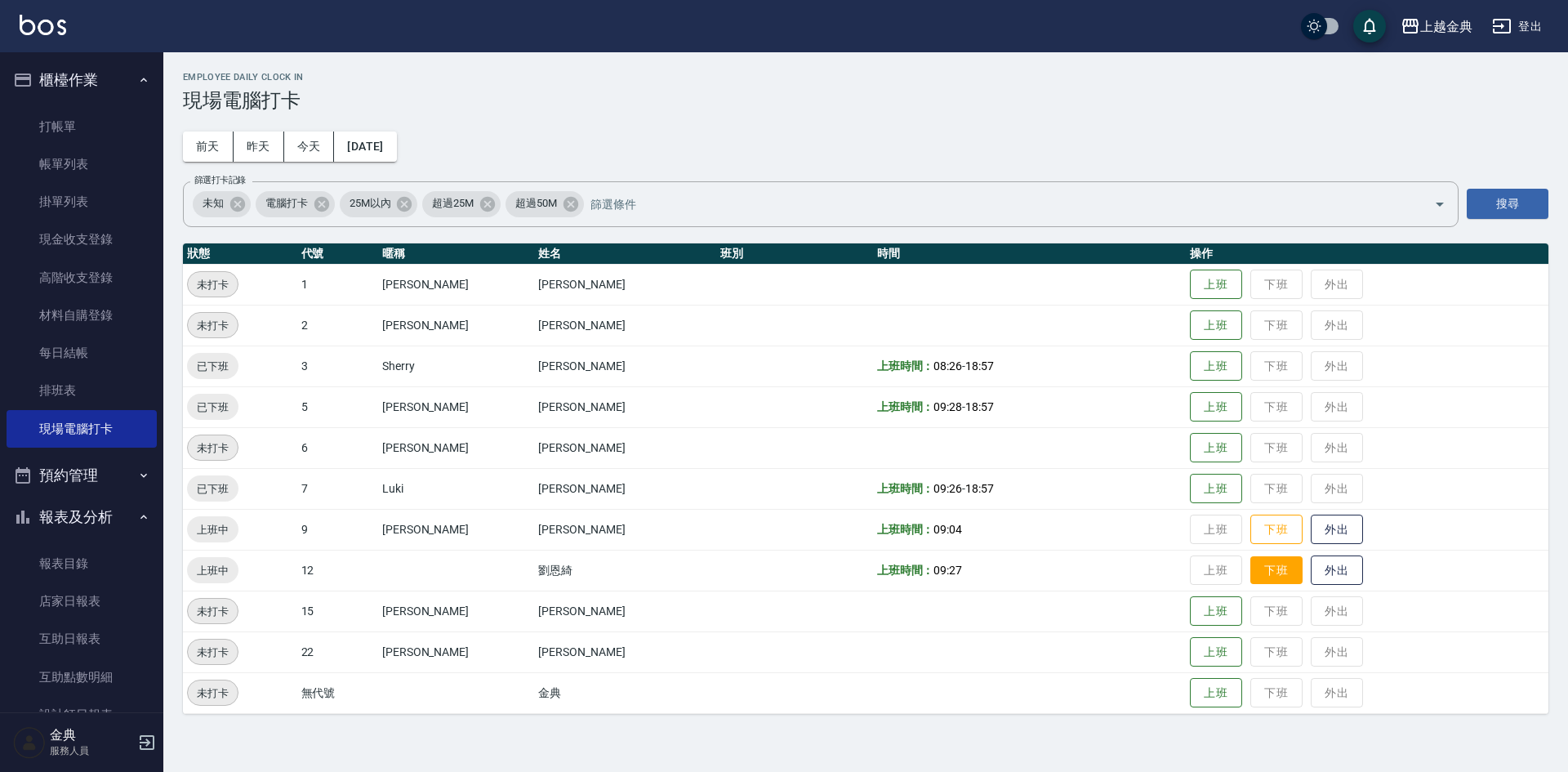
click at [1253, 563] on button "下班" at bounding box center [1276, 570] width 52 height 28
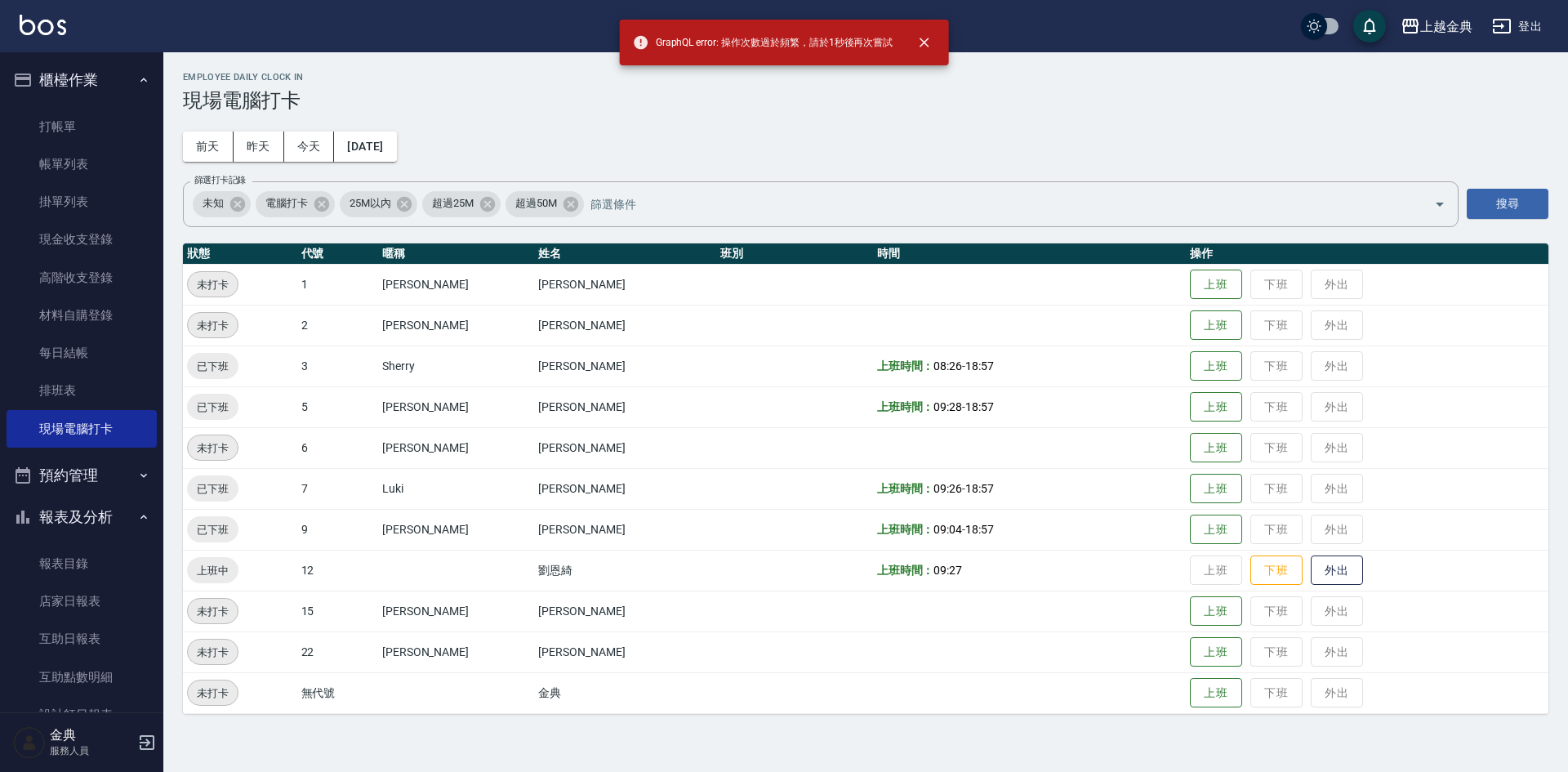
click at [1248, 531] on td "上班 下班 外出" at bounding box center [1367, 528] width 362 height 41
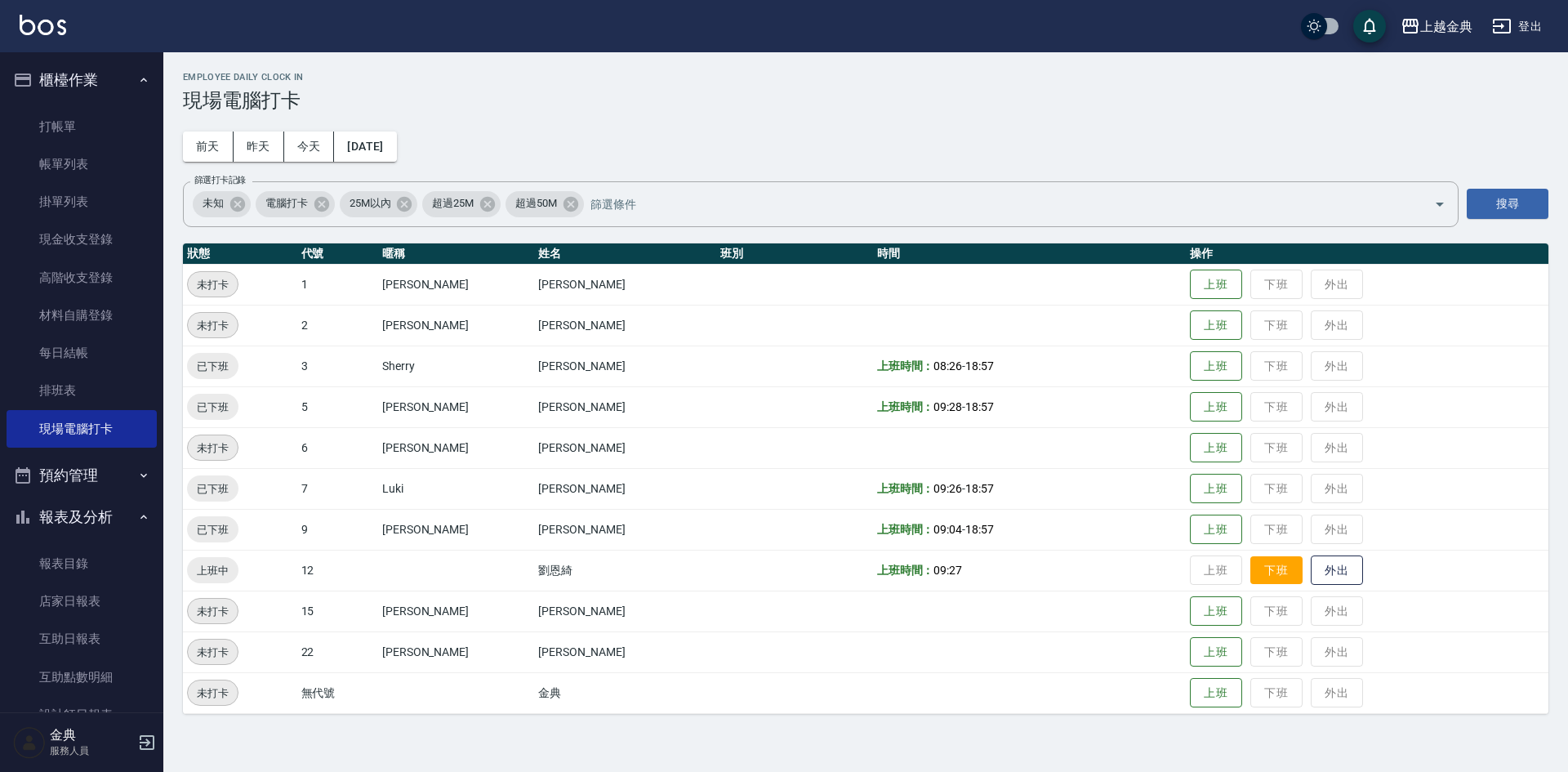
click at [1250, 564] on button "下班" at bounding box center [1276, 570] width 52 height 28
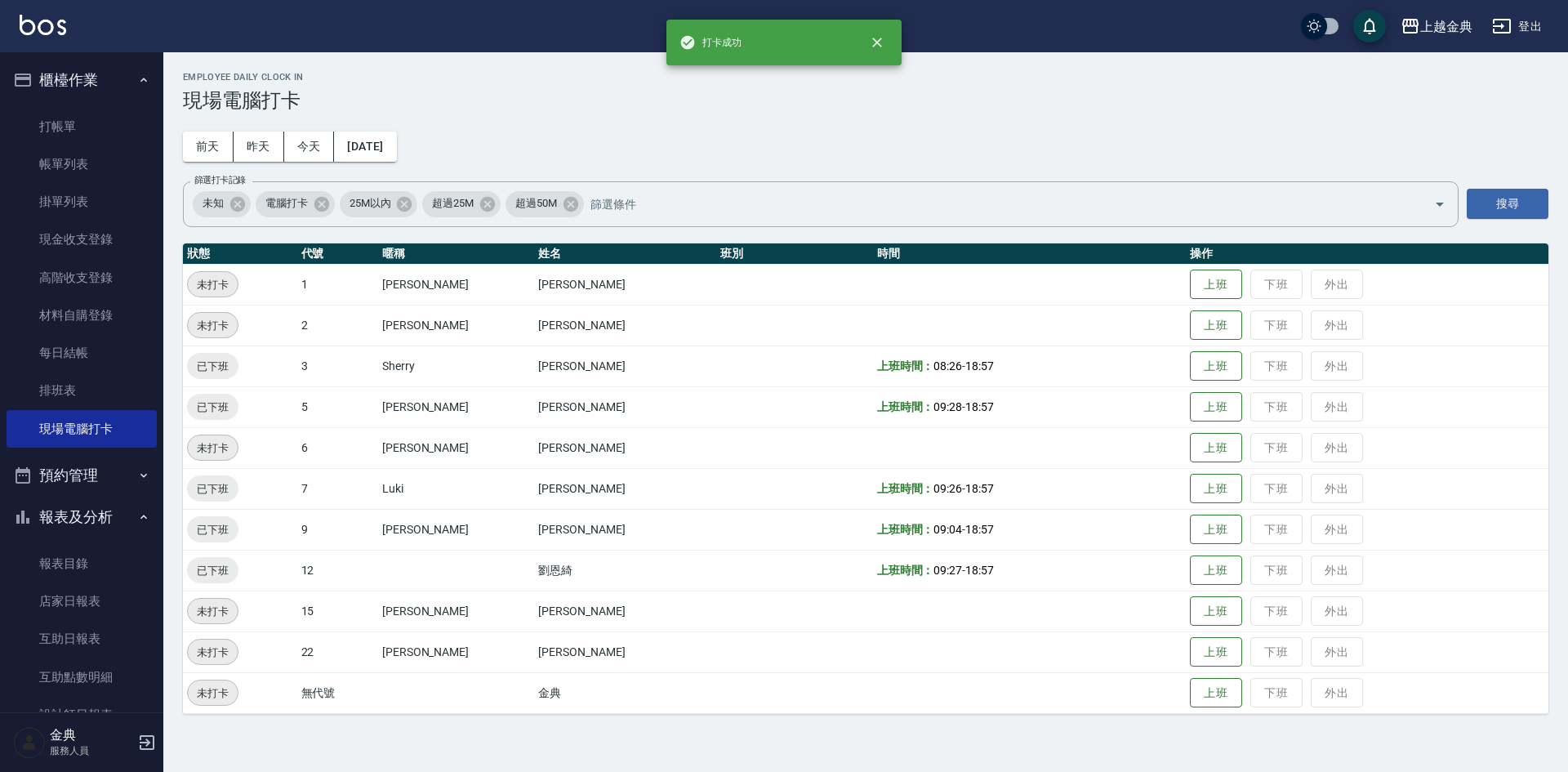
click at [766, 99] on h3 "現場電腦打卡" at bounding box center [866, 101] width 1366 height 23
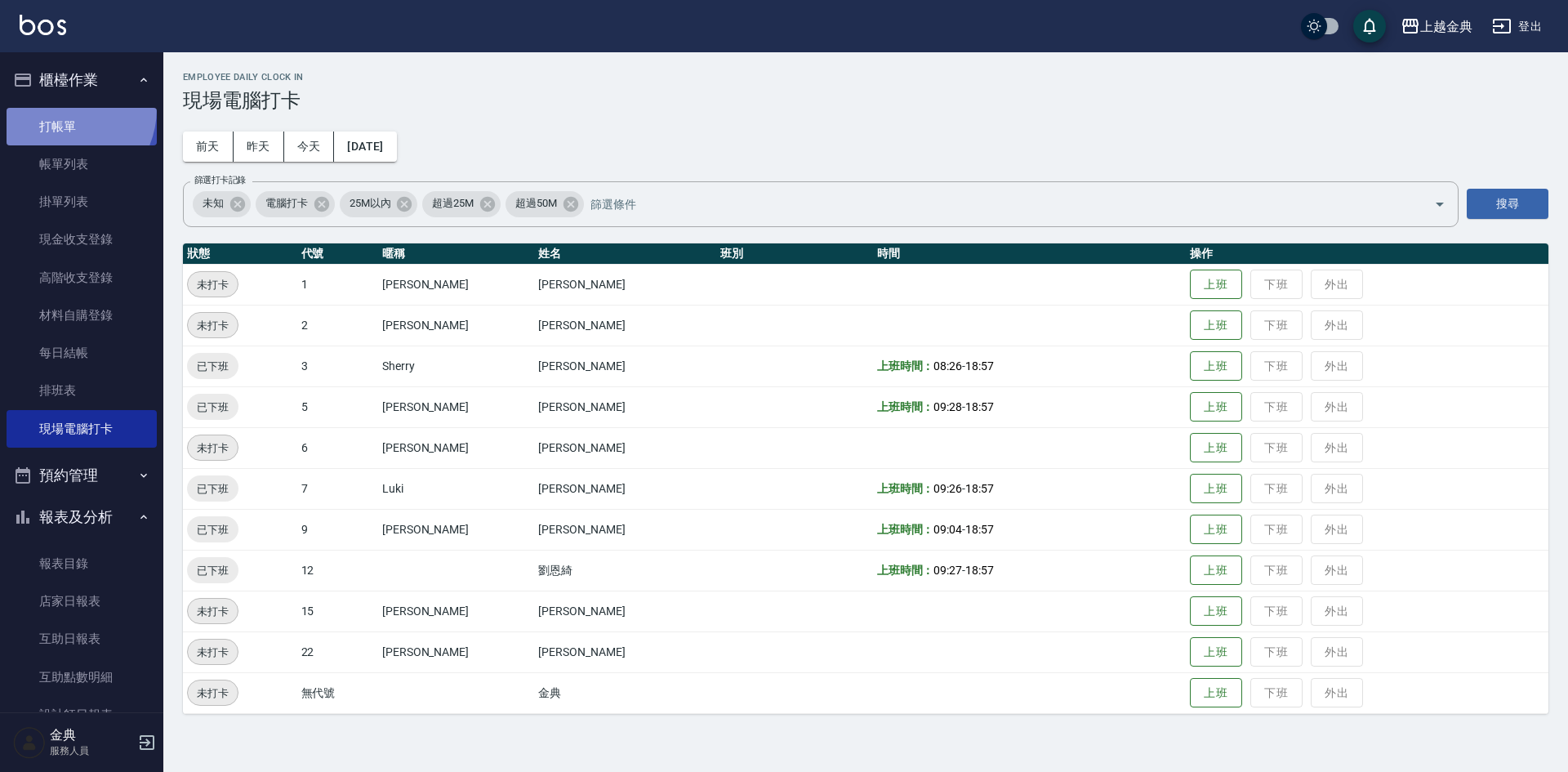
click at [56, 108] on link "打帳單" at bounding box center [82, 127] width 150 height 38
